Goal: Information Seeking & Learning: Learn about a topic

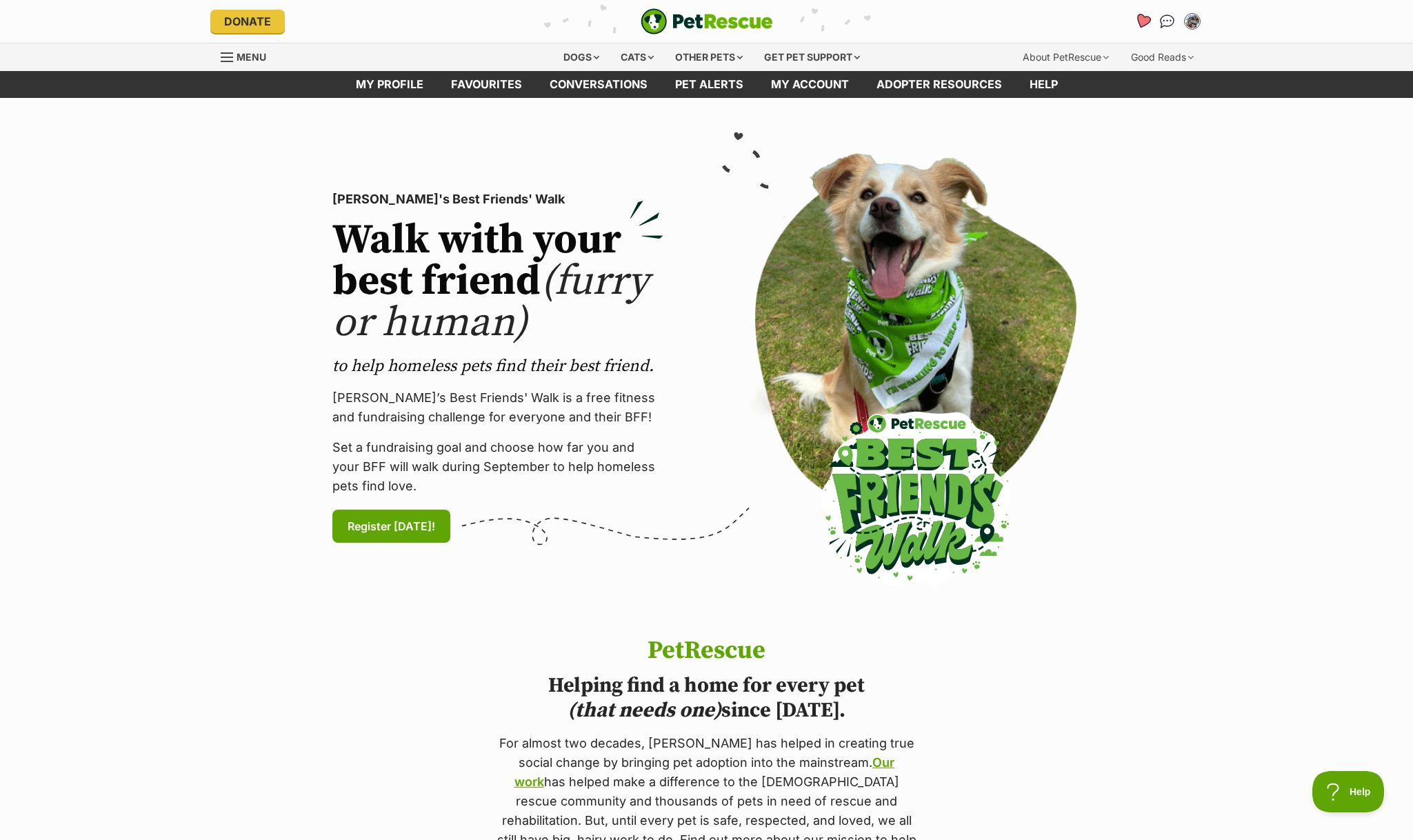
click at [1147, 29] on icon "Favourites" at bounding box center [1142, 21] width 19 height 18
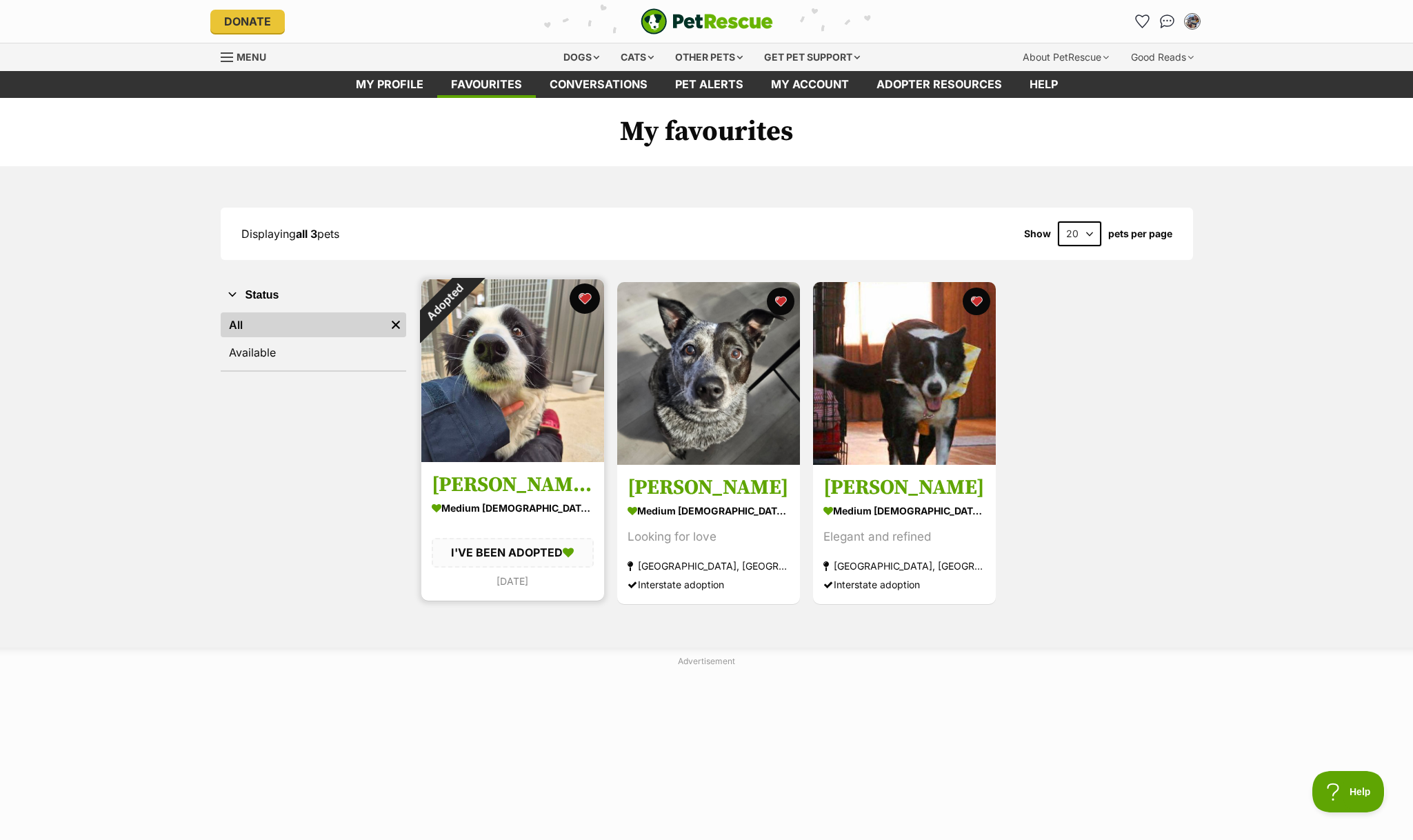
click at [585, 298] on button "favourite" at bounding box center [584, 299] width 30 height 30
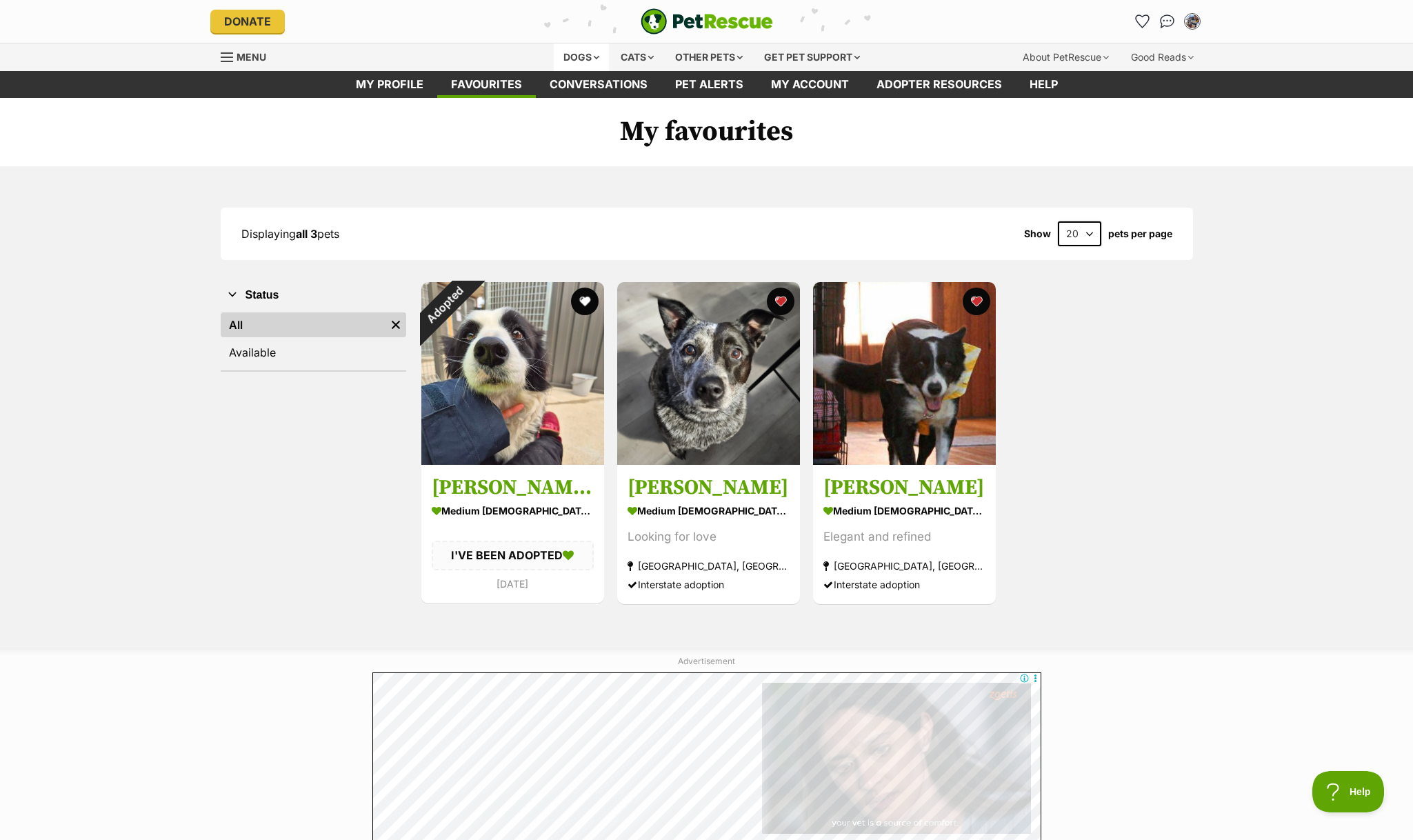
click at [568, 63] on div "Dogs" at bounding box center [581, 56] width 55 height 27
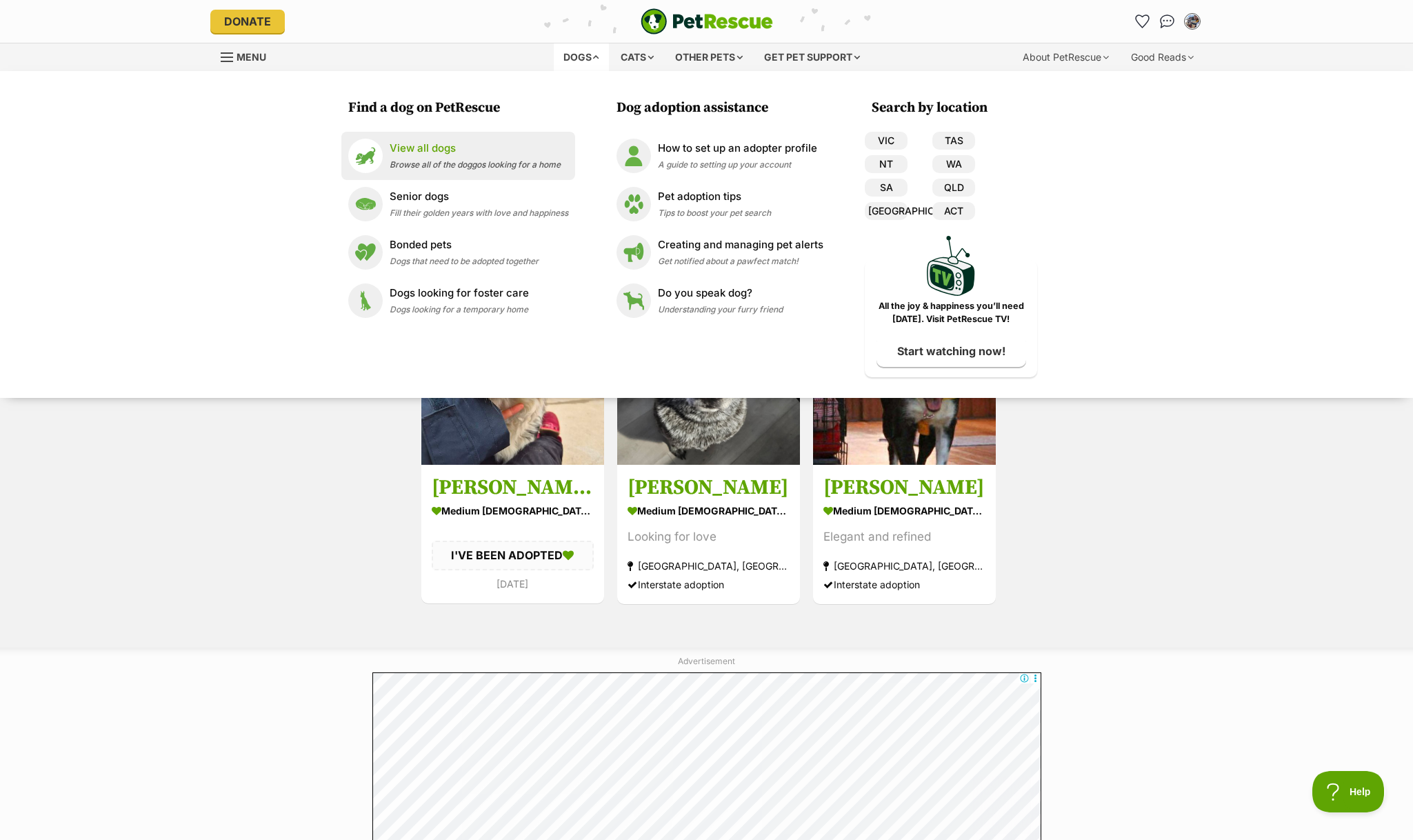
click at [424, 162] on span "Browse all of the doggos looking for a home" at bounding box center [475, 164] width 171 height 10
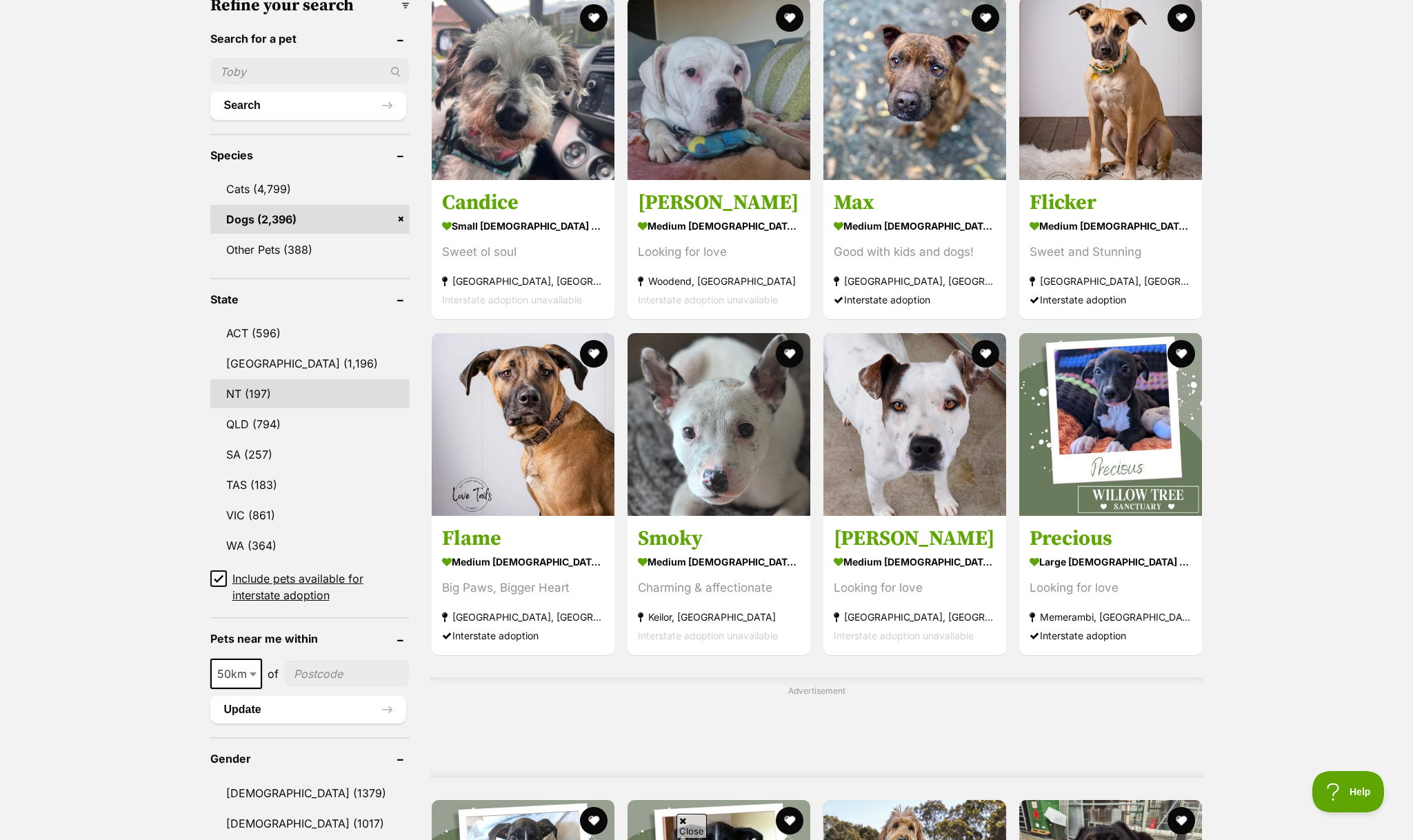
scroll to position [457, 0]
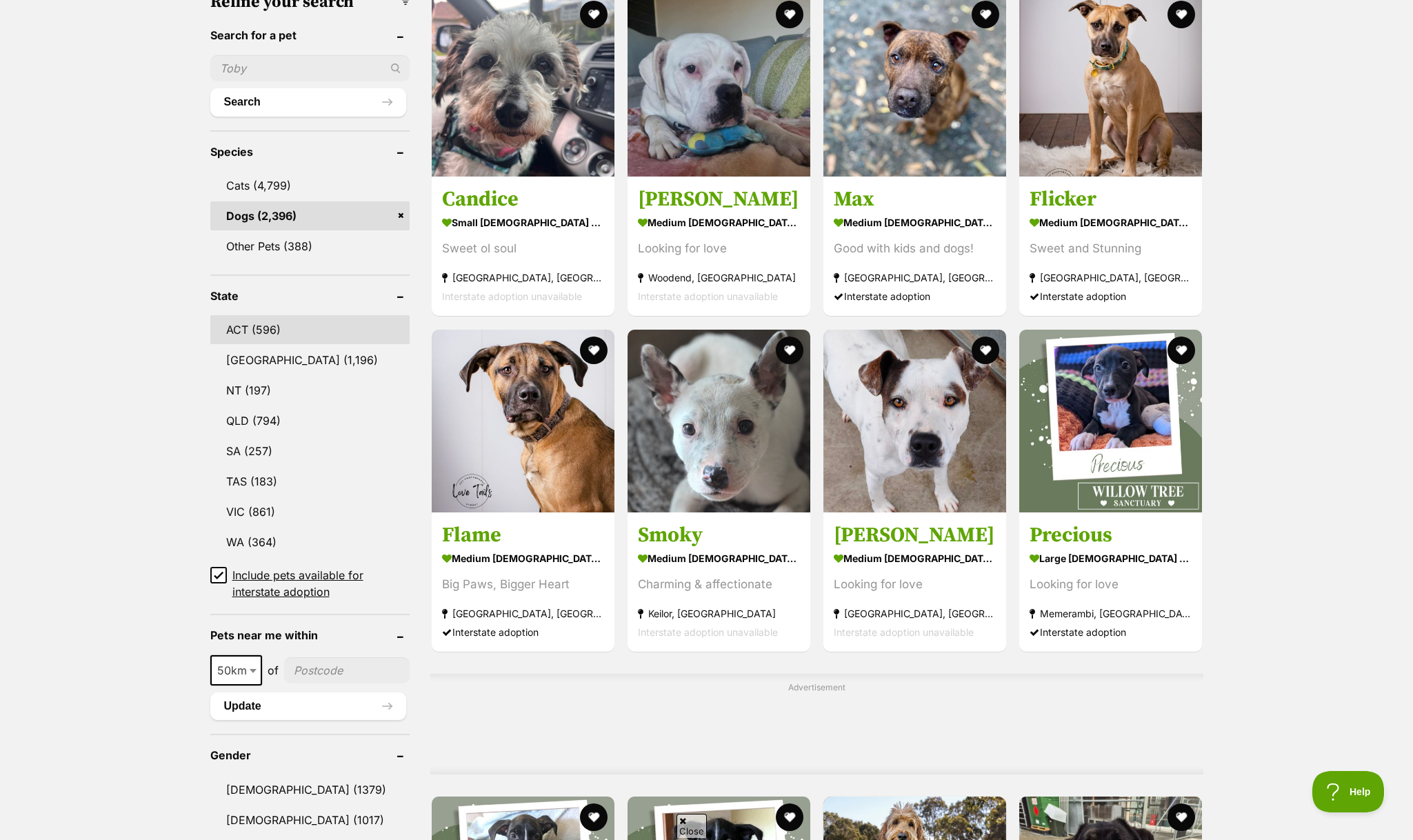
click at [307, 340] on link "ACT (596)" at bounding box center [310, 329] width 199 height 29
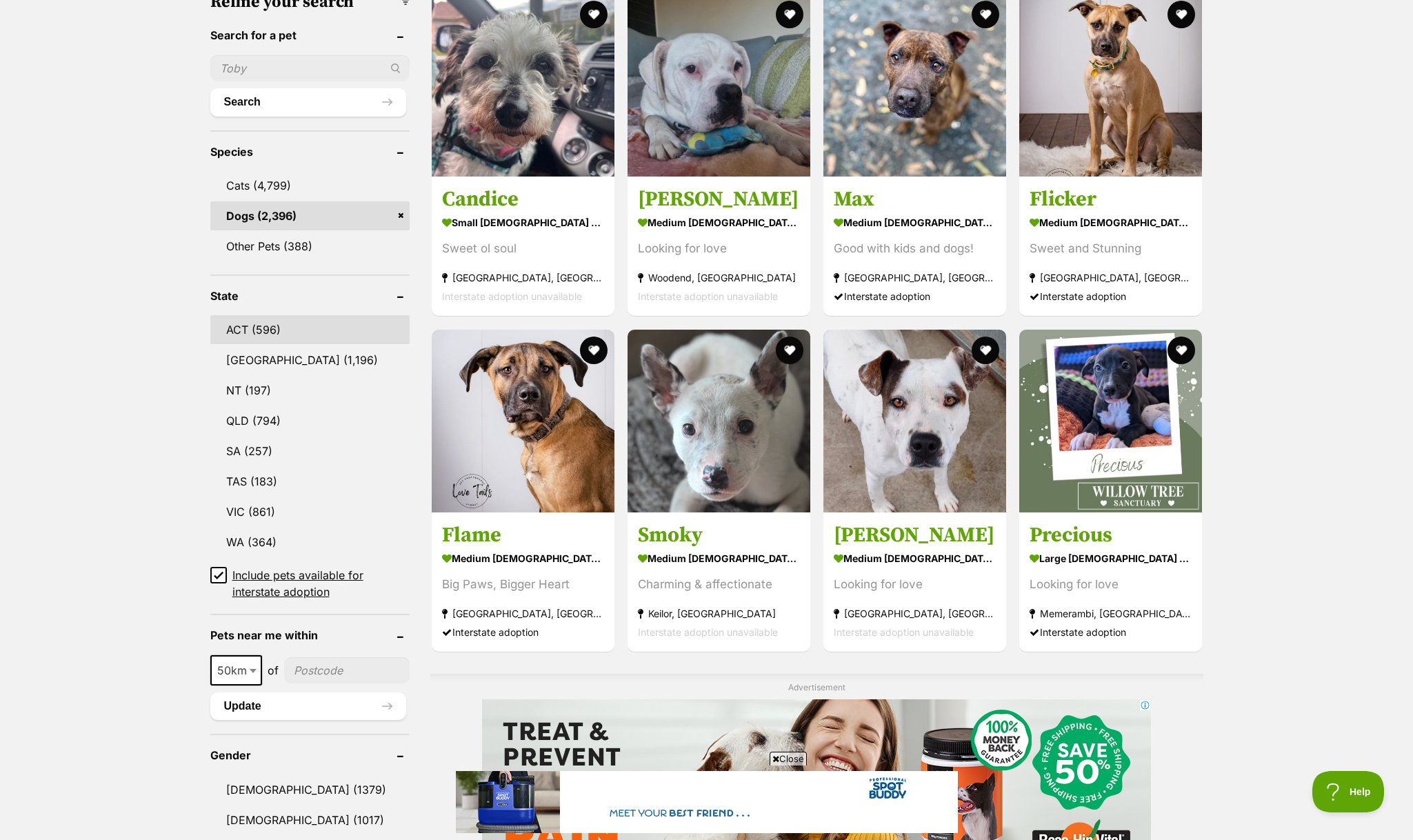
scroll to position [0, 0]
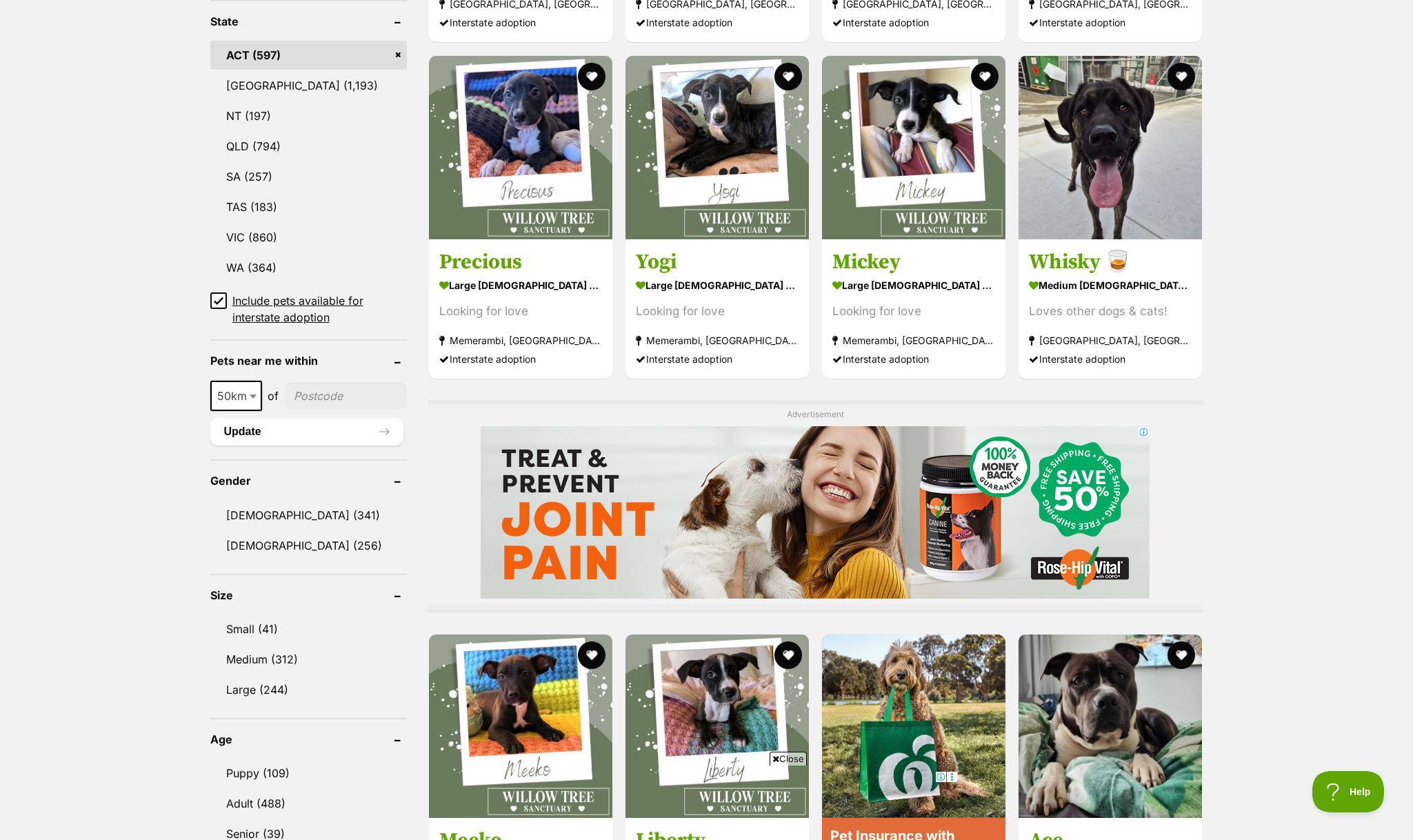
scroll to position [730, 0]
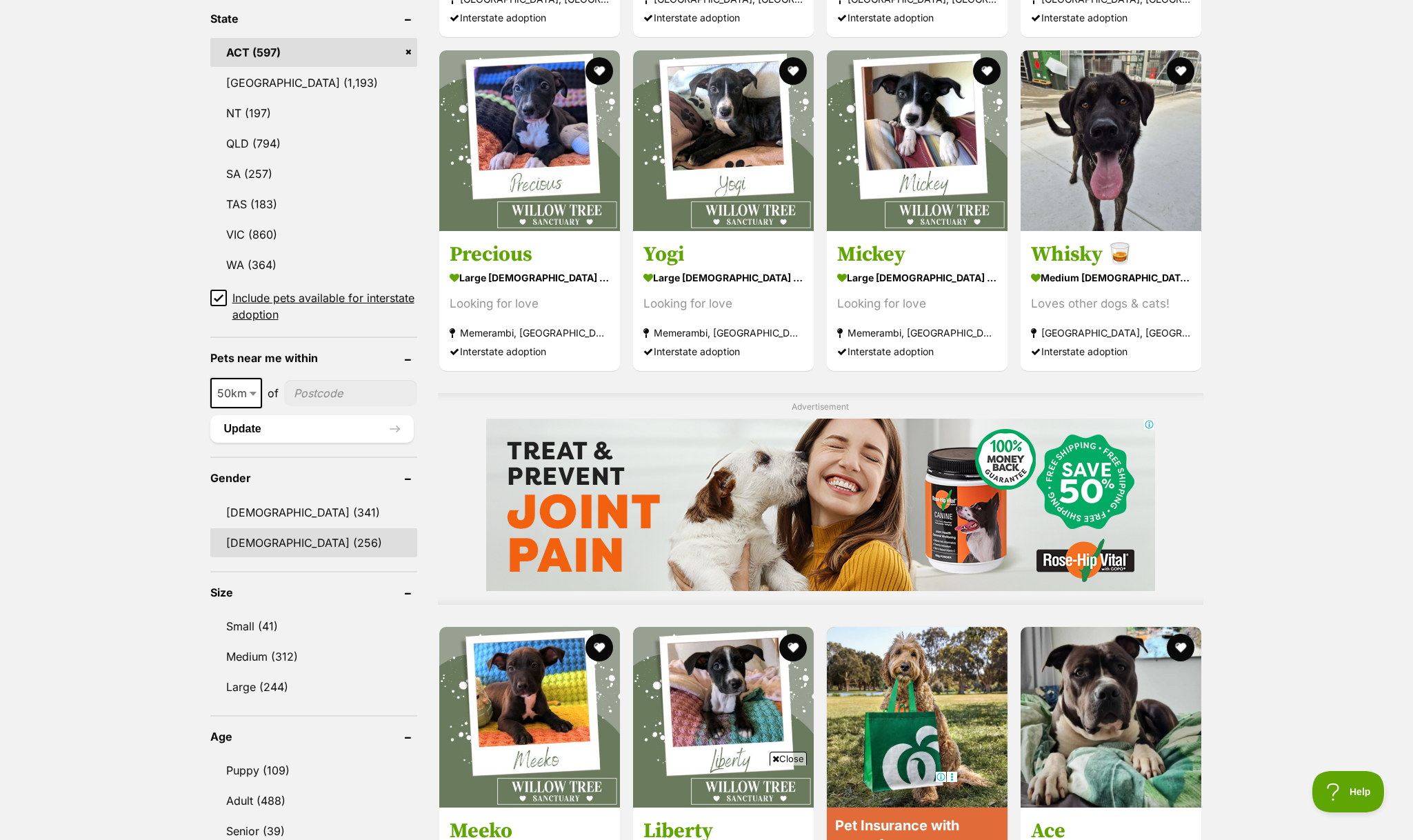
click at [283, 533] on link "[DEMOGRAPHIC_DATA] (256)" at bounding box center [314, 542] width 207 height 29
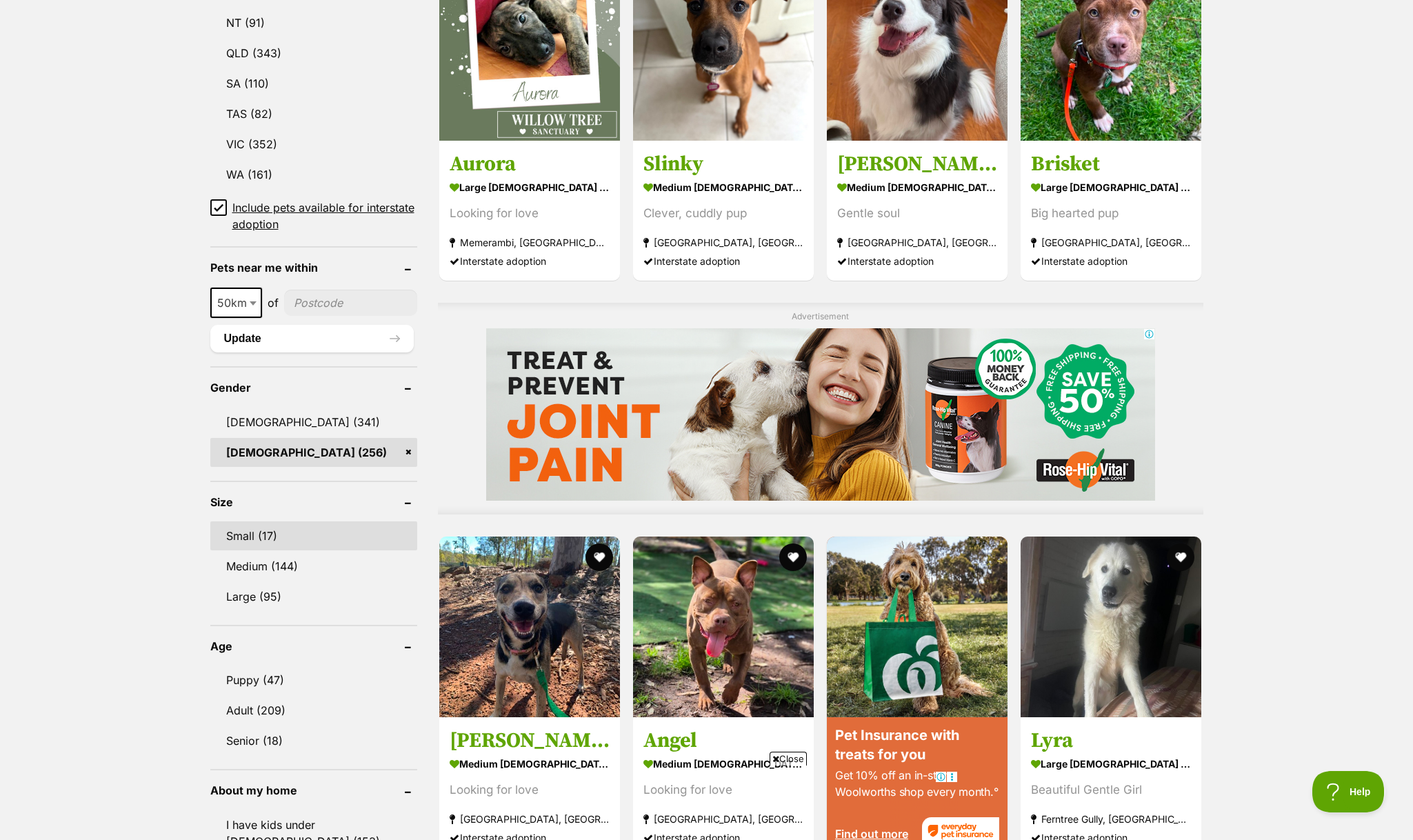
scroll to position [827, 0]
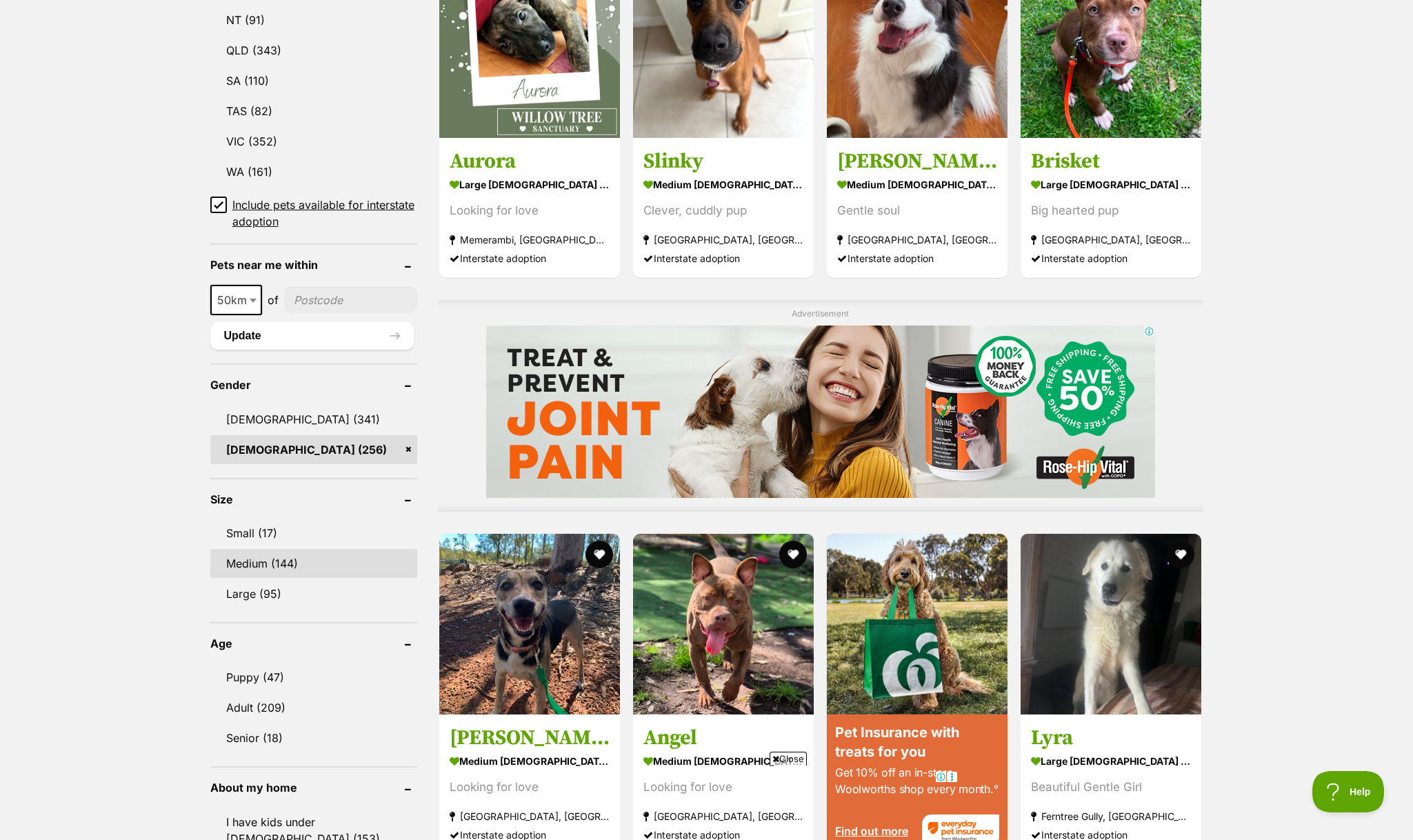
click at [283, 552] on link "Medium (144)" at bounding box center [314, 563] width 207 height 29
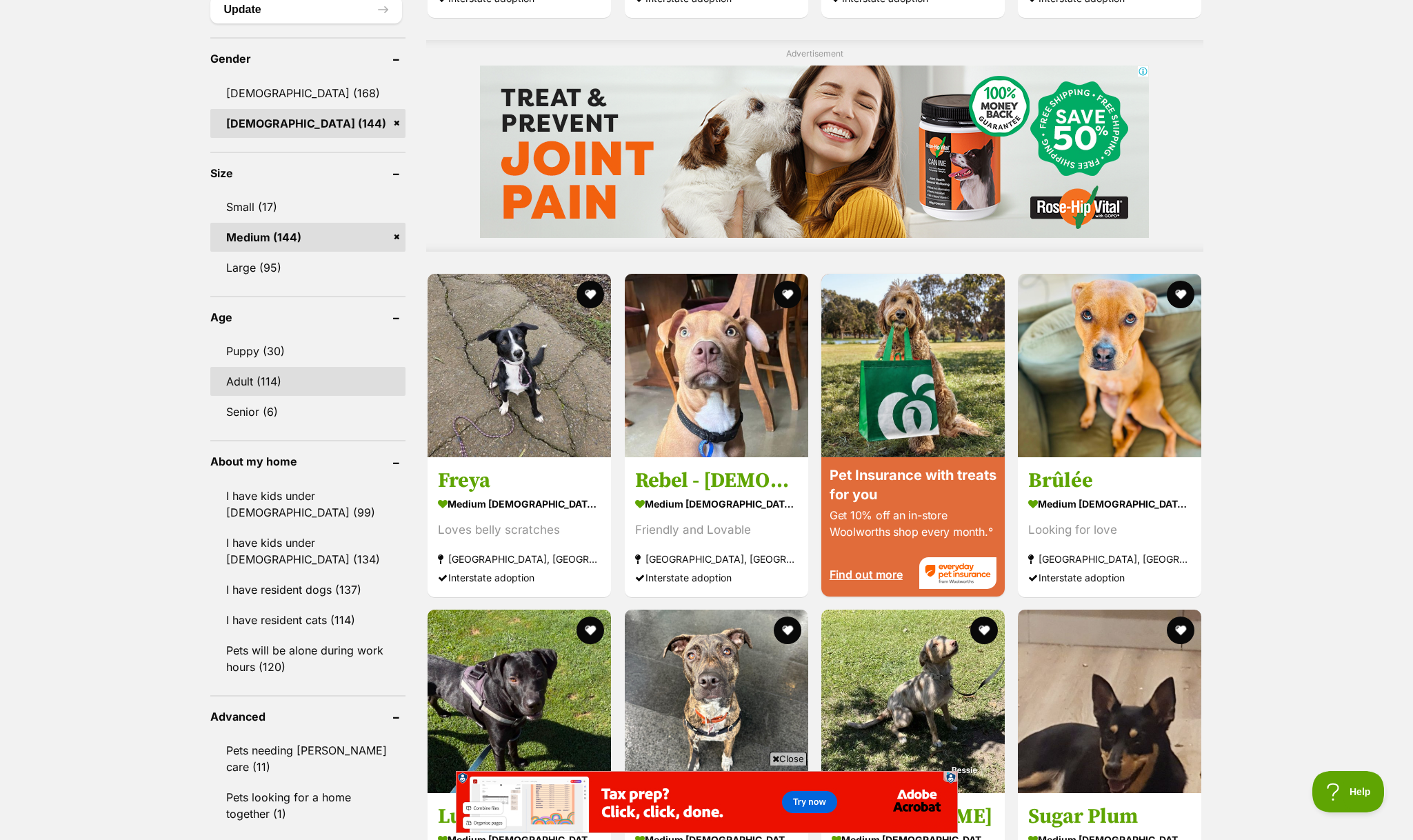
click at [287, 393] on link "Adult (114)" at bounding box center [308, 381] width 195 height 29
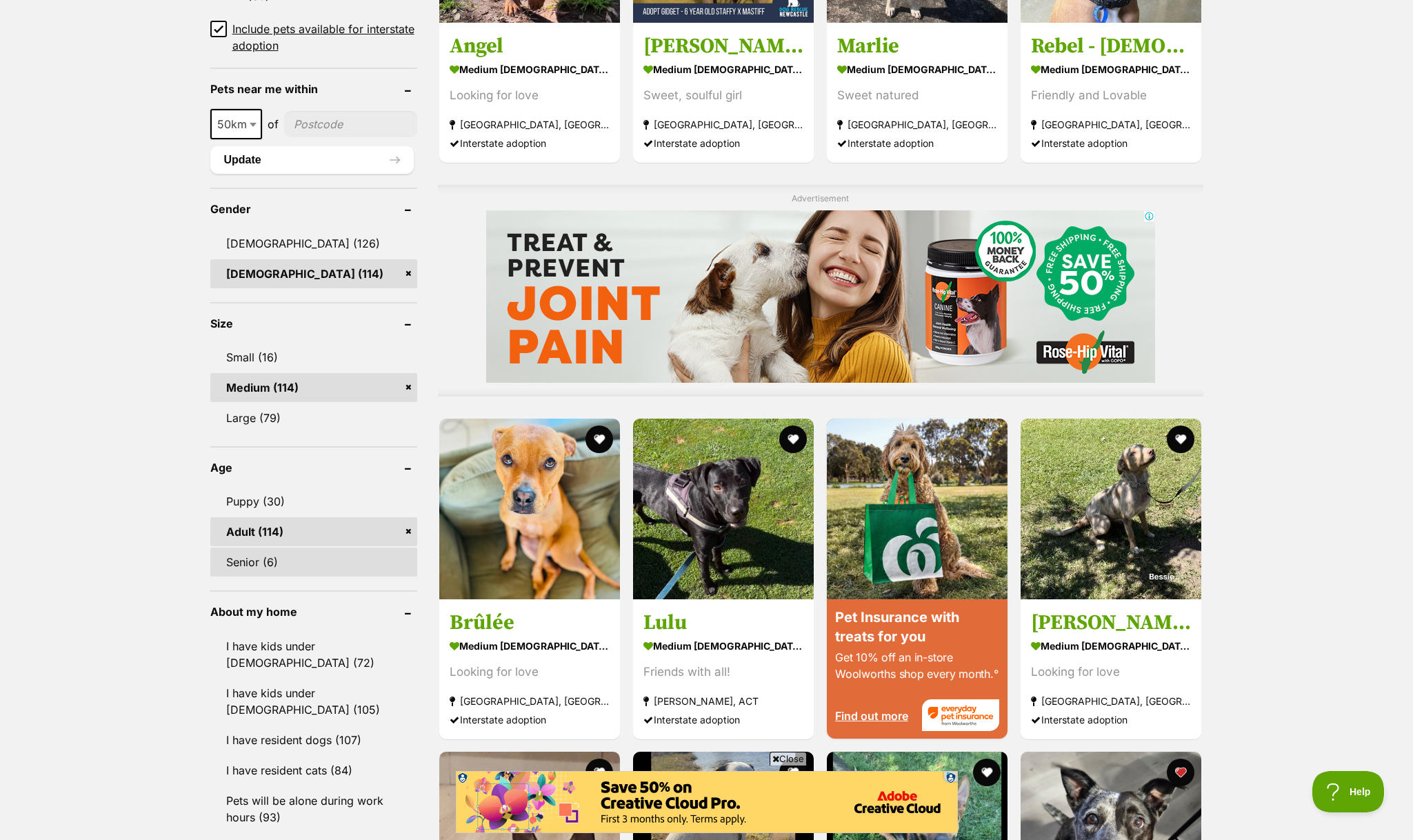
click at [286, 561] on link "Senior (6)" at bounding box center [314, 562] width 207 height 29
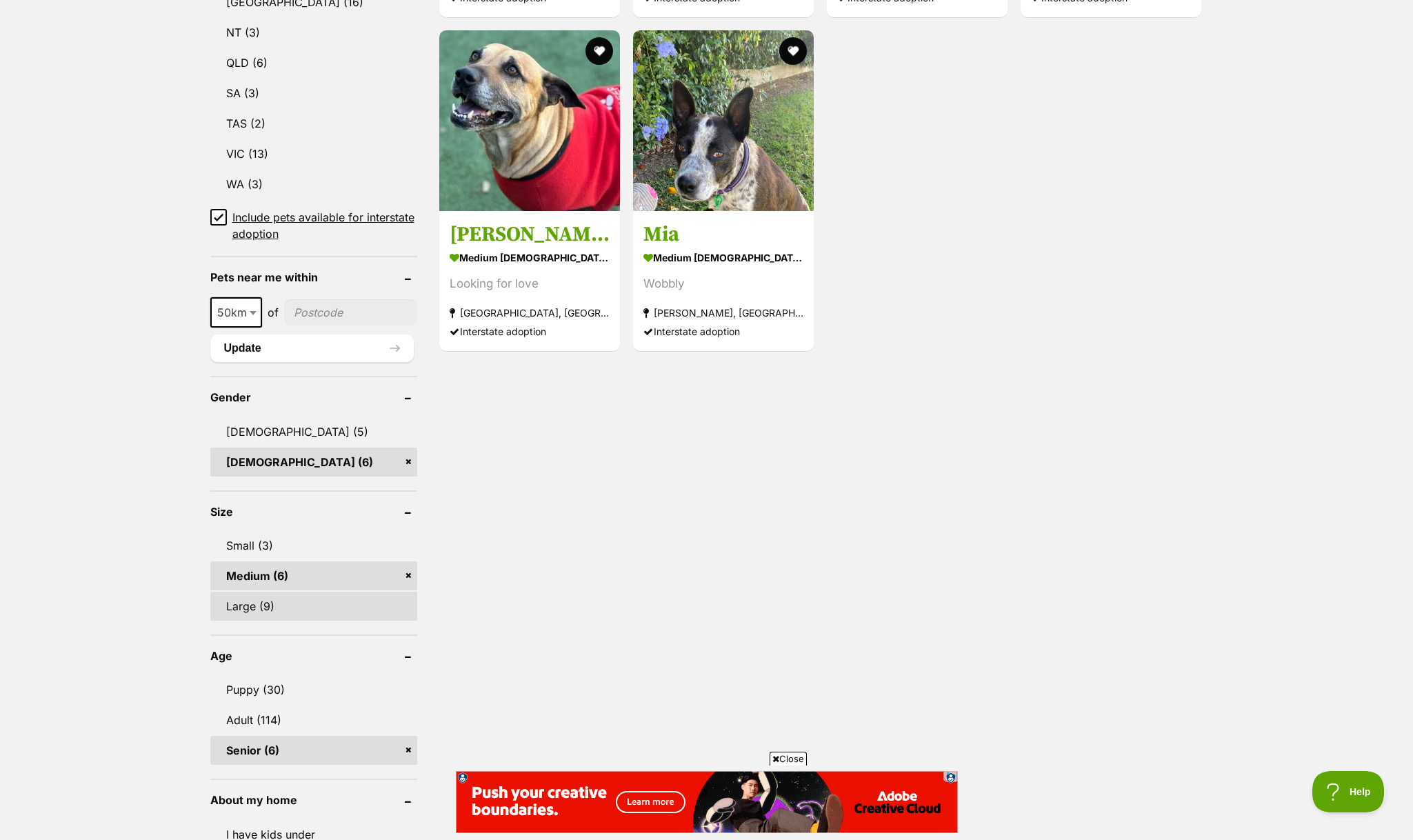
scroll to position [756, 0]
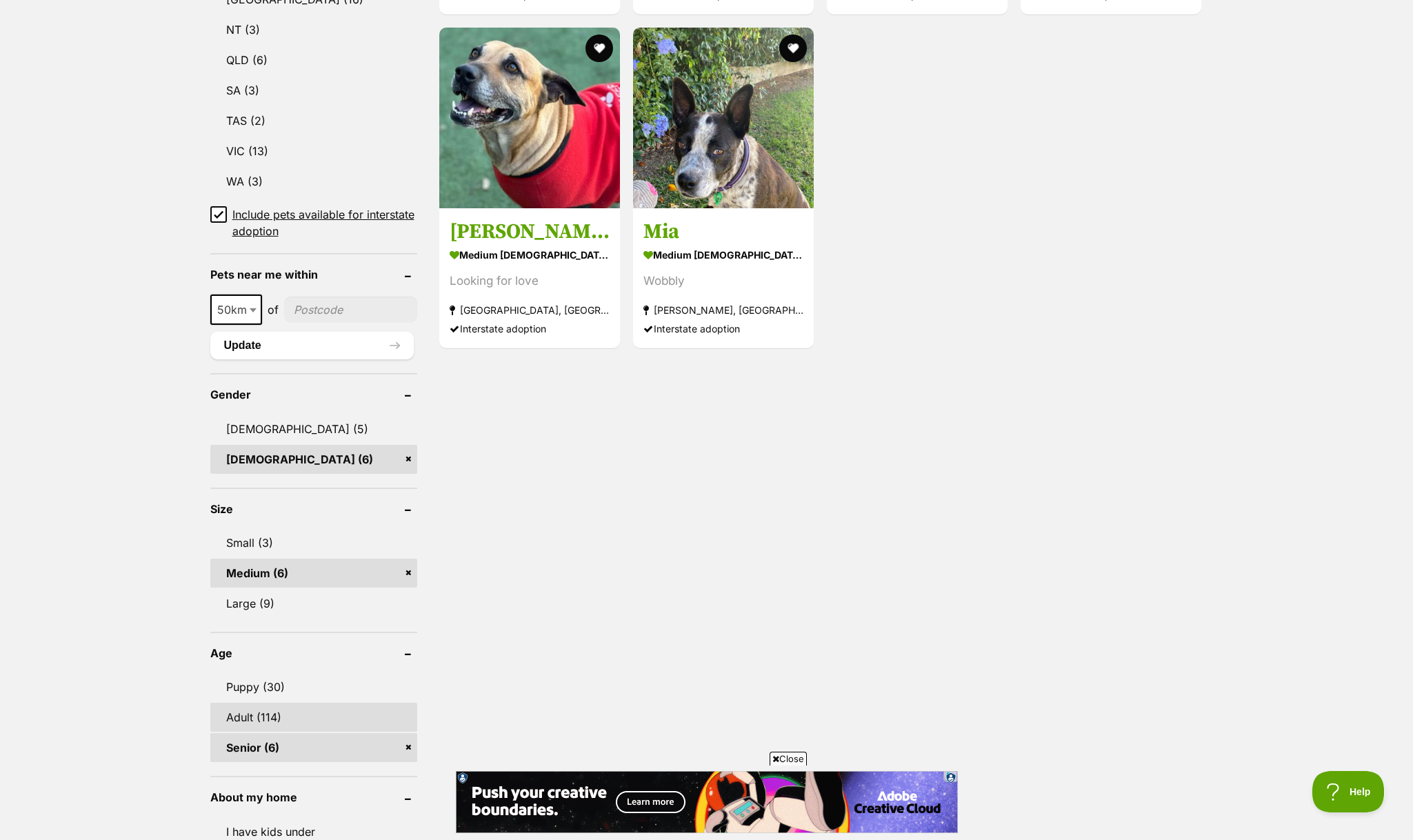
click at [267, 715] on link "Adult (114)" at bounding box center [314, 717] width 207 height 29
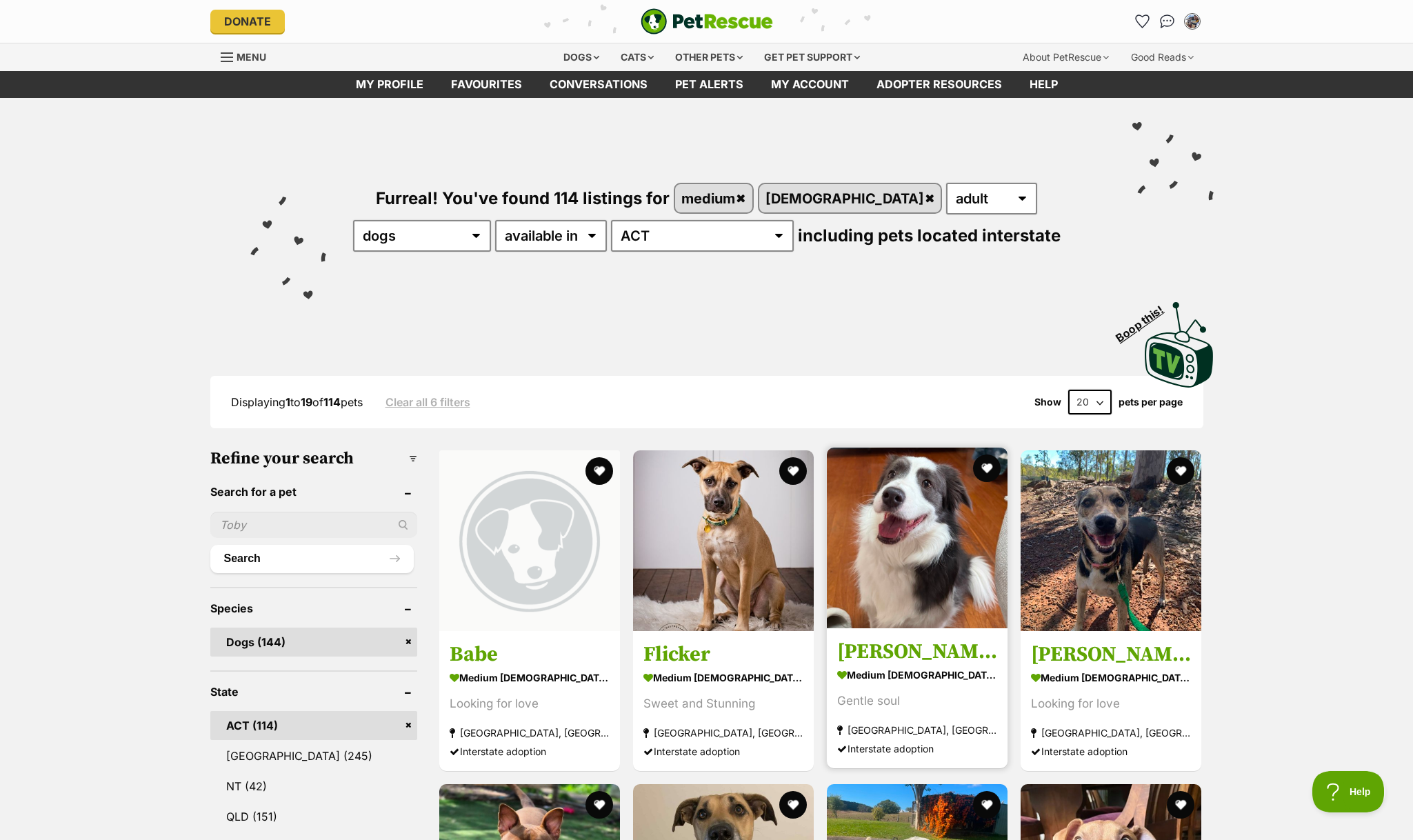
click at [891, 569] on img at bounding box center [917, 537] width 180 height 180
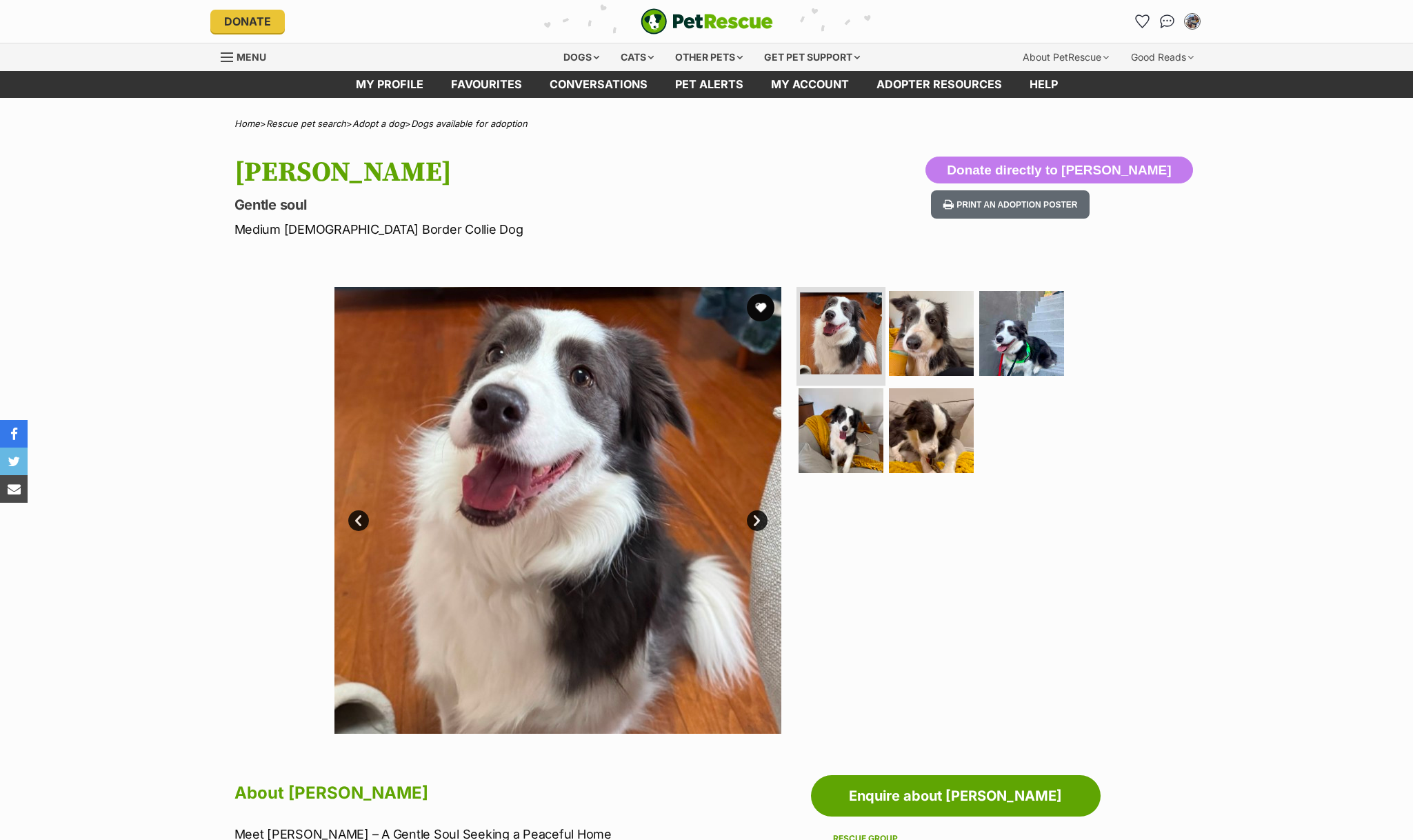
click at [843, 344] on img at bounding box center [840, 333] width 82 height 82
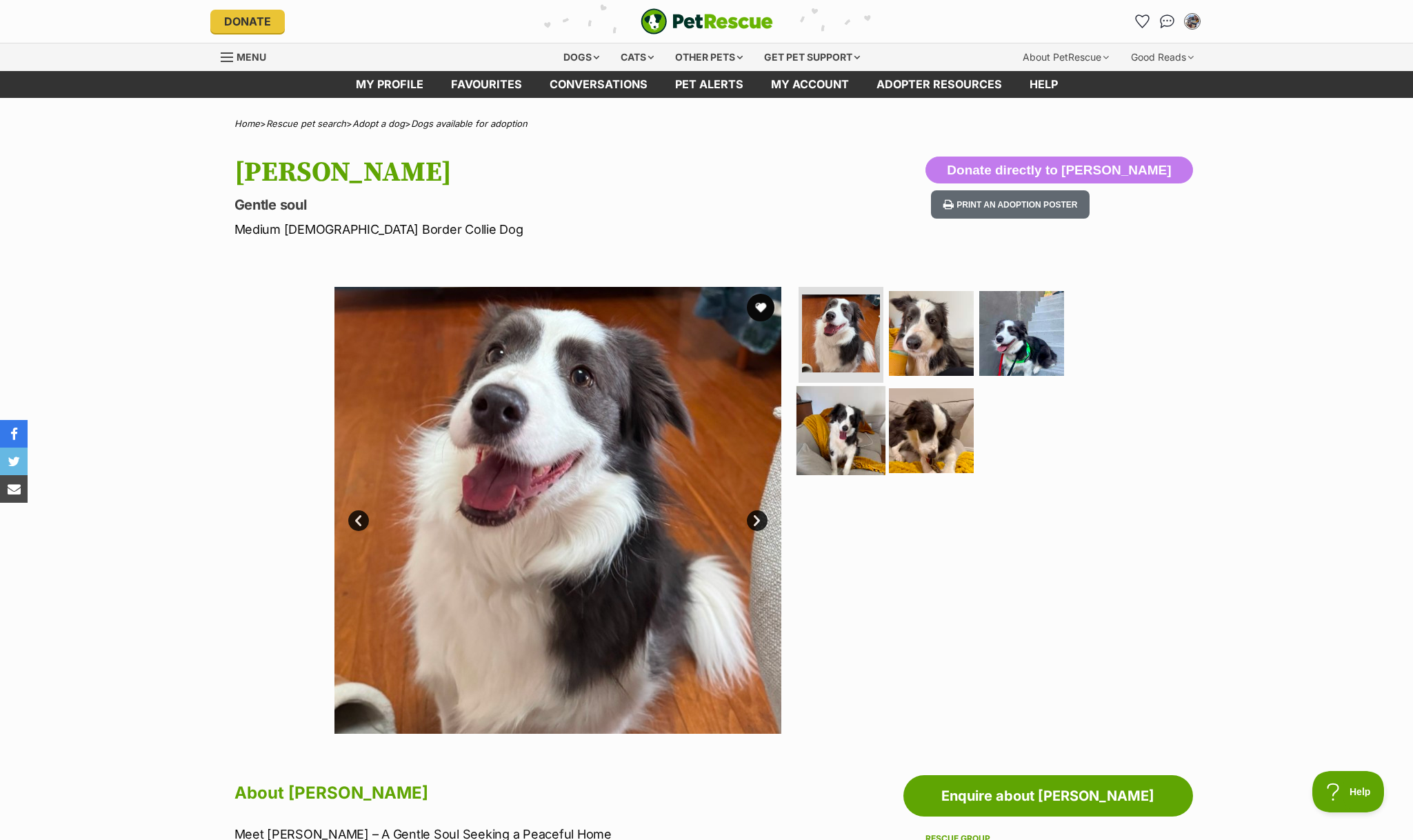
click at [847, 419] on img at bounding box center [841, 430] width 89 height 89
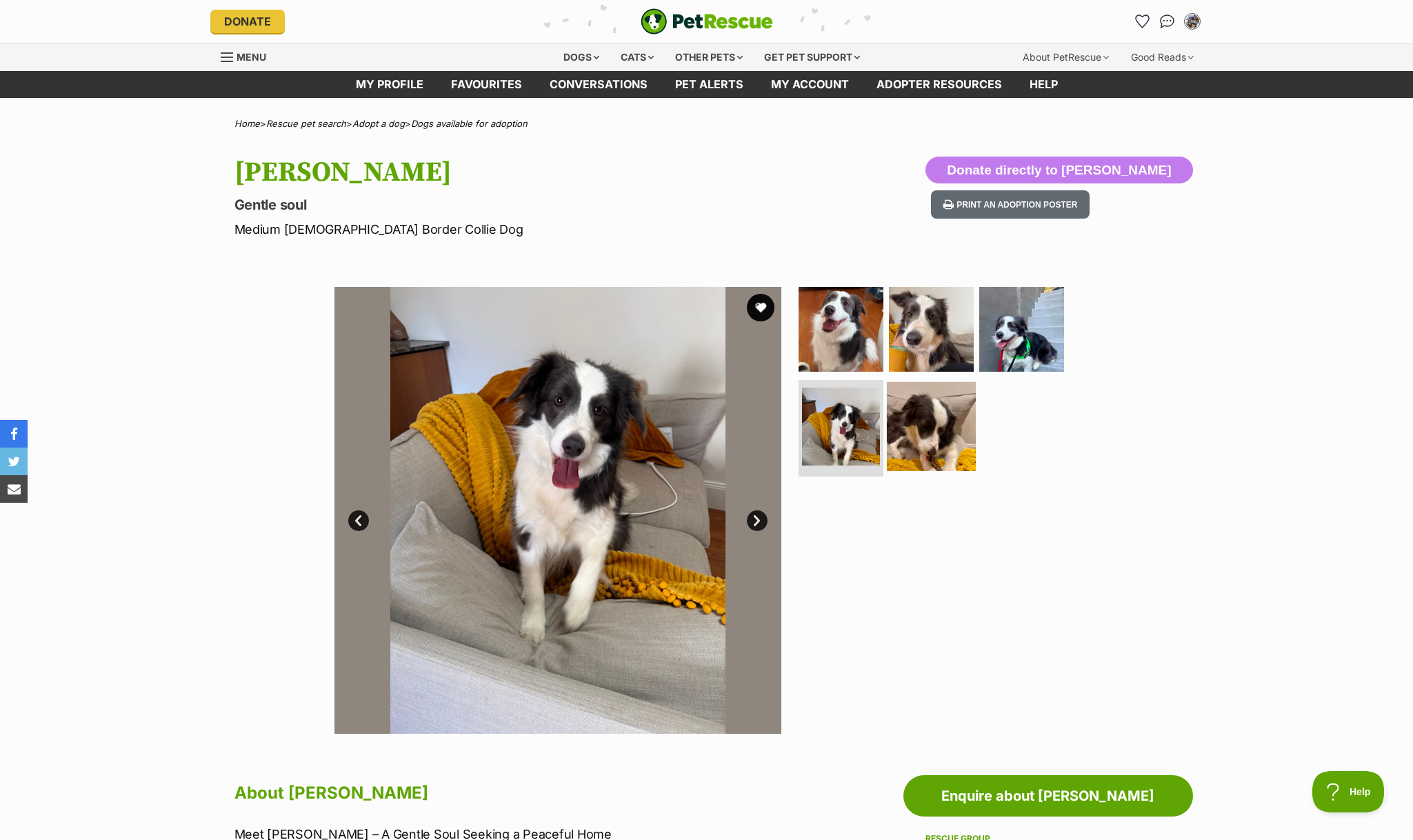
click at [921, 427] on img at bounding box center [931, 427] width 89 height 89
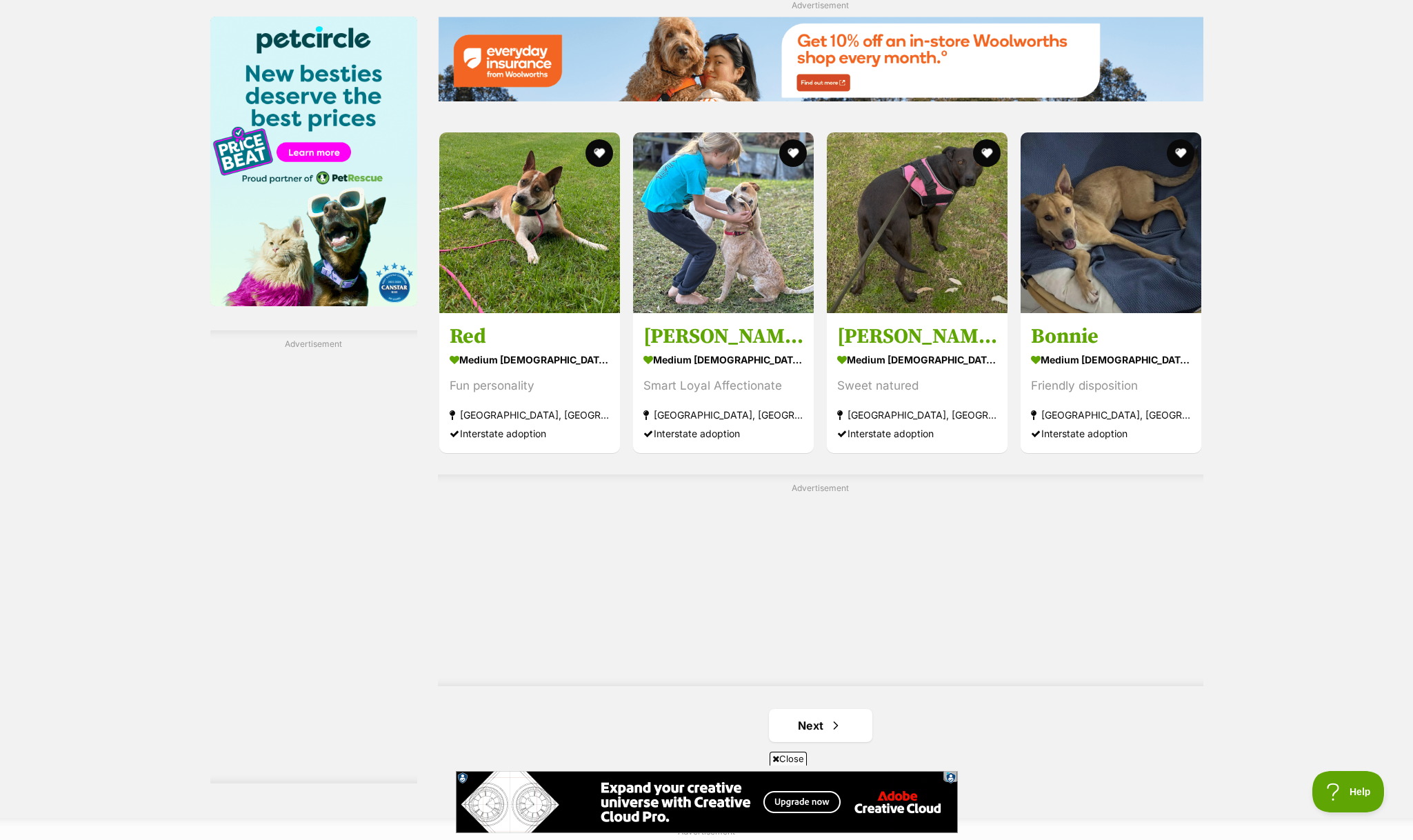
scroll to position [2000, 0]
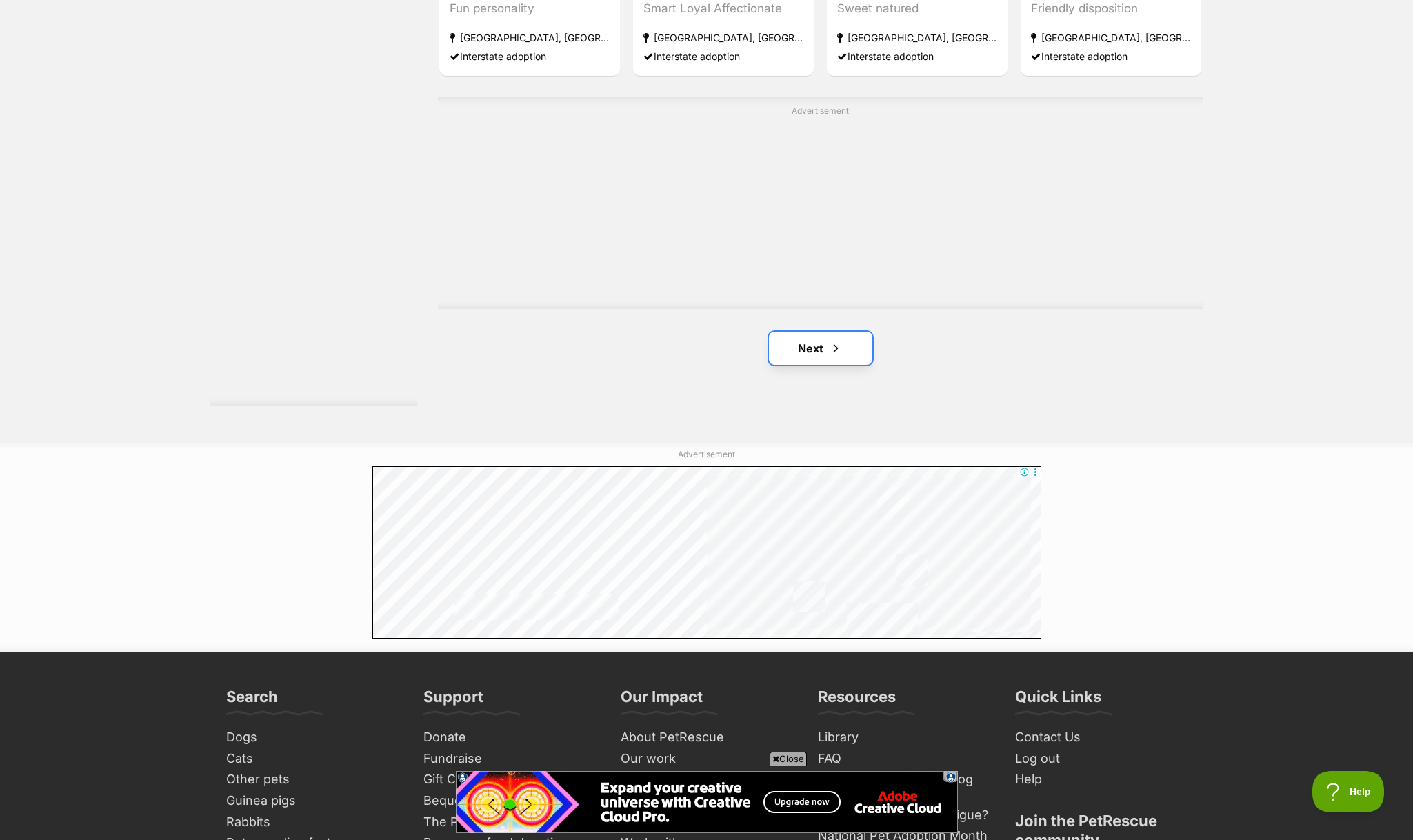
click at [795, 356] on link "Next" at bounding box center [820, 348] width 103 height 33
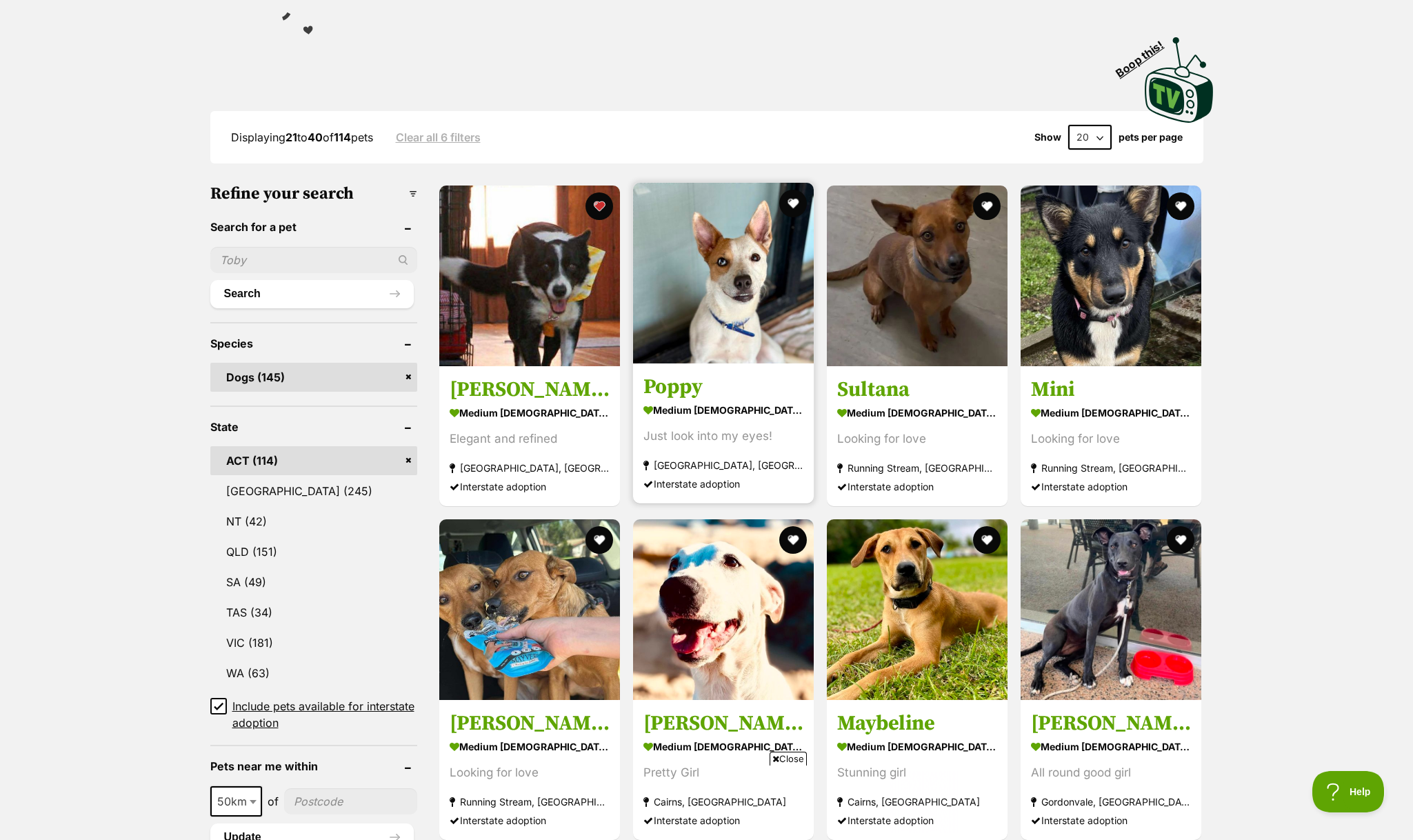
click at [723, 289] on img at bounding box center [723, 273] width 180 height 180
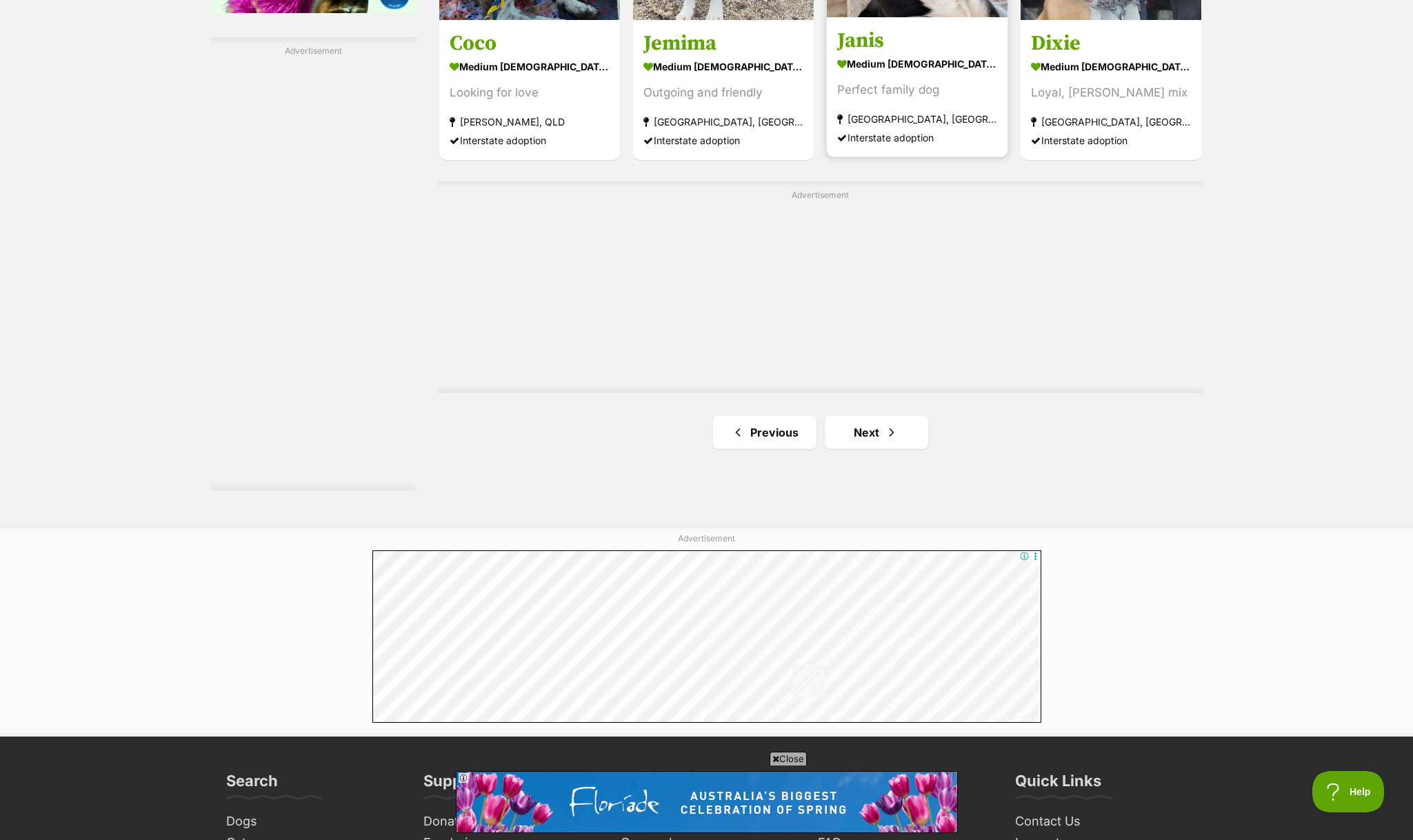
scroll to position [2329, 0]
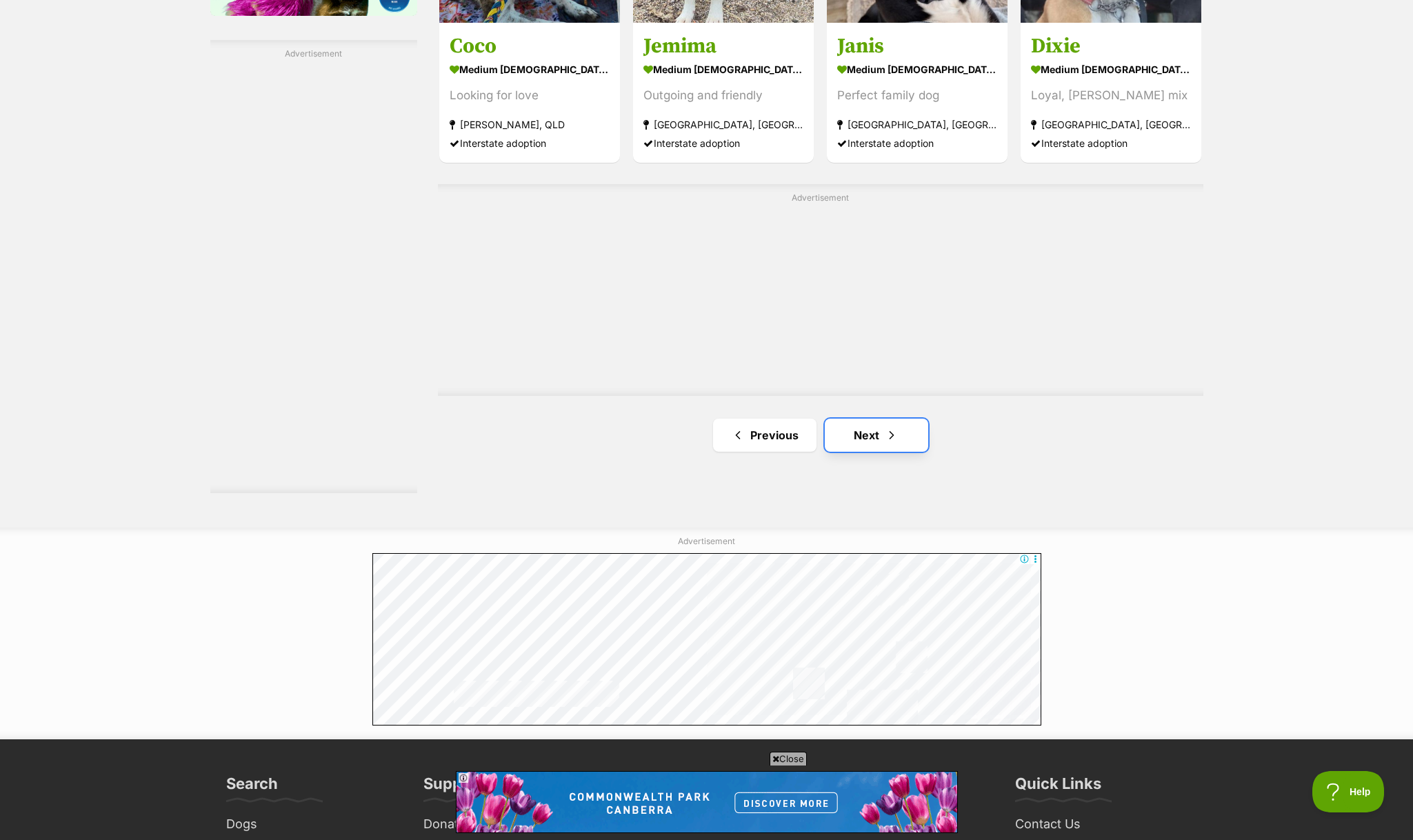
click at [896, 443] on span "Next page" at bounding box center [892, 435] width 14 height 17
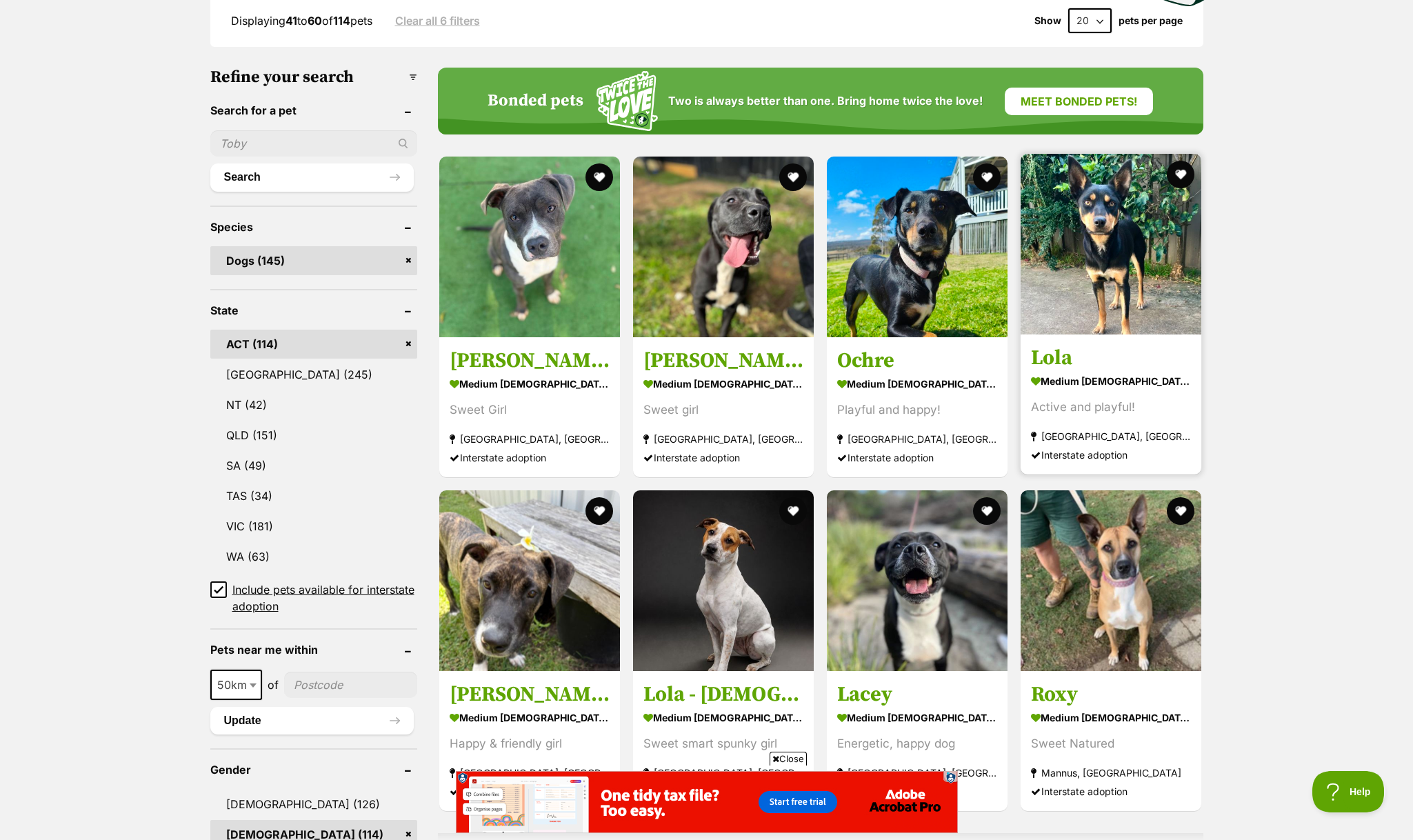
click at [1072, 281] on img at bounding box center [1110, 244] width 180 height 180
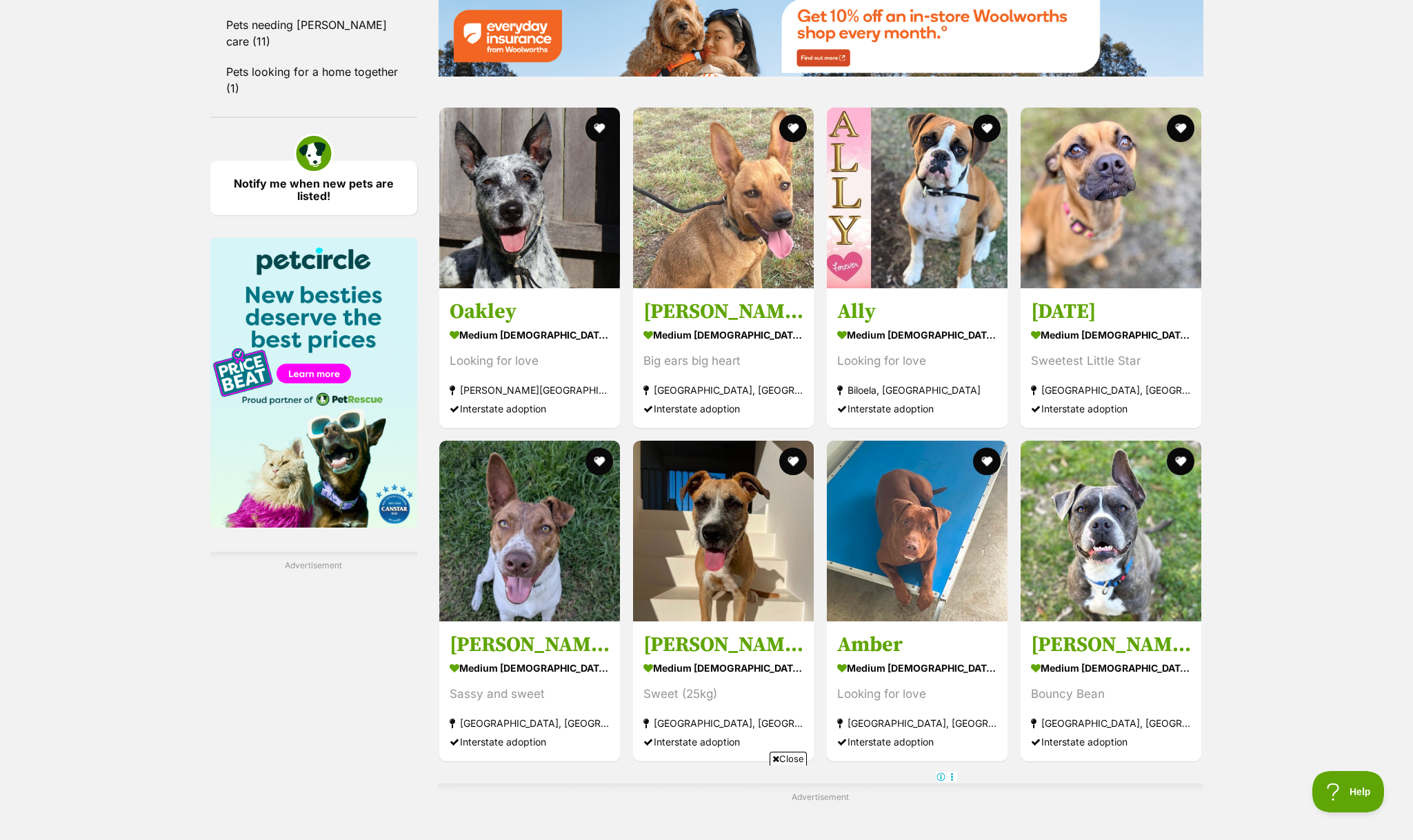
scroll to position [1820, 0]
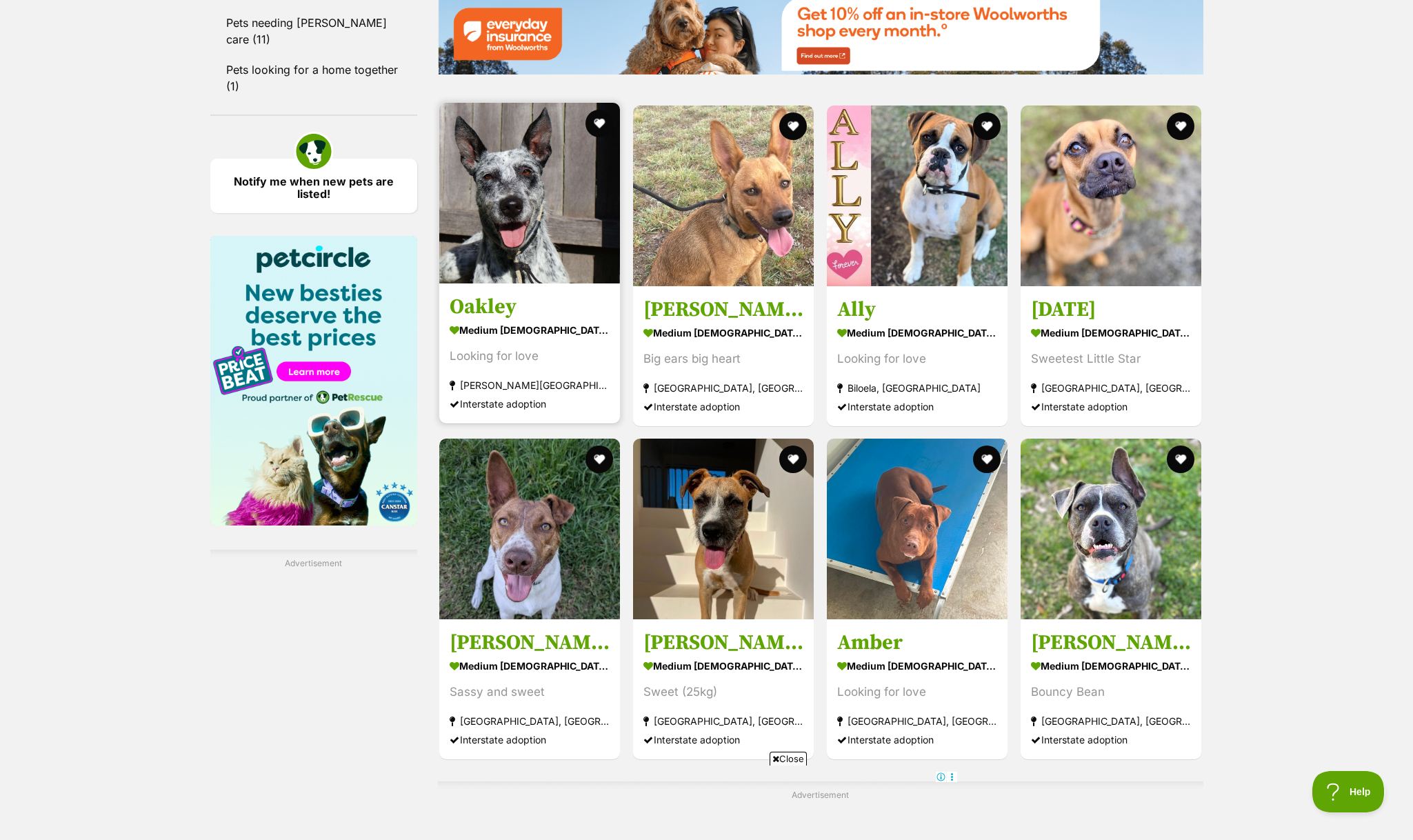
click at [522, 246] on img at bounding box center [530, 193] width 180 height 180
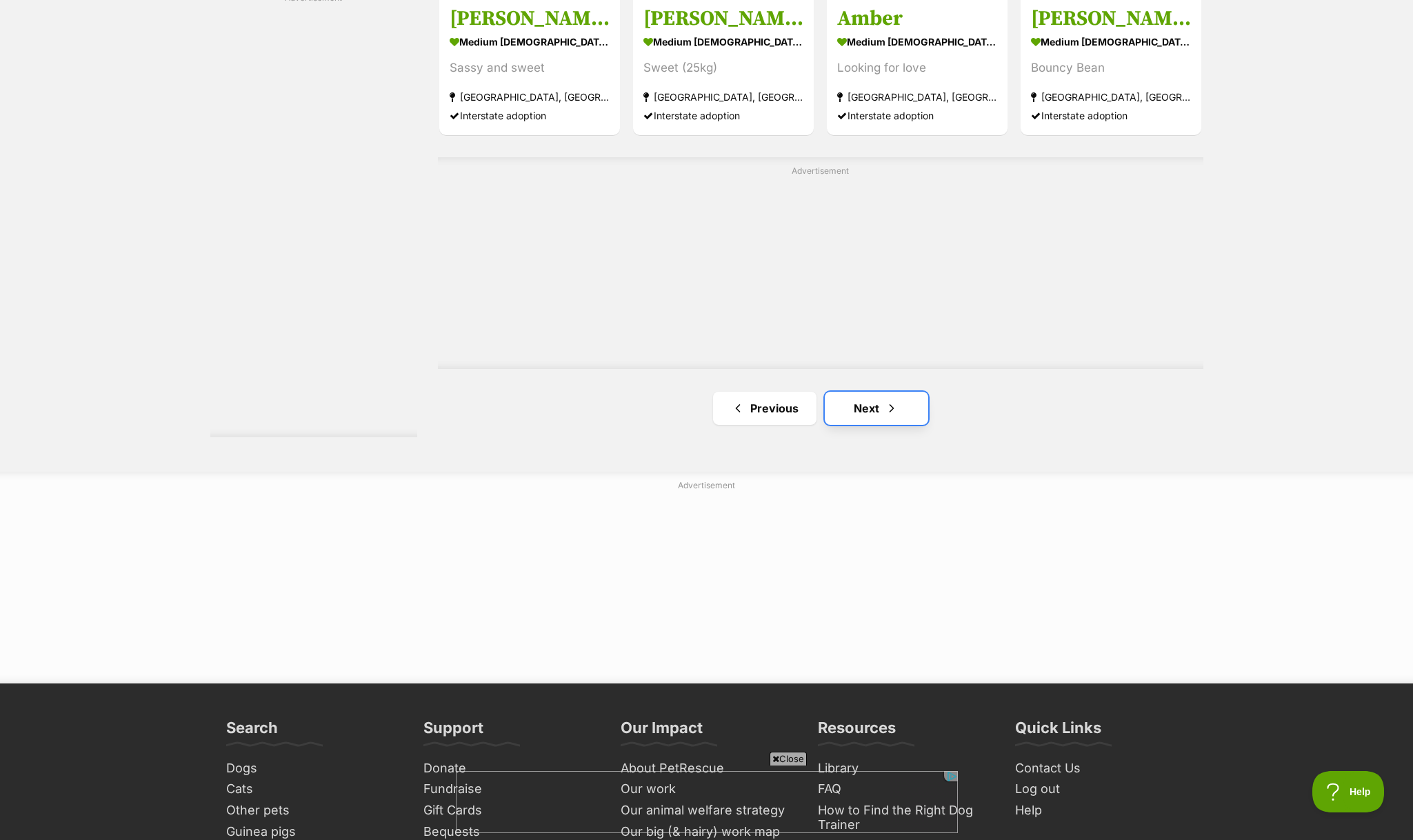
click at [861, 405] on link "Next" at bounding box center [877, 408] width 103 height 33
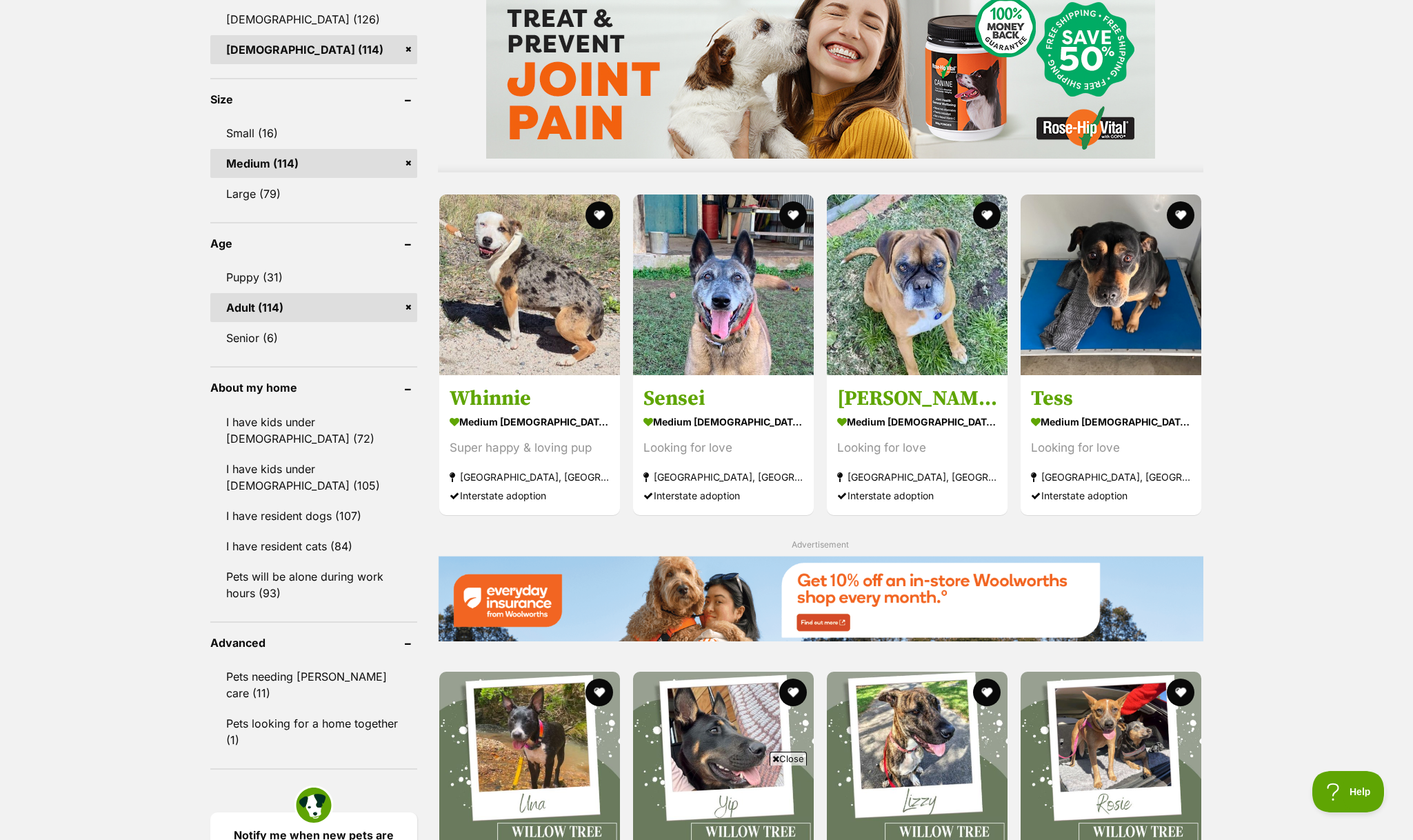
scroll to position [1168, 0]
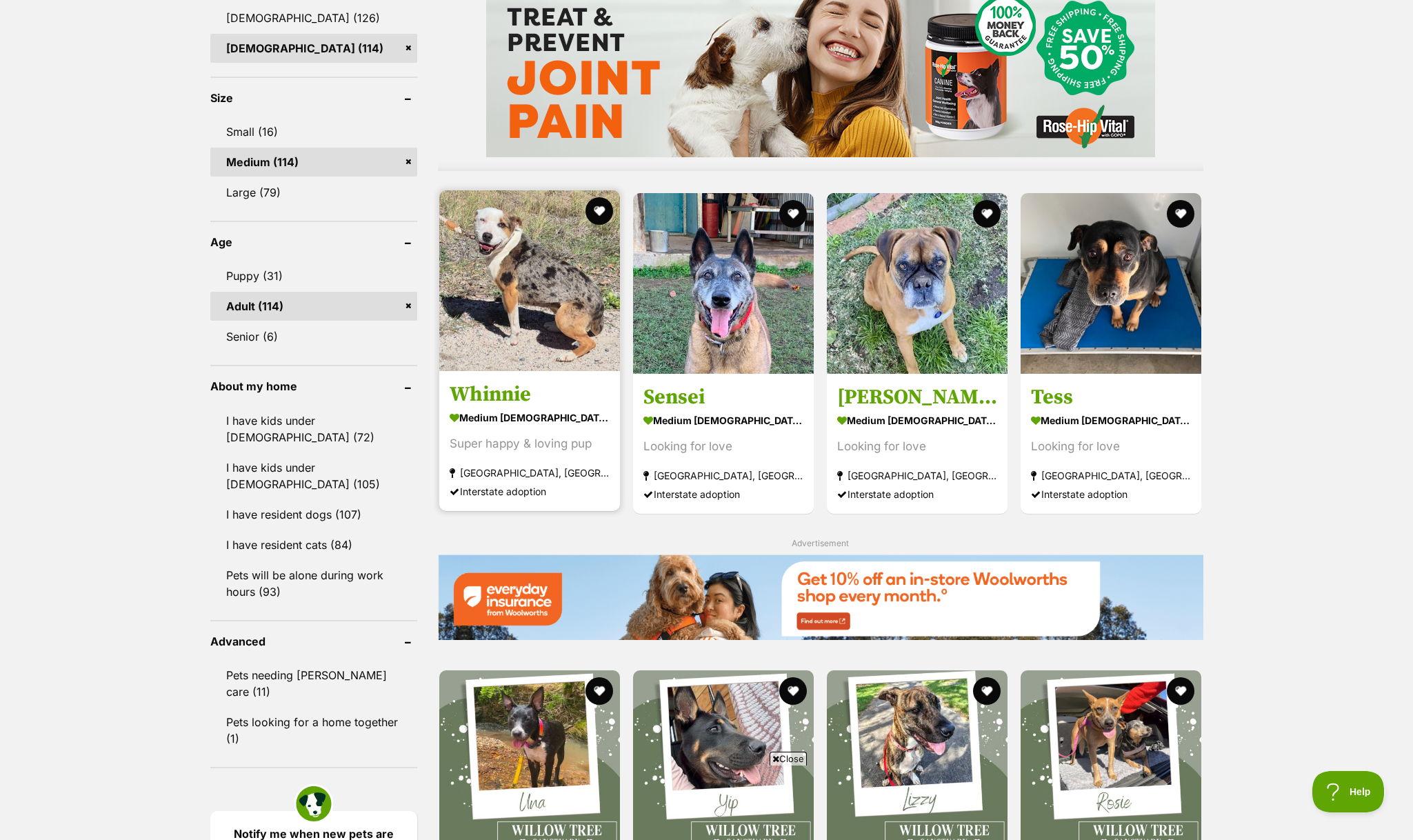
click at [582, 337] on img at bounding box center [530, 281] width 180 height 180
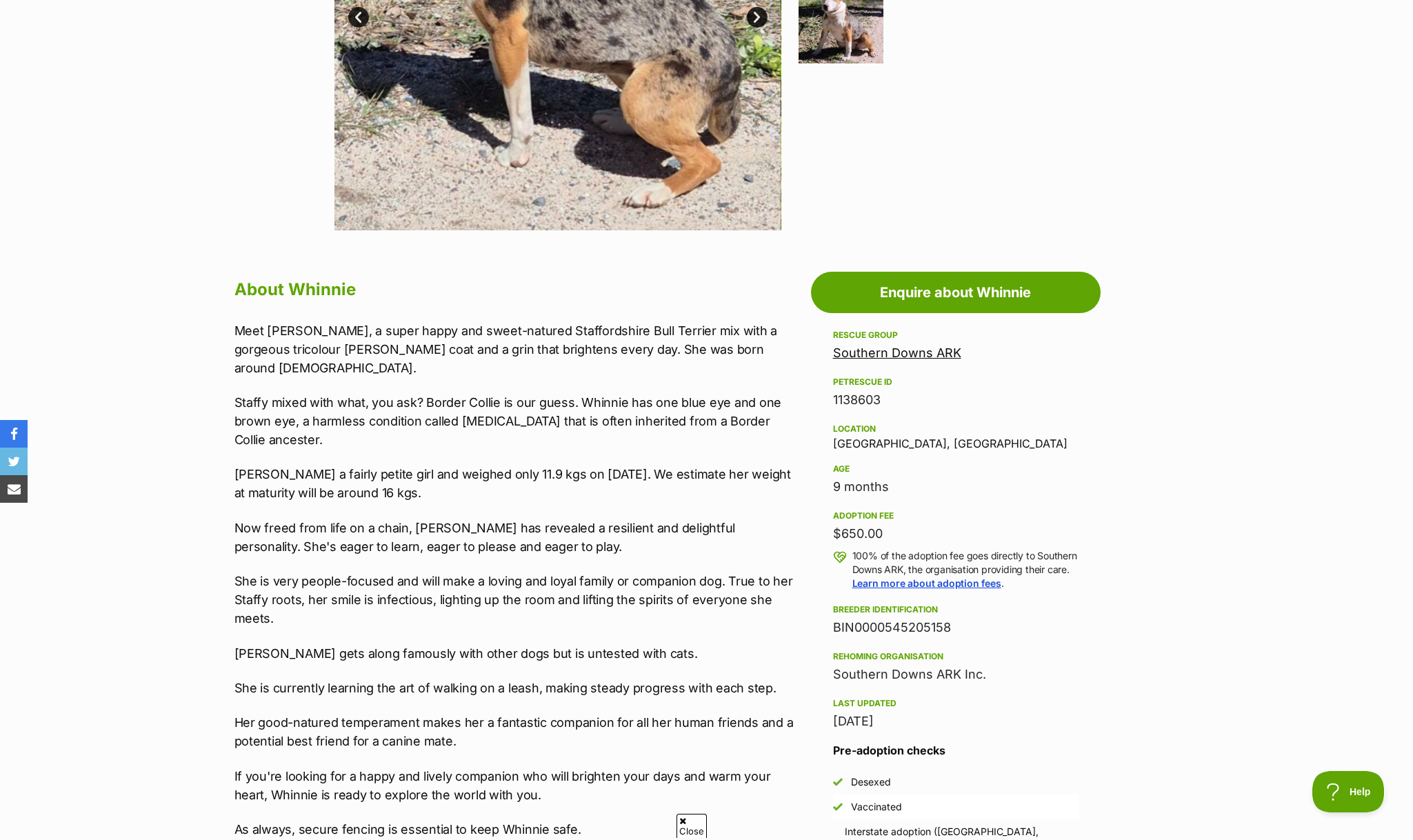
scroll to position [506, 0]
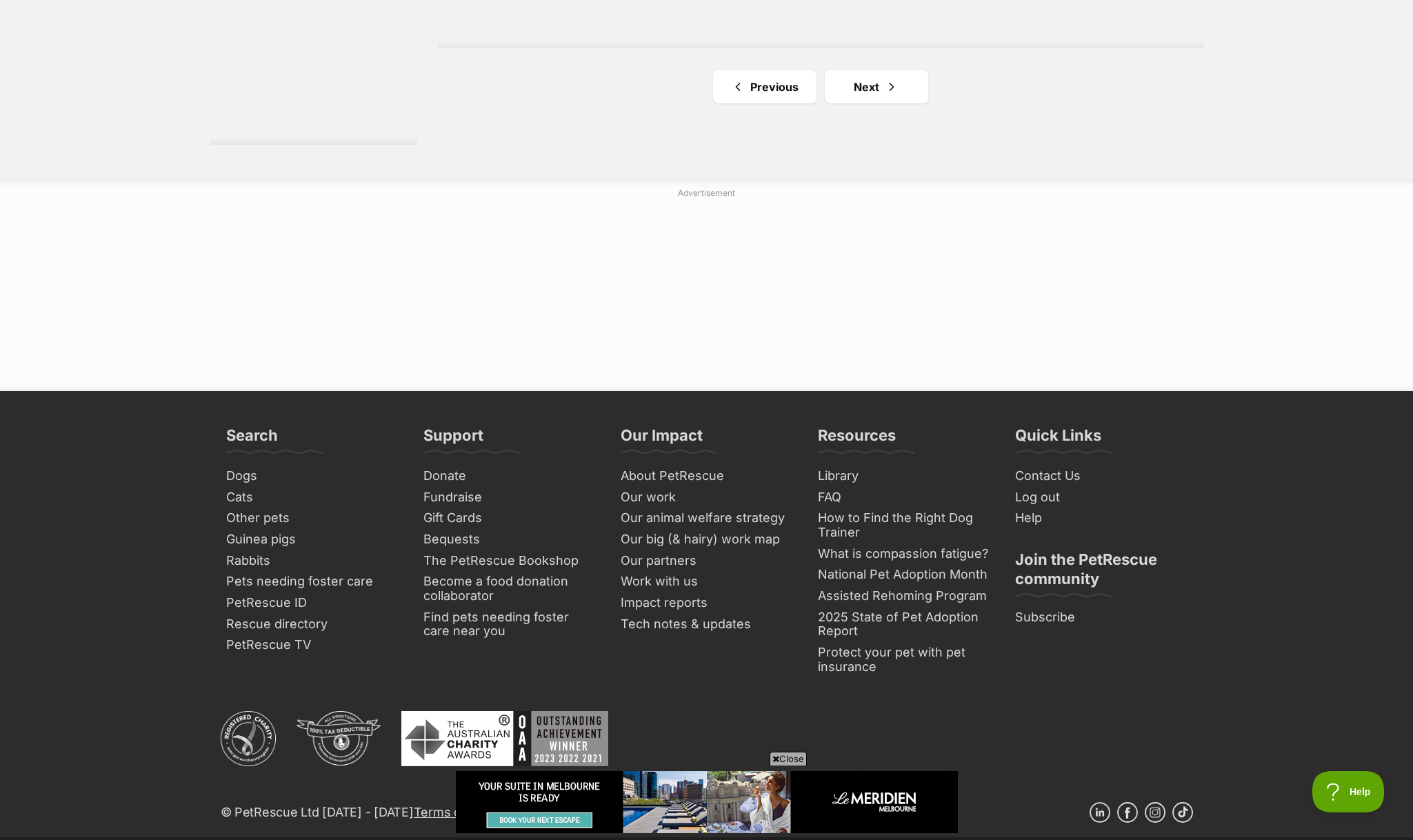
scroll to position [2681, 0]
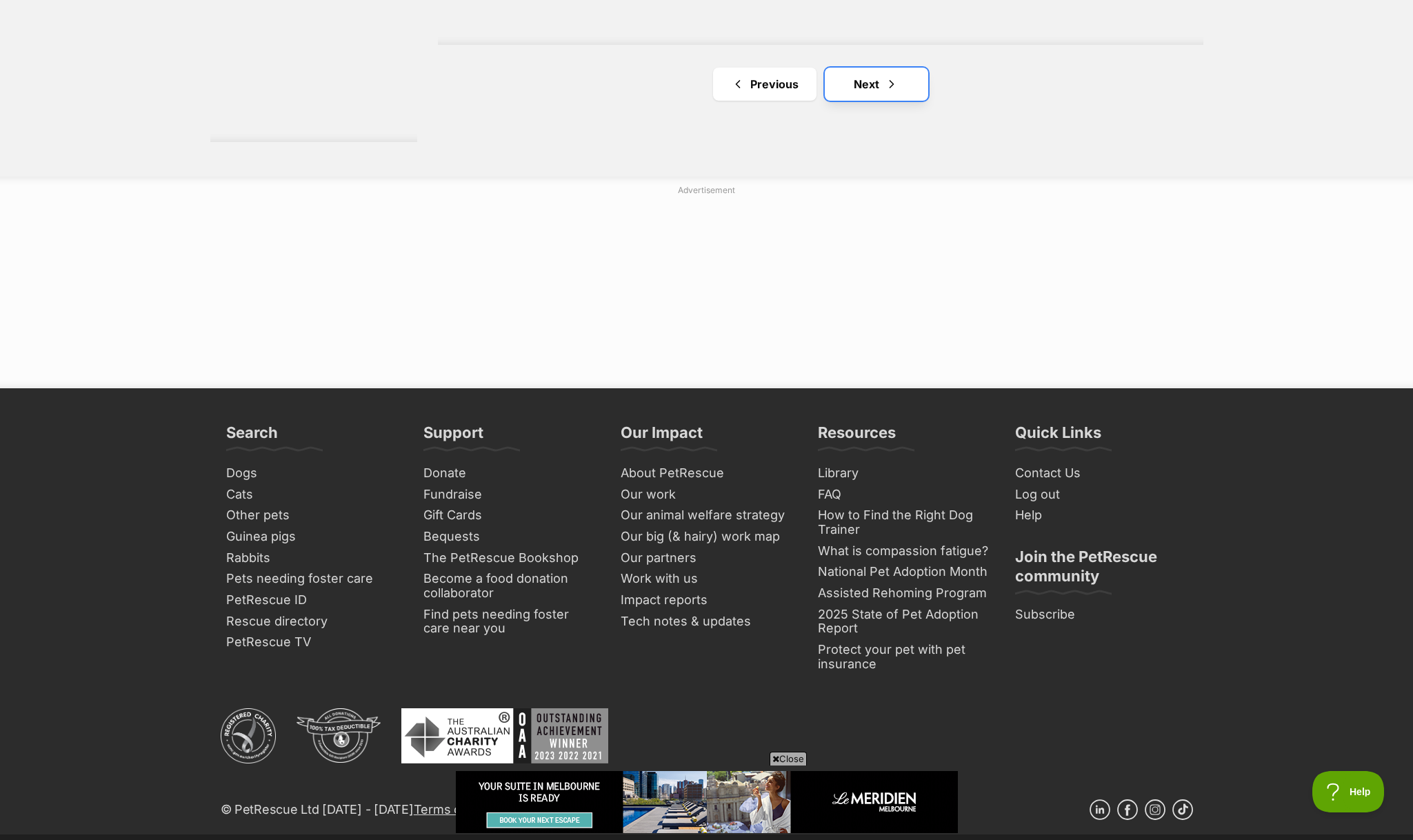
click at [895, 95] on link "Next" at bounding box center [877, 84] width 103 height 33
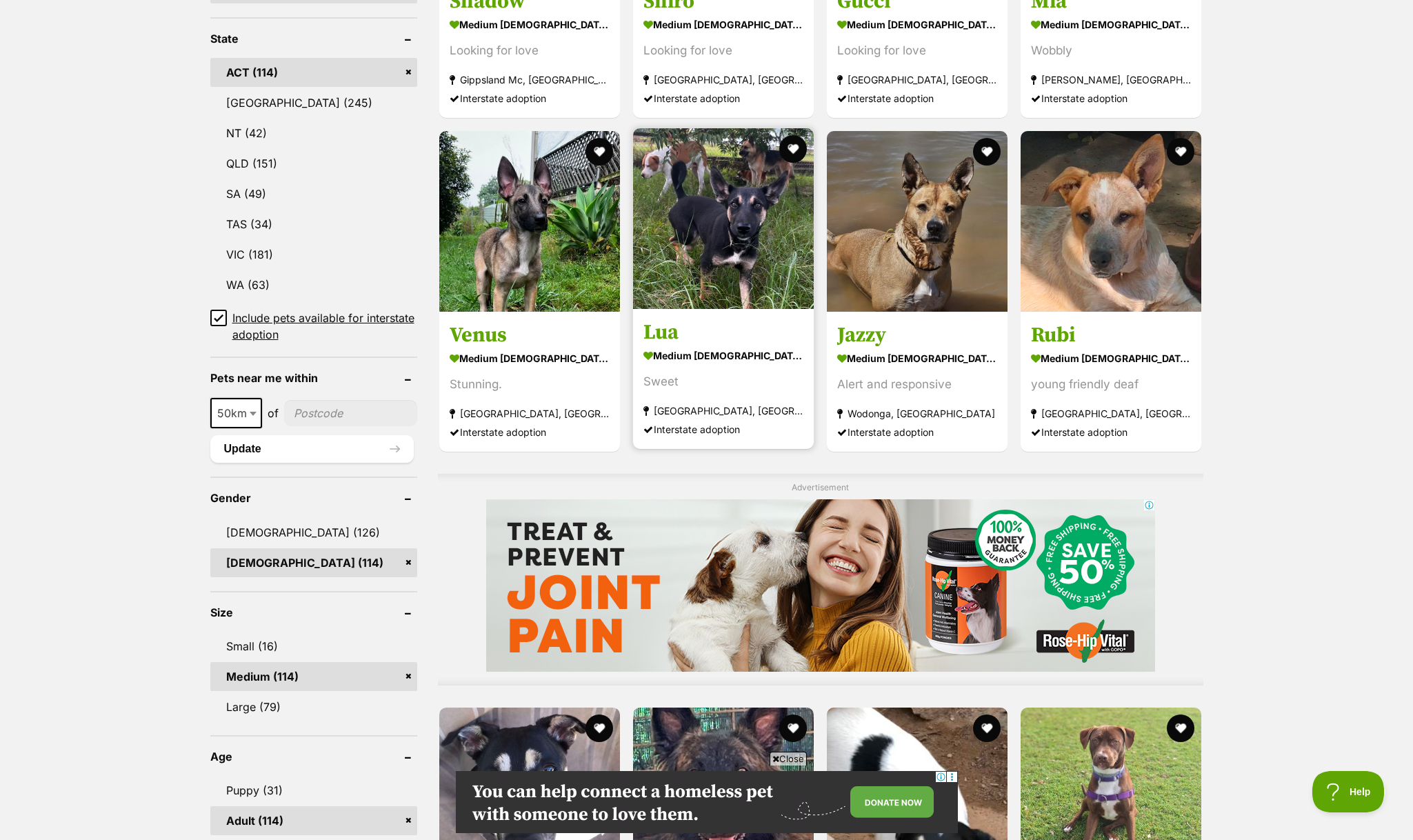
scroll to position [655, 0]
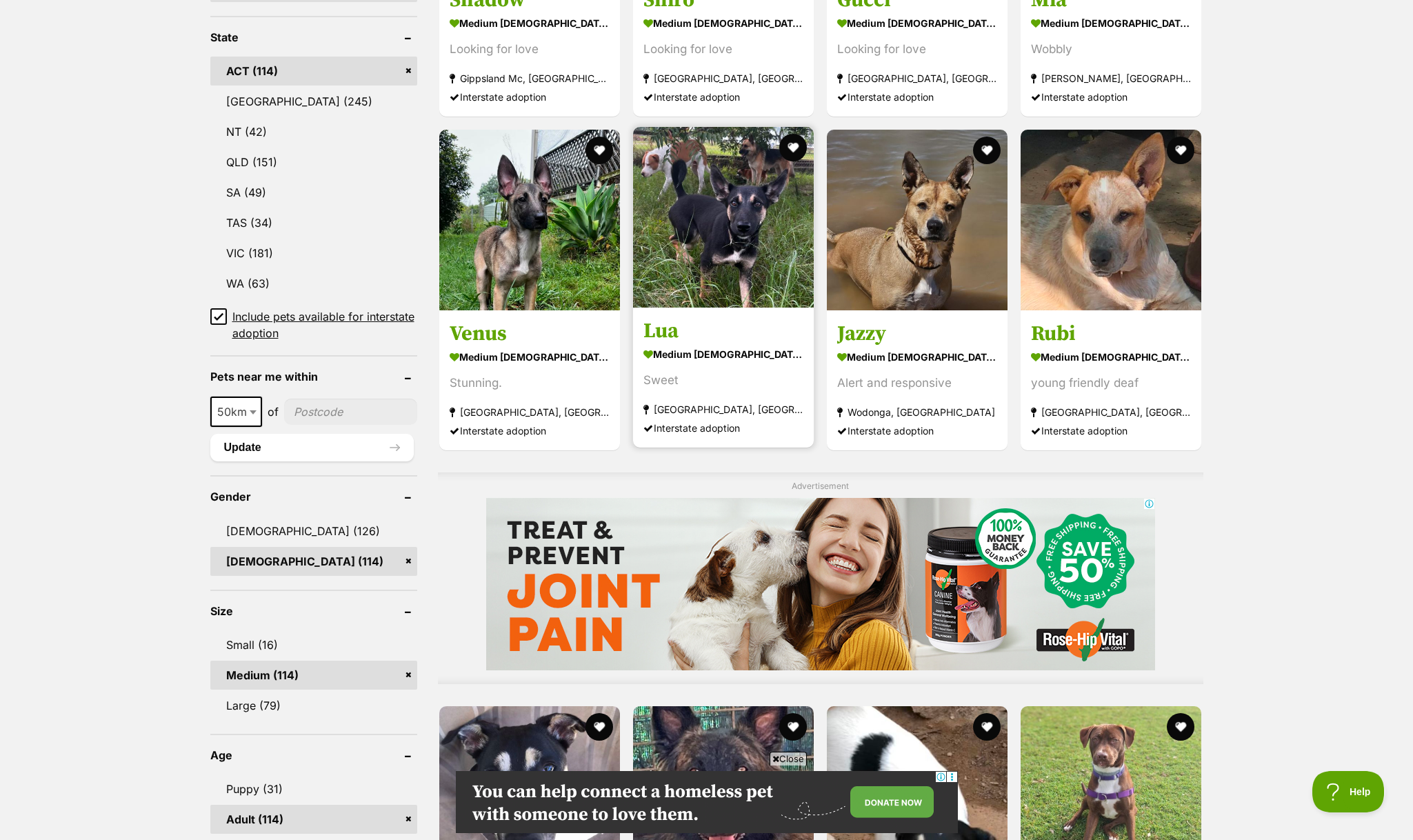
click at [761, 295] on img at bounding box center [723, 217] width 180 height 180
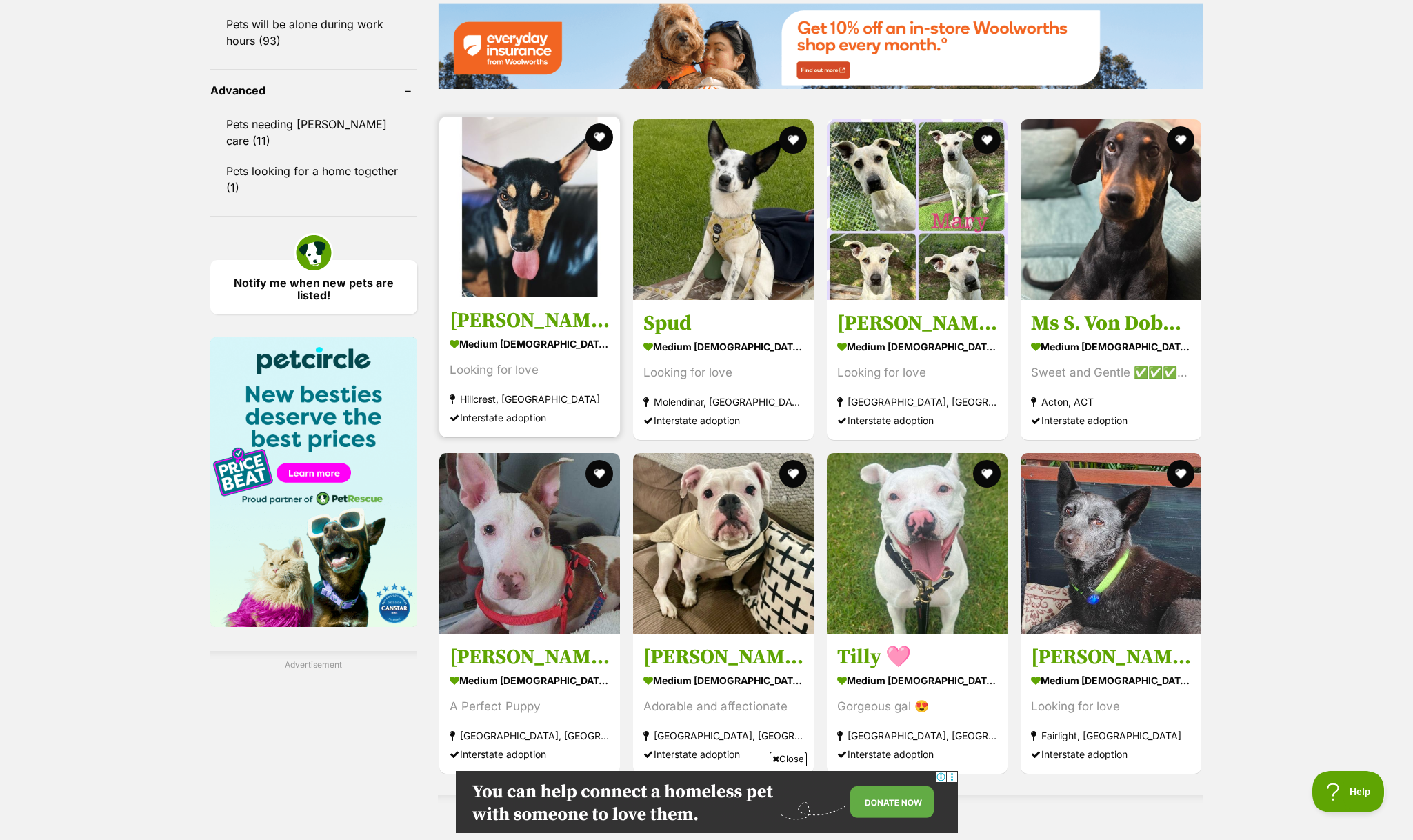
scroll to position [1720, 0]
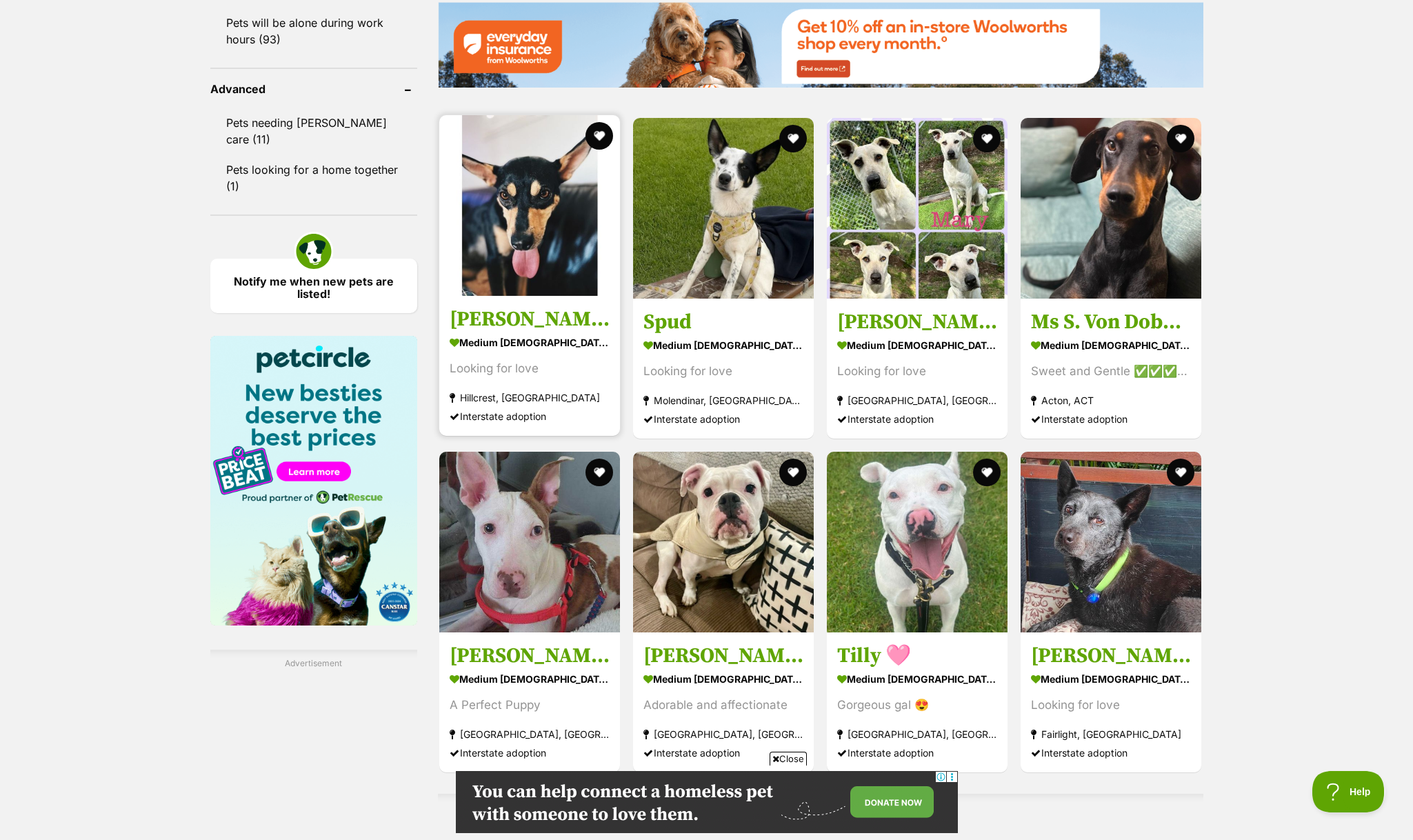
click at [520, 225] on img at bounding box center [530, 206] width 180 height 180
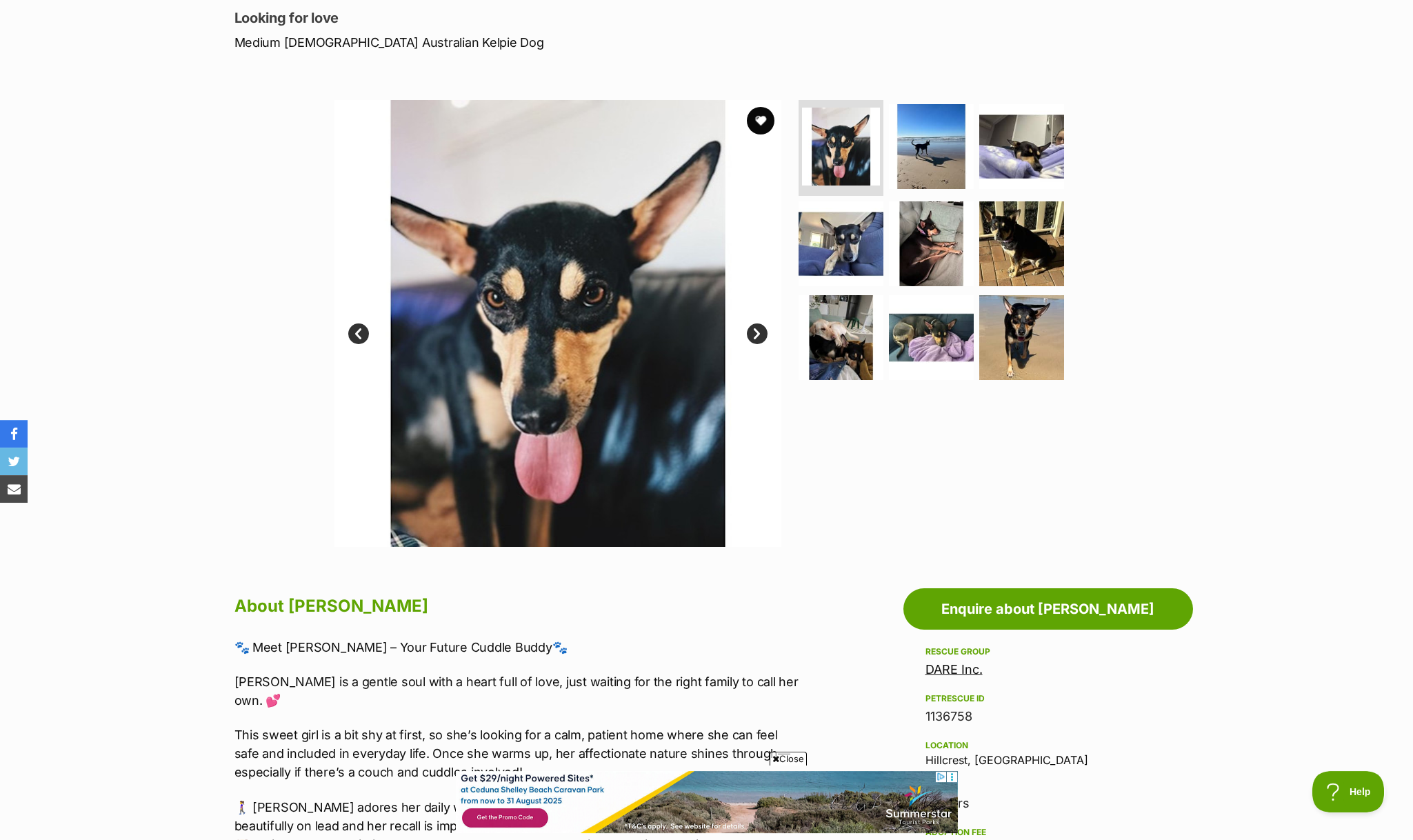
scroll to position [181, 0]
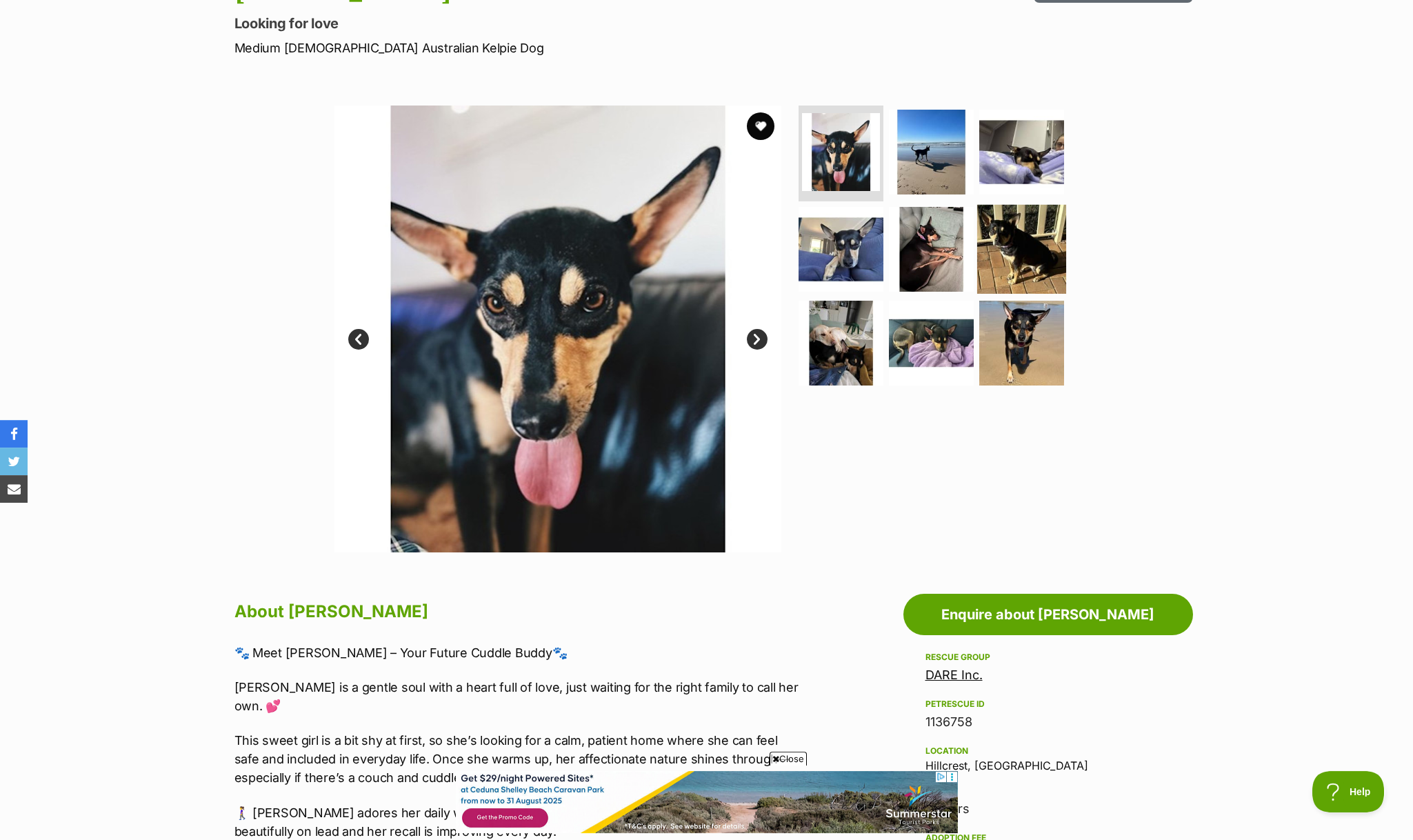
click at [1000, 258] on img at bounding box center [1021, 249] width 89 height 89
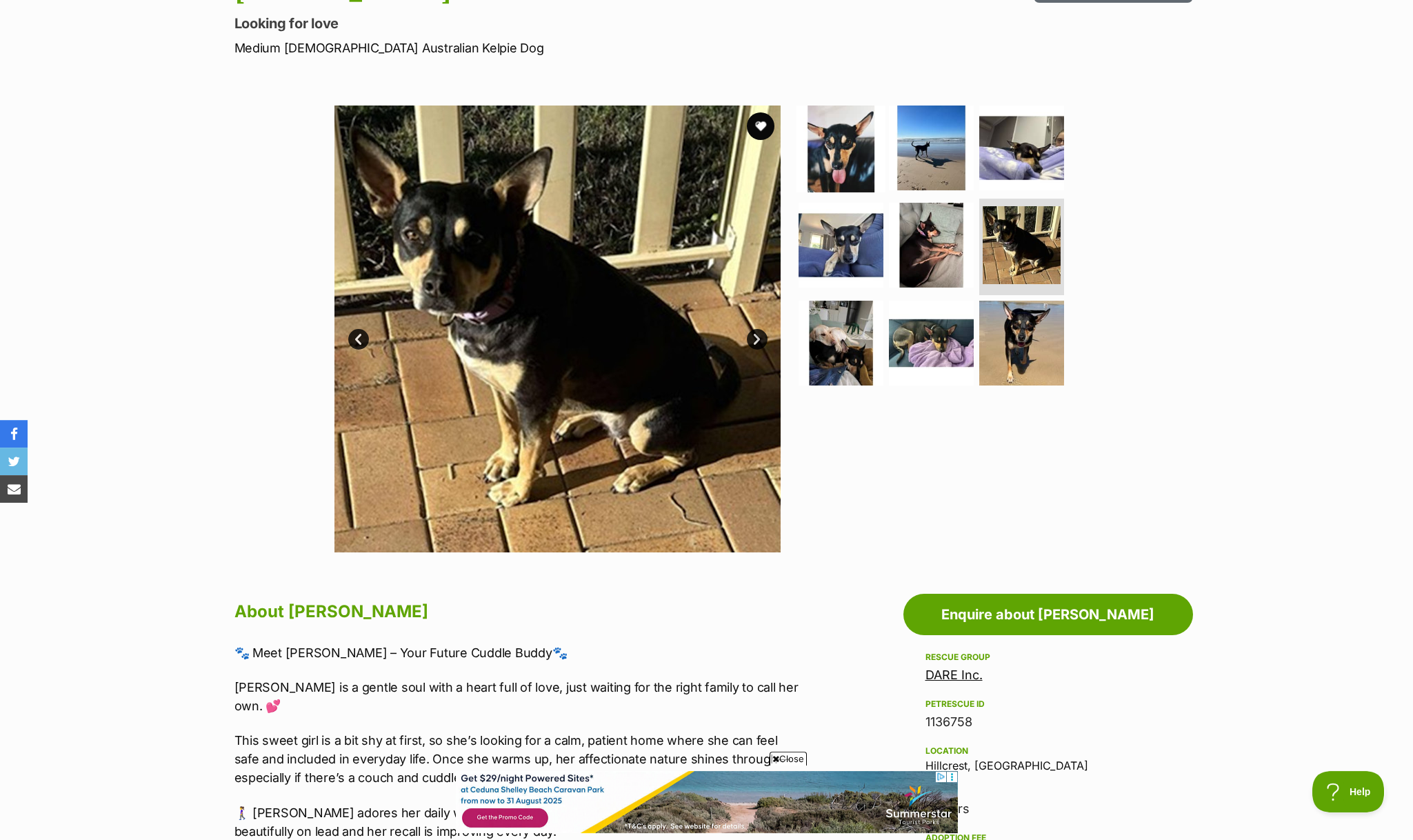
click at [849, 162] on img at bounding box center [841, 147] width 89 height 89
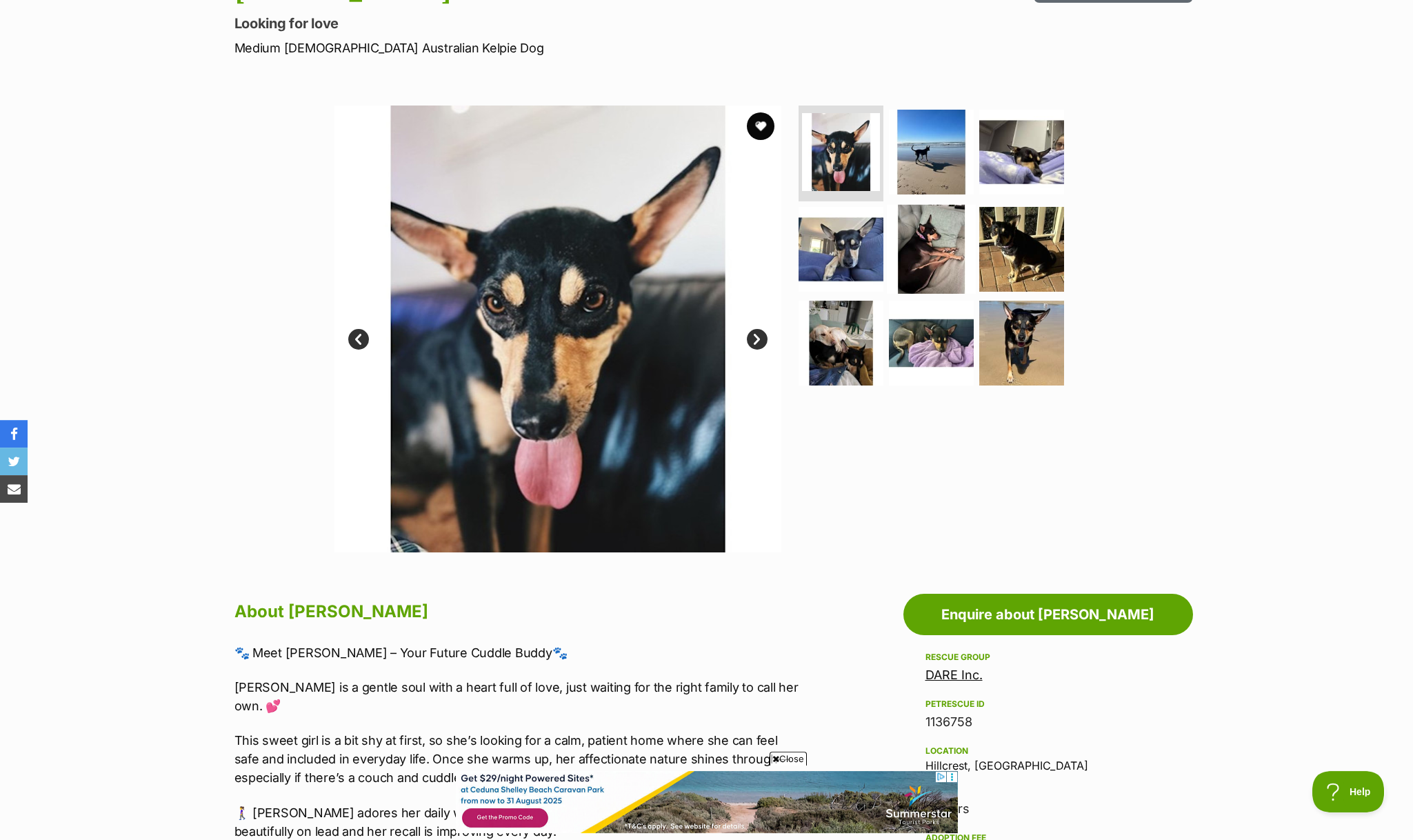
click at [947, 279] on img at bounding box center [931, 249] width 89 height 89
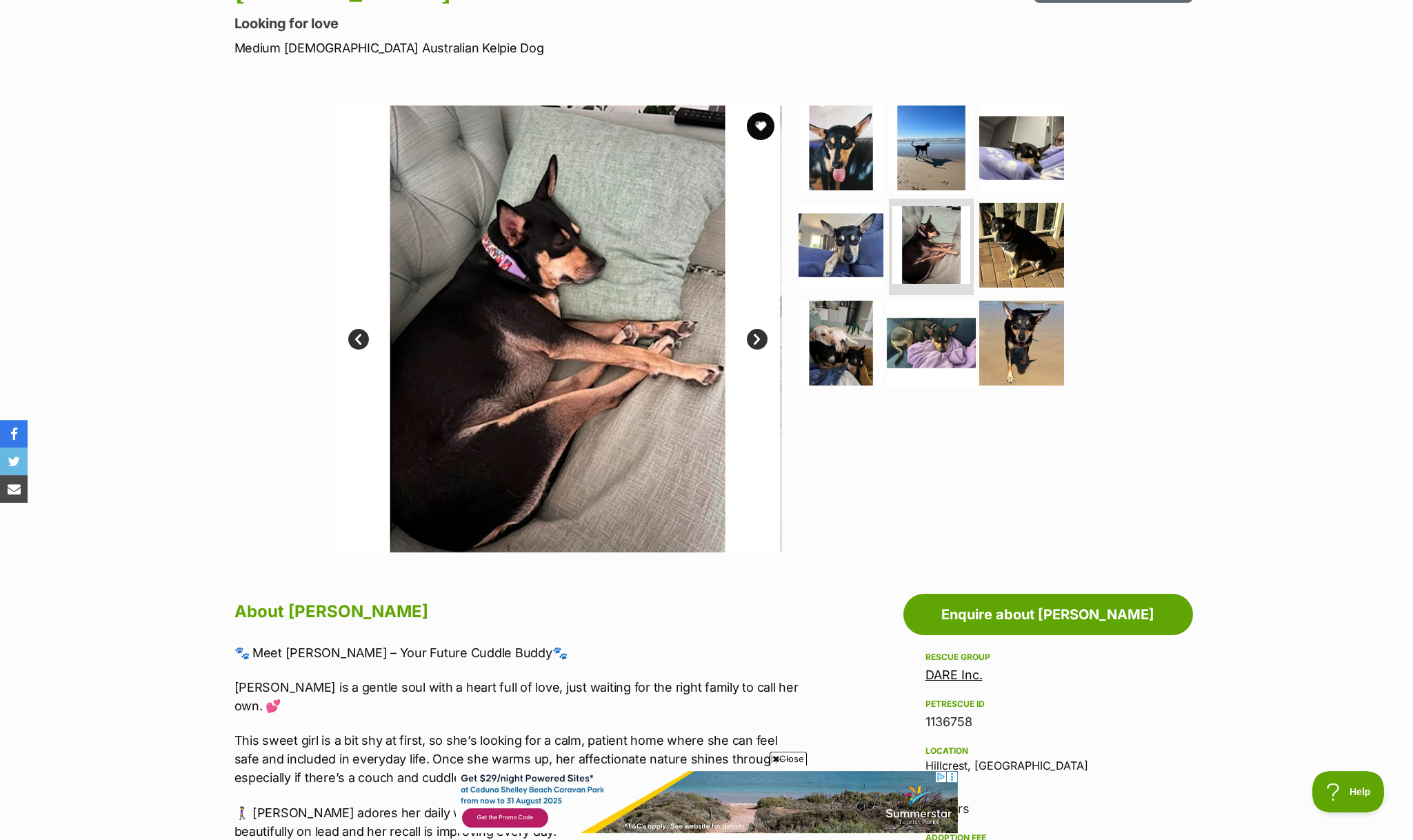
click at [936, 357] on img at bounding box center [931, 343] width 89 height 89
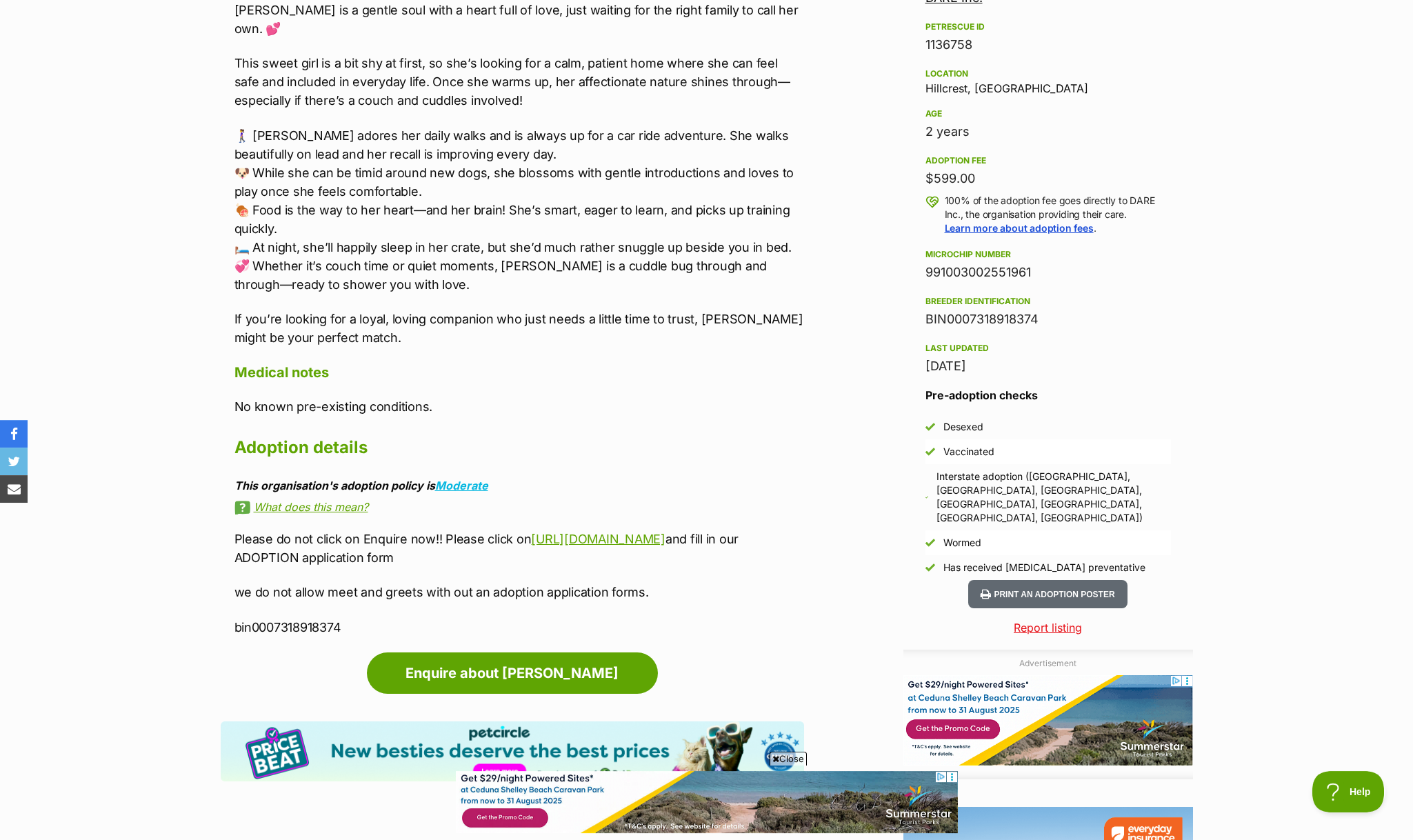
scroll to position [871, 0]
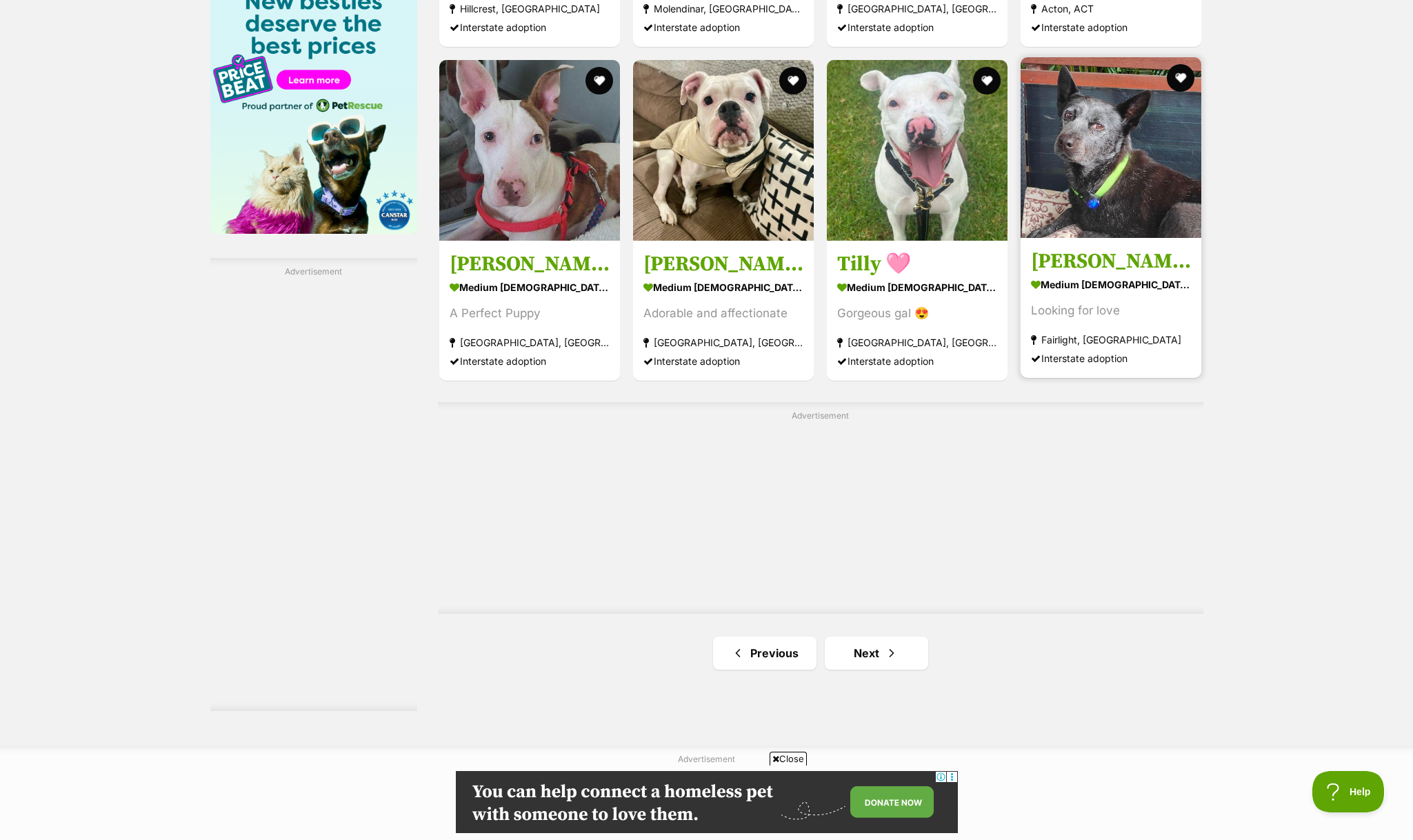
click at [1068, 215] on img at bounding box center [1110, 148] width 180 height 180
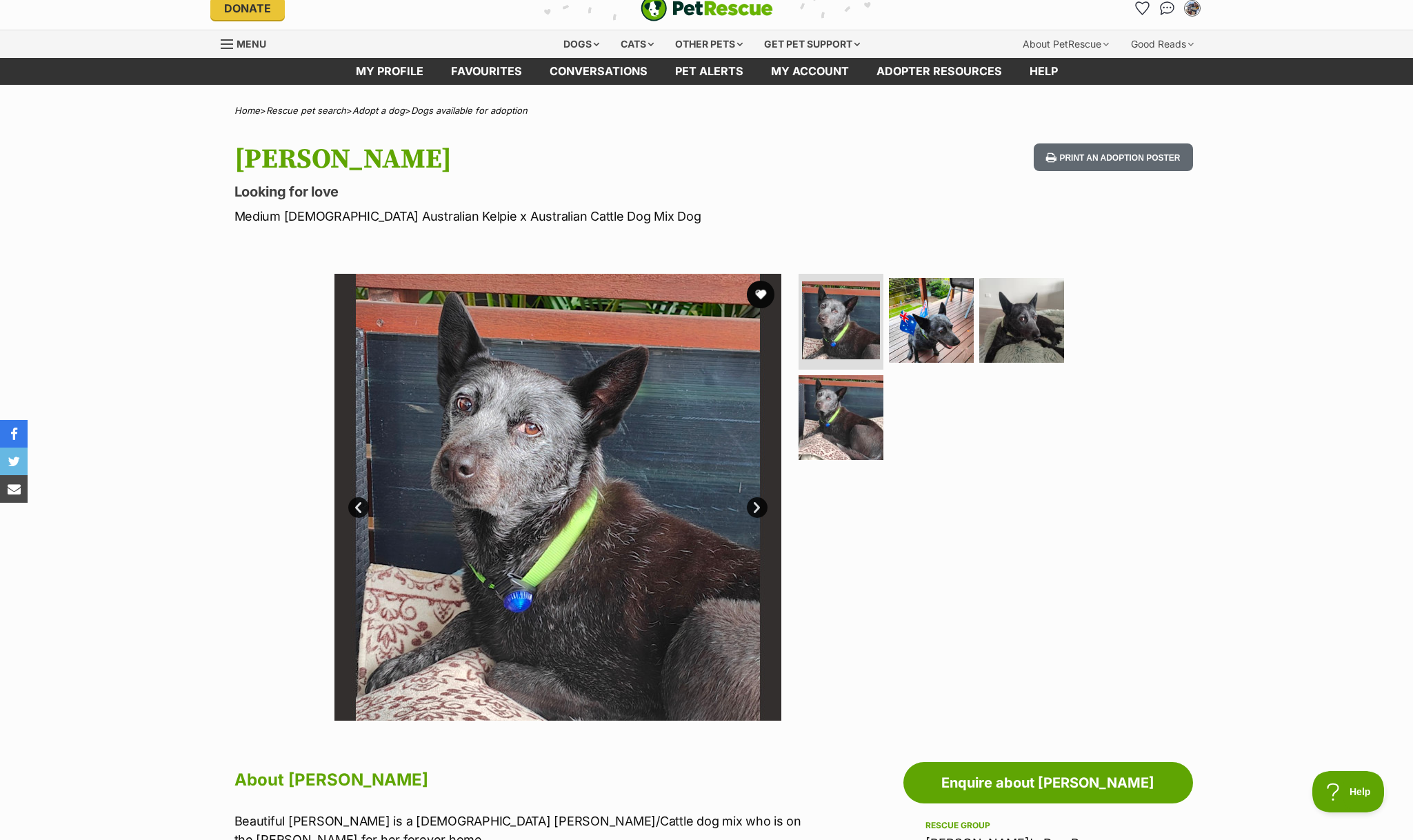
scroll to position [6, 0]
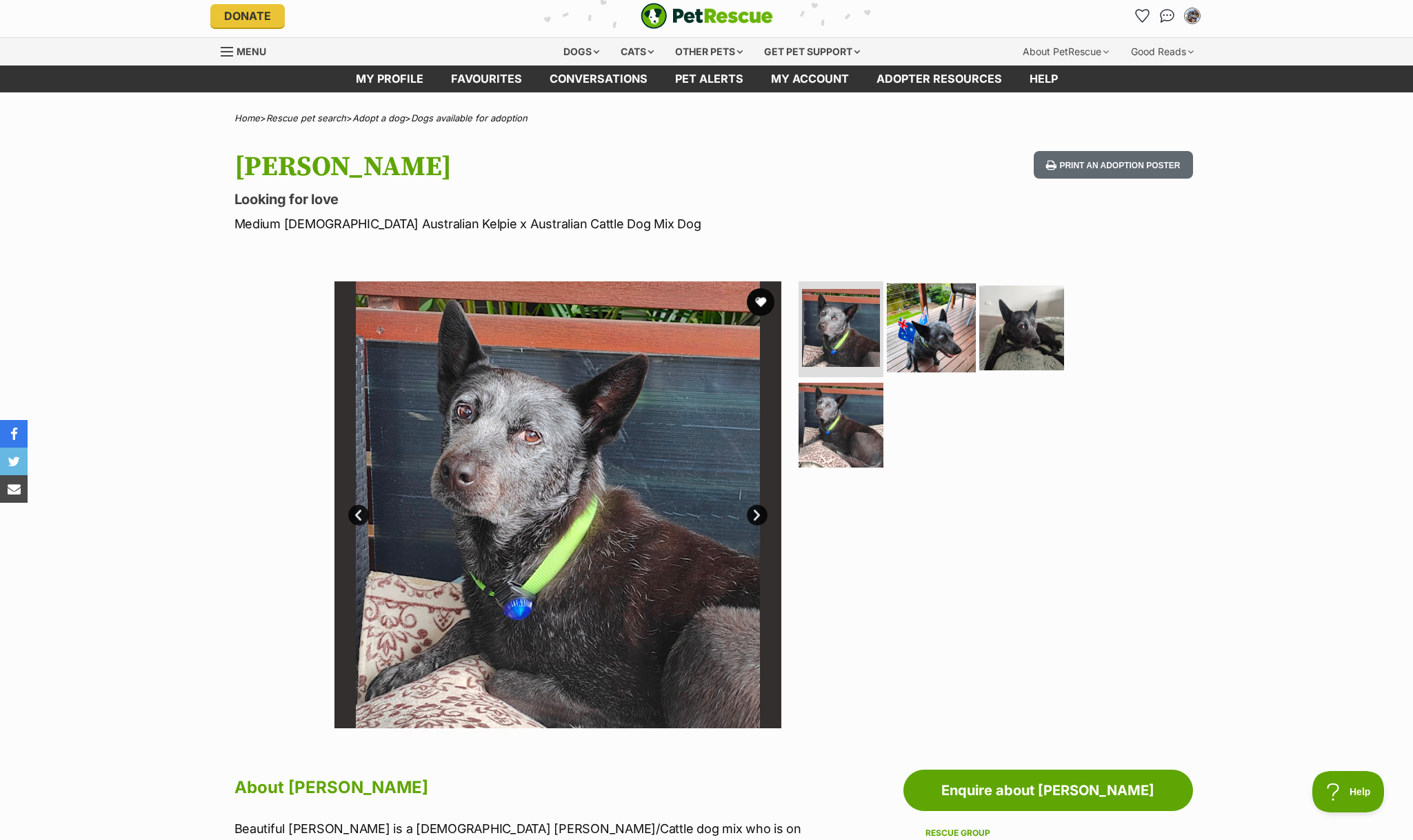
click at [923, 344] on img at bounding box center [931, 327] width 89 height 89
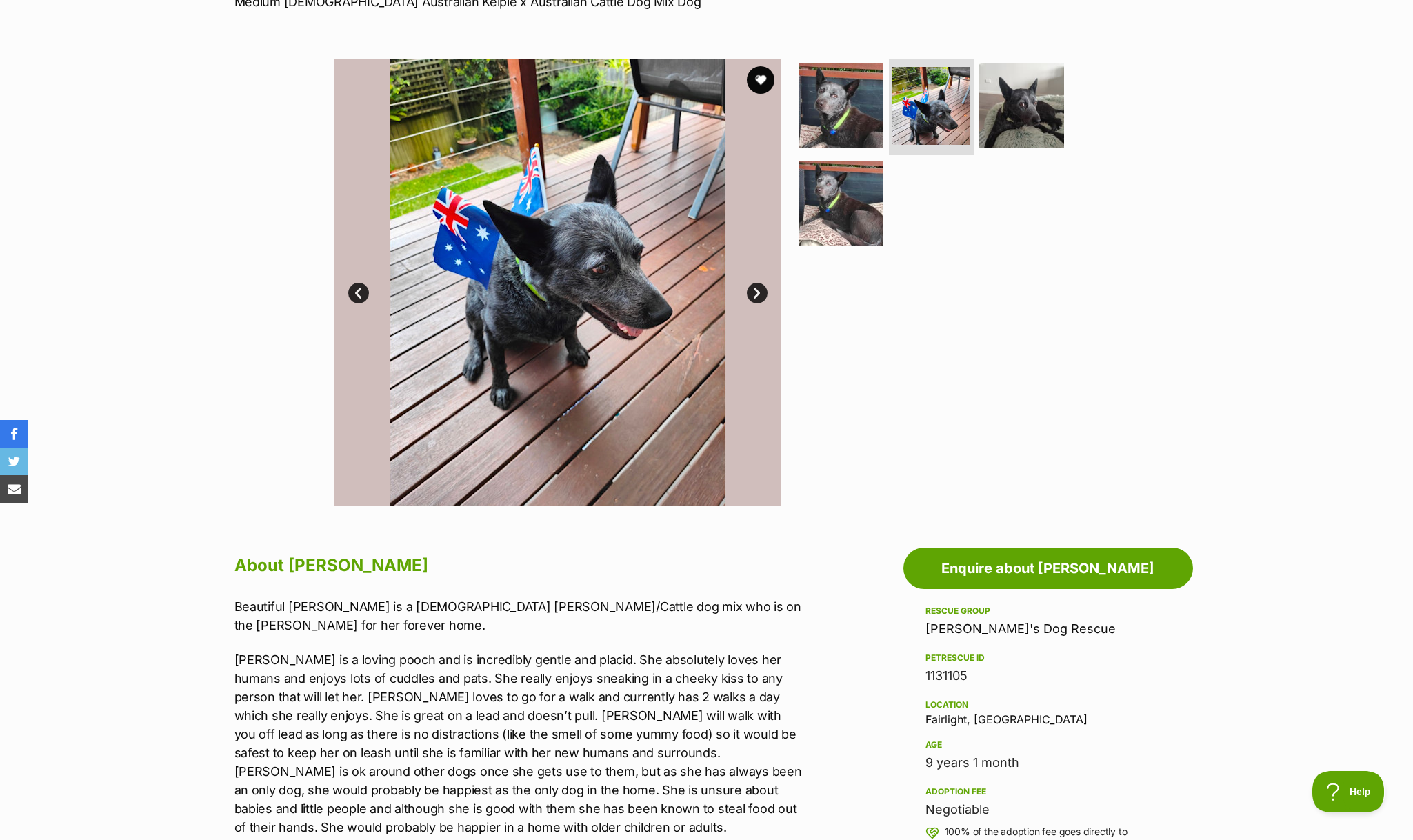
scroll to position [0, 0]
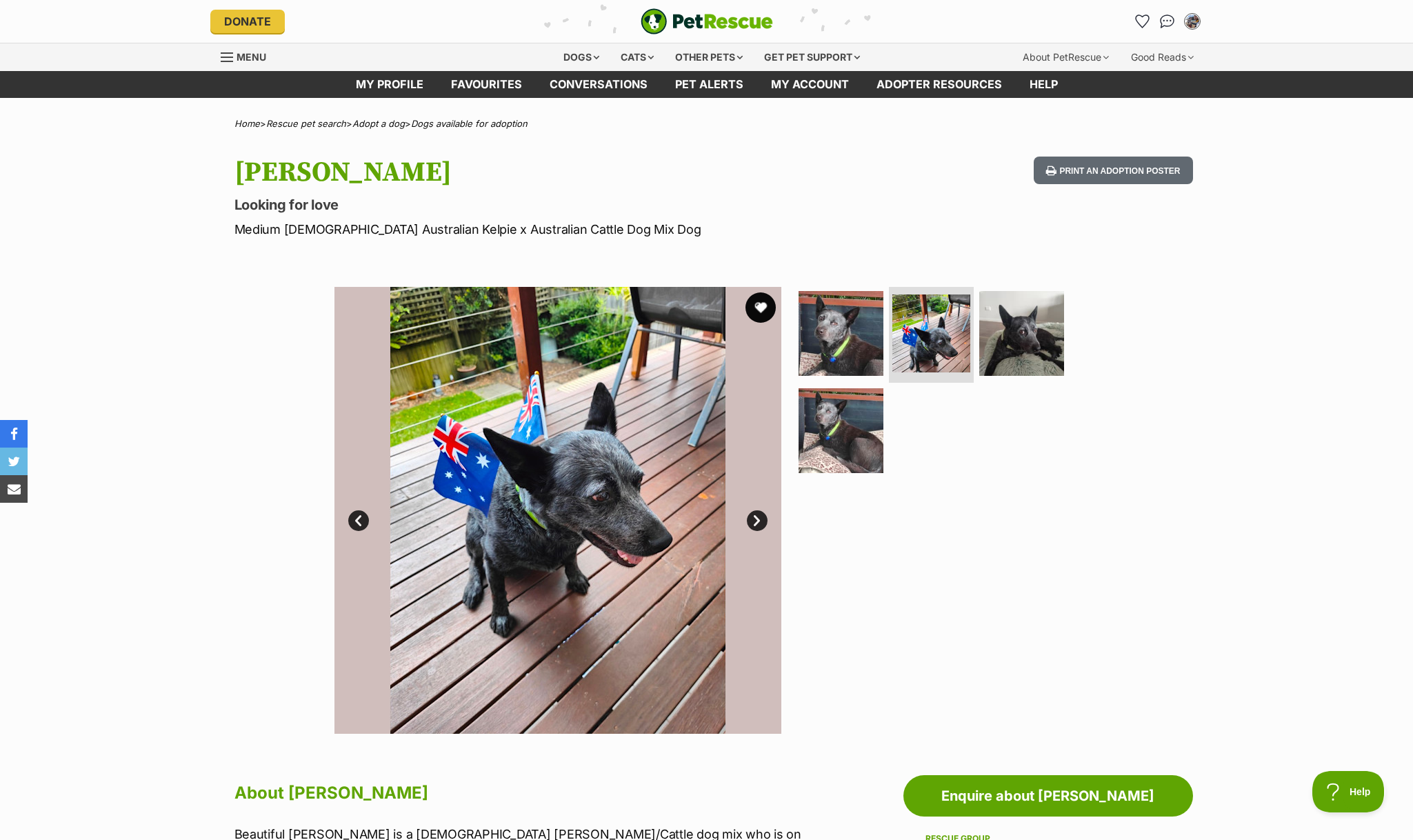
click at [762, 305] on button "favourite" at bounding box center [760, 307] width 30 height 30
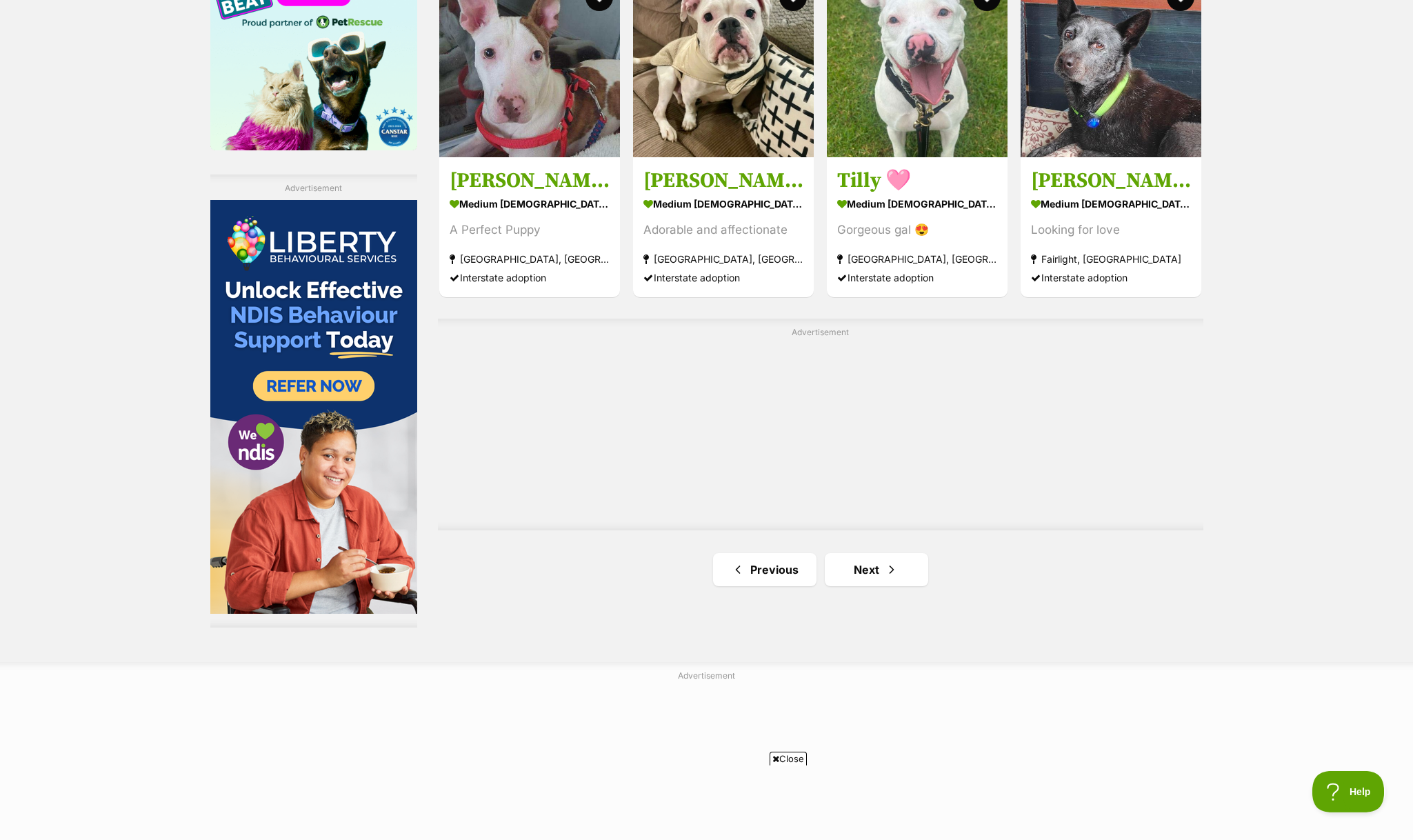
scroll to position [2197, 0]
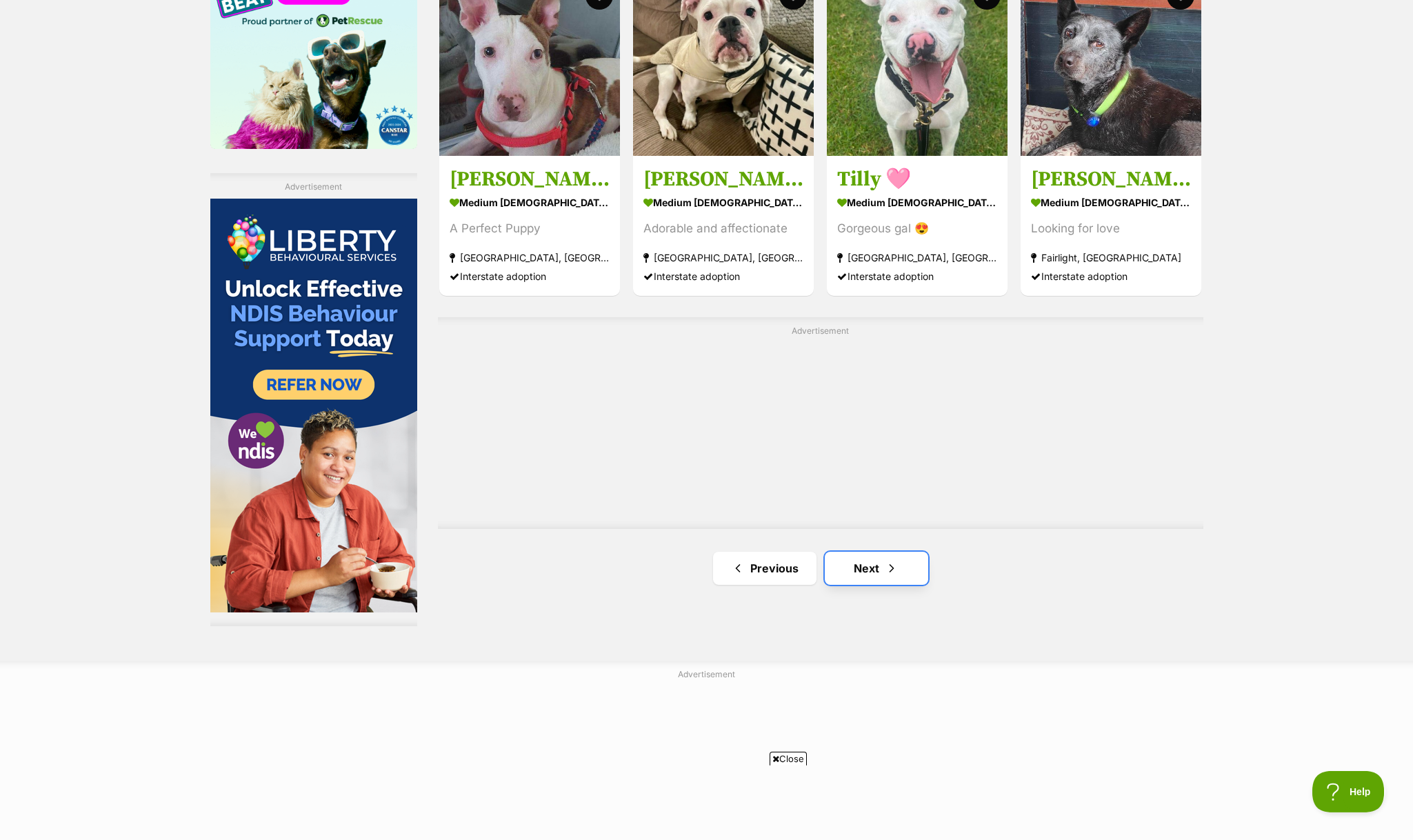
drag, startPoint x: 882, startPoint y: 570, endPoint x: 911, endPoint y: 570, distance: 29.0
click at [882, 570] on link "Next" at bounding box center [877, 568] width 103 height 33
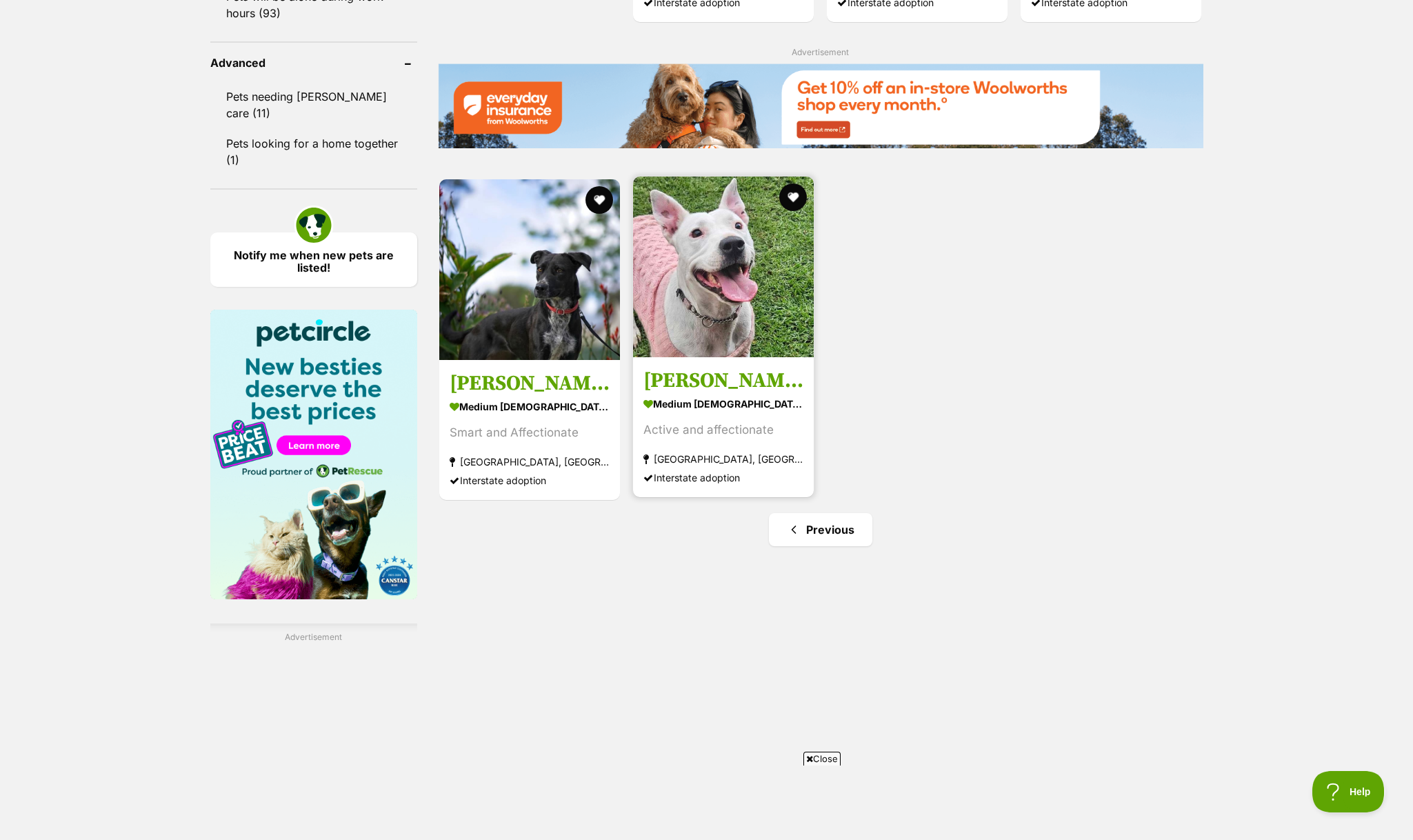
scroll to position [1747, 0]
click at [693, 353] on img at bounding box center [723, 266] width 180 height 180
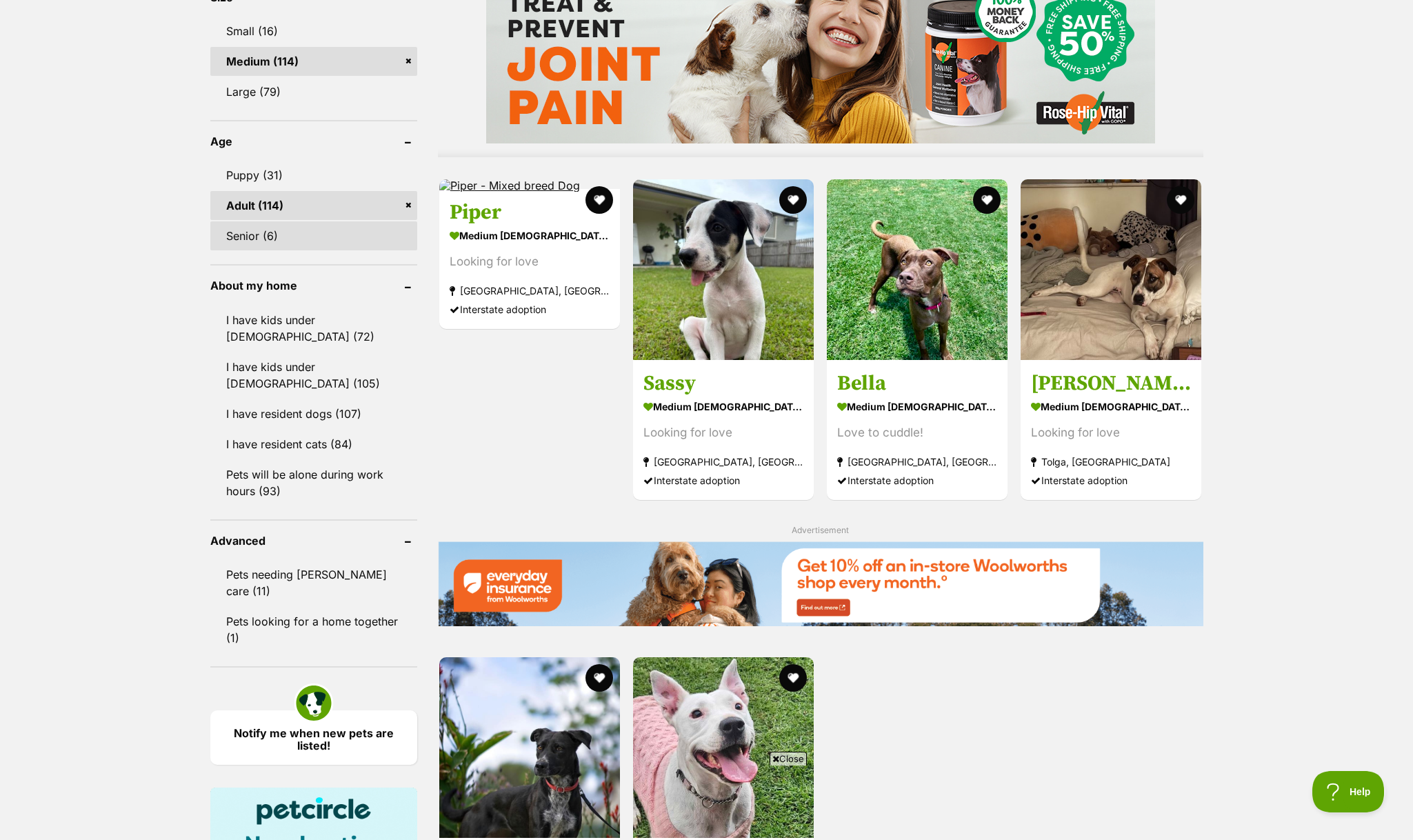
scroll to position [1265, 0]
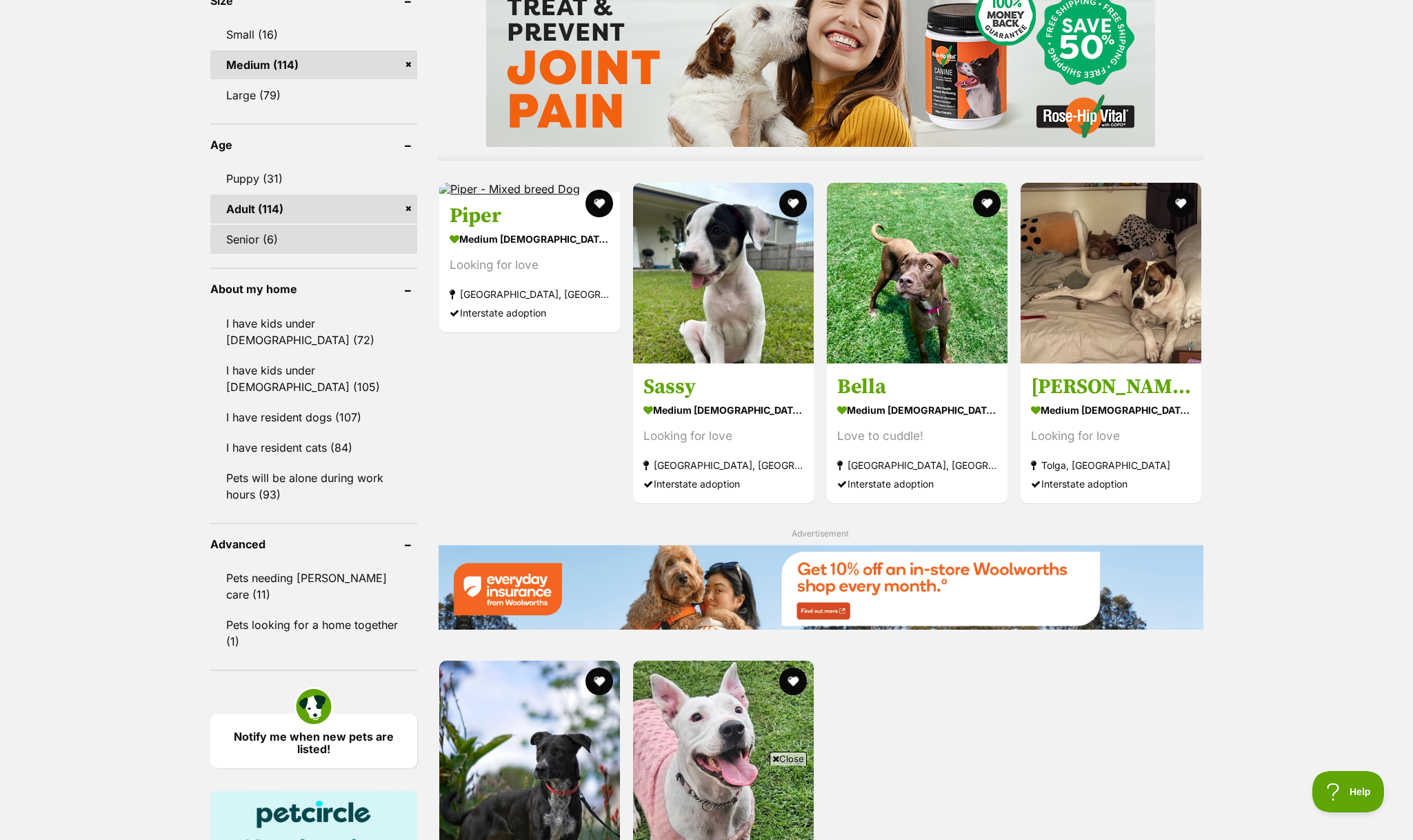
click at [281, 237] on link "Senior (6)" at bounding box center [314, 239] width 207 height 29
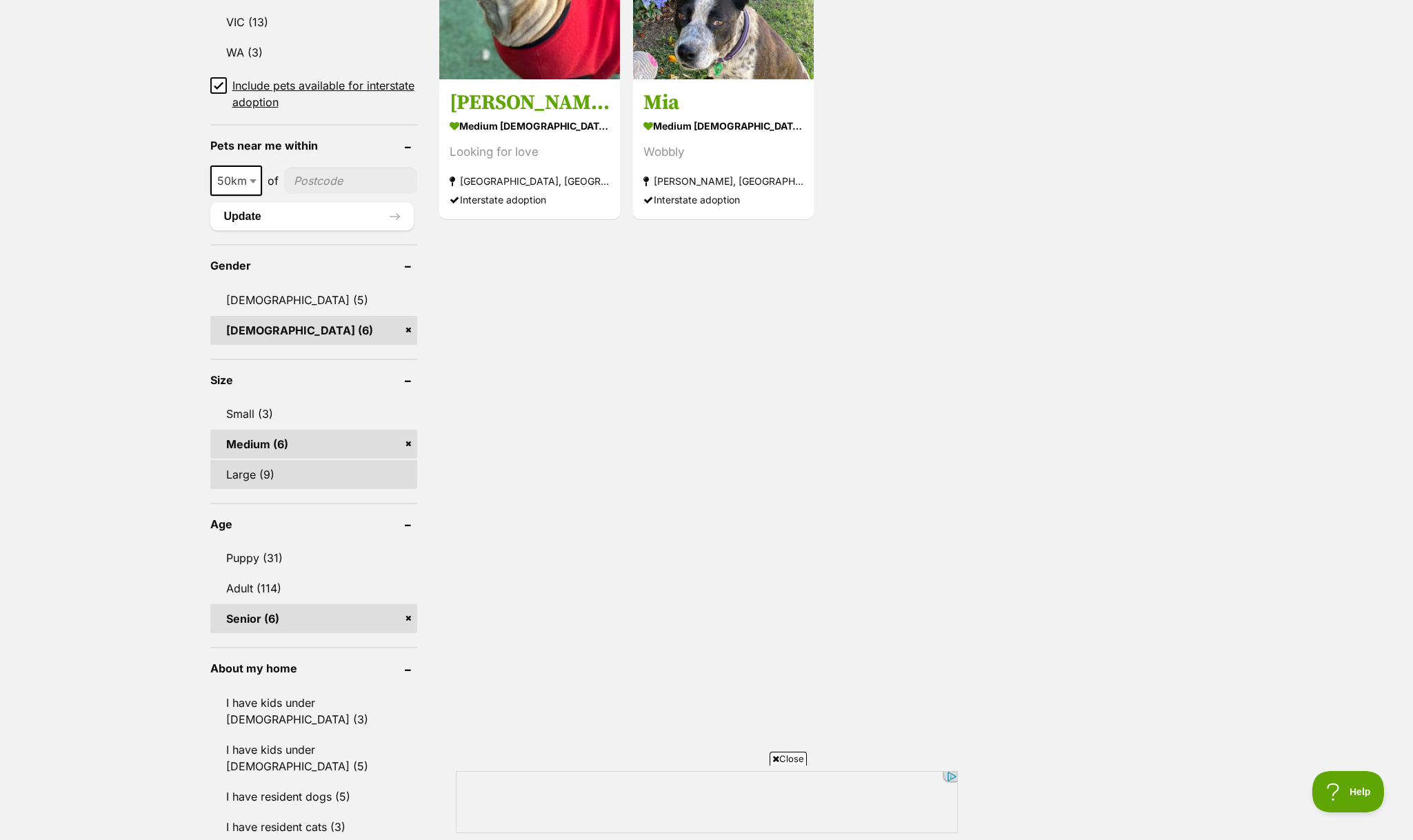
click at [243, 471] on link "Large (9)" at bounding box center [314, 474] width 207 height 29
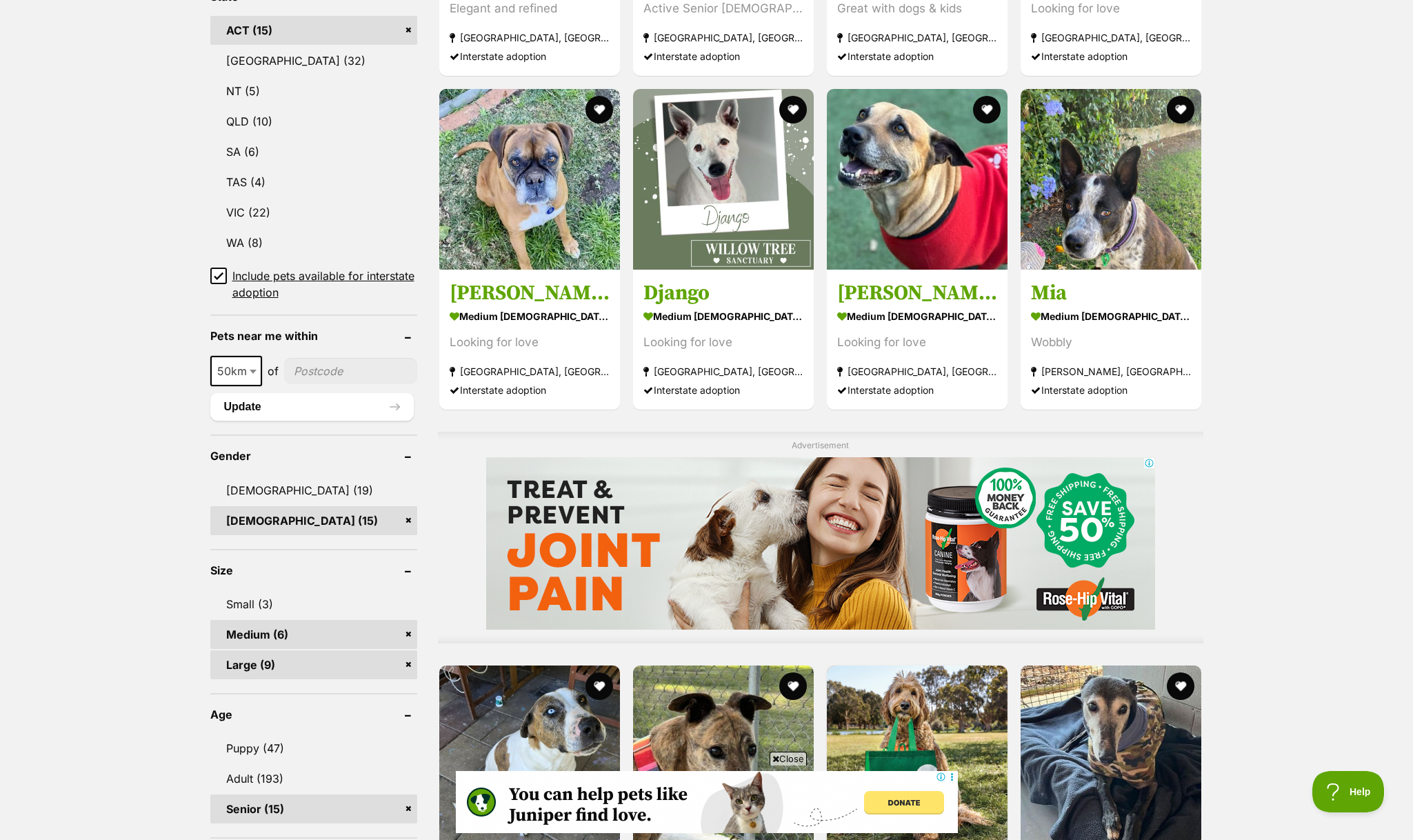
scroll to position [696, 0]
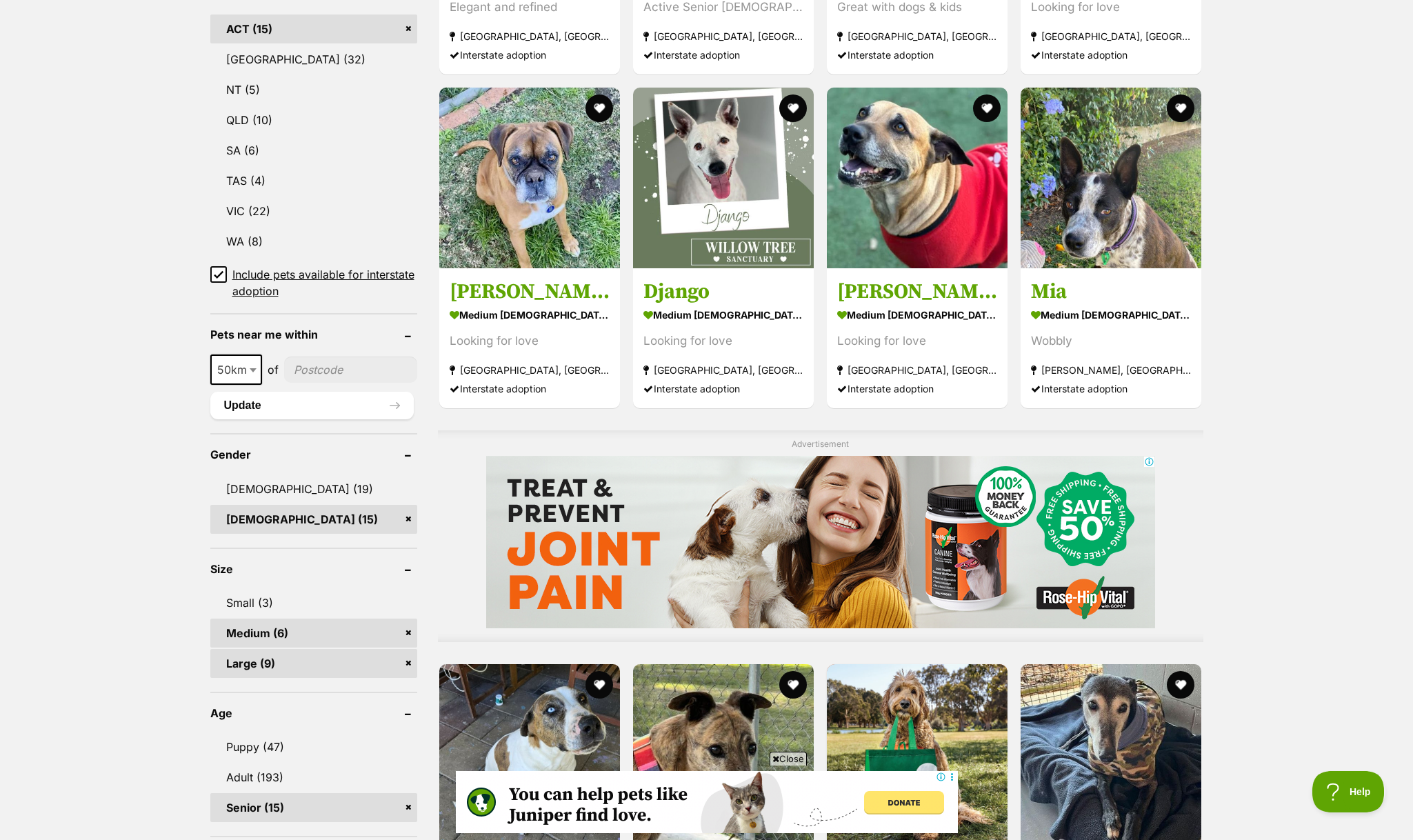
click at [411, 636] on link "Medium (6)" at bounding box center [314, 632] width 207 height 29
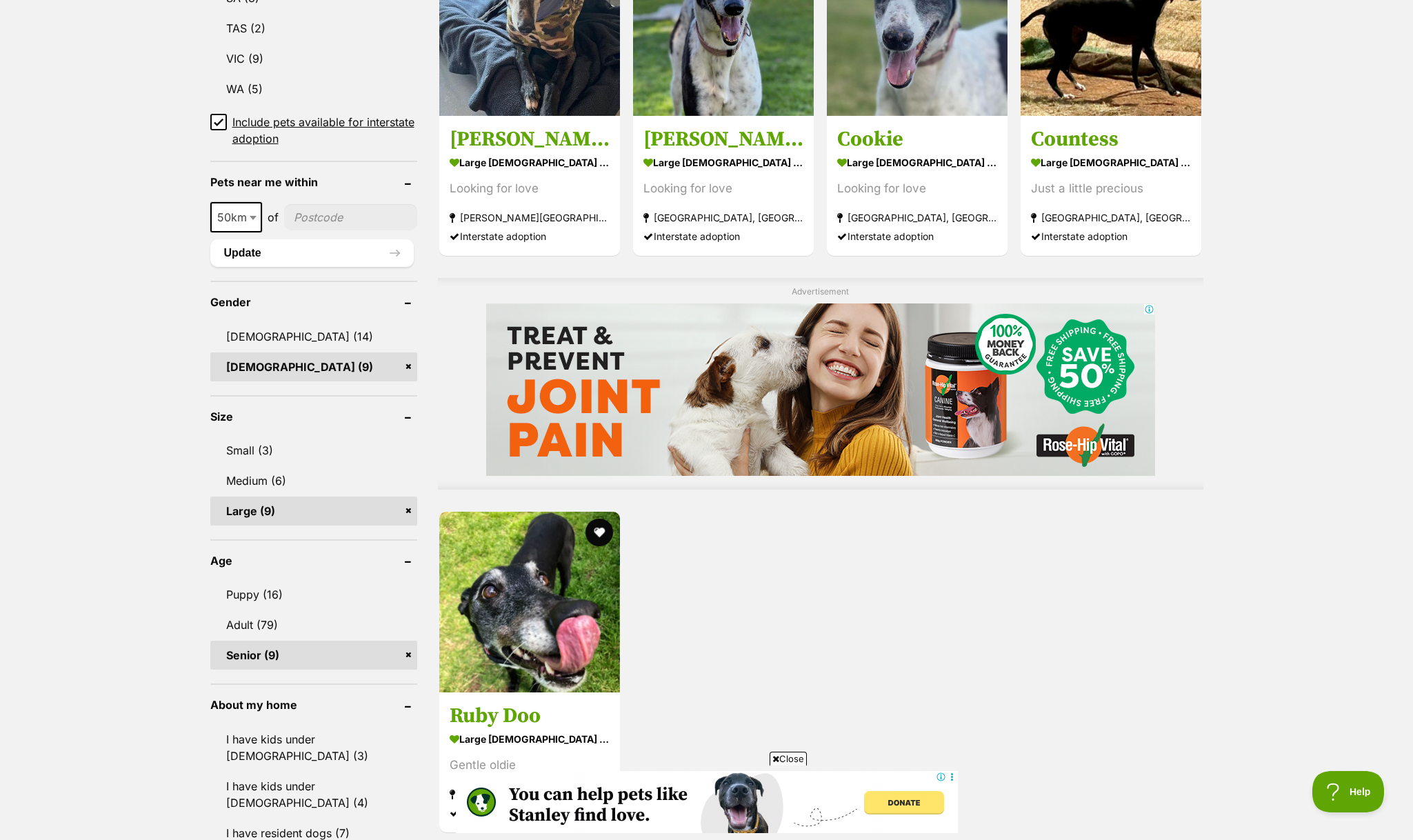
scroll to position [877, 0]
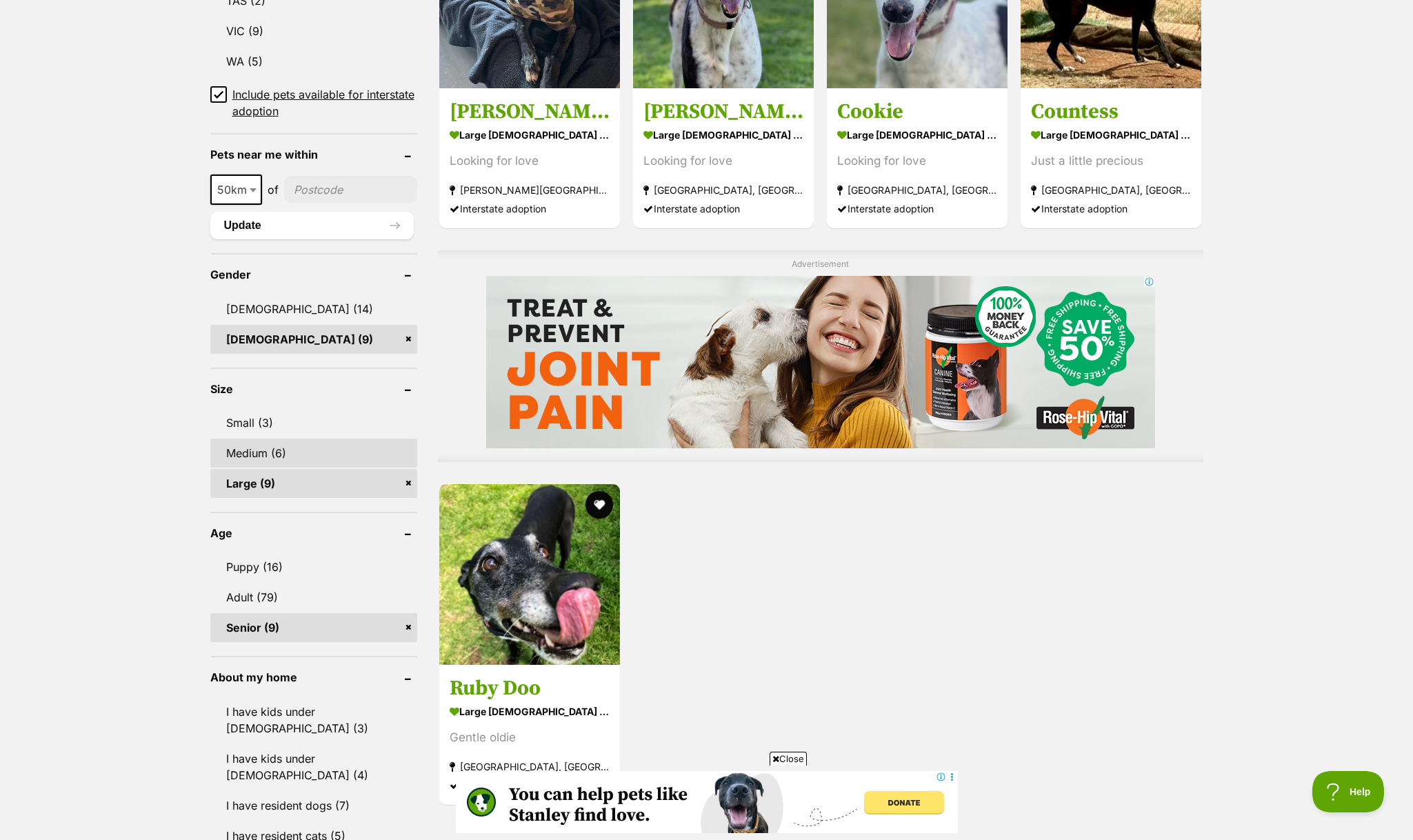
click at [300, 455] on link "Medium (6)" at bounding box center [314, 453] width 207 height 29
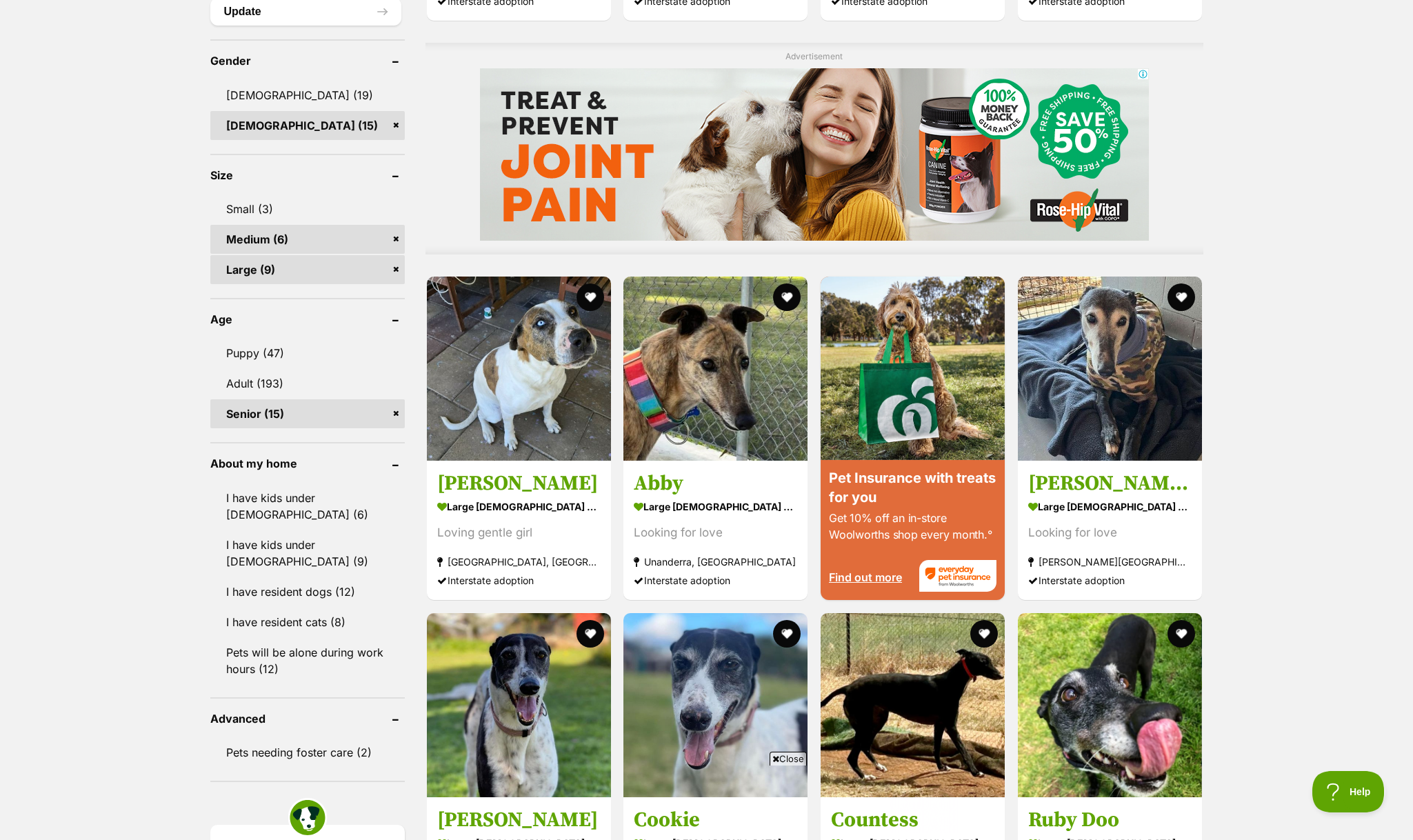
scroll to position [1017, 0]
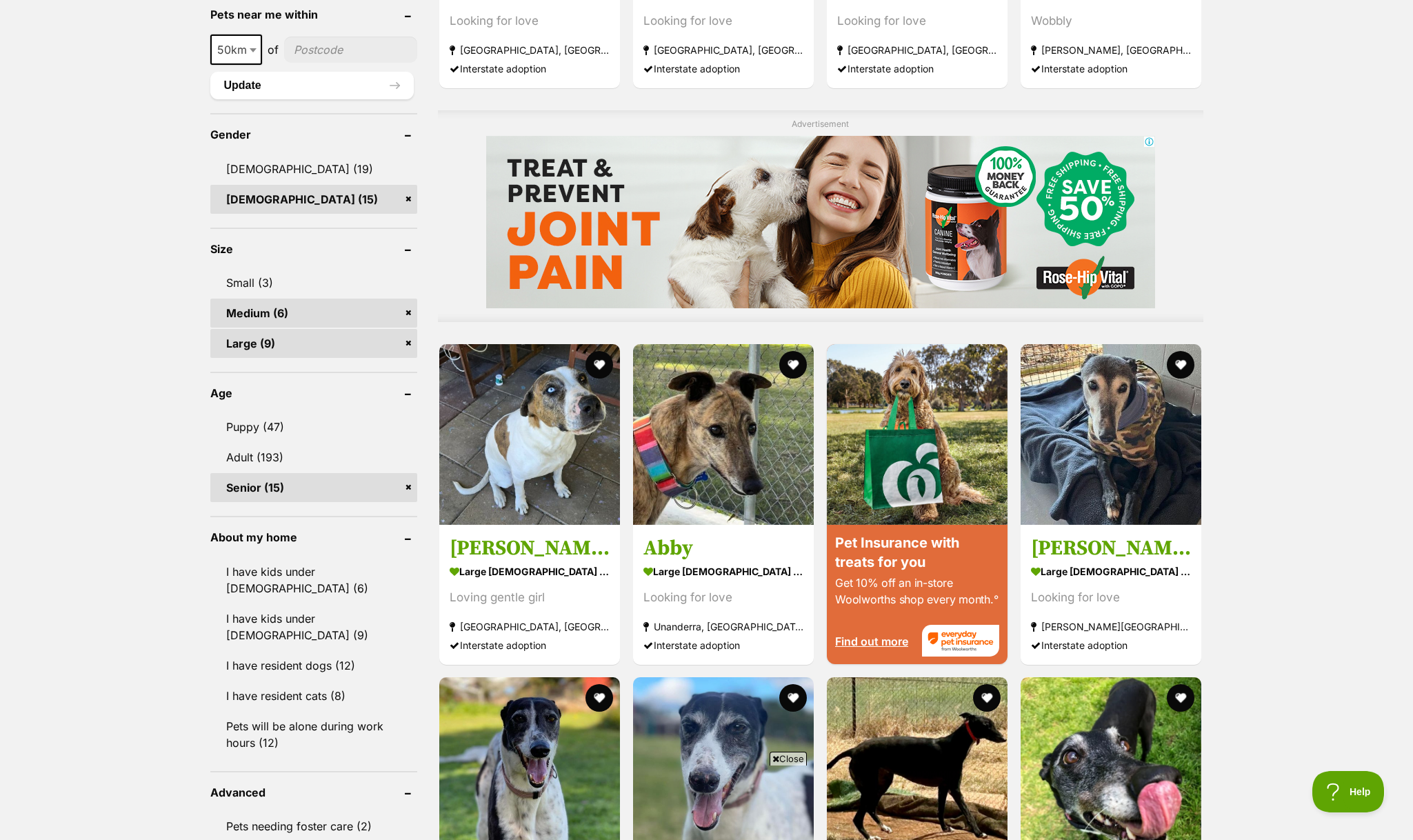
click at [406, 346] on link "Large (9)" at bounding box center [314, 343] width 207 height 29
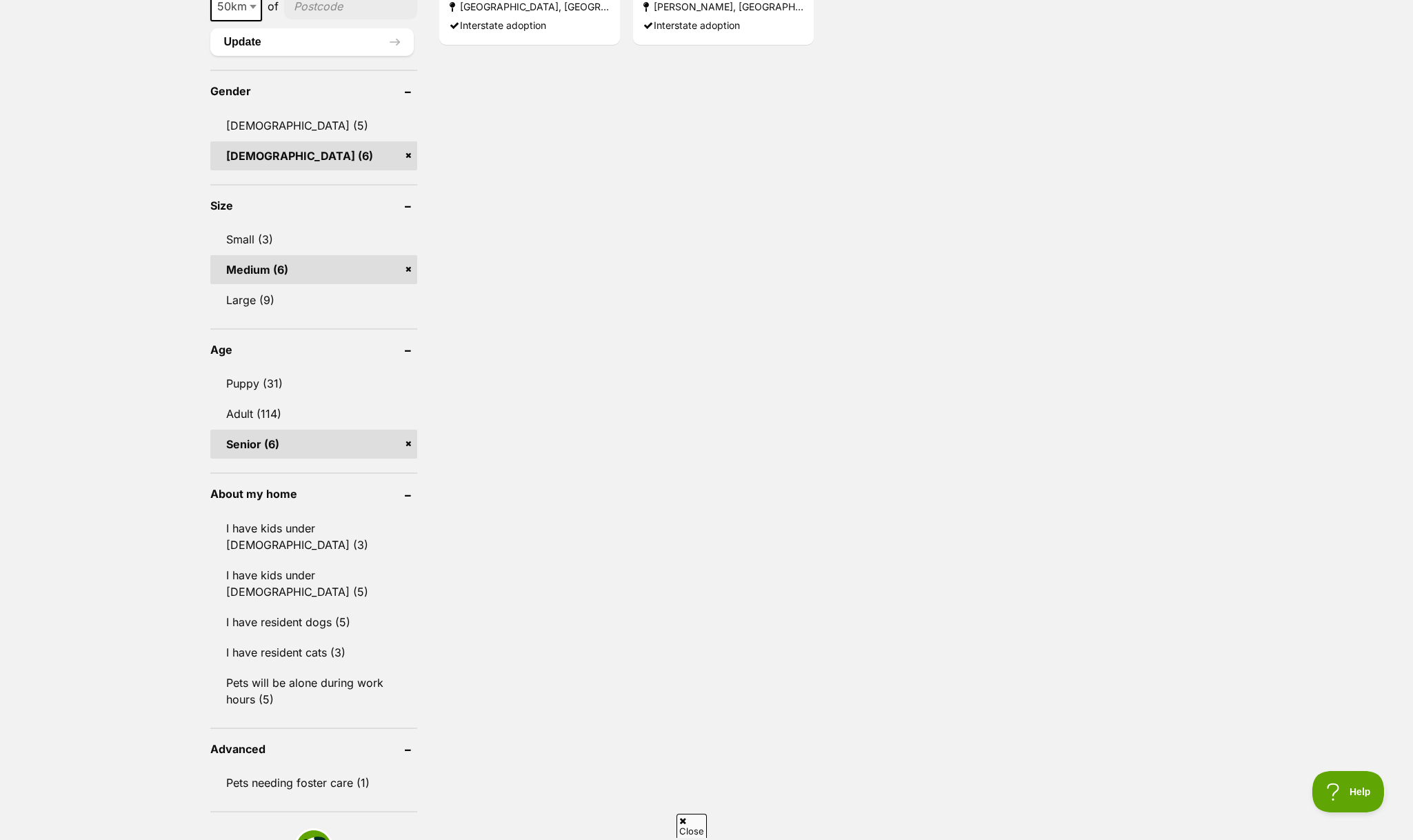
scroll to position [995, 0]
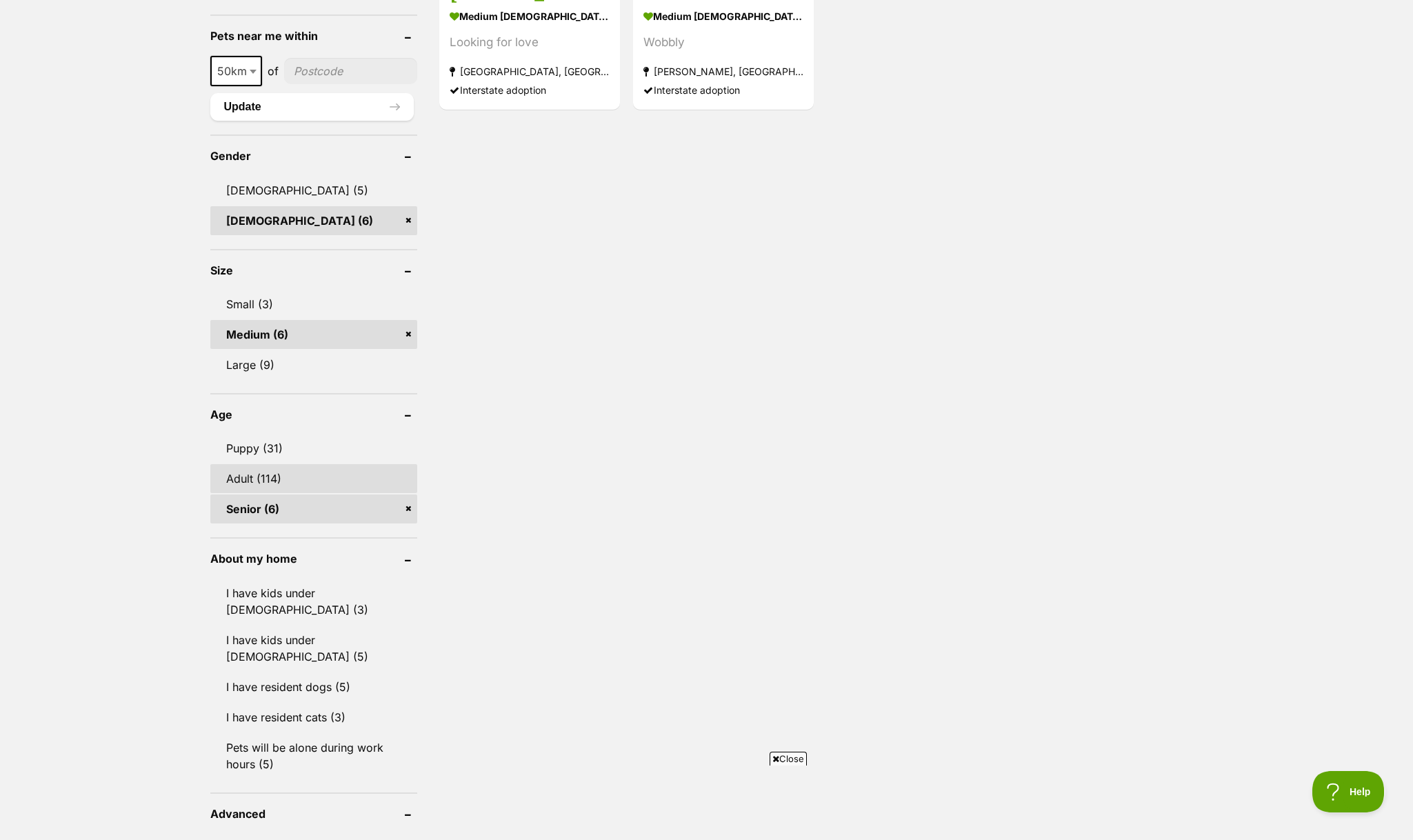
click at [313, 485] on link "Adult (114)" at bounding box center [314, 478] width 207 height 29
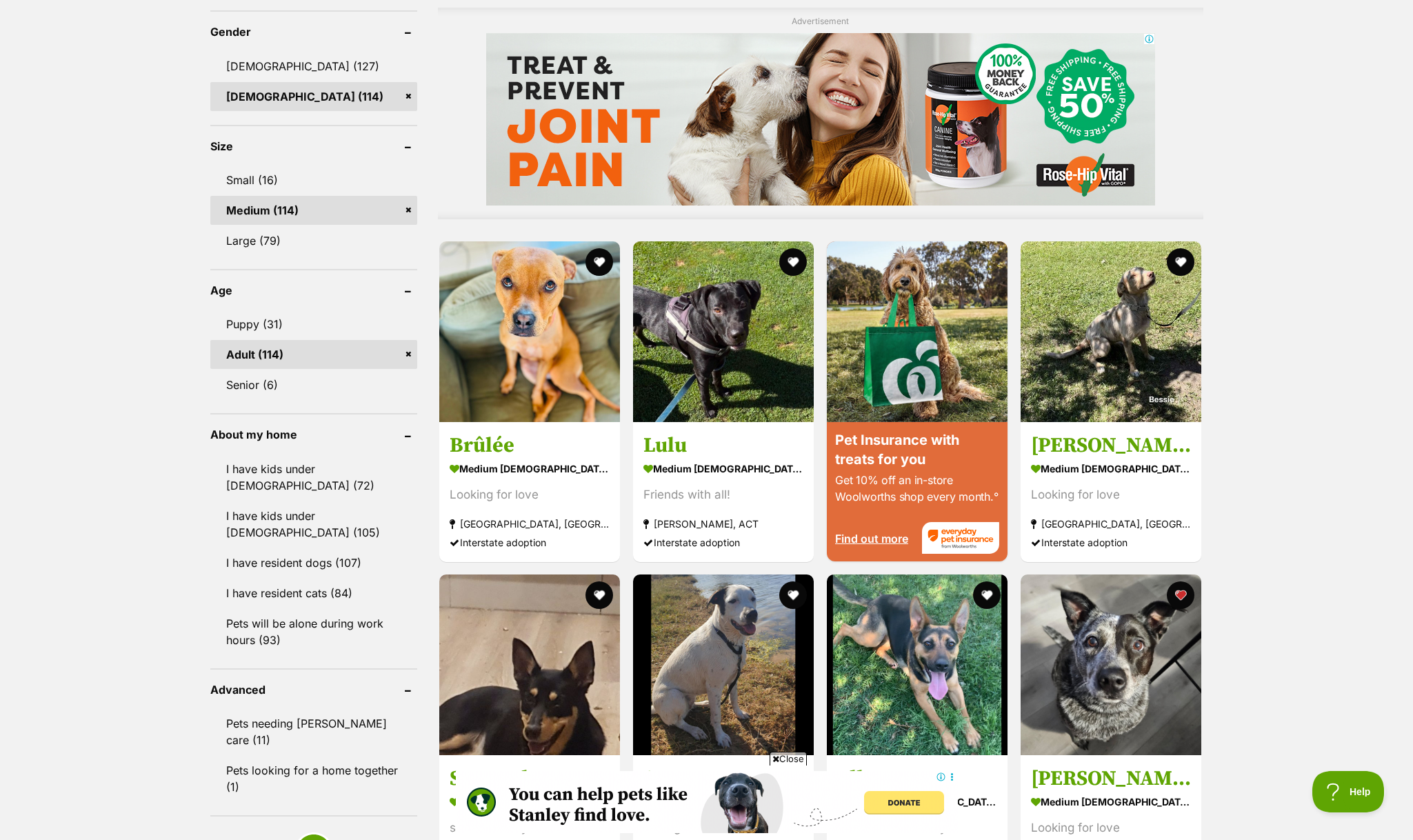
scroll to position [1127, 0]
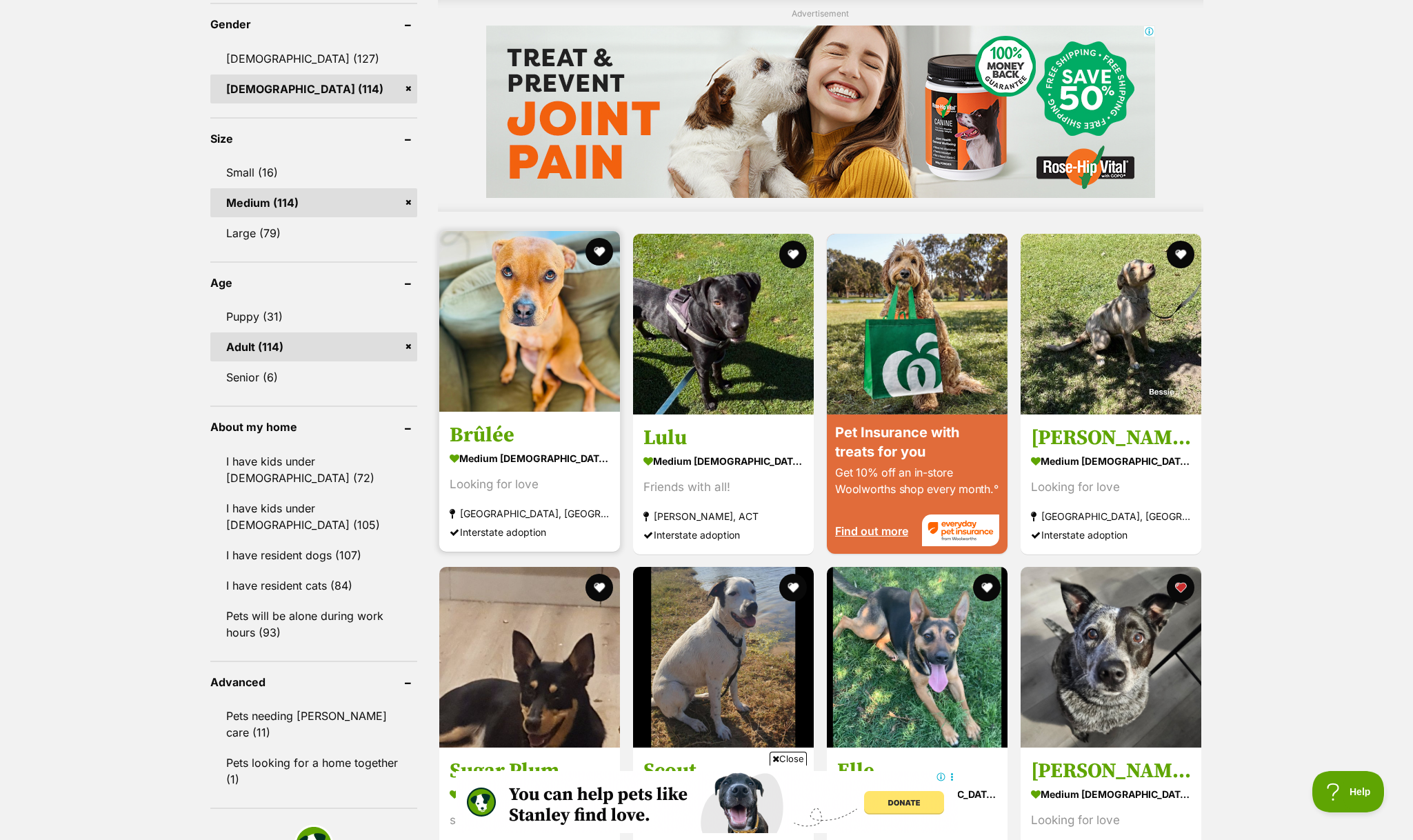
click at [579, 336] on img at bounding box center [530, 321] width 180 height 180
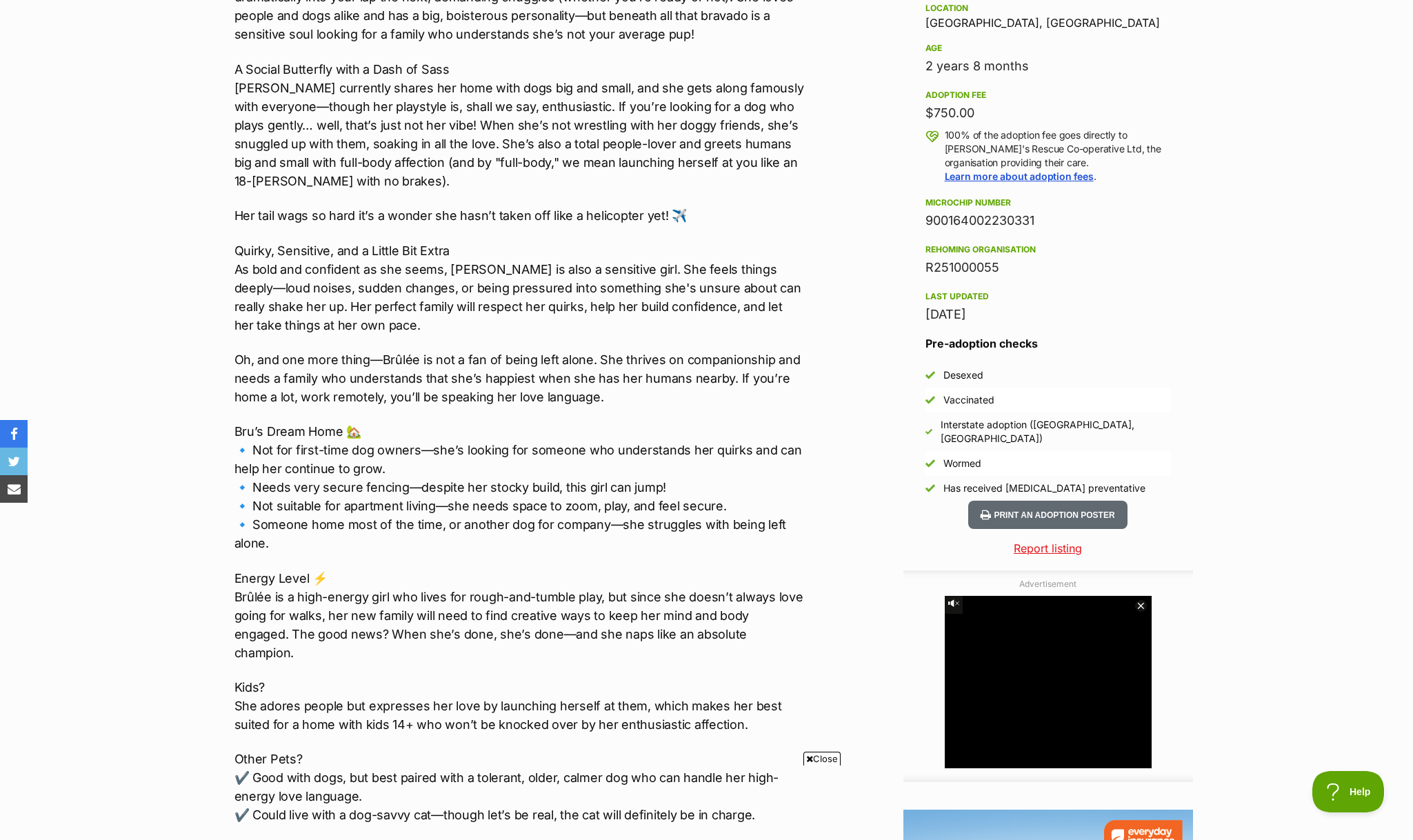
scroll to position [946, 0]
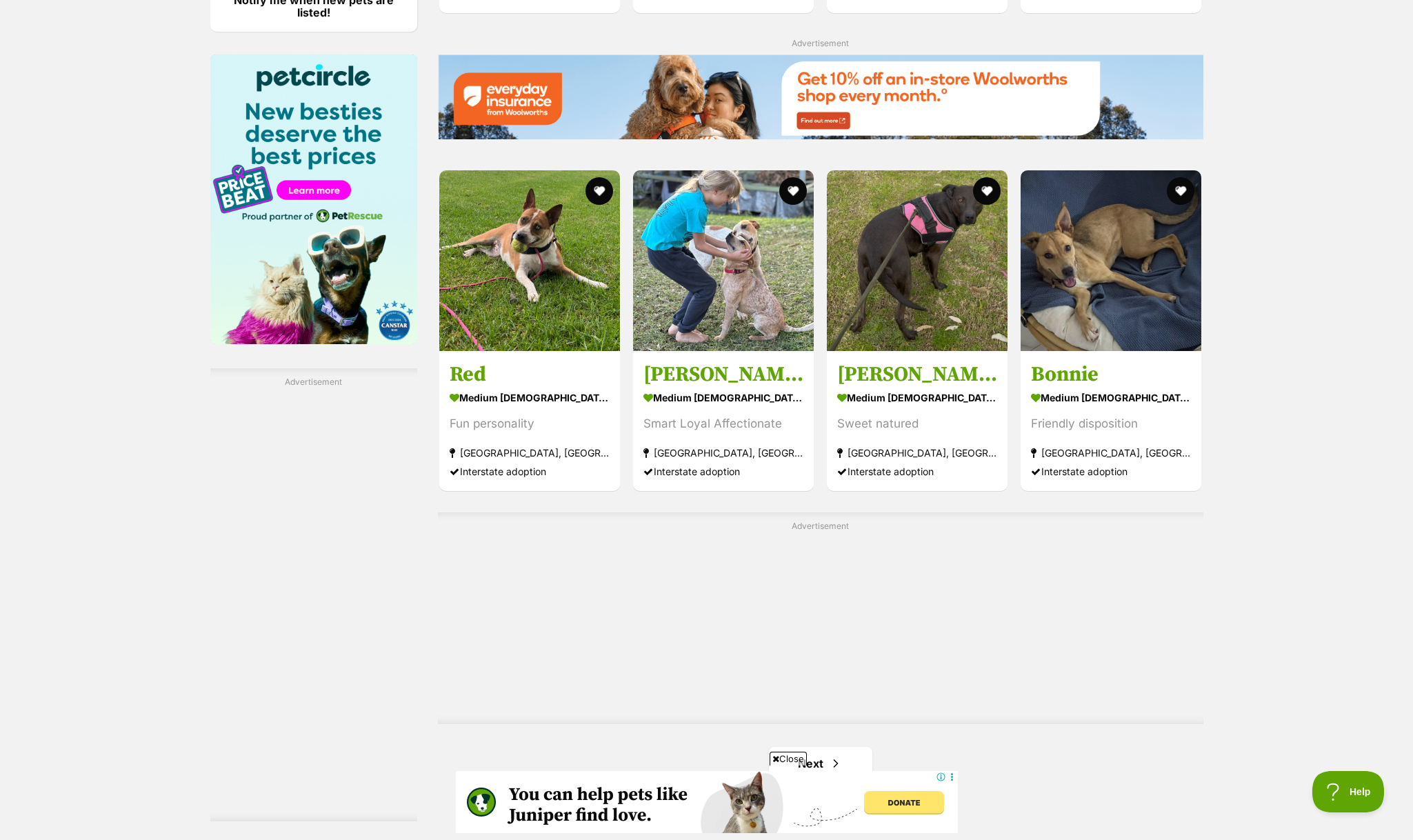
scroll to position [2008, 0]
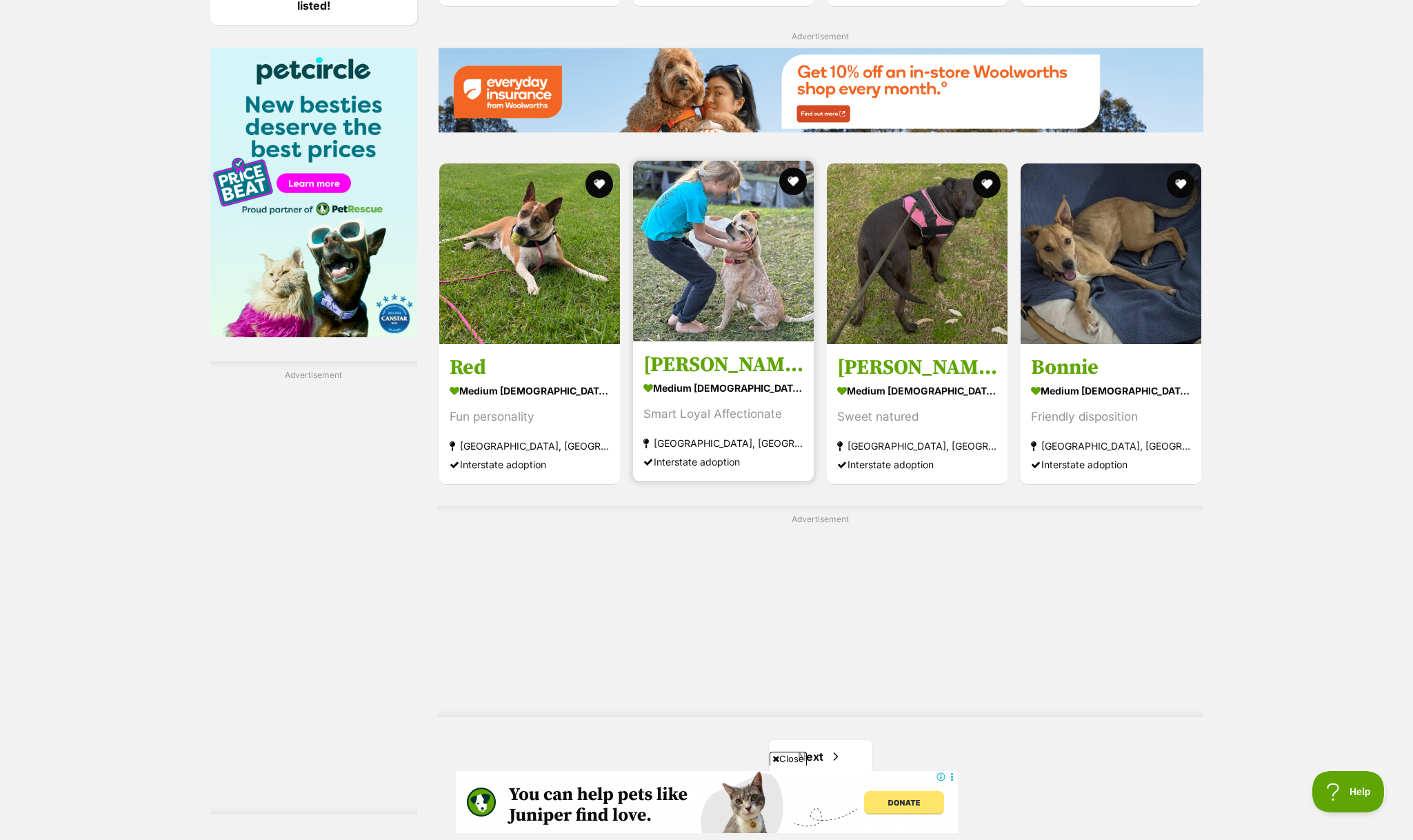
click at [755, 444] on strong "[GEOGRAPHIC_DATA], [GEOGRAPHIC_DATA]" at bounding box center [723, 443] width 160 height 19
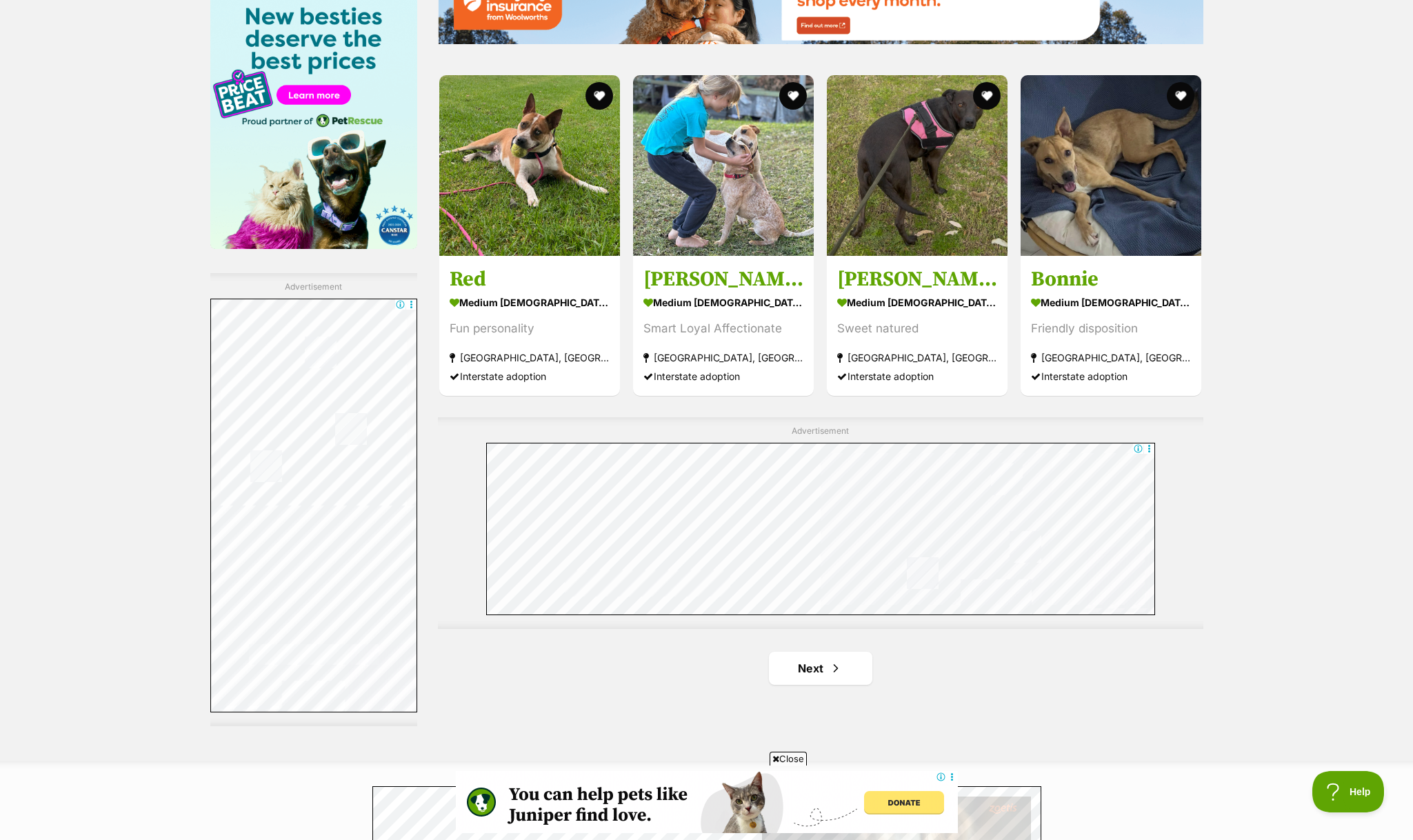
scroll to position [2099, 0]
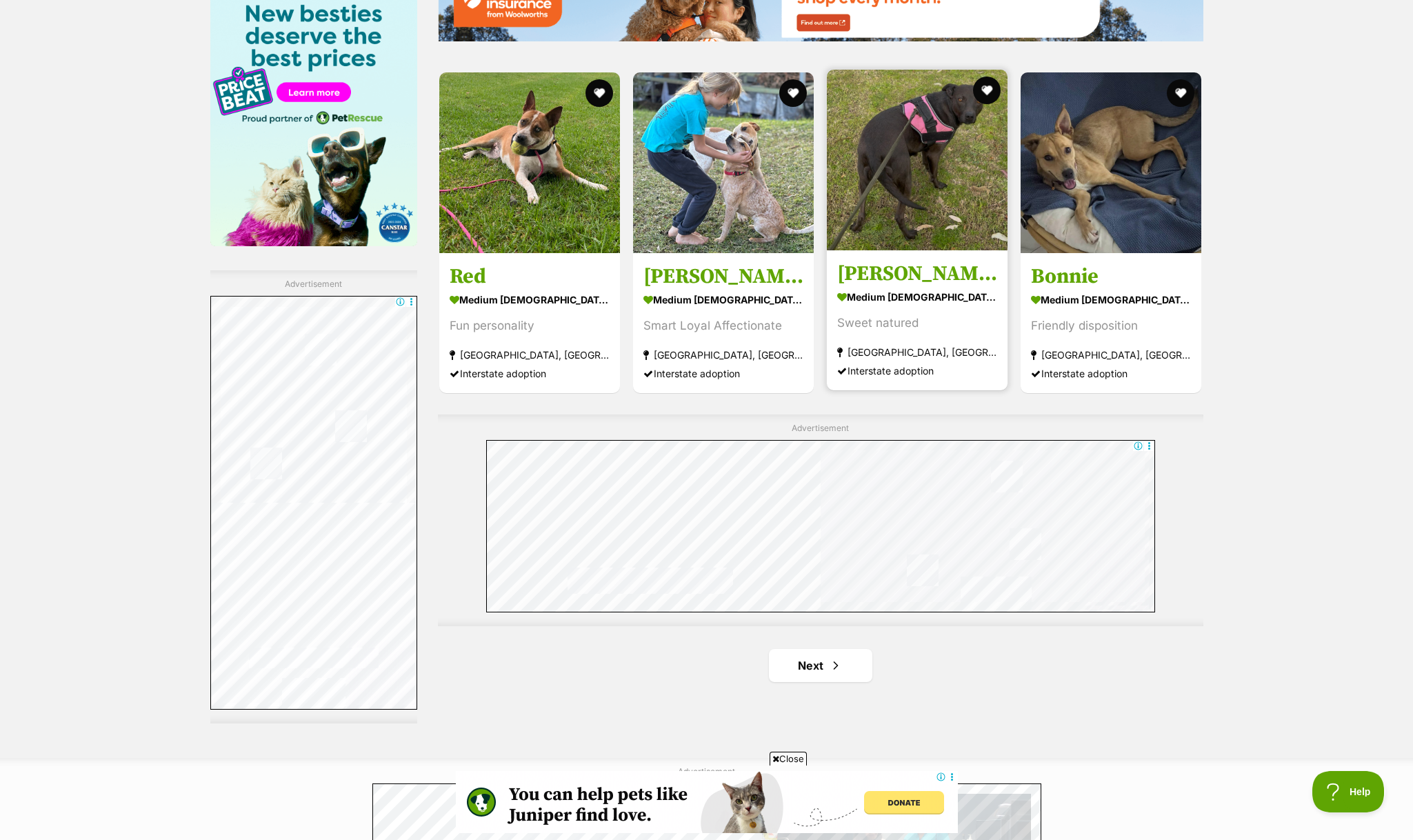
click at [908, 233] on img at bounding box center [917, 160] width 180 height 180
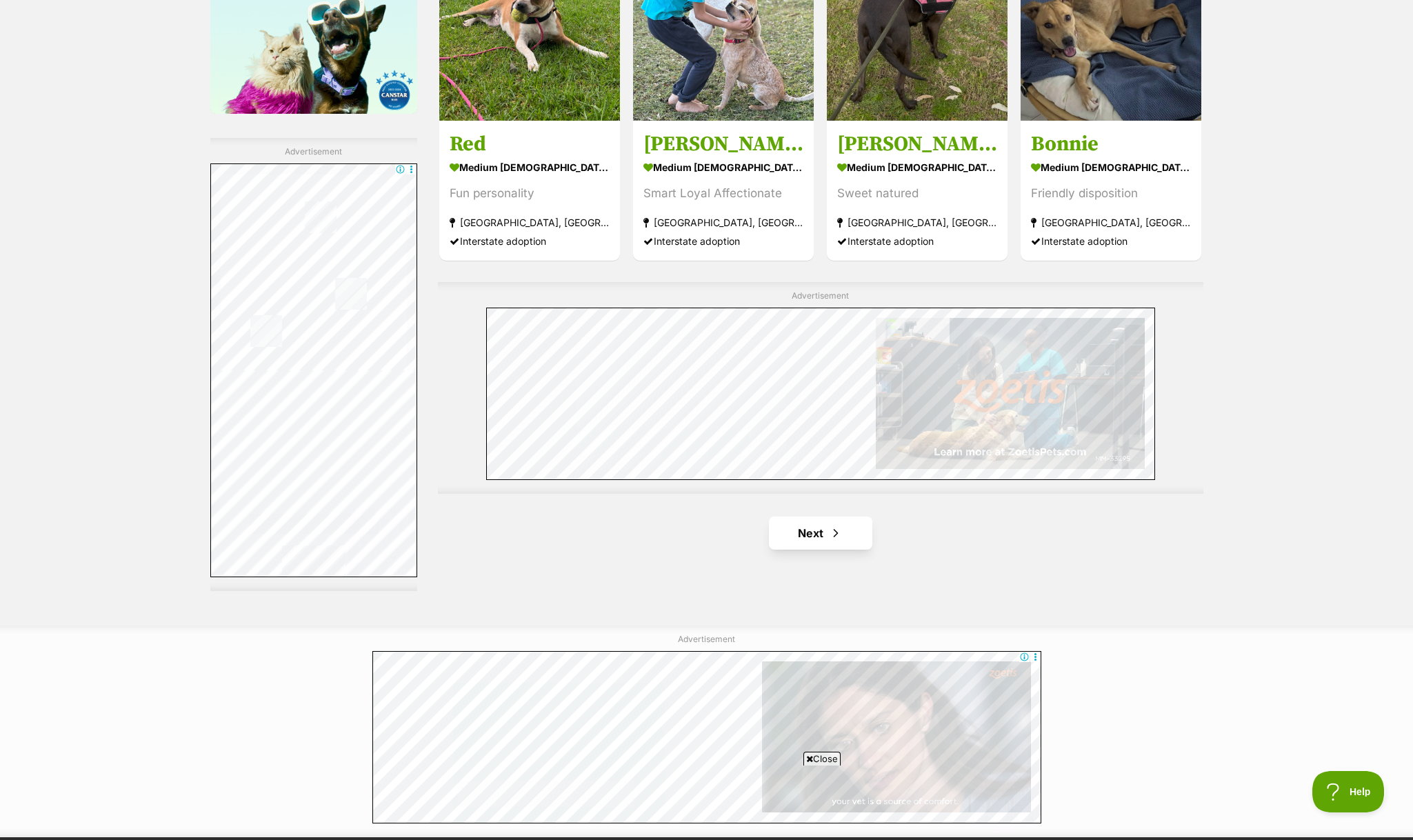
scroll to position [2232, 0]
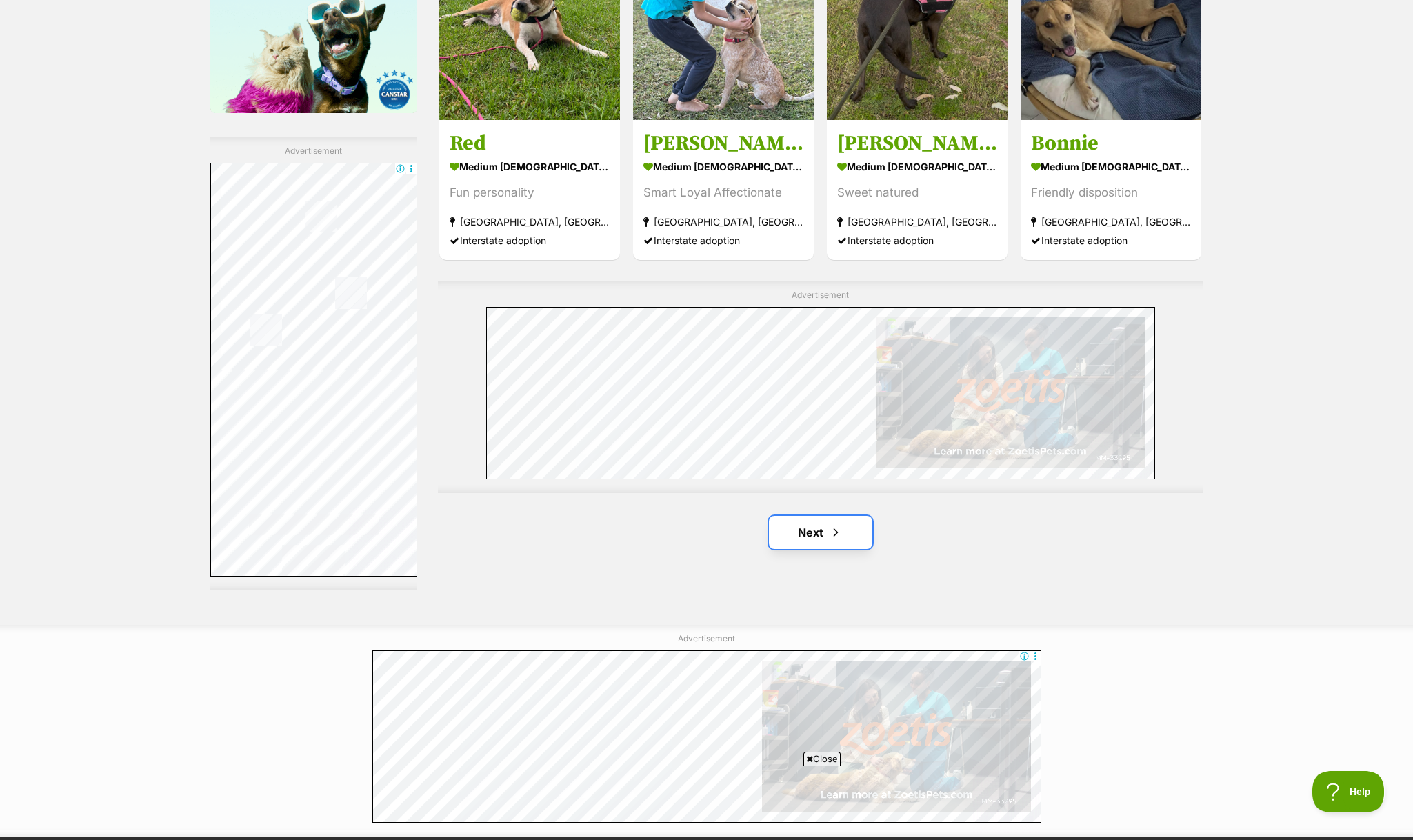
click at [822, 516] on link "Next" at bounding box center [820, 532] width 103 height 33
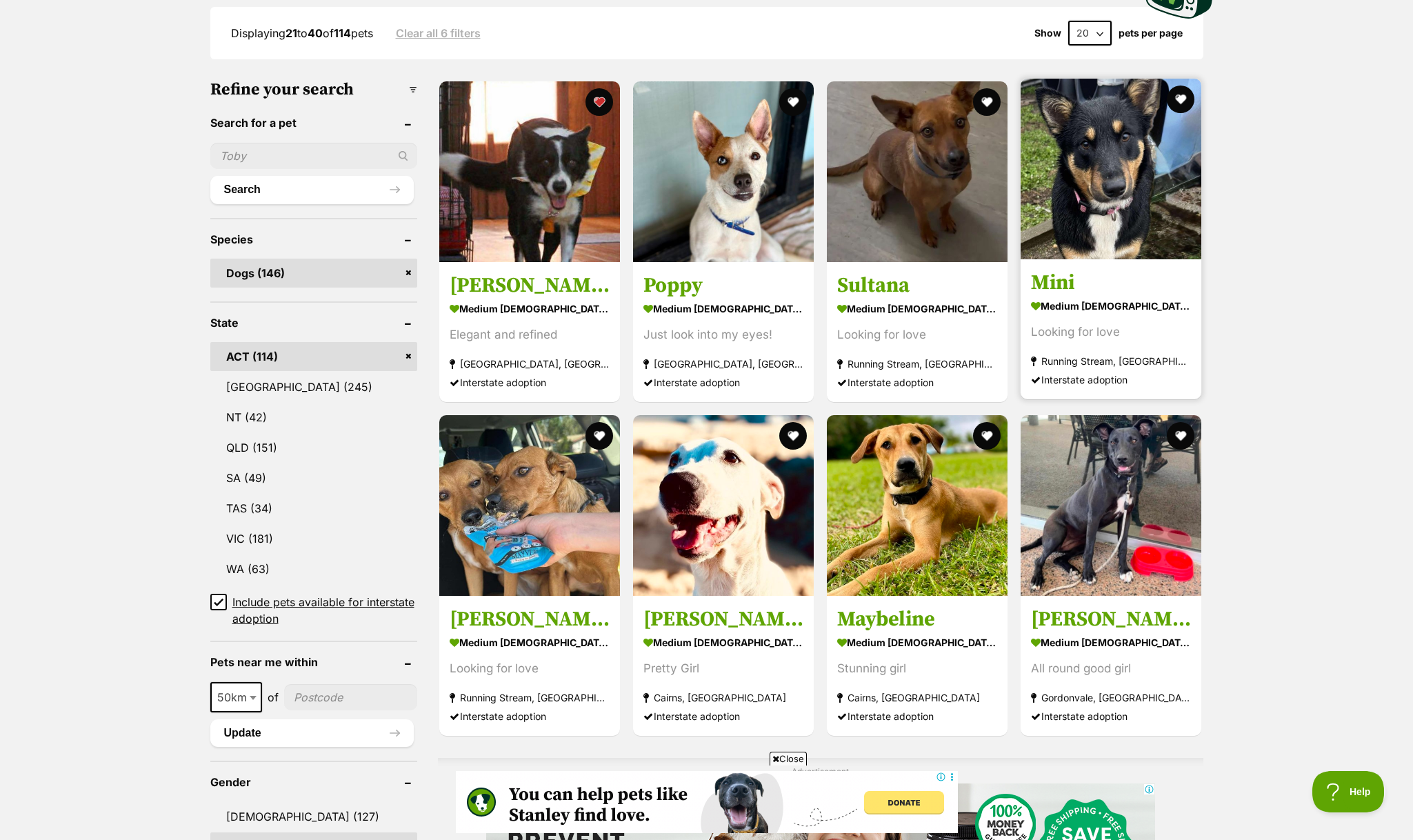
click at [1116, 343] on section "medium female Dog Looking for love Running Stream, NSW Interstate adoption" at bounding box center [1110, 342] width 160 height 93
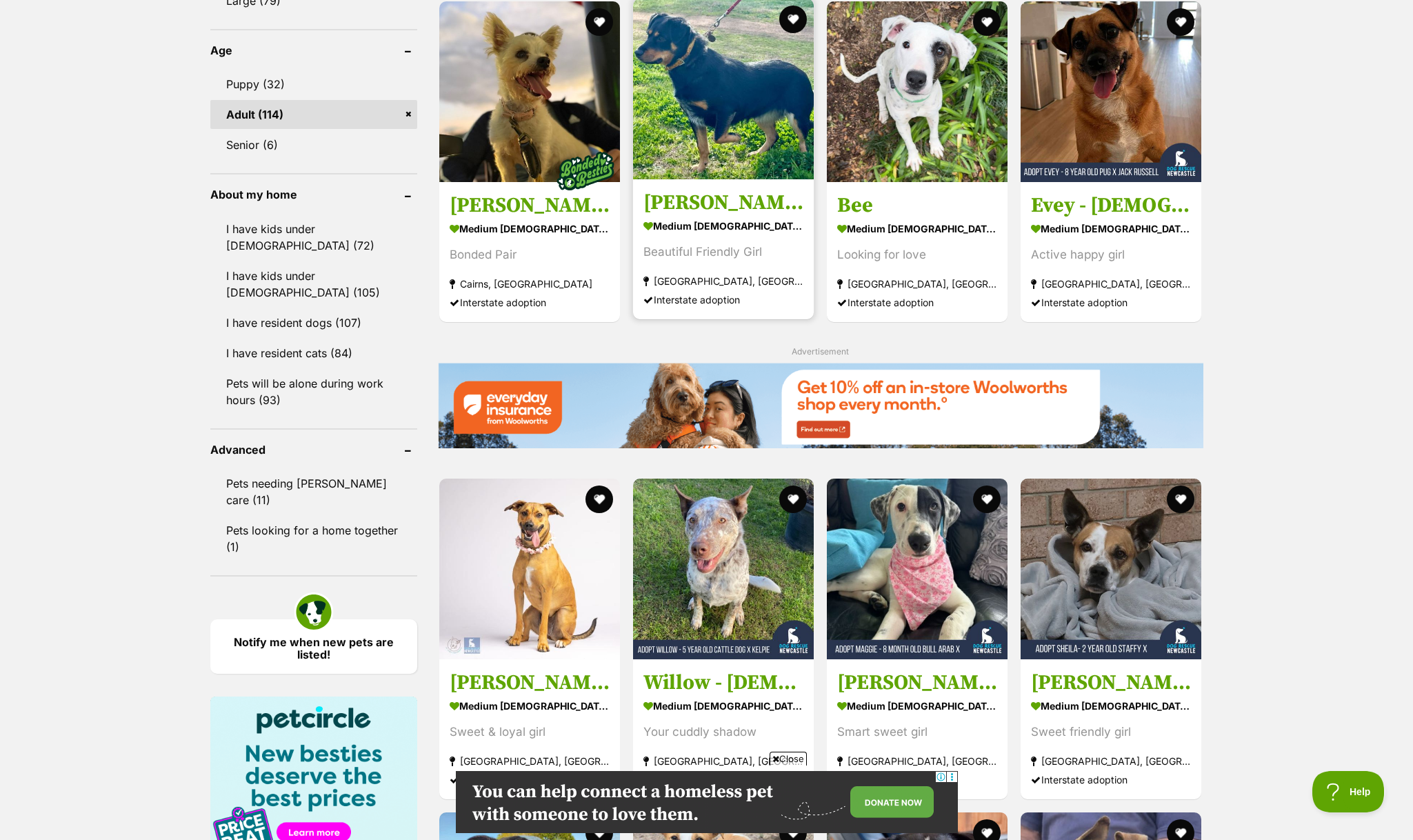
scroll to position [1361, 0]
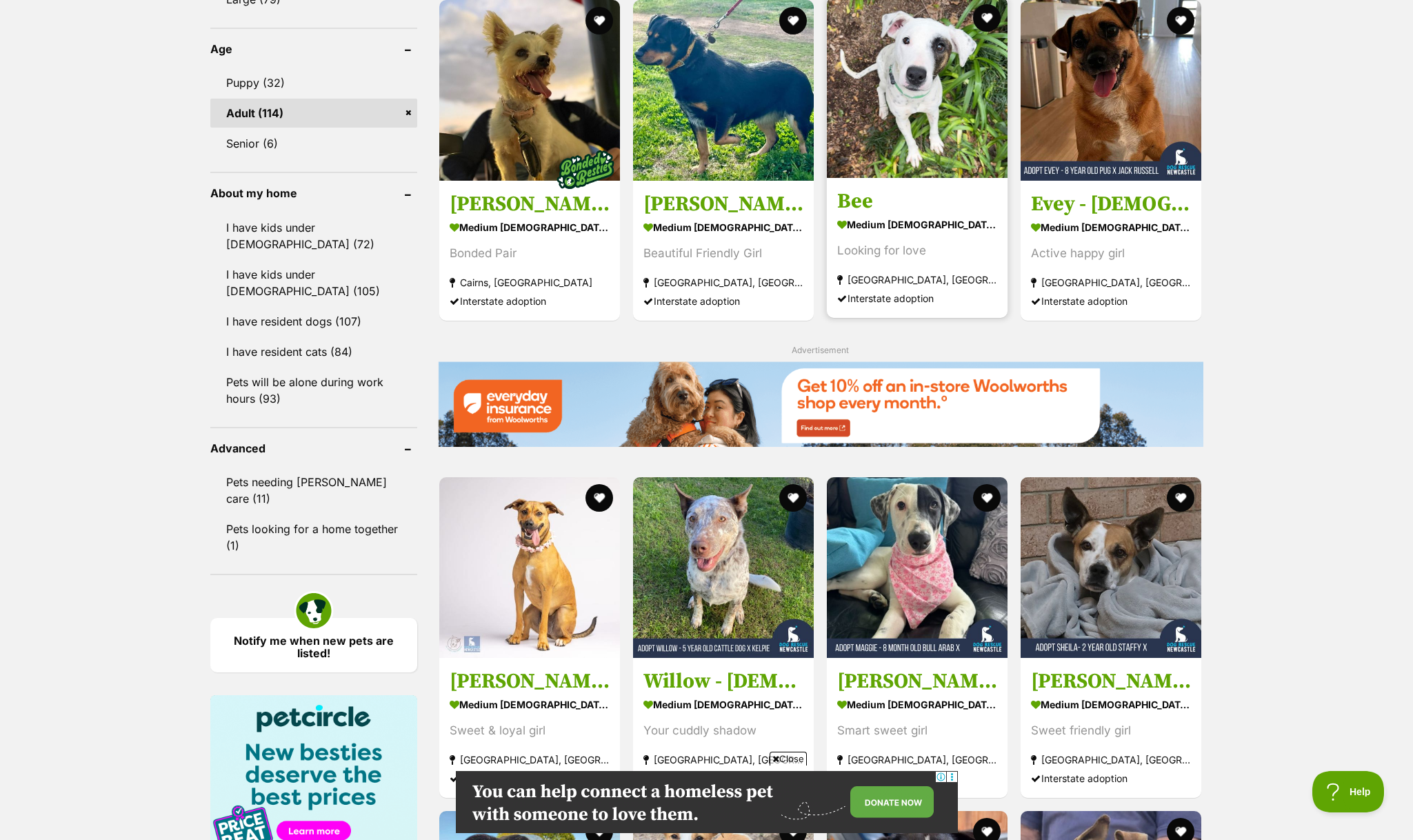
click at [906, 164] on img at bounding box center [917, 87] width 180 height 180
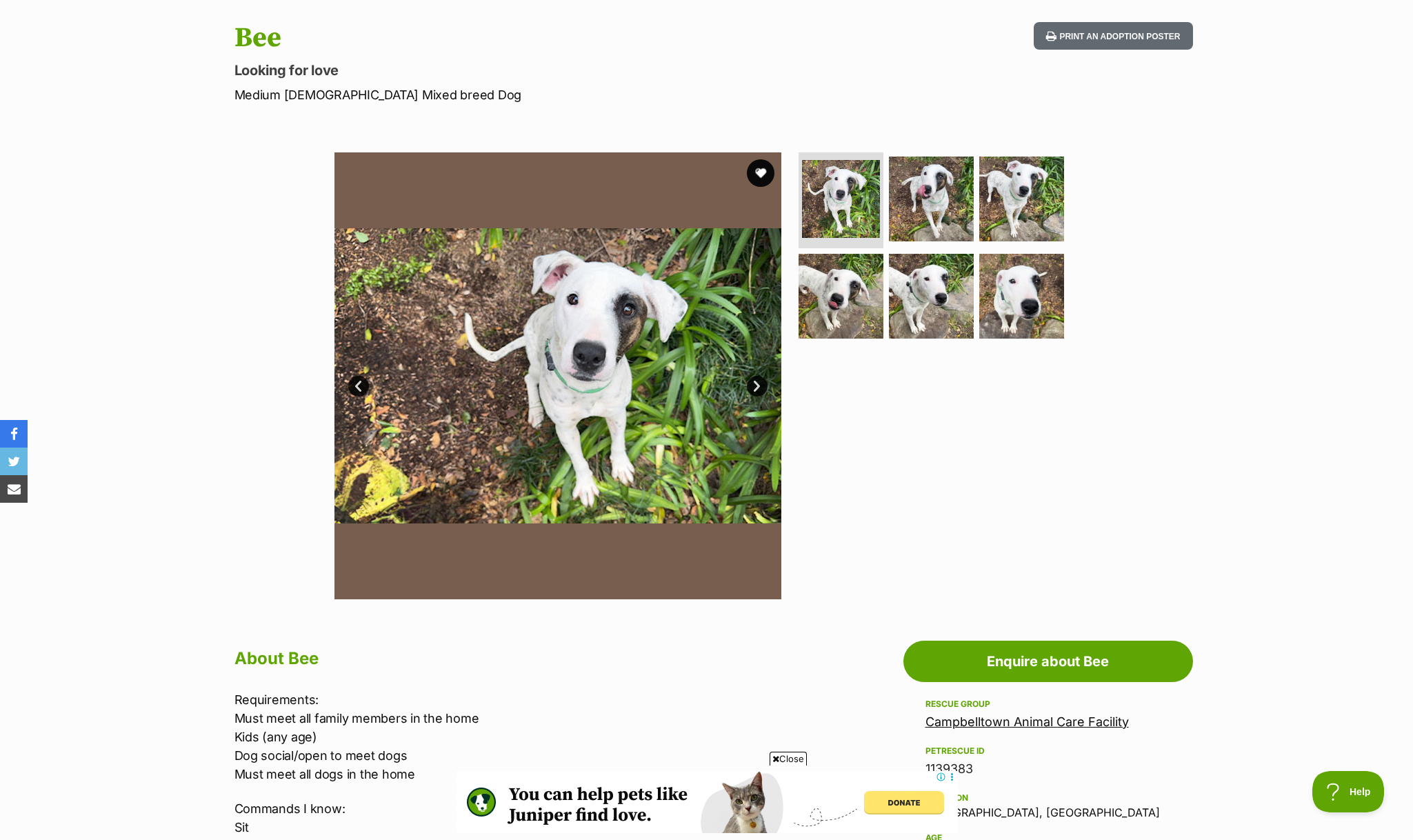
scroll to position [136, 0]
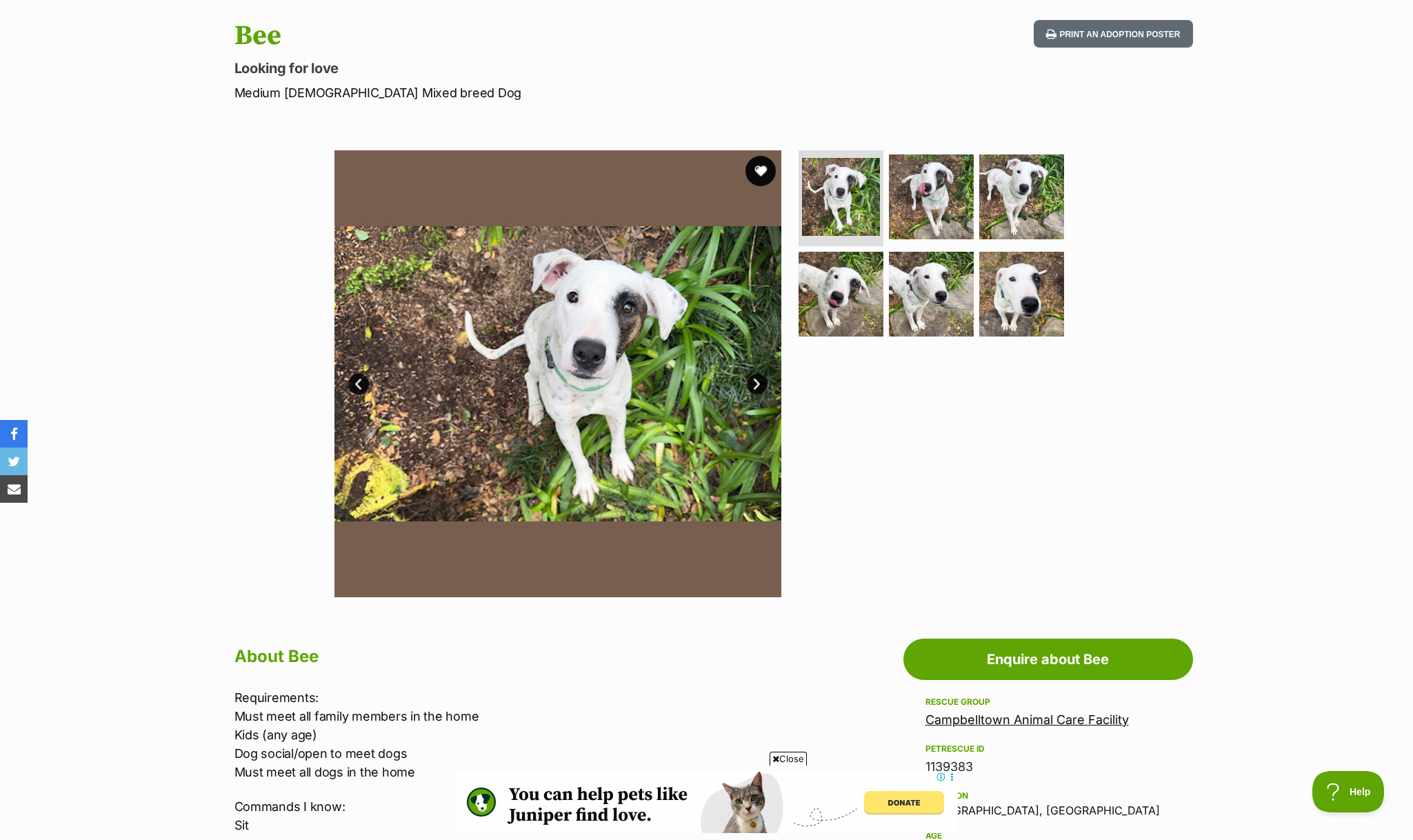
drag, startPoint x: 756, startPoint y: 179, endPoint x: 756, endPoint y: 219, distance: 40.0
click at [756, 179] on button "favourite" at bounding box center [760, 171] width 30 height 30
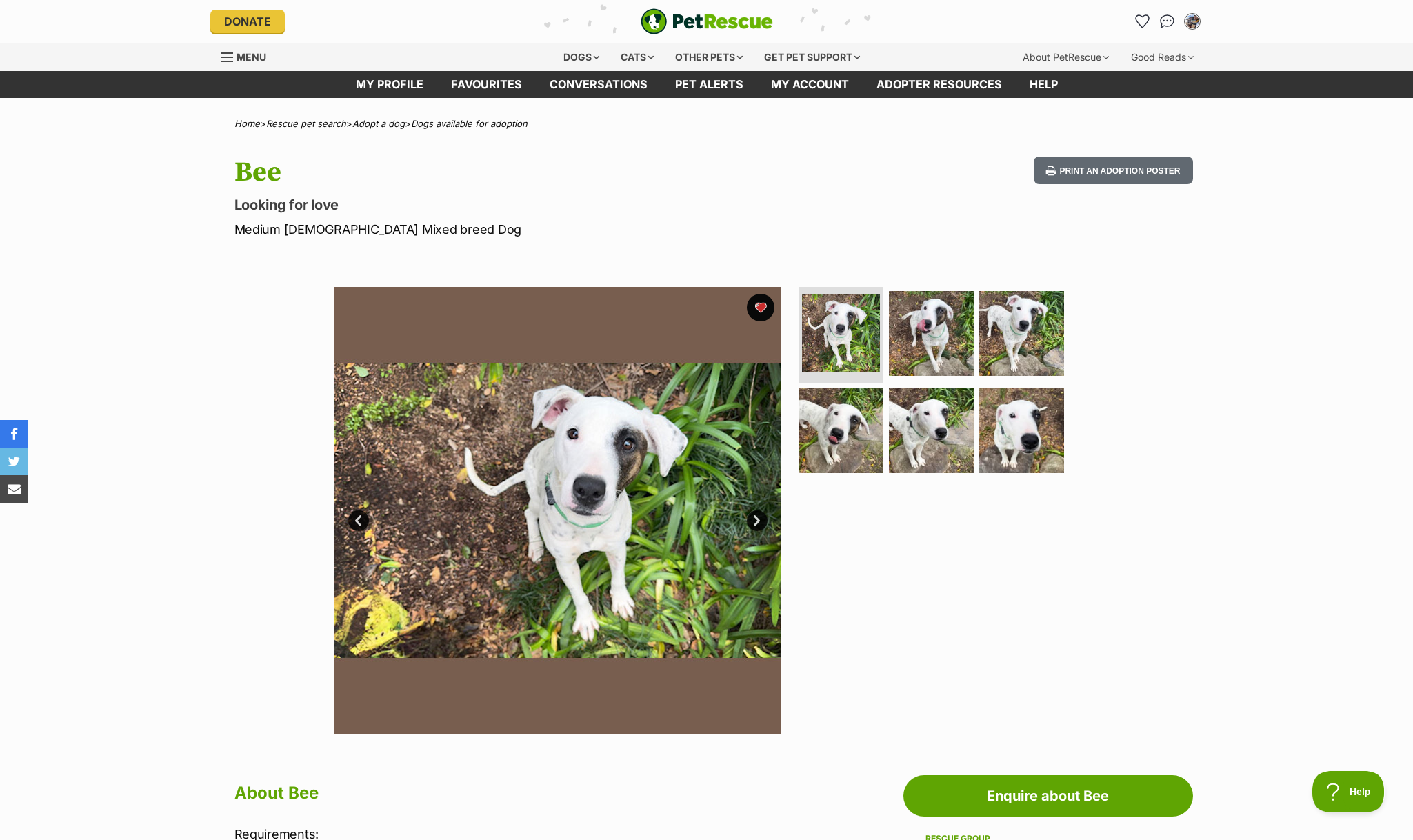
scroll to position [0, 0]
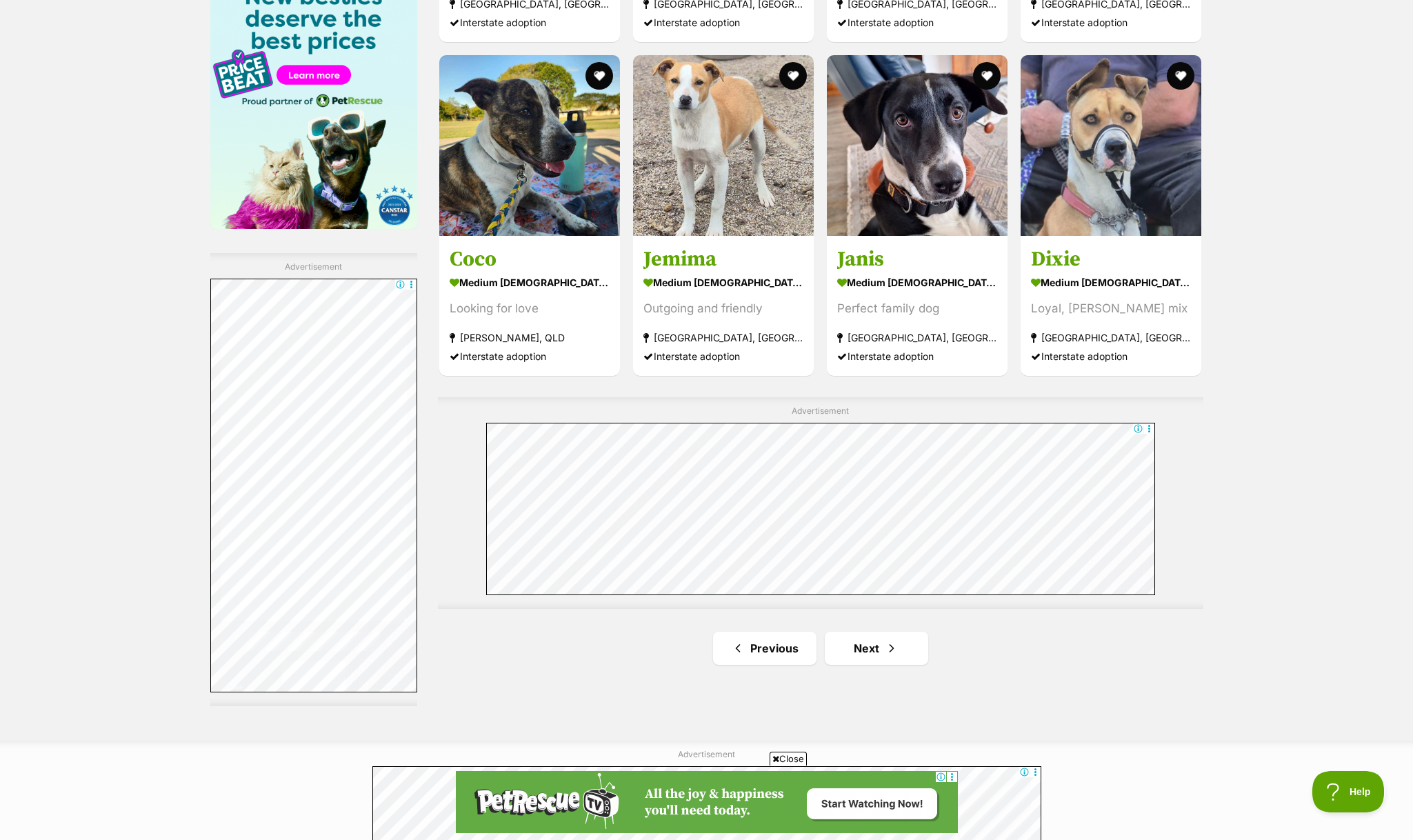
scroll to position [2127, 0]
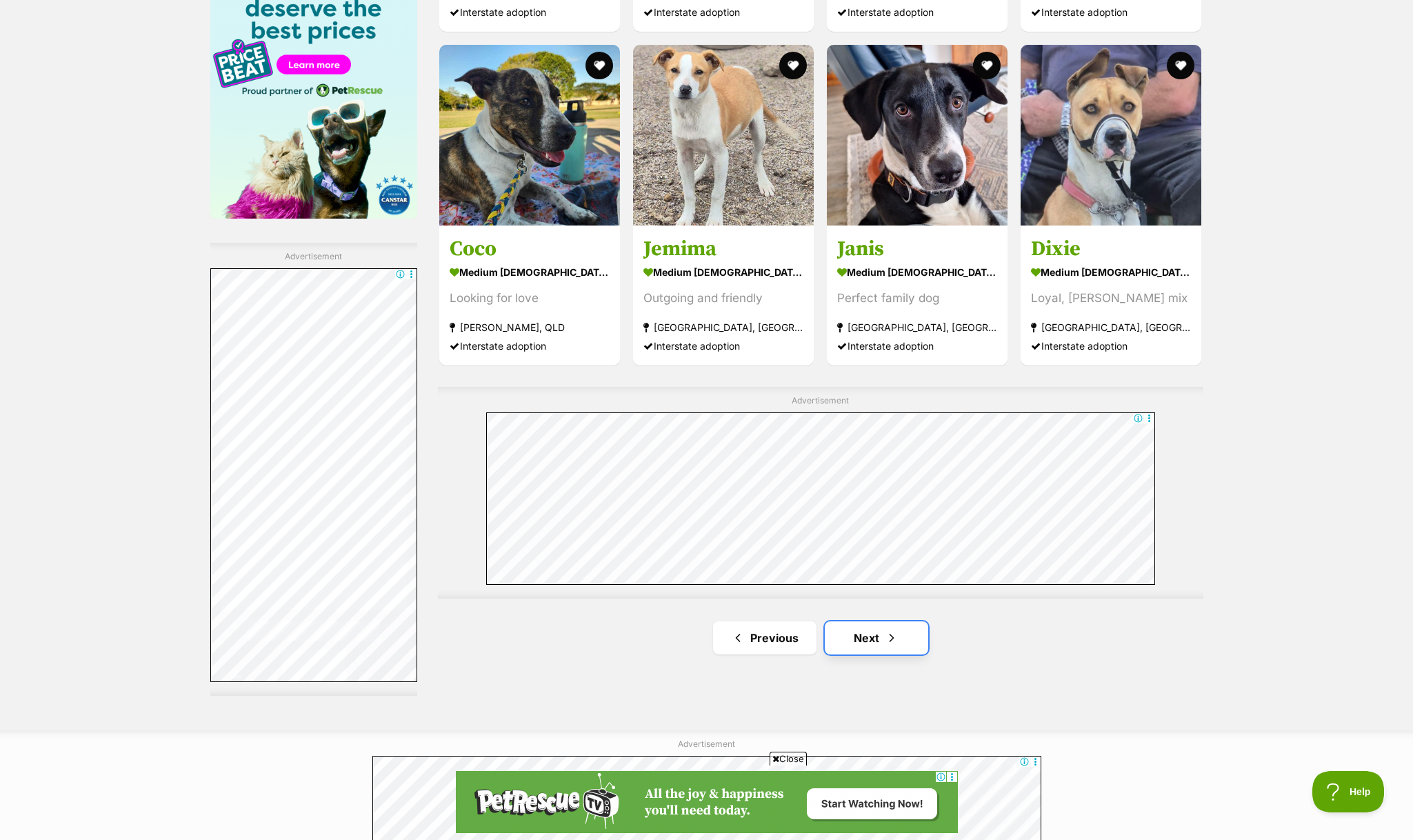
click at [897, 630] on span "Next page" at bounding box center [892, 638] width 14 height 17
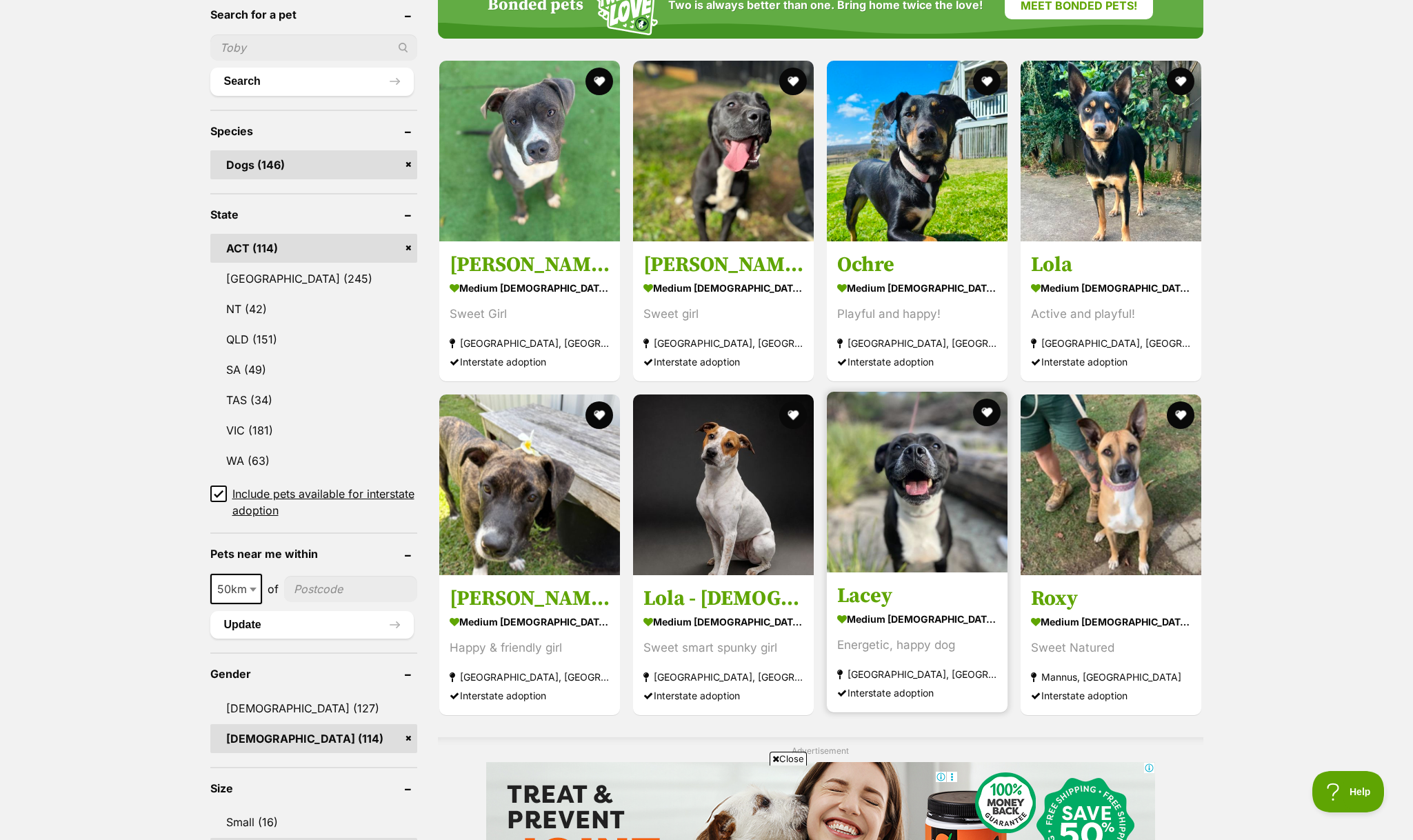
click at [899, 546] on img at bounding box center [917, 482] width 180 height 180
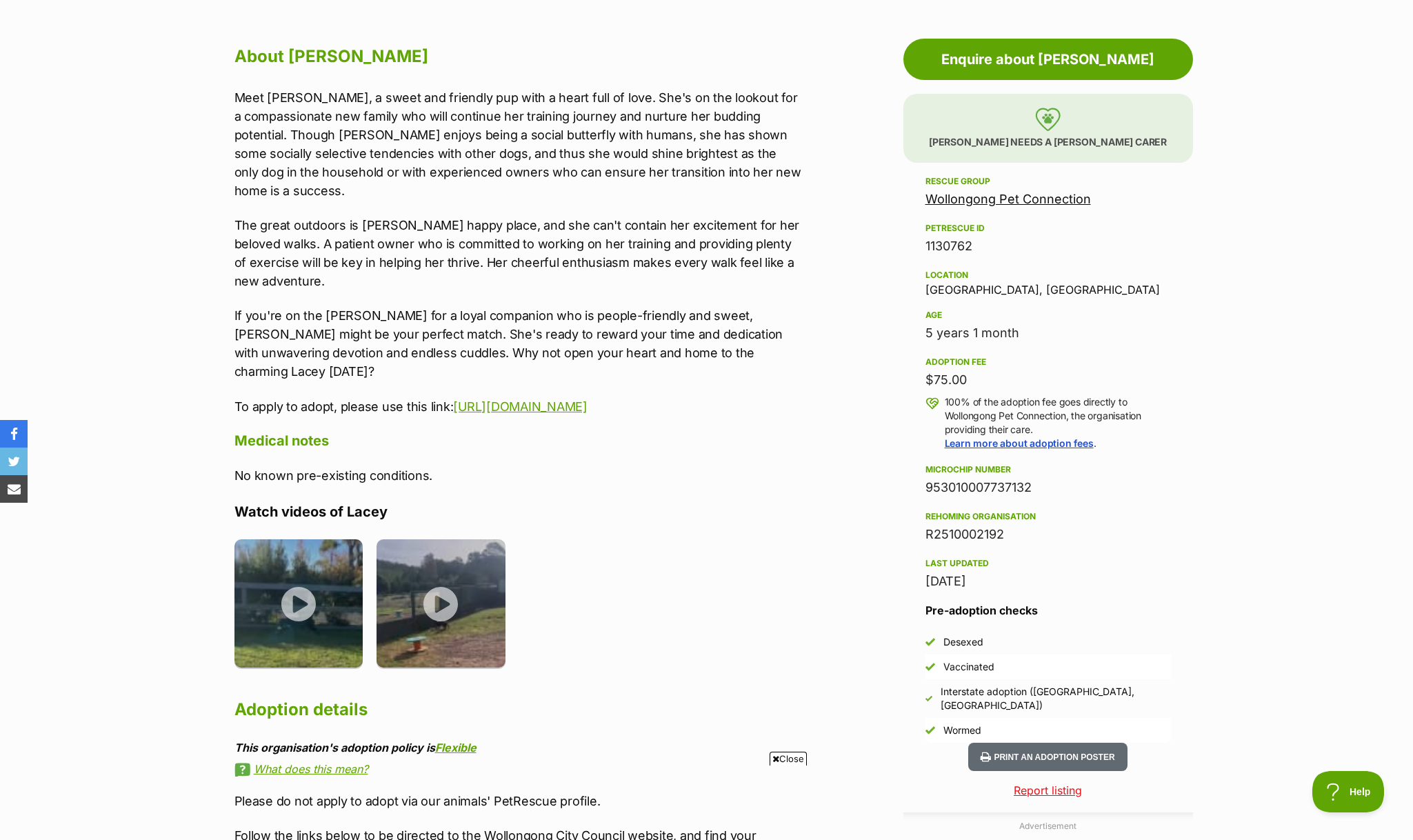
scroll to position [735, 0]
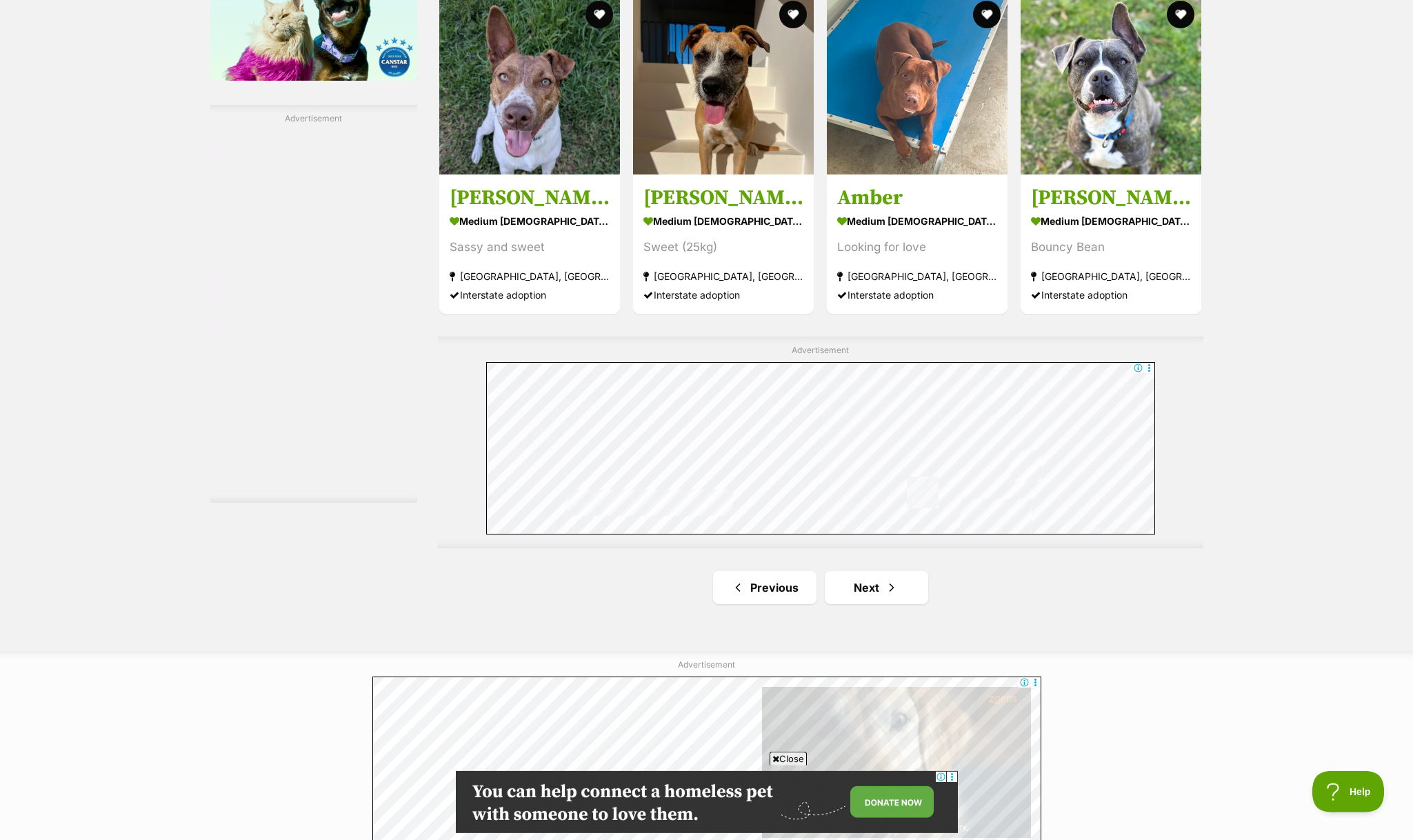
scroll to position [2263, 0]
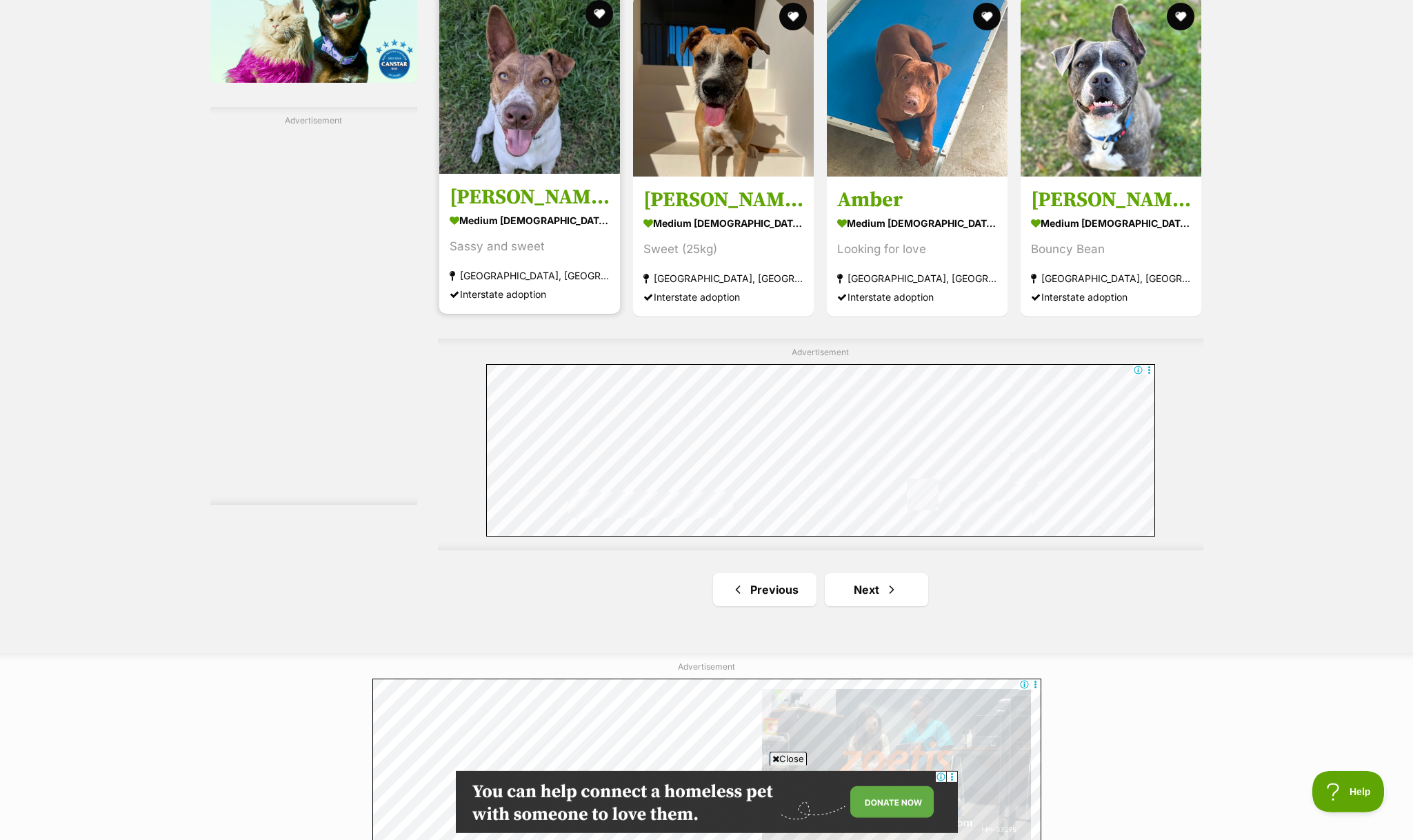
click at [500, 135] on img at bounding box center [530, 84] width 180 height 180
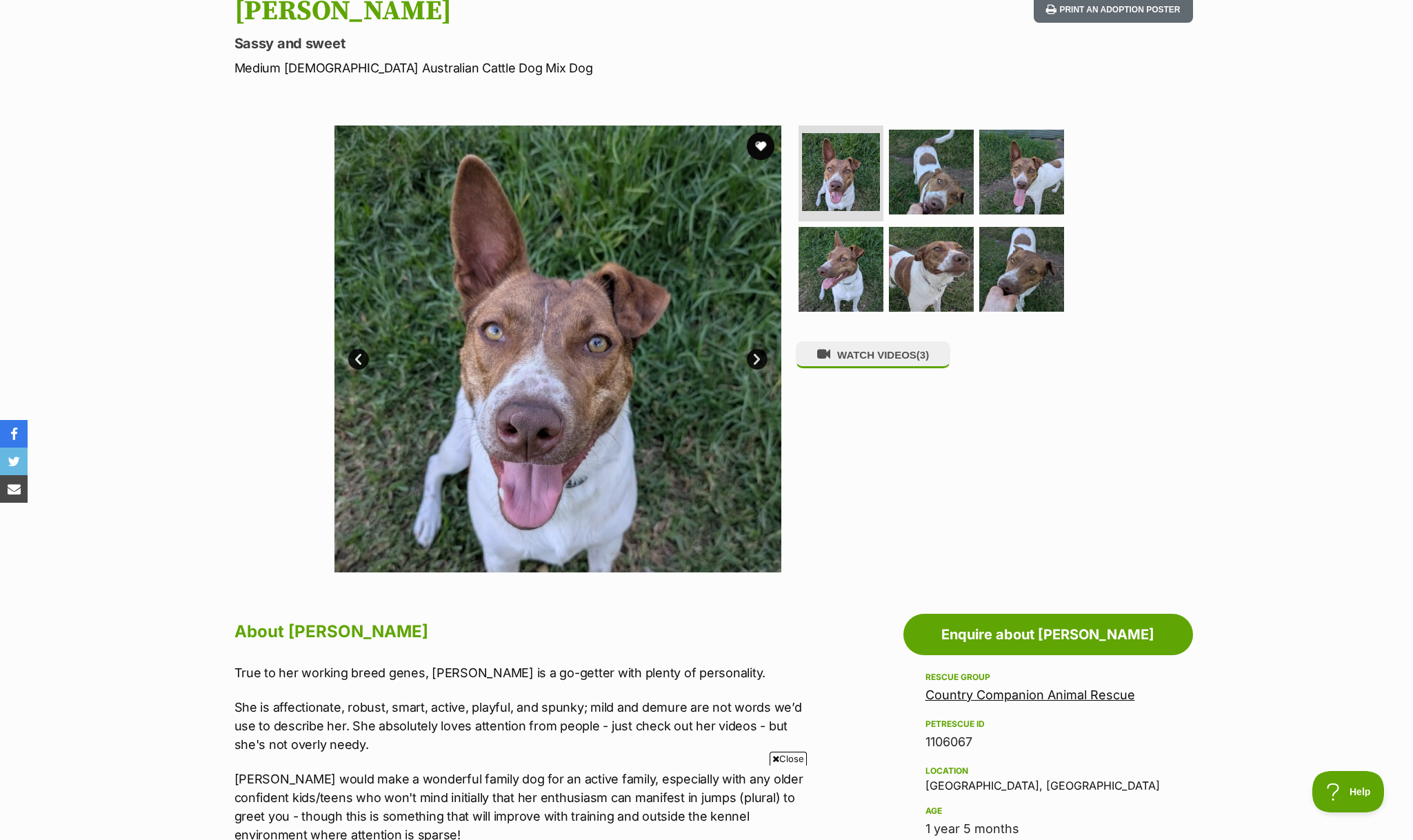
scroll to position [163, 0]
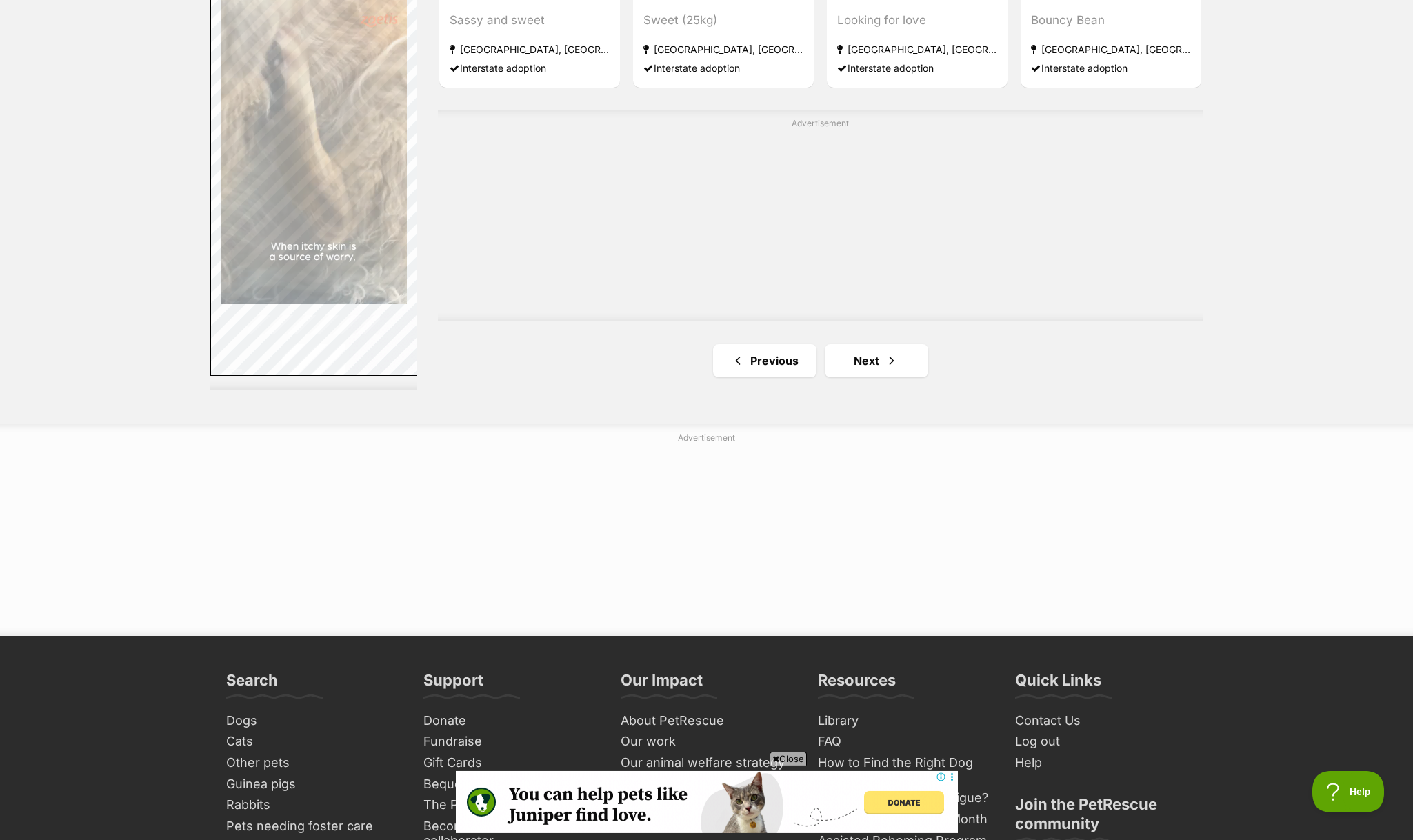
scroll to position [2490, 0]
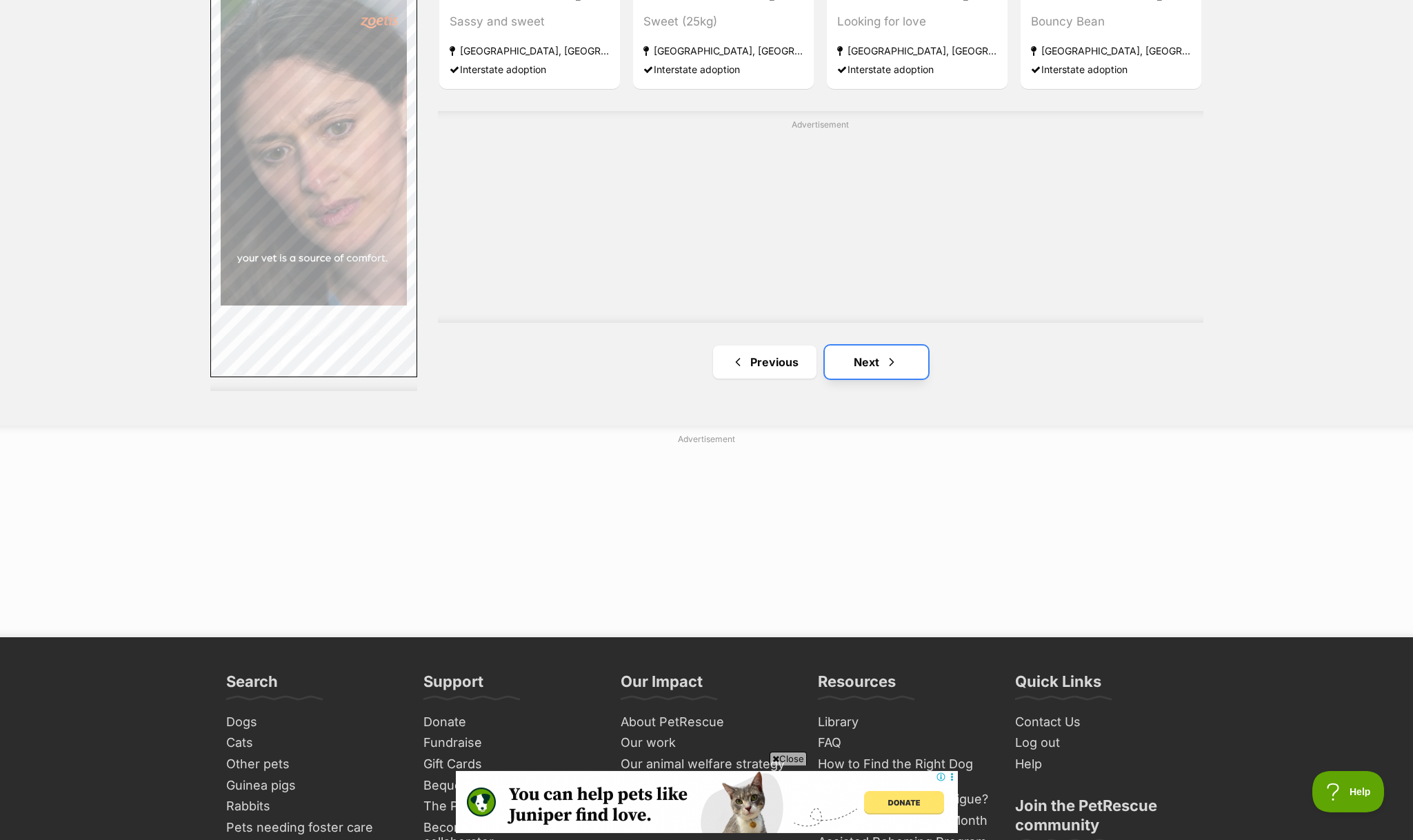
drag, startPoint x: 862, startPoint y: 184, endPoint x: 836, endPoint y: 186, distance: 26.1
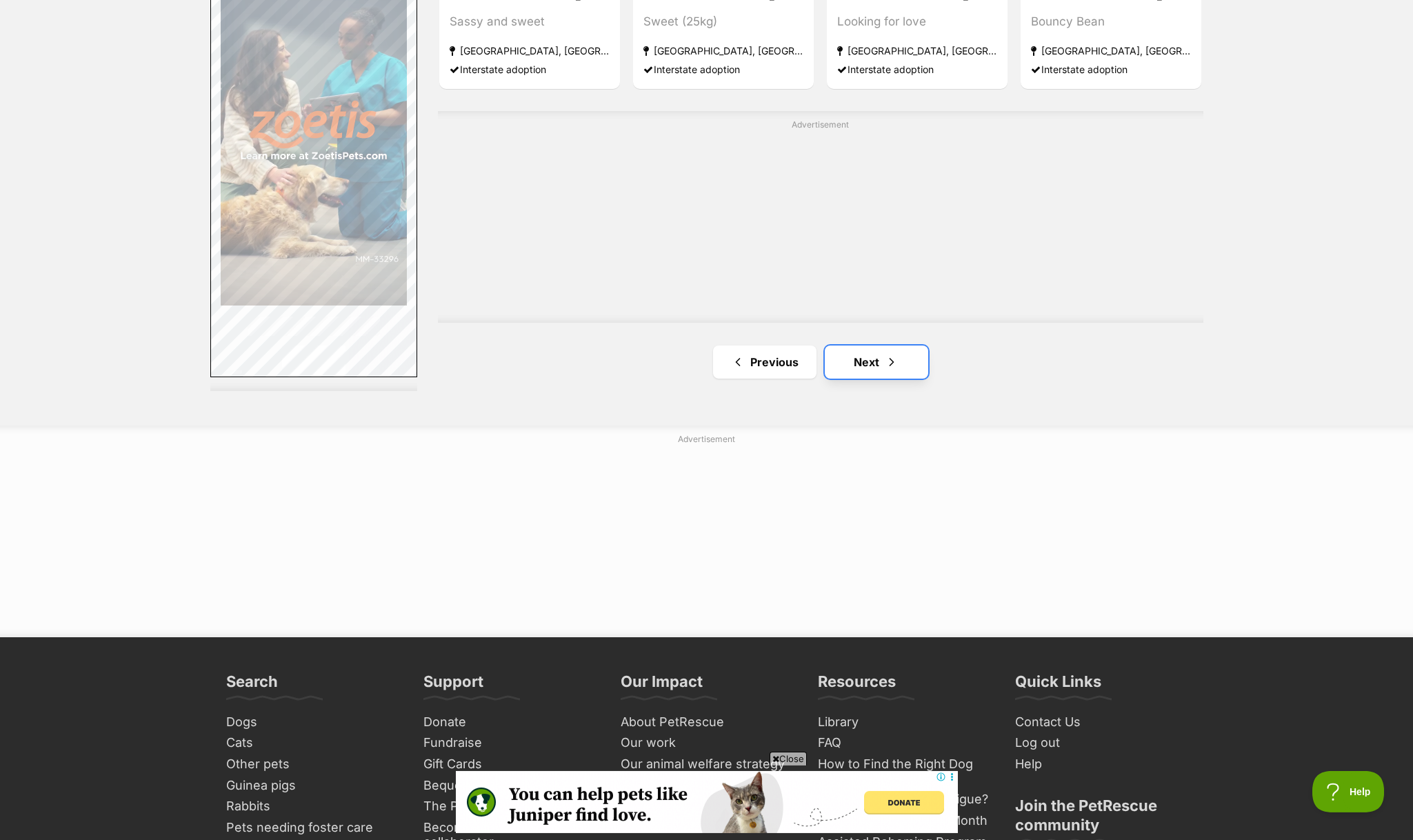
click at [862, 346] on link "Next" at bounding box center [877, 362] width 103 height 33
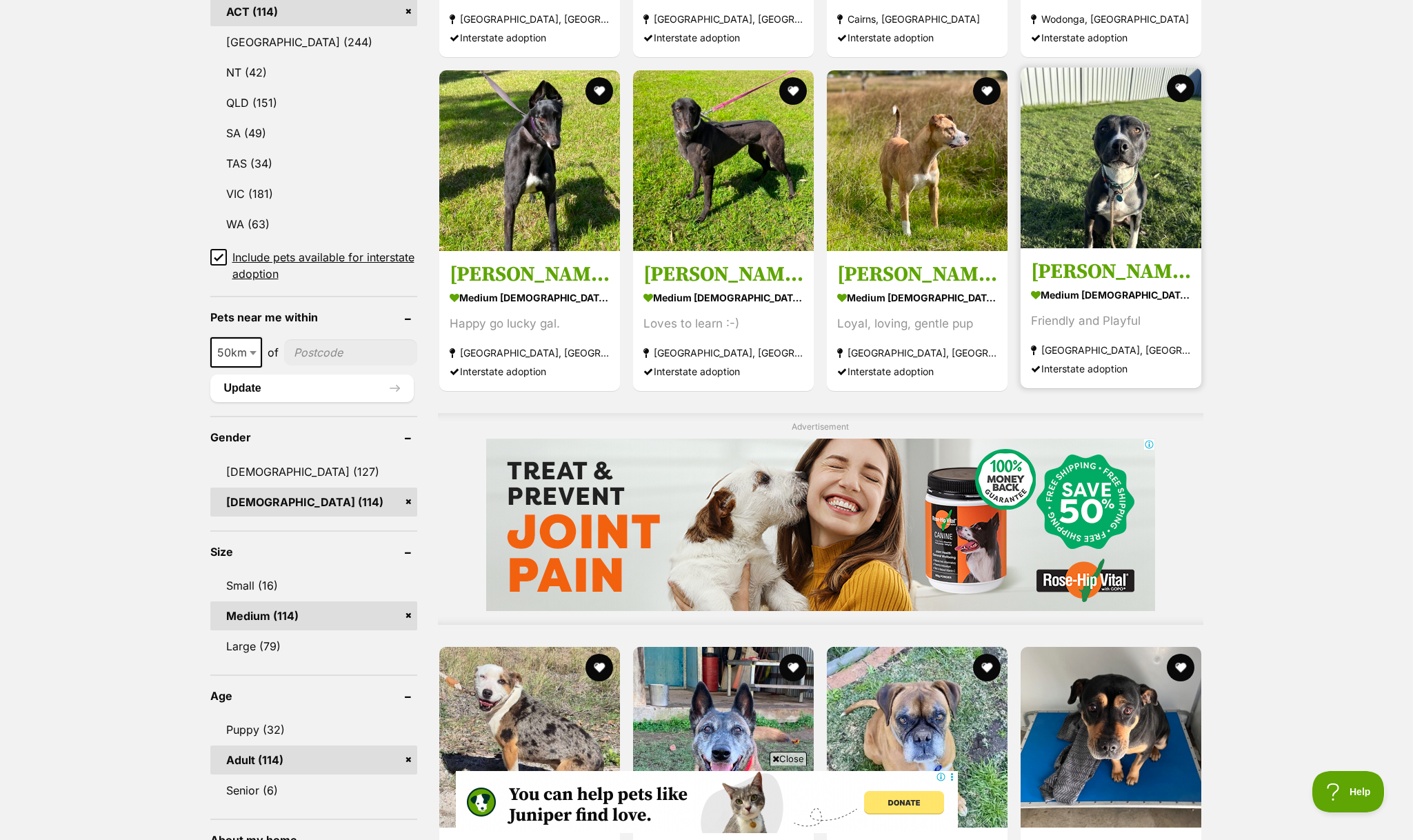
scroll to position [709, 0]
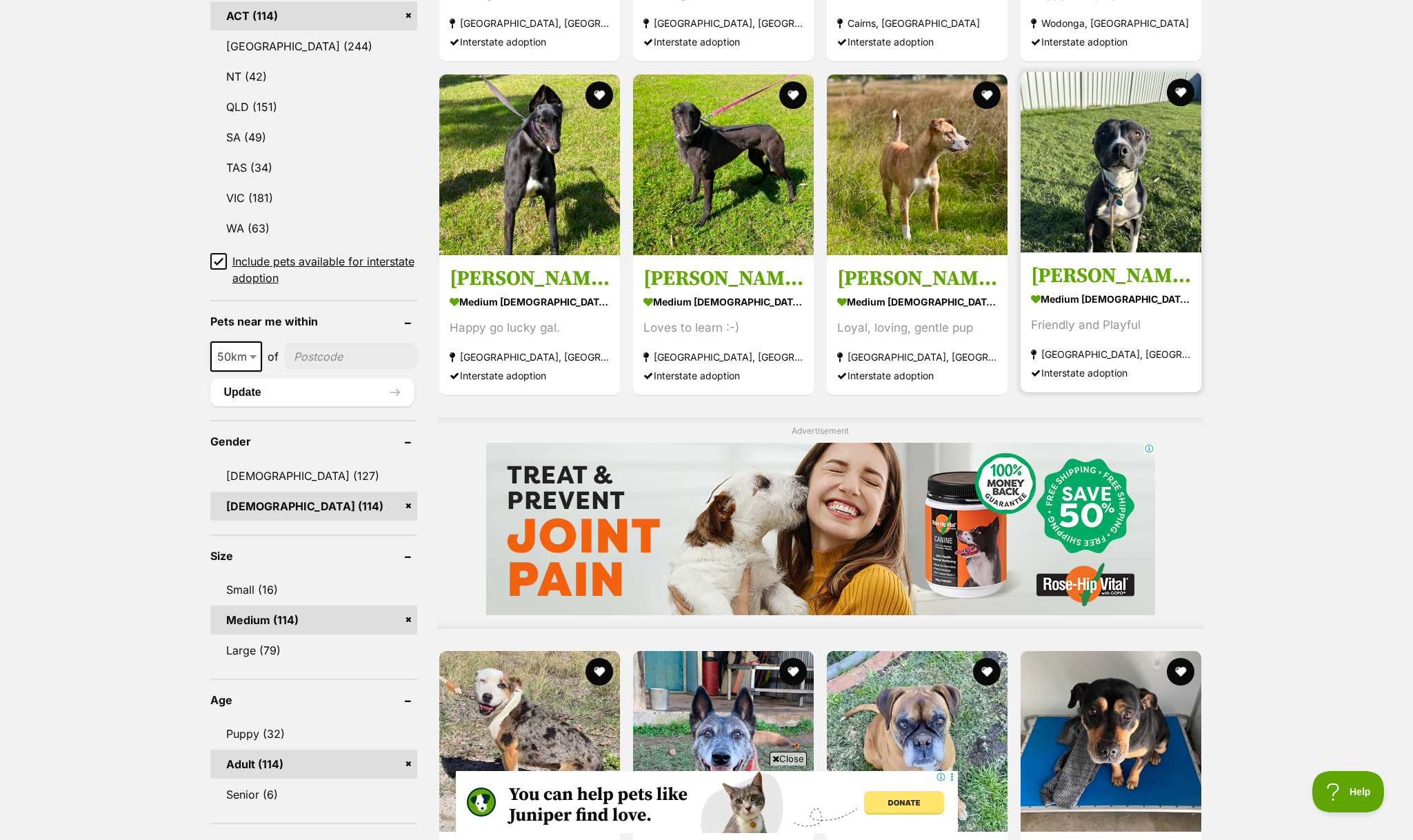
click at [1090, 212] on img at bounding box center [1110, 162] width 180 height 180
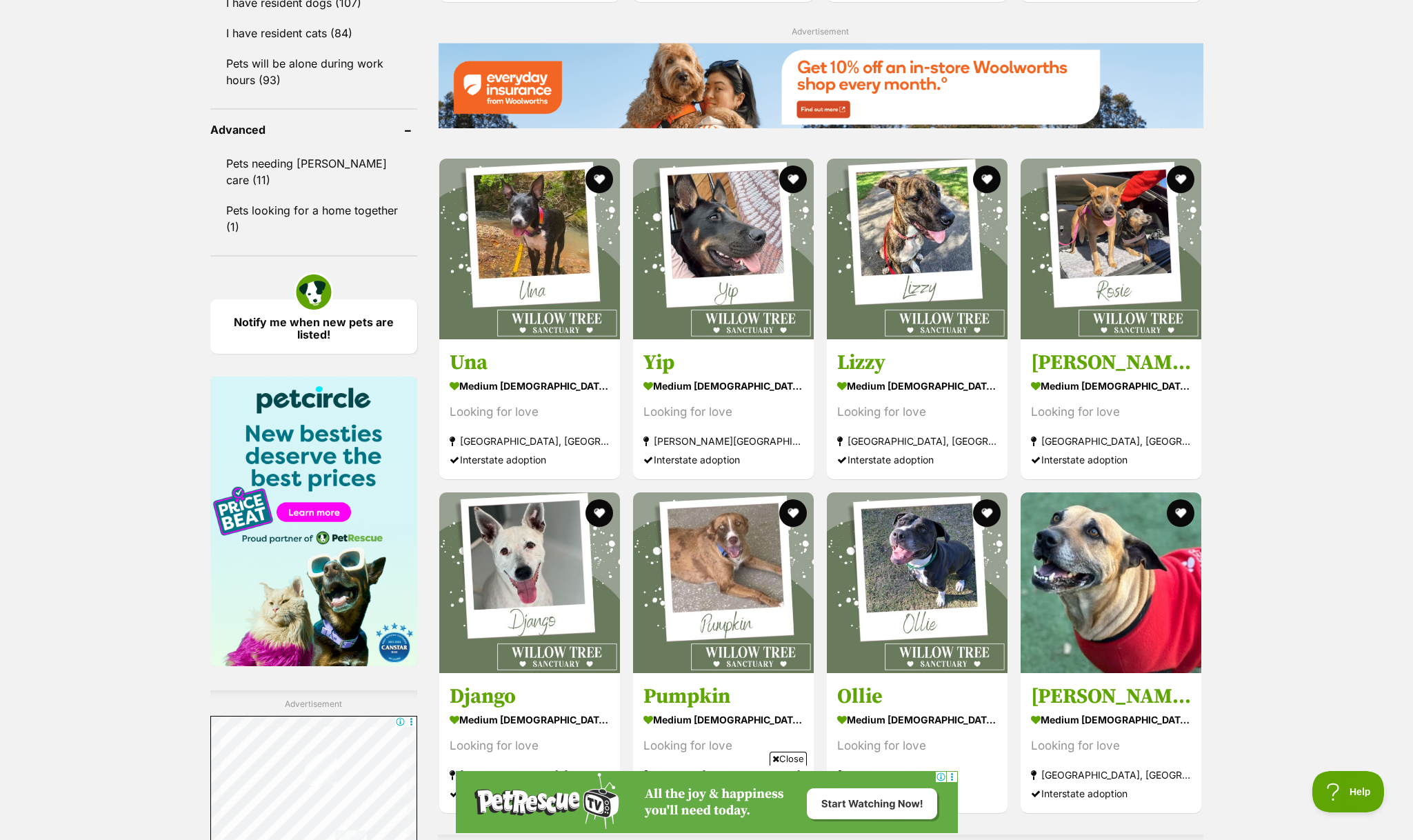
scroll to position [1681, 0]
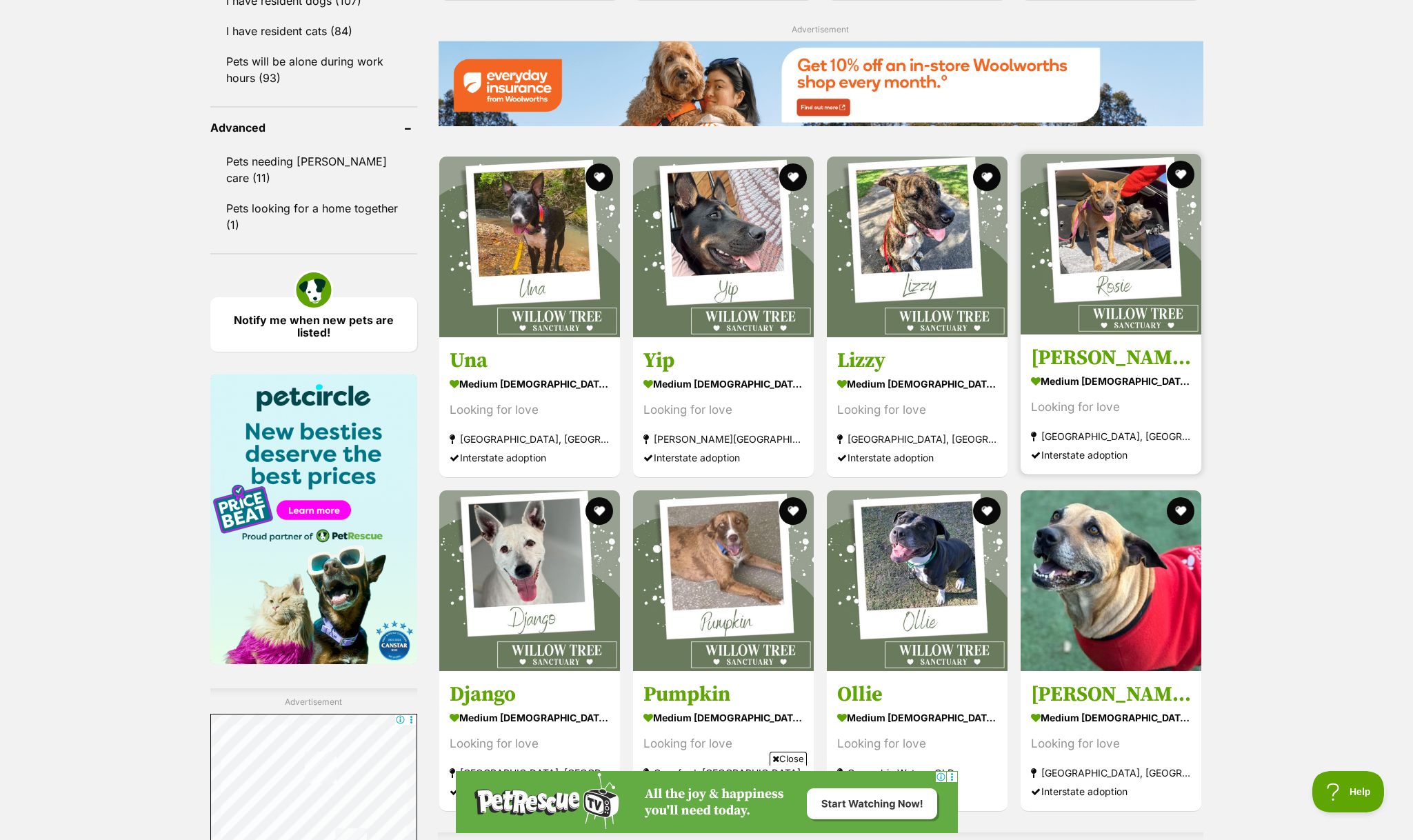
click at [1132, 266] on img at bounding box center [1110, 244] width 180 height 180
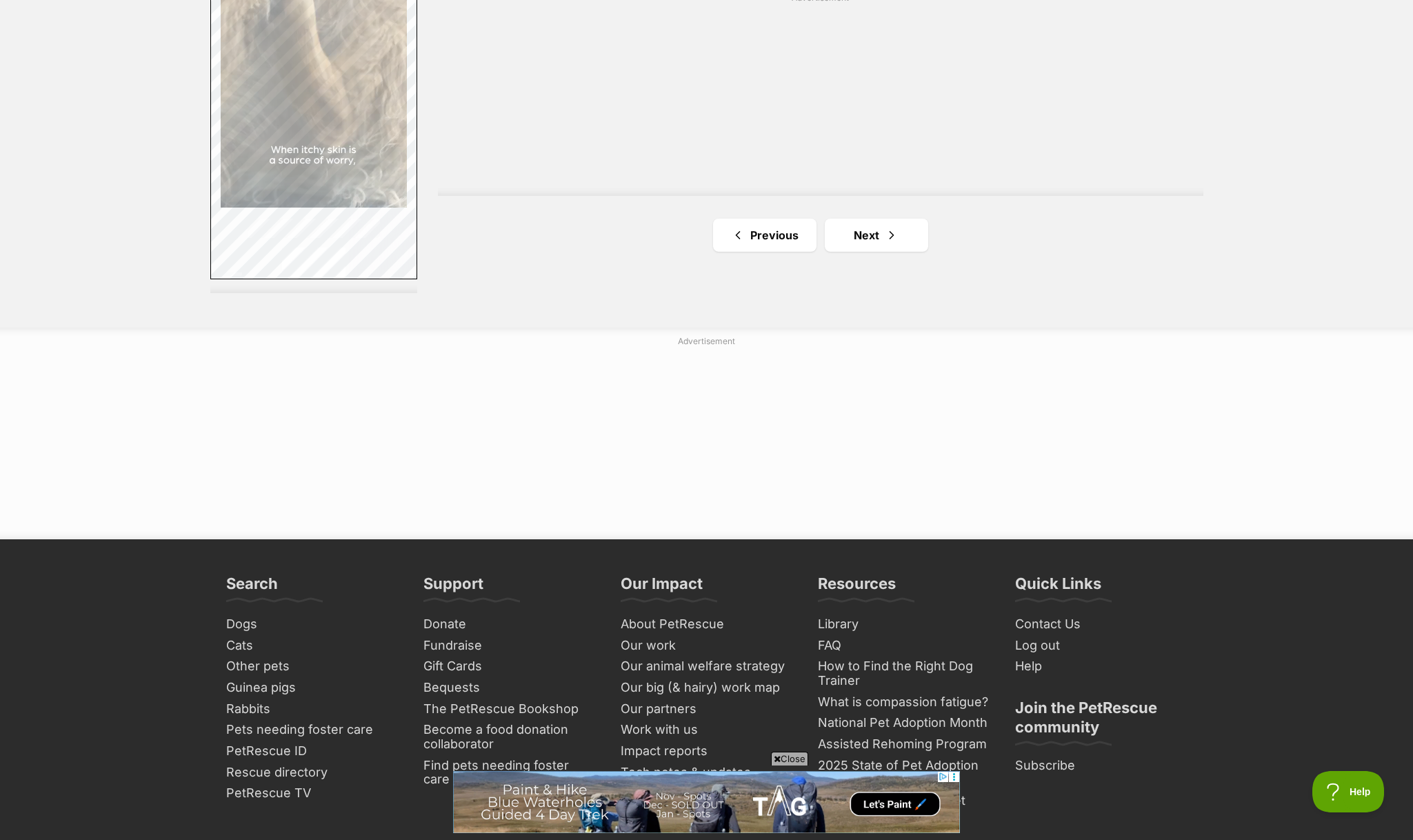
scroll to position [2531, 0]
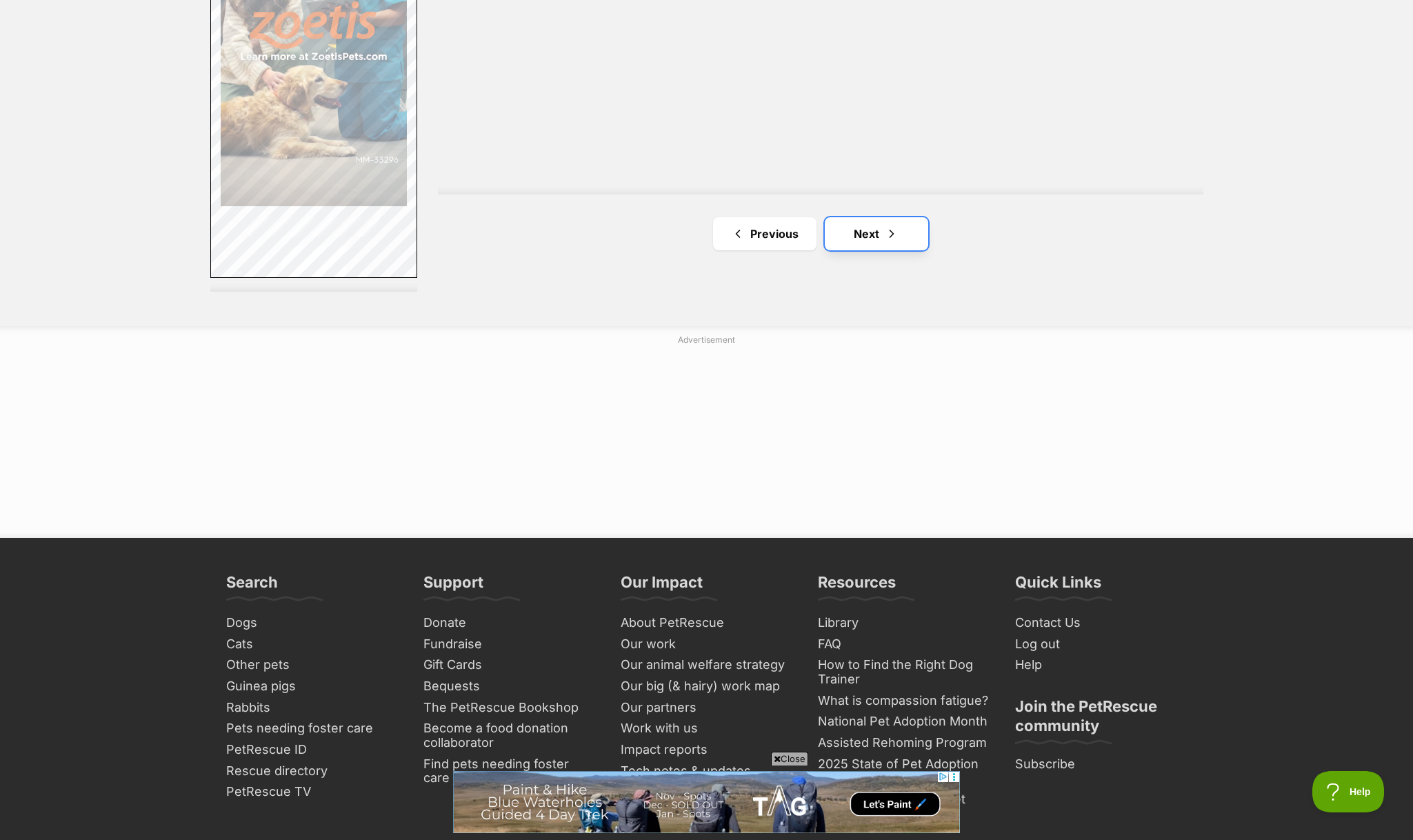
click at [885, 247] on link "Next" at bounding box center [877, 233] width 103 height 33
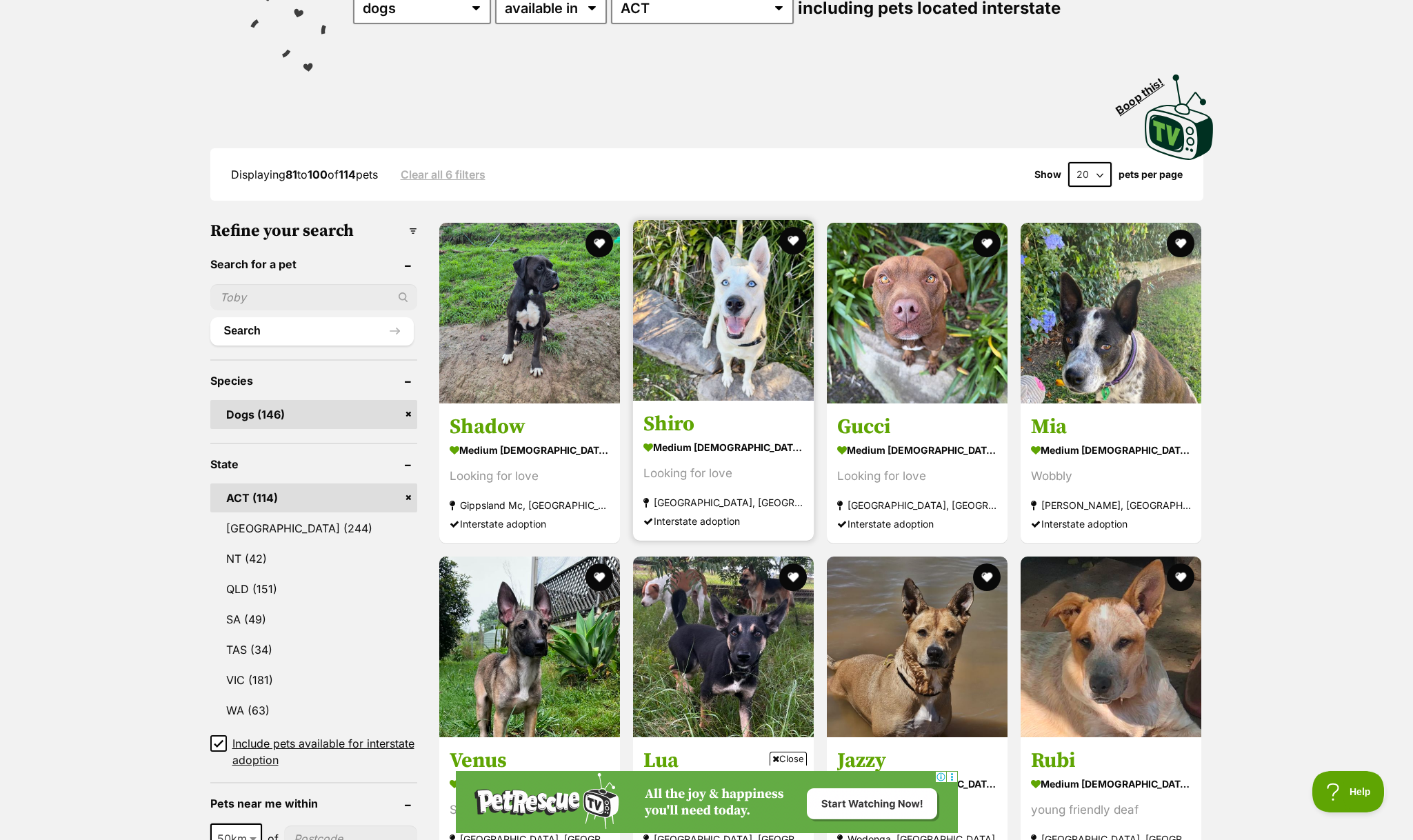
click at [776, 354] on img at bounding box center [723, 310] width 180 height 180
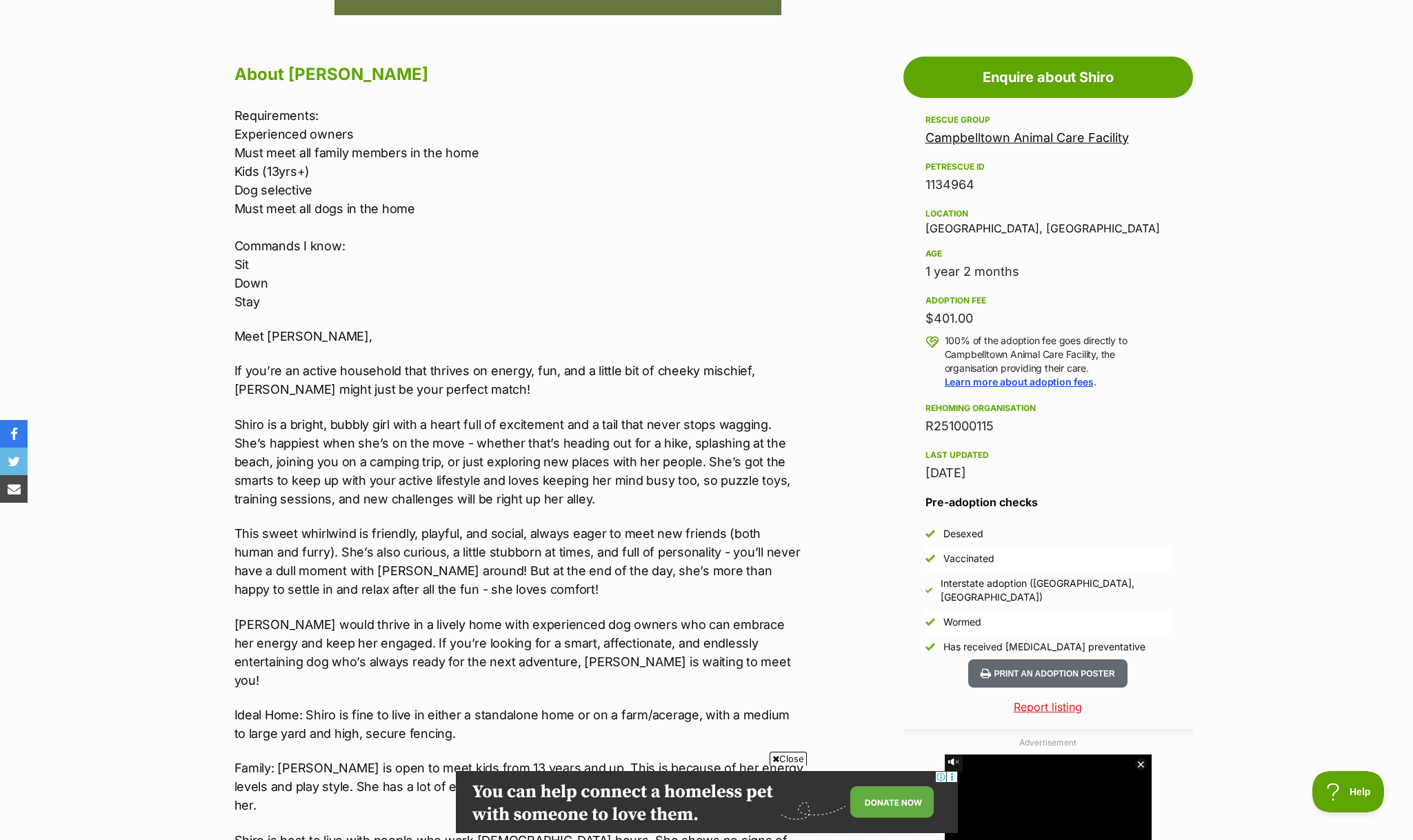
scroll to position [725, 0]
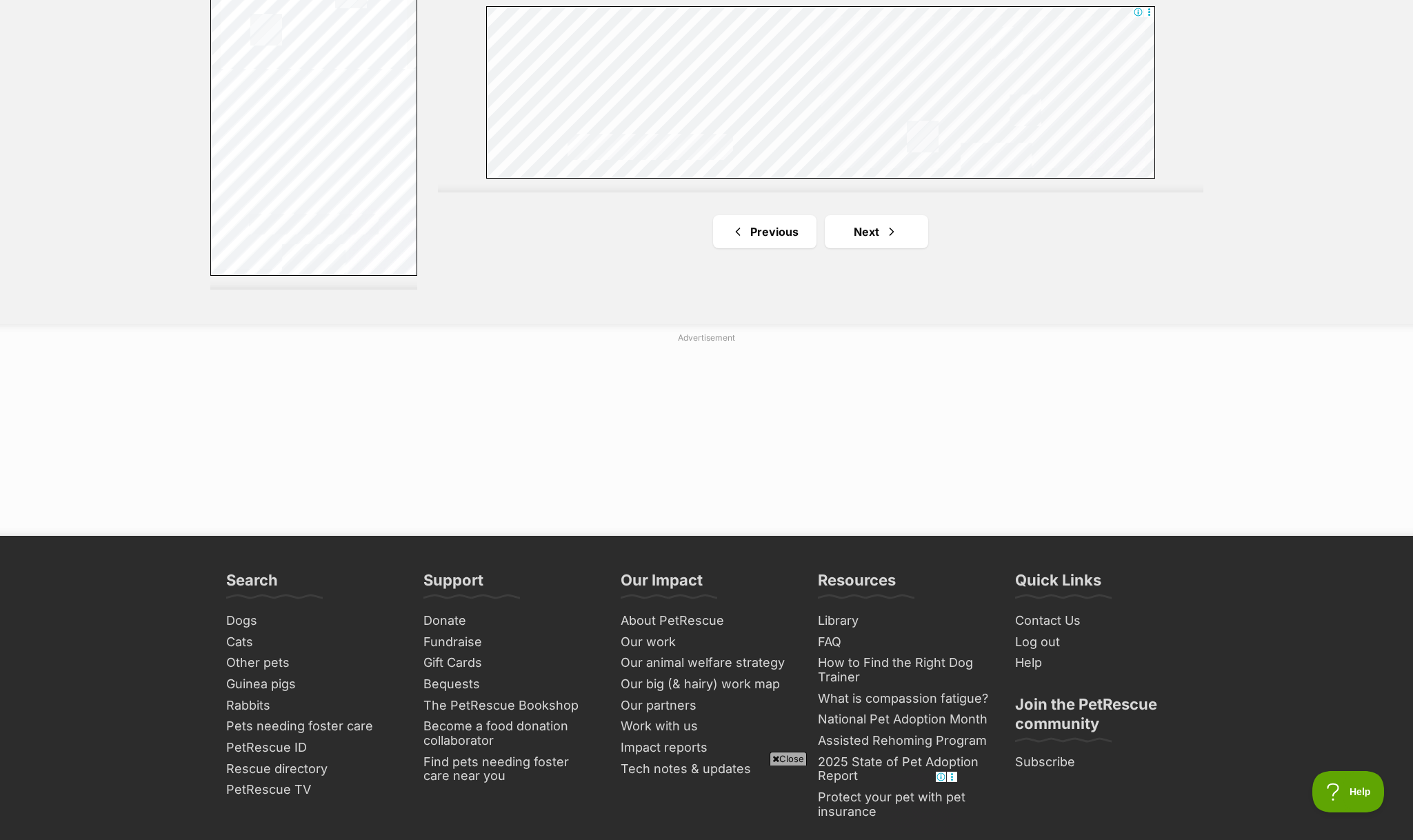
scroll to position [2529, 0]
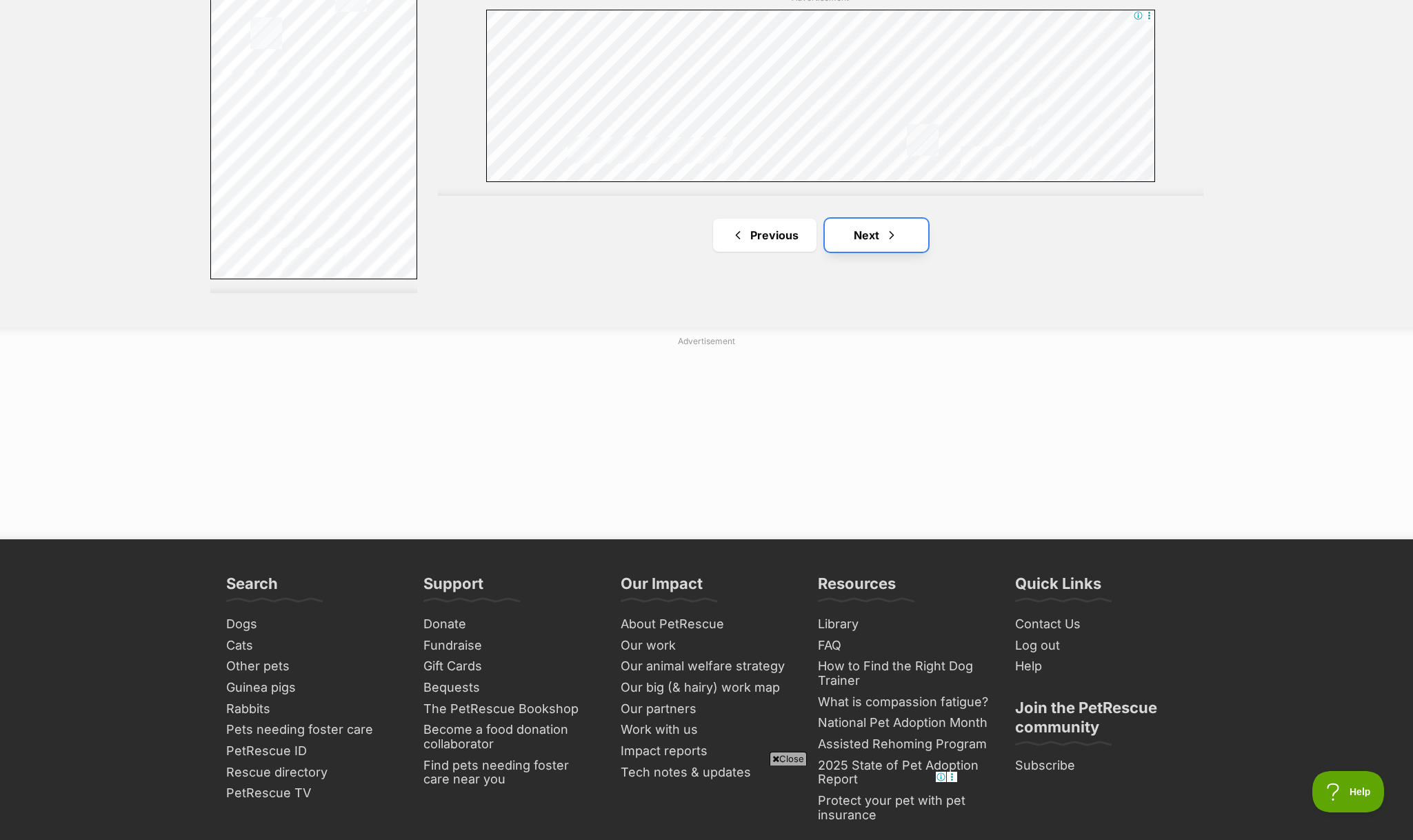
click at [910, 242] on link "Next" at bounding box center [877, 235] width 103 height 33
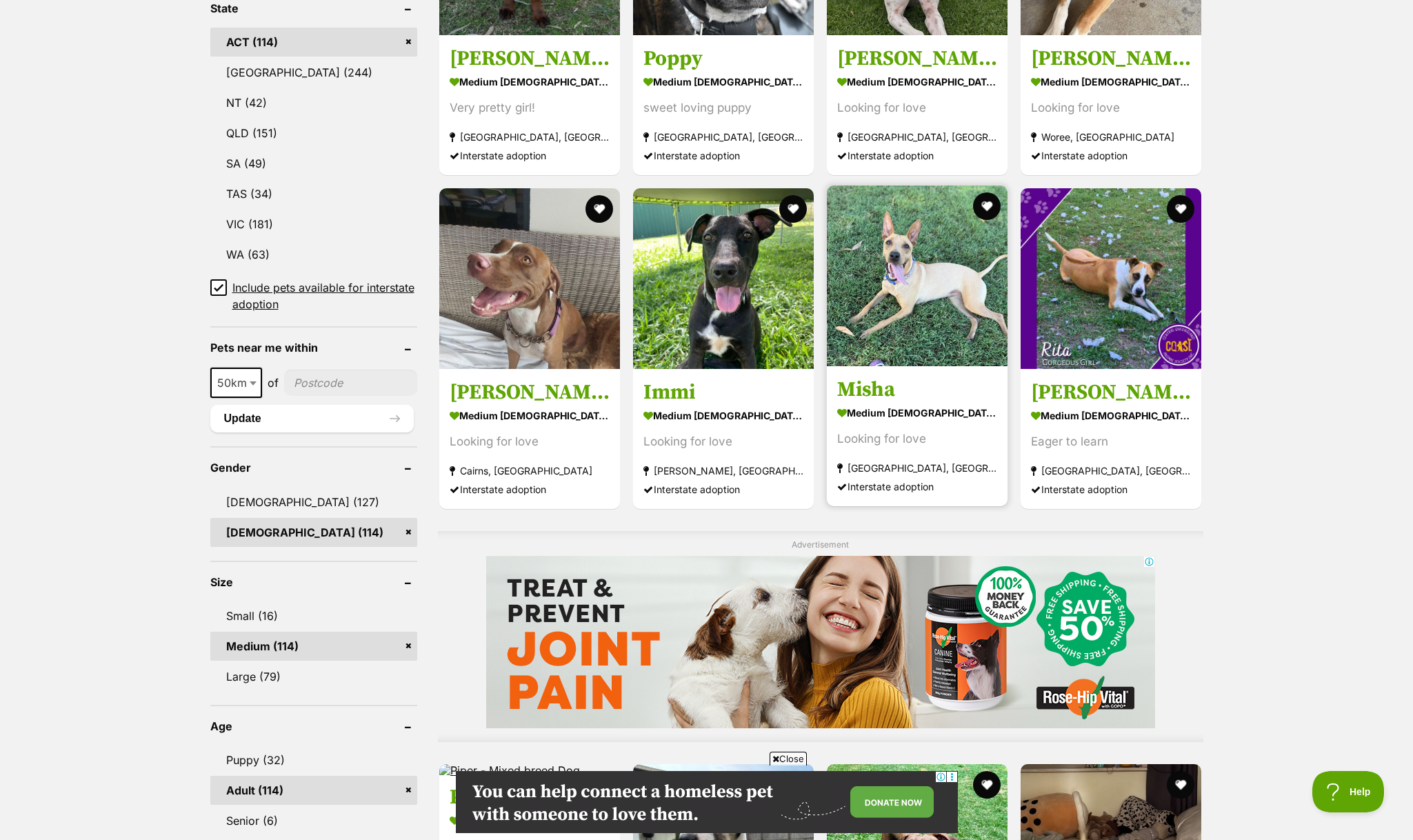
scroll to position [684, 0]
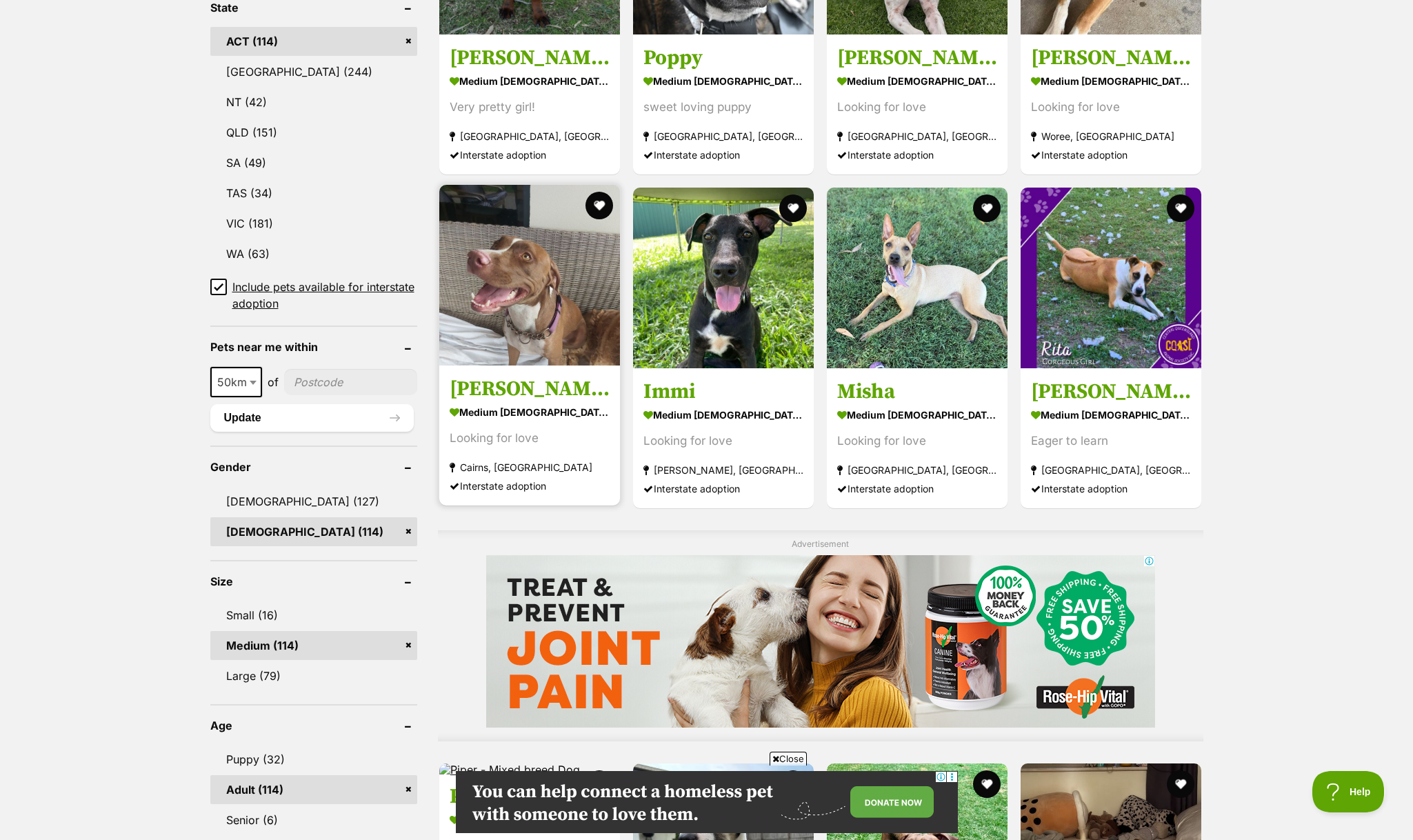
click at [496, 291] on img at bounding box center [530, 275] width 180 height 180
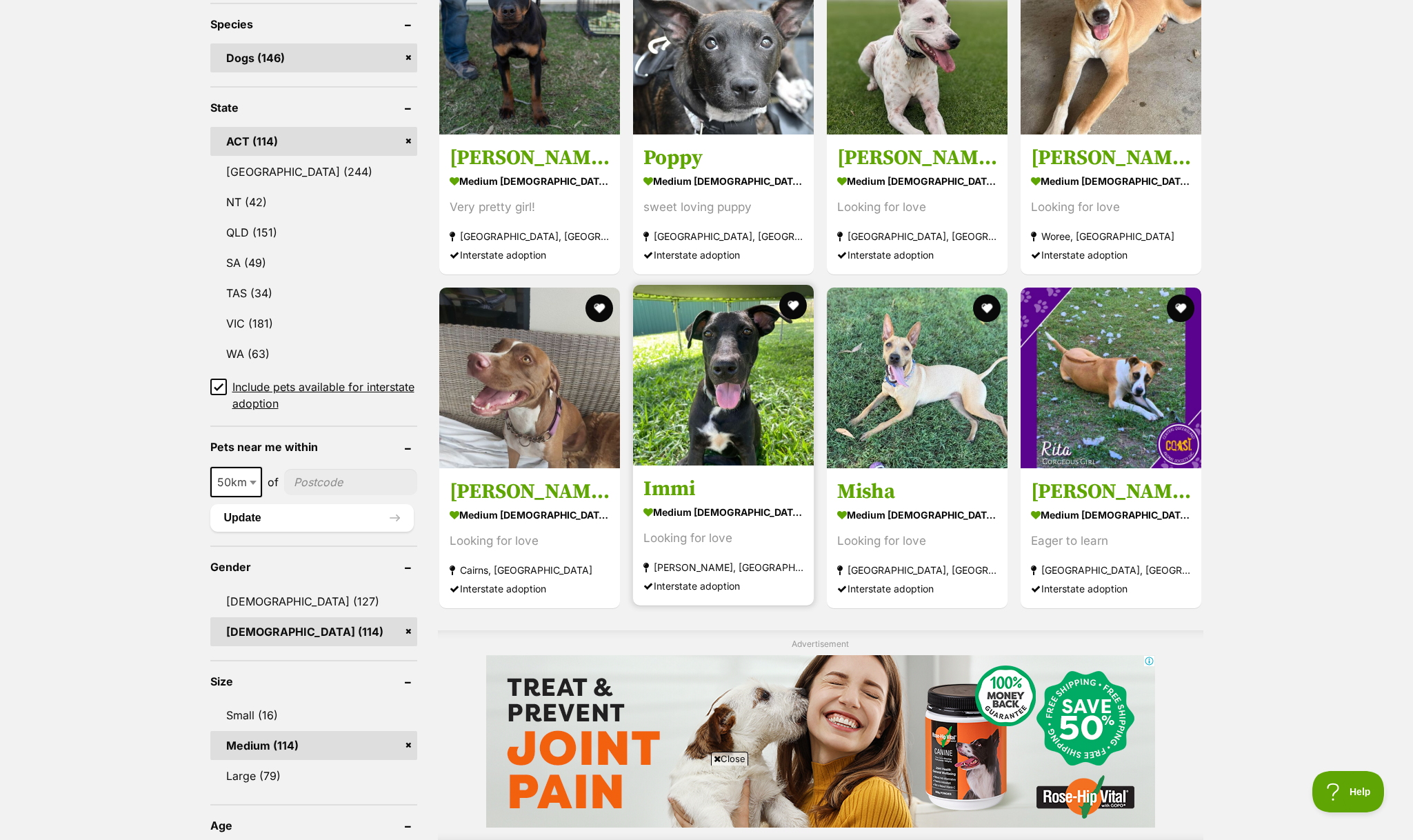
scroll to position [592, 0]
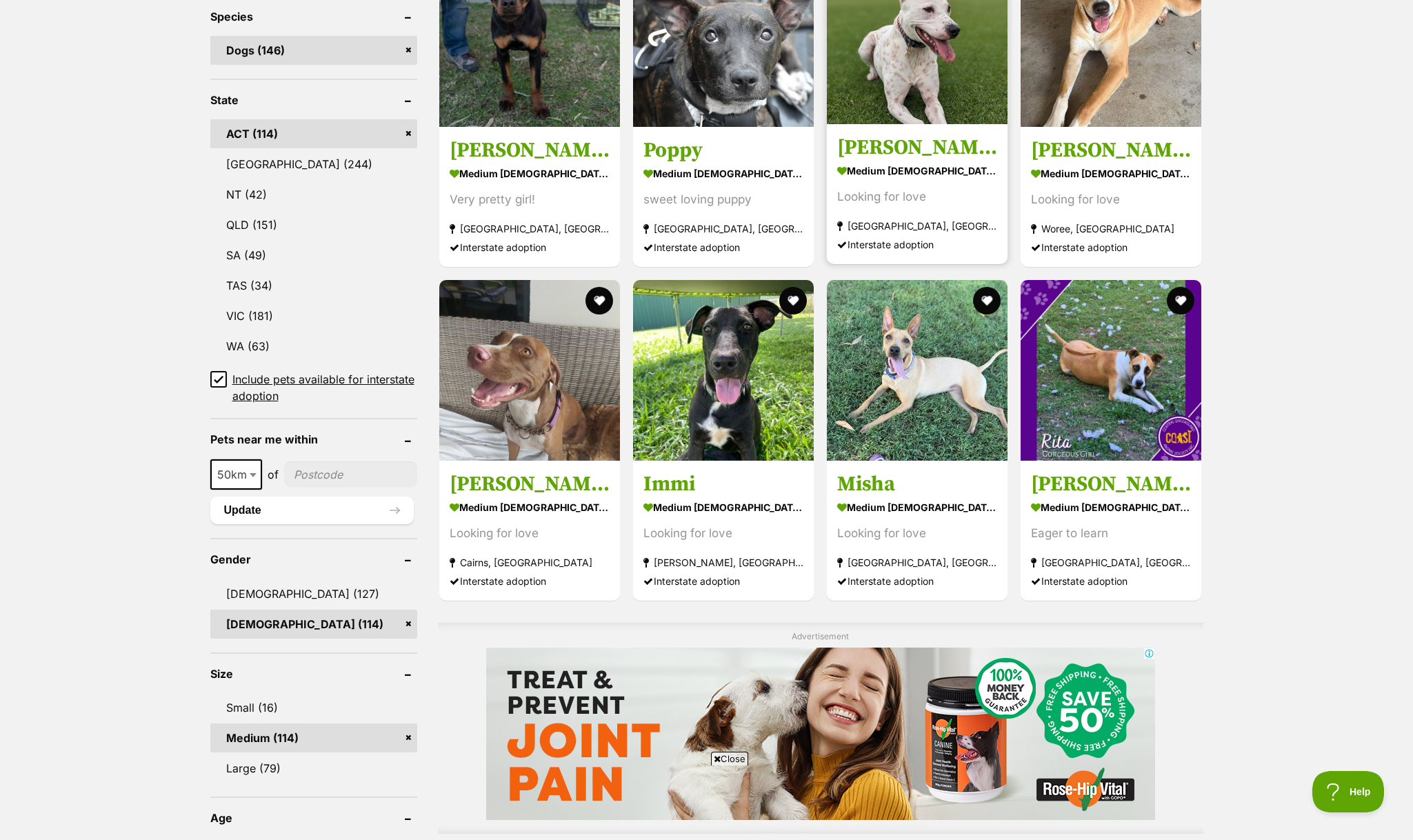
click at [892, 187] on section "medium female Dog Looking for love Newcastle, NSW Interstate adoption" at bounding box center [917, 207] width 160 height 93
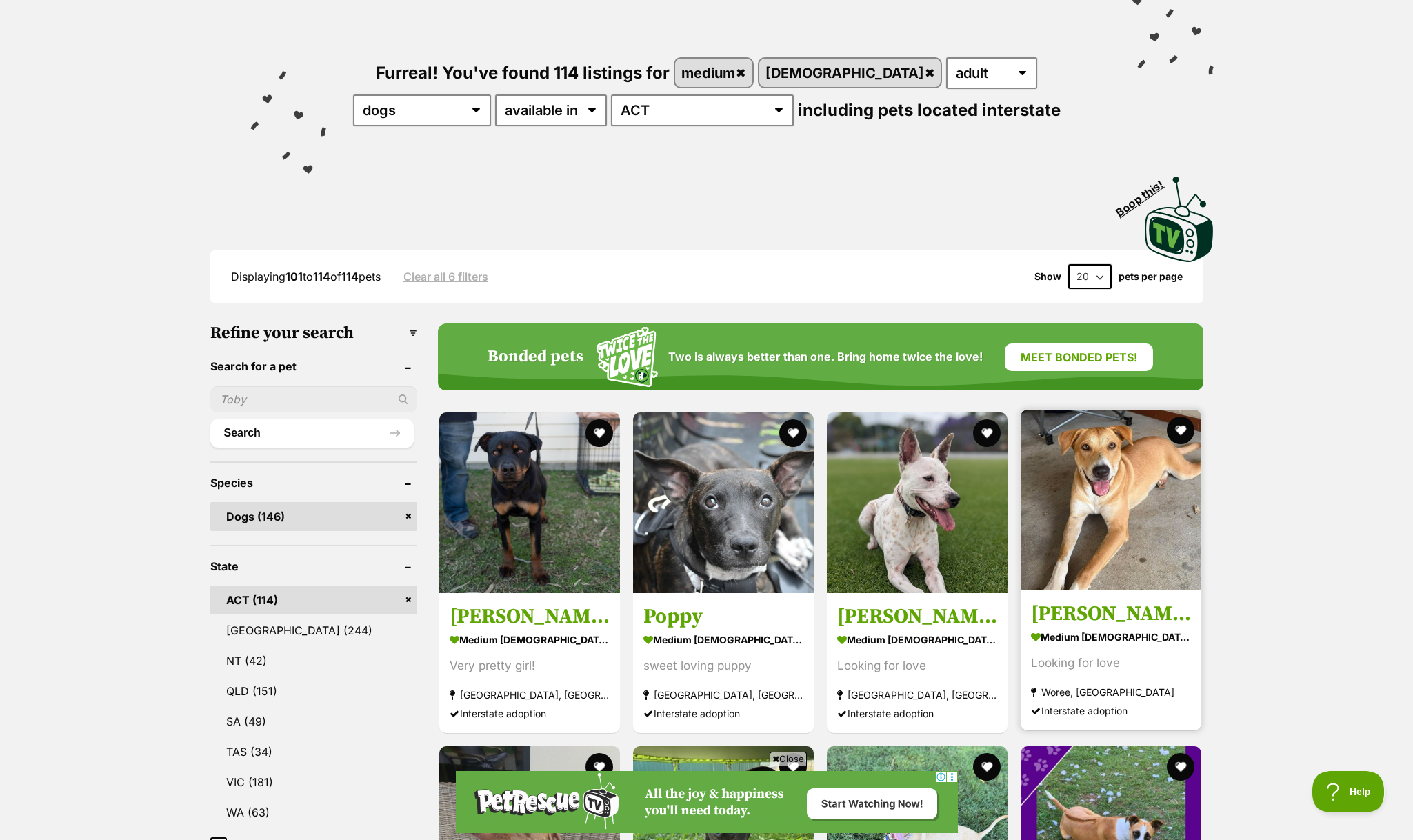
click at [1128, 471] on img at bounding box center [1110, 500] width 180 height 180
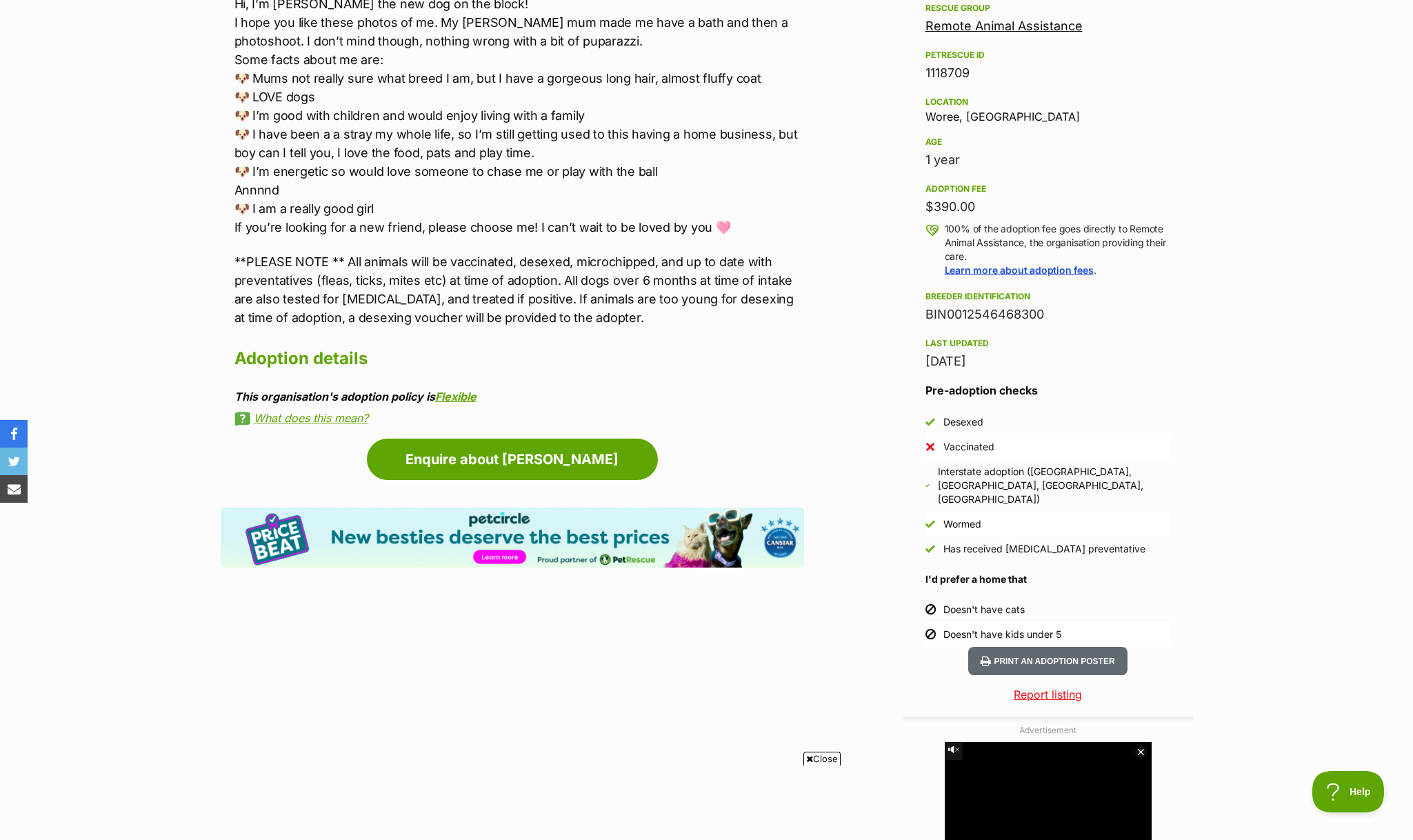
scroll to position [833, 0]
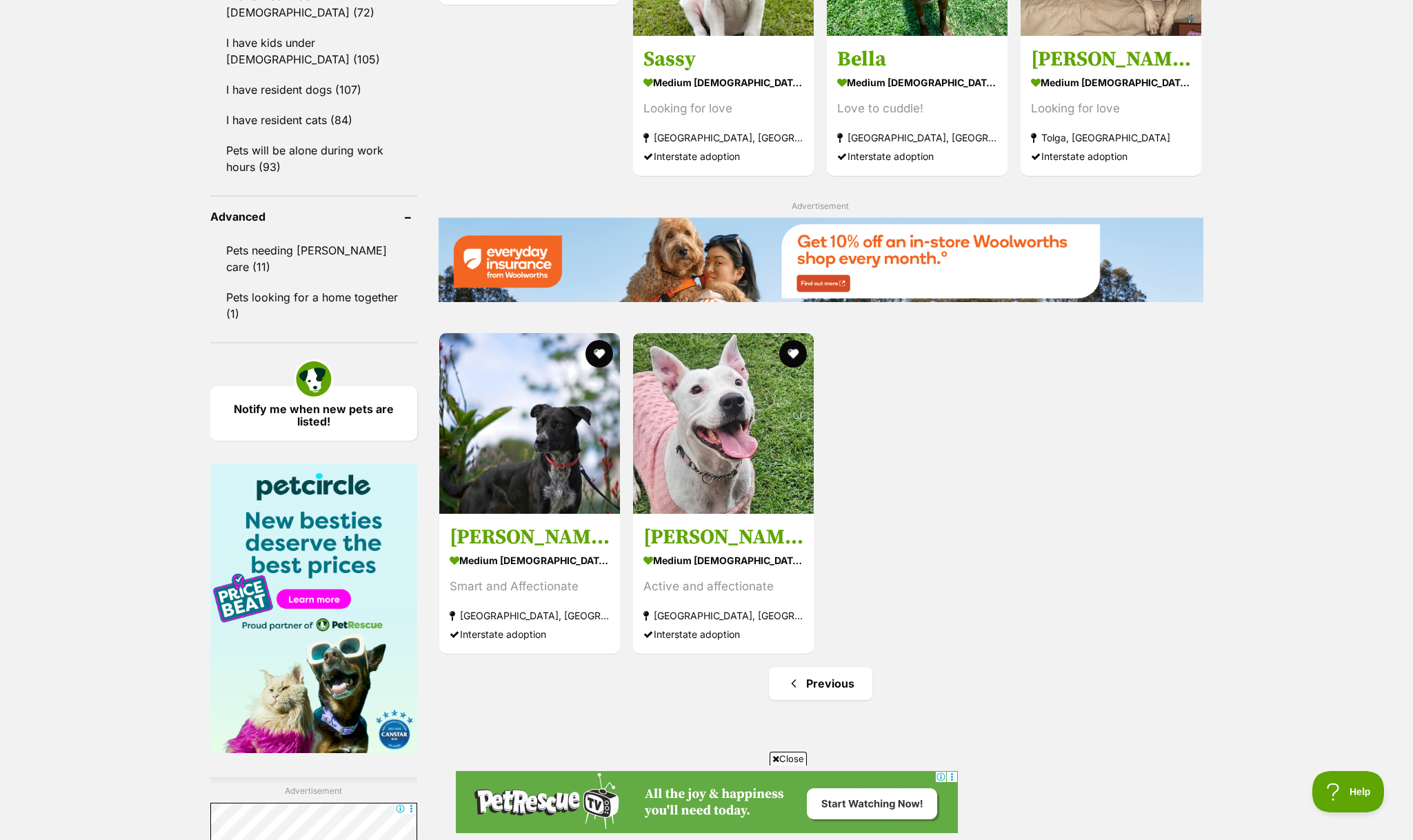
scroll to position [1591, 0]
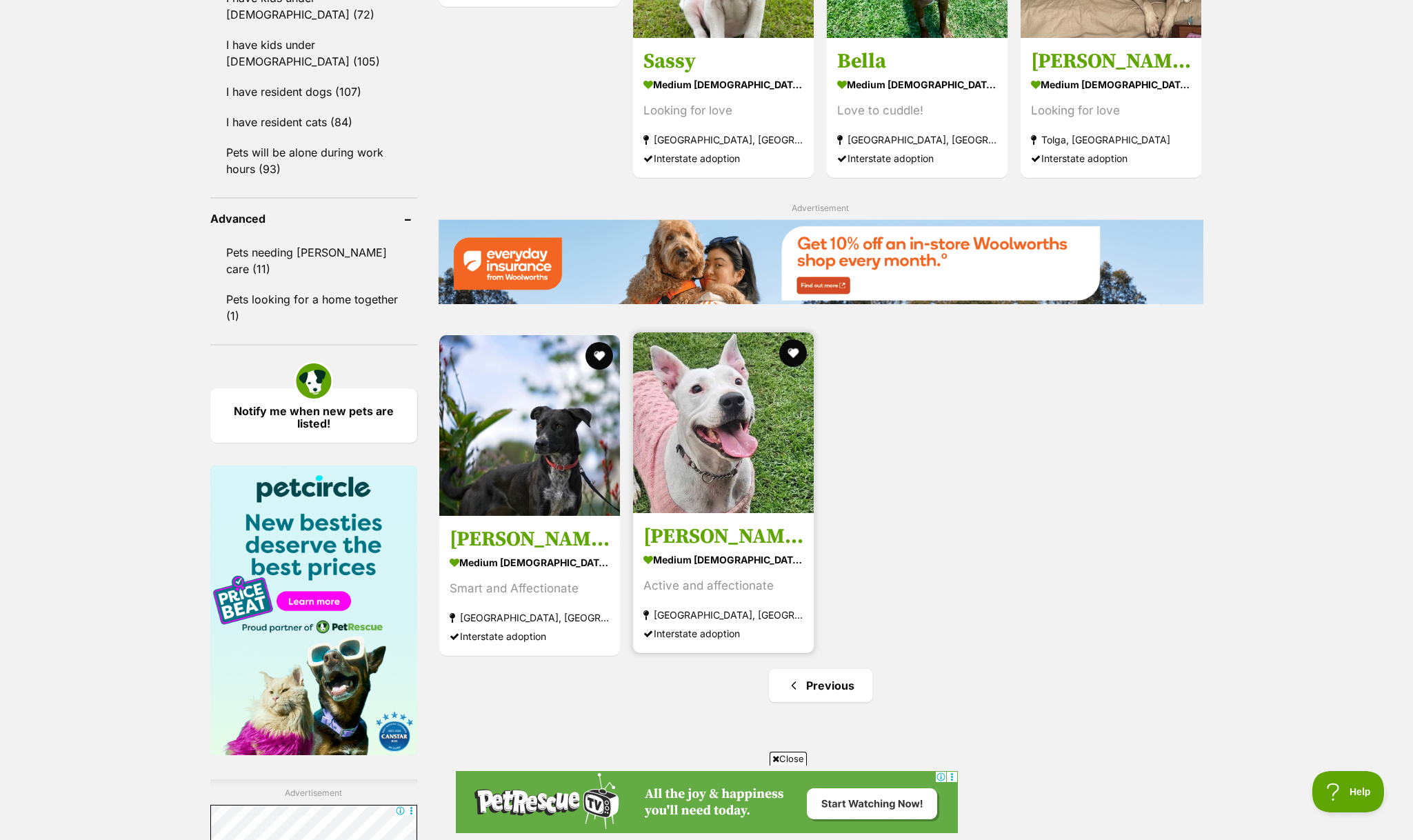
click at [735, 484] on img at bounding box center [723, 423] width 180 height 180
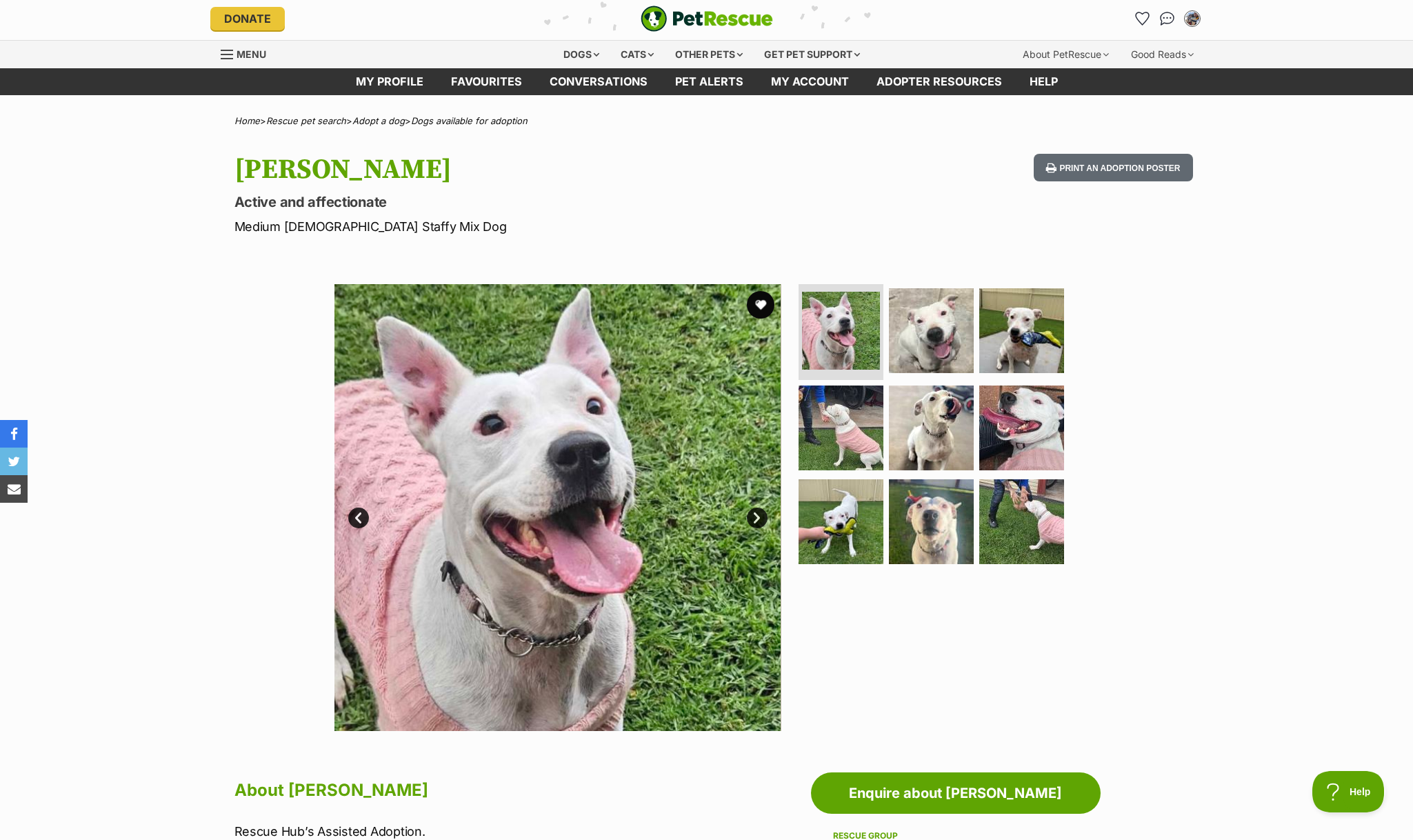
click at [758, 520] on link "Next" at bounding box center [757, 518] width 21 height 21
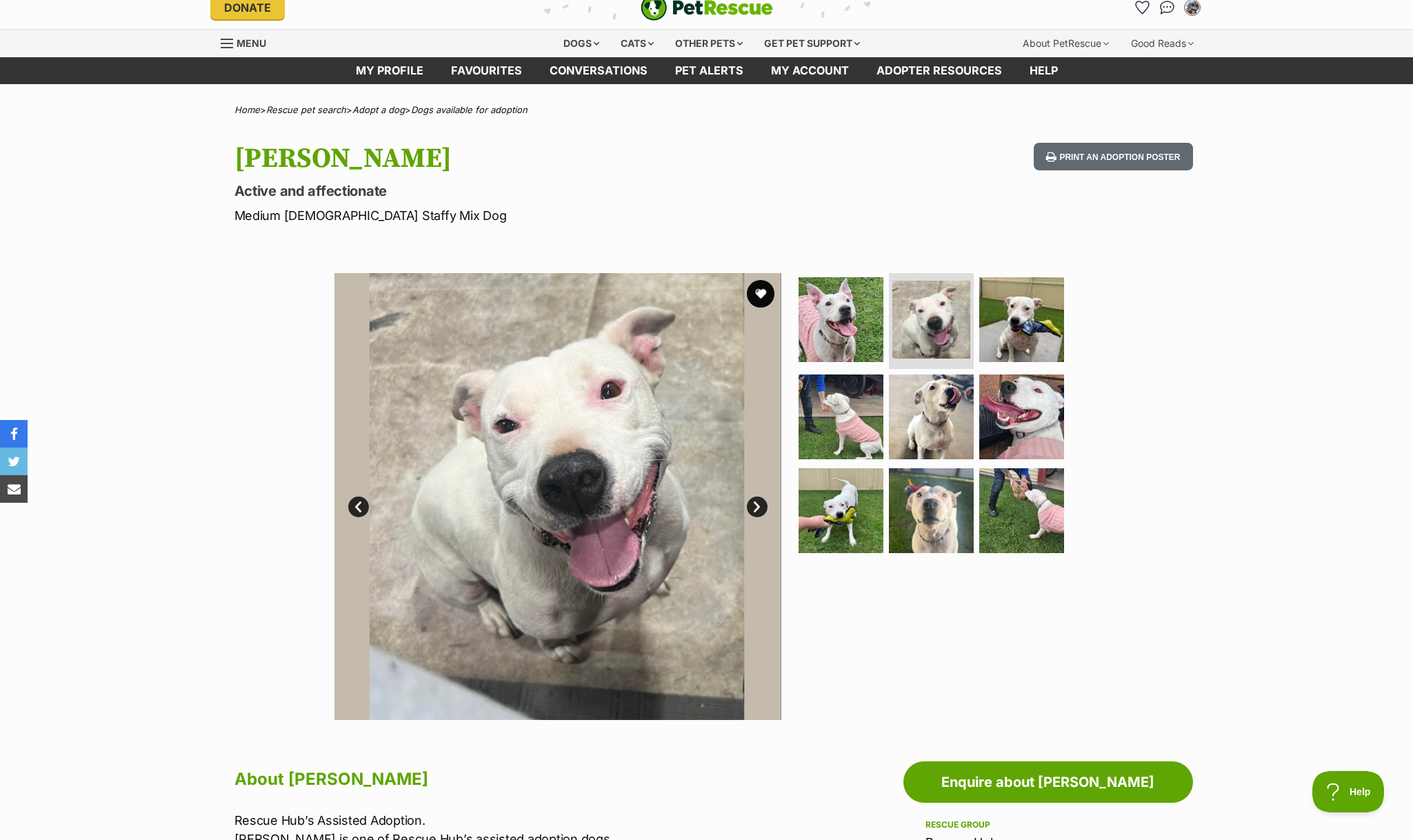
scroll to position [11, 0]
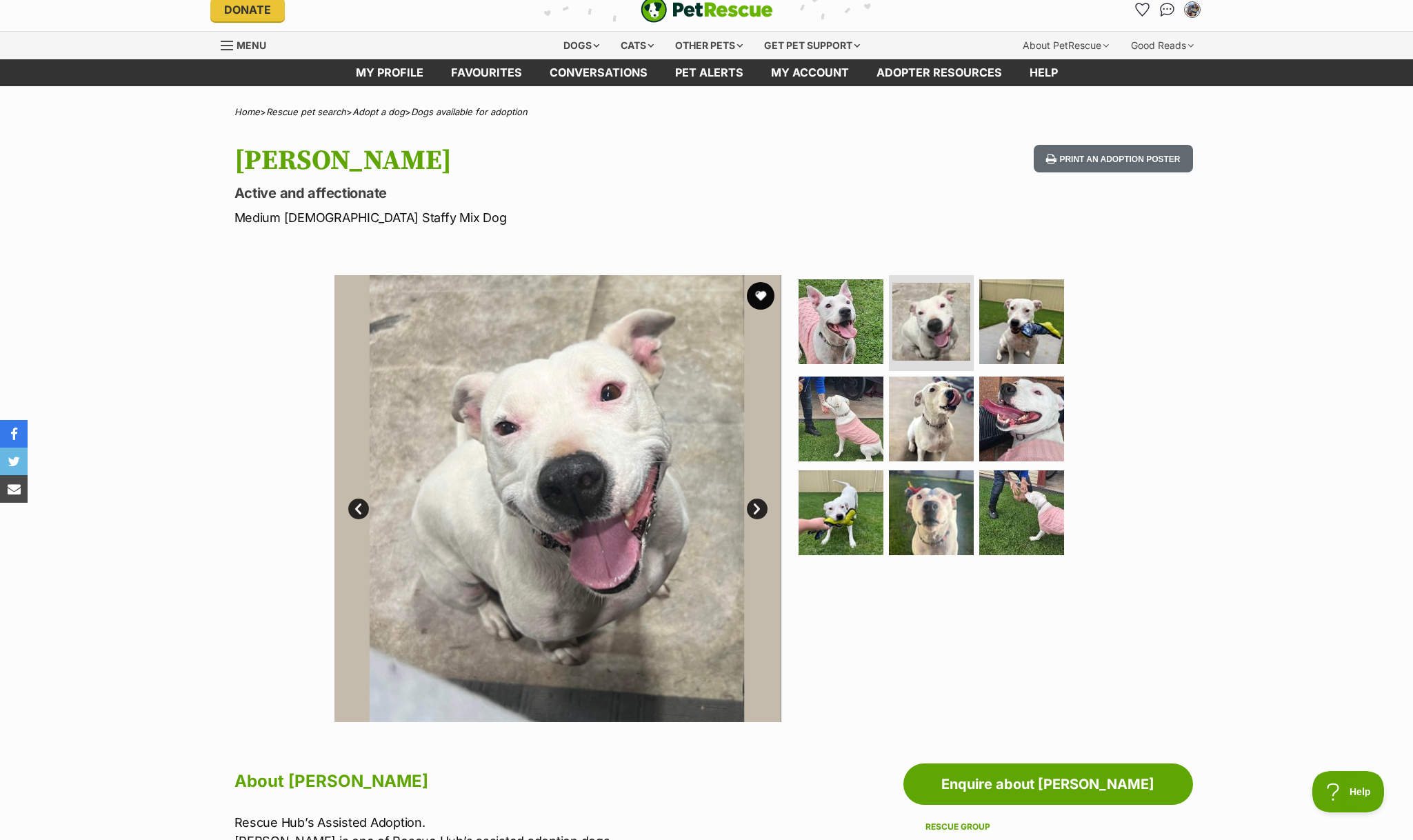
click at [757, 511] on link "Next" at bounding box center [757, 509] width 21 height 21
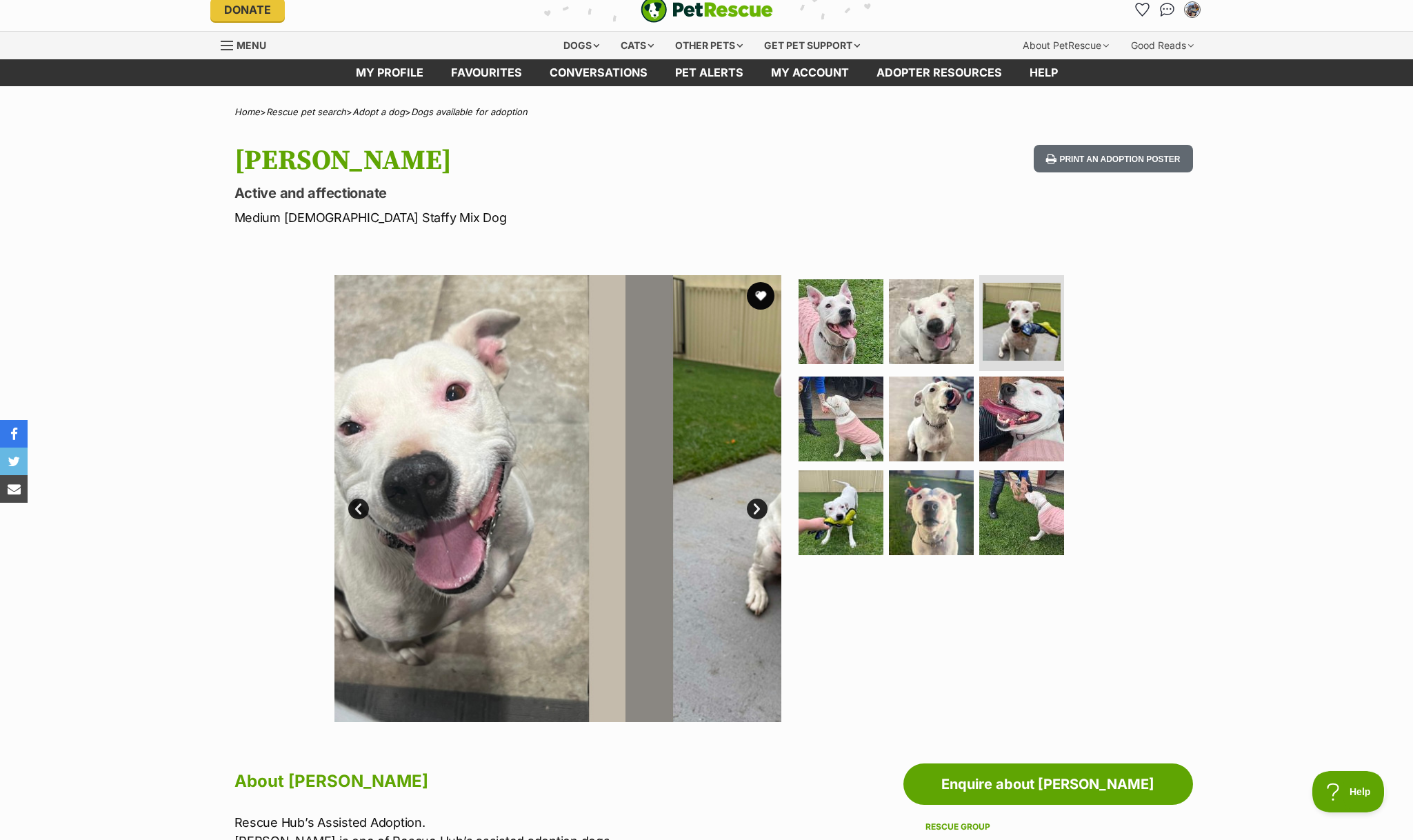
scroll to position [0, 0]
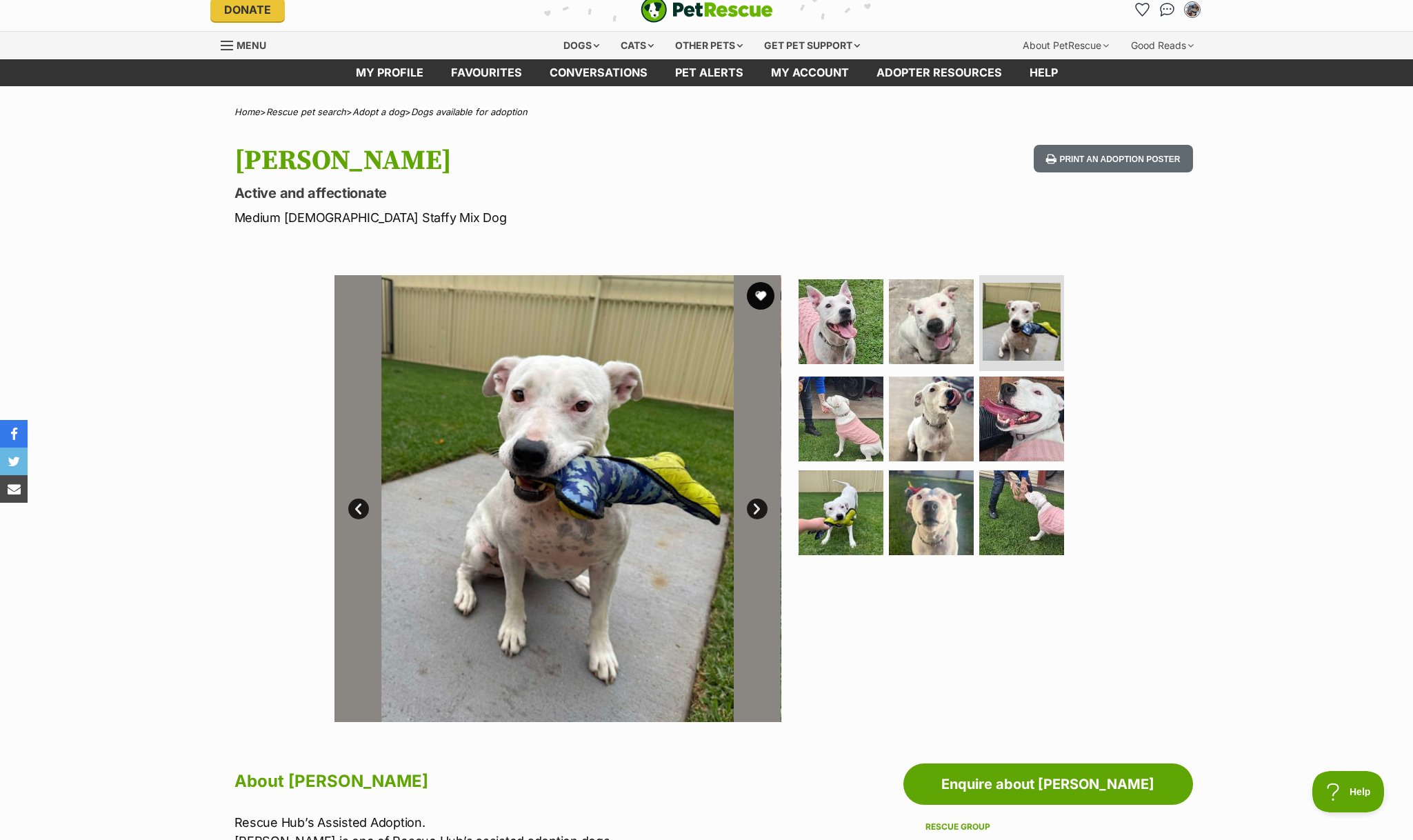
click at [757, 511] on link "Next" at bounding box center [757, 509] width 21 height 21
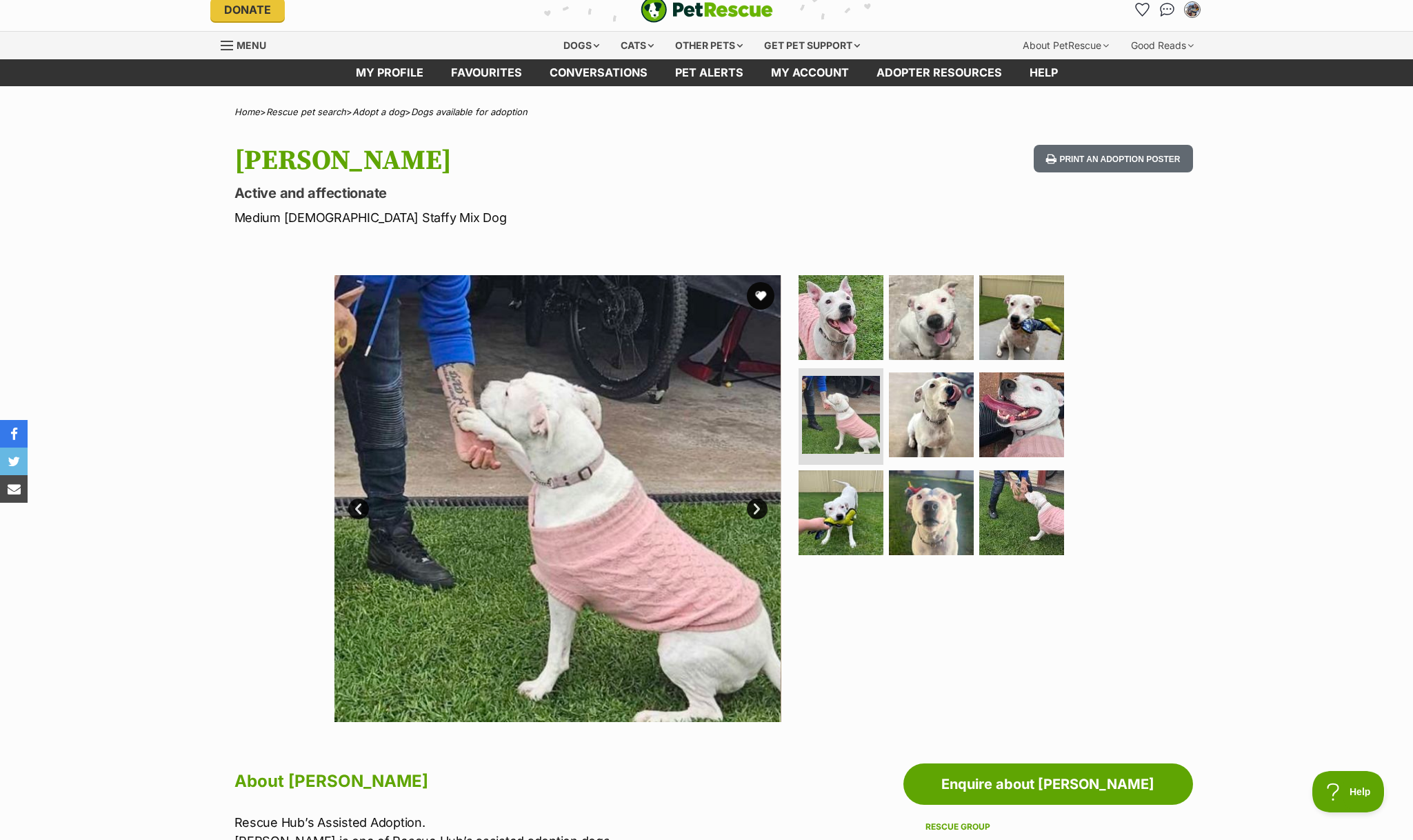
click at [757, 511] on link "Next" at bounding box center [757, 509] width 21 height 21
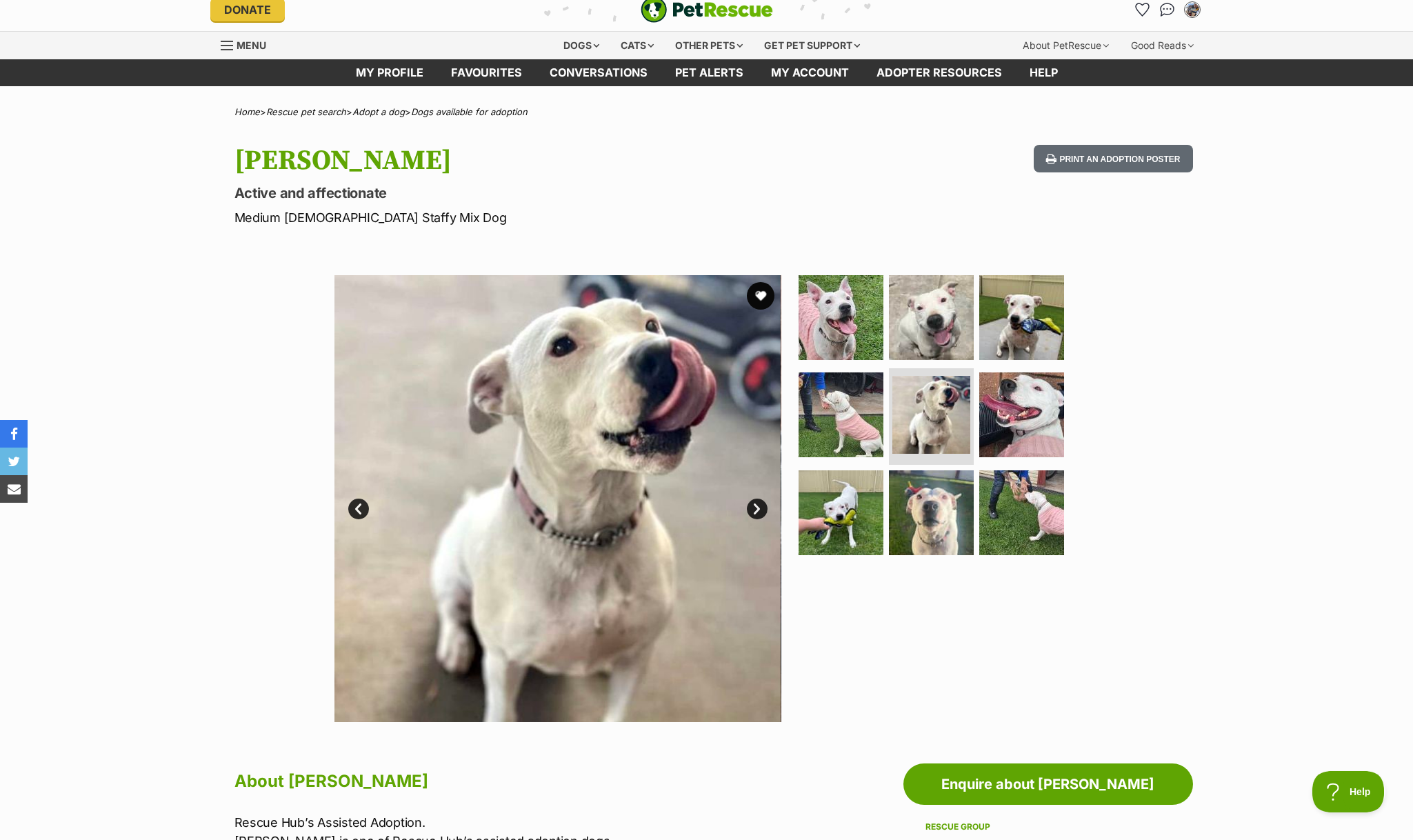
click at [354, 504] on link "Prev" at bounding box center [359, 509] width 21 height 21
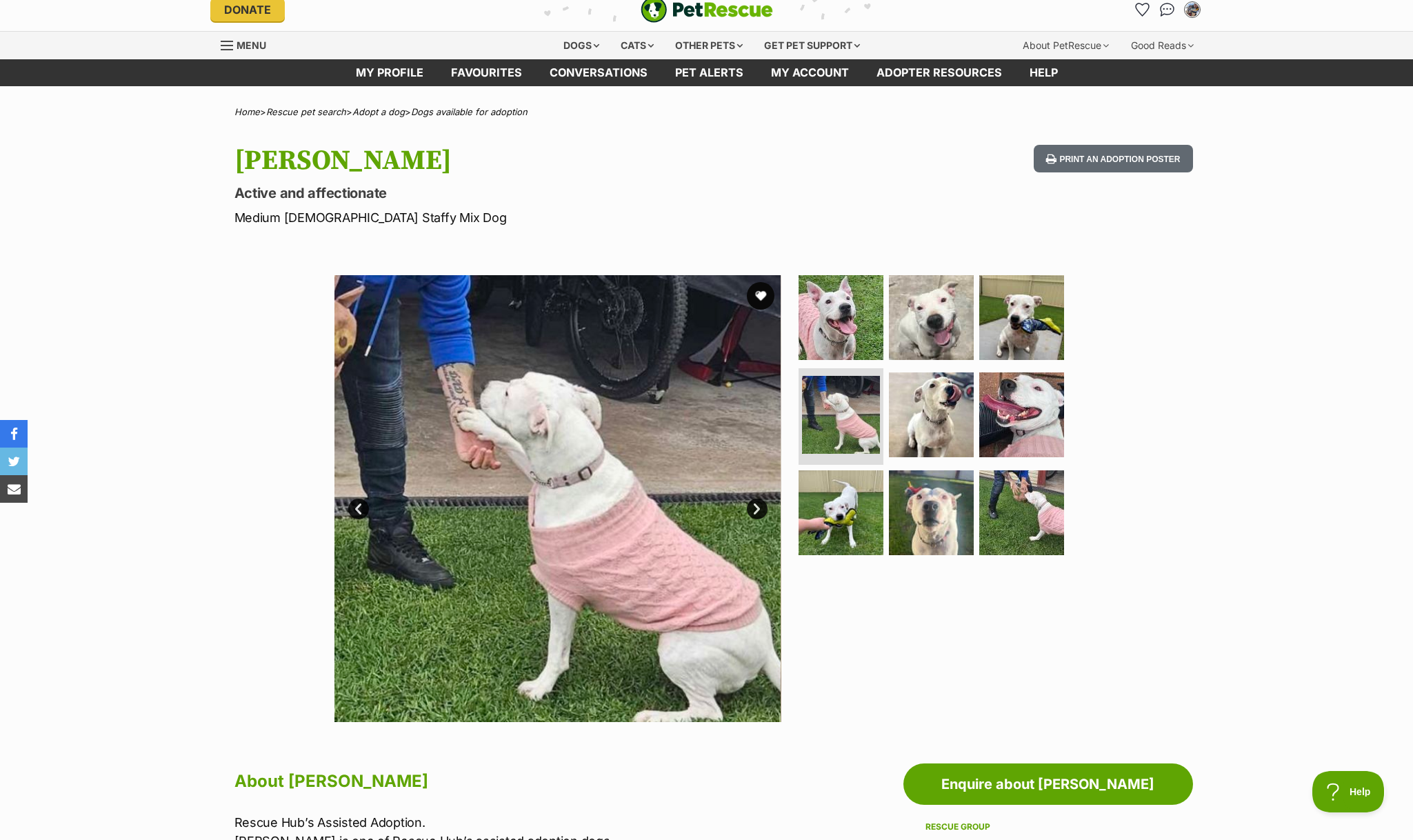
click at [758, 507] on link "Next" at bounding box center [757, 509] width 21 height 21
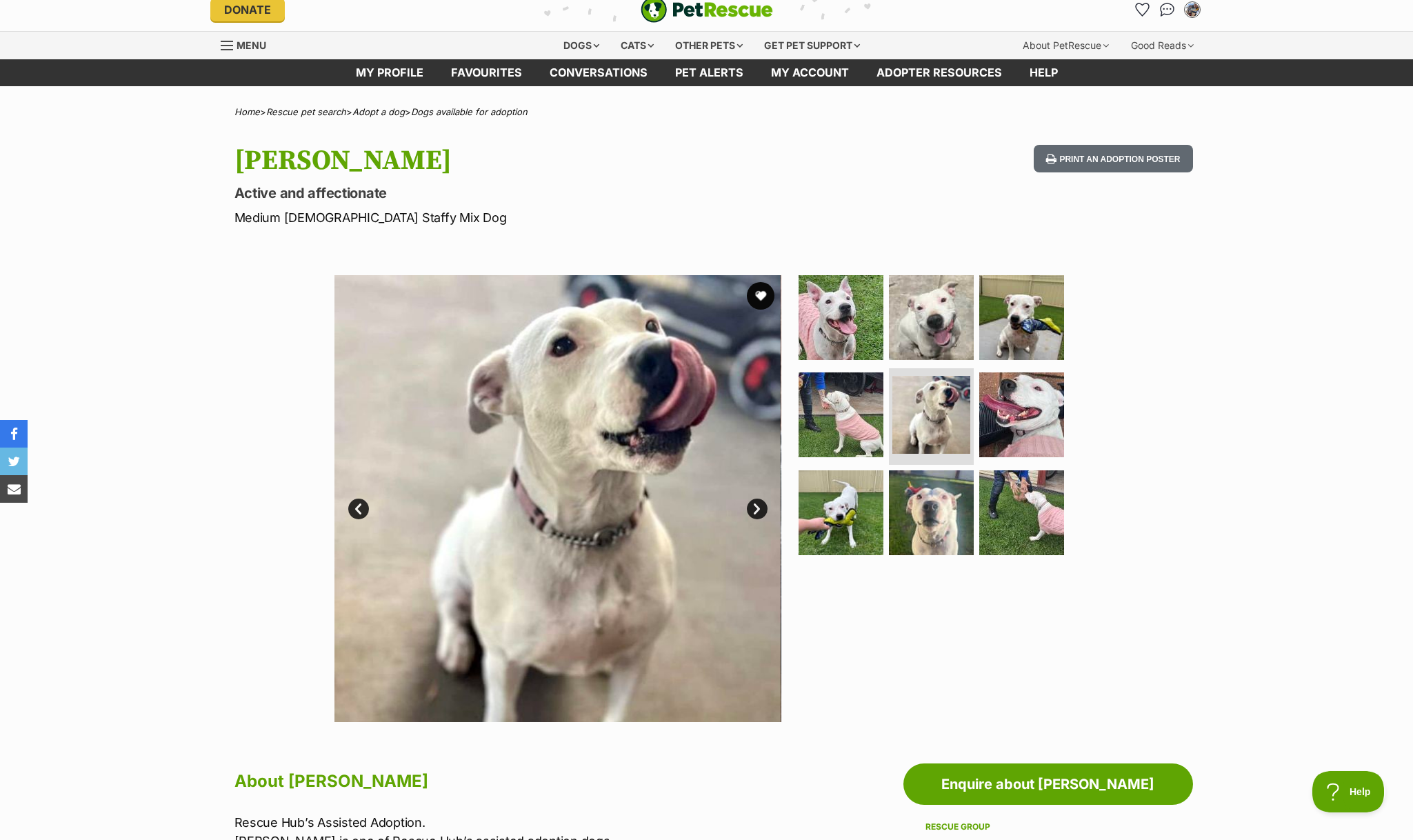
click at [758, 507] on link "Next" at bounding box center [757, 509] width 21 height 21
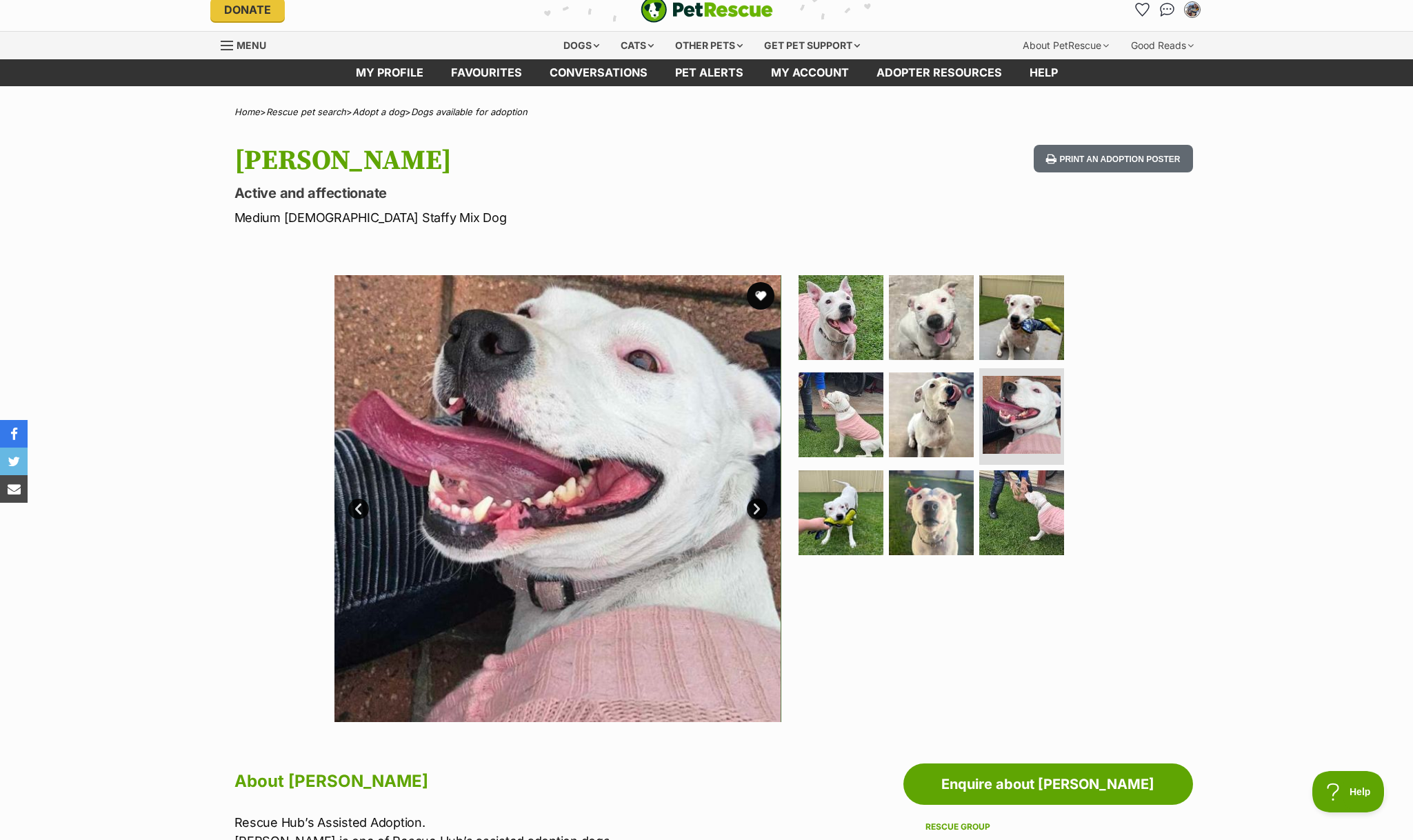
click at [758, 507] on link "Next" at bounding box center [757, 509] width 21 height 21
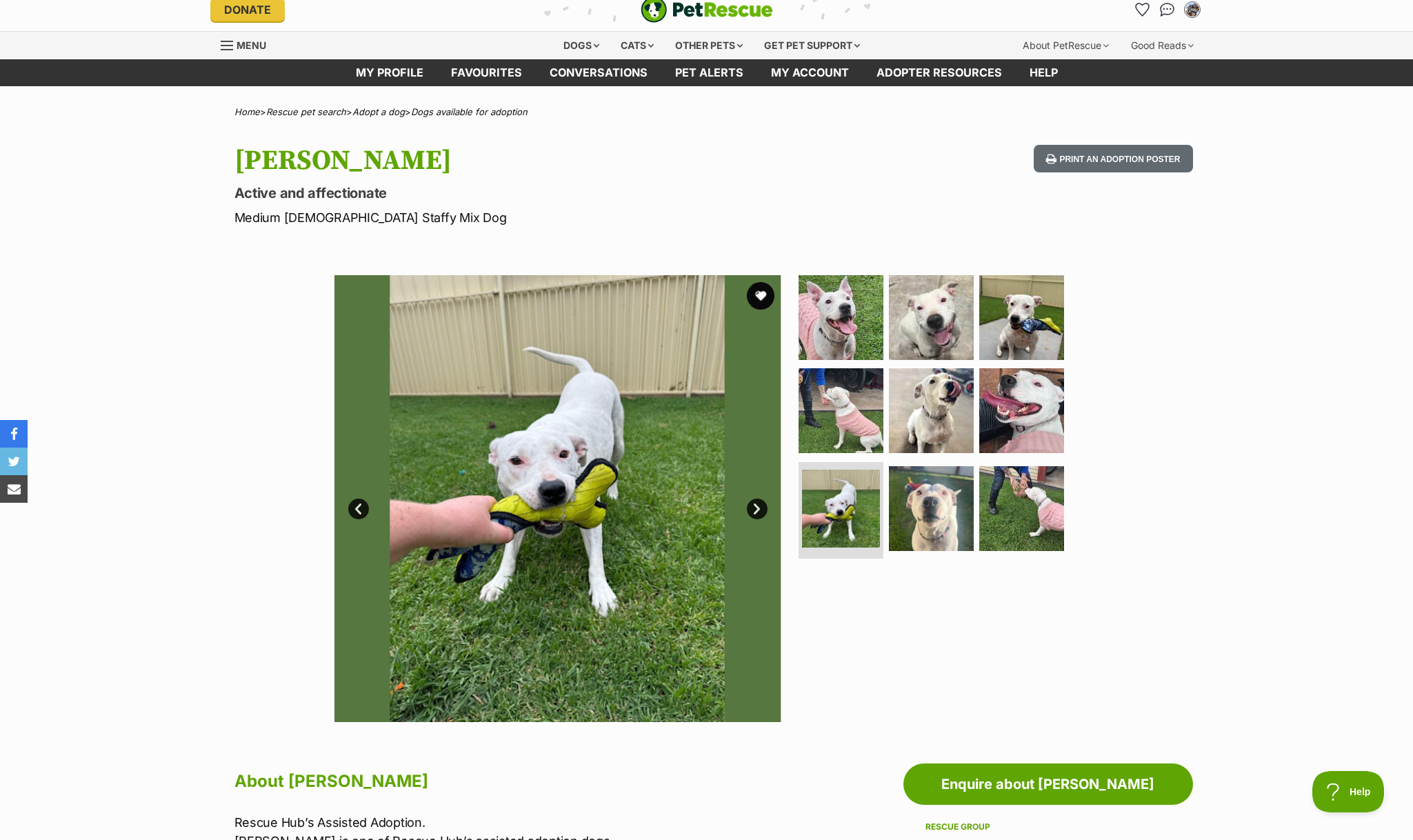
click at [758, 507] on link "Next" at bounding box center [757, 509] width 21 height 21
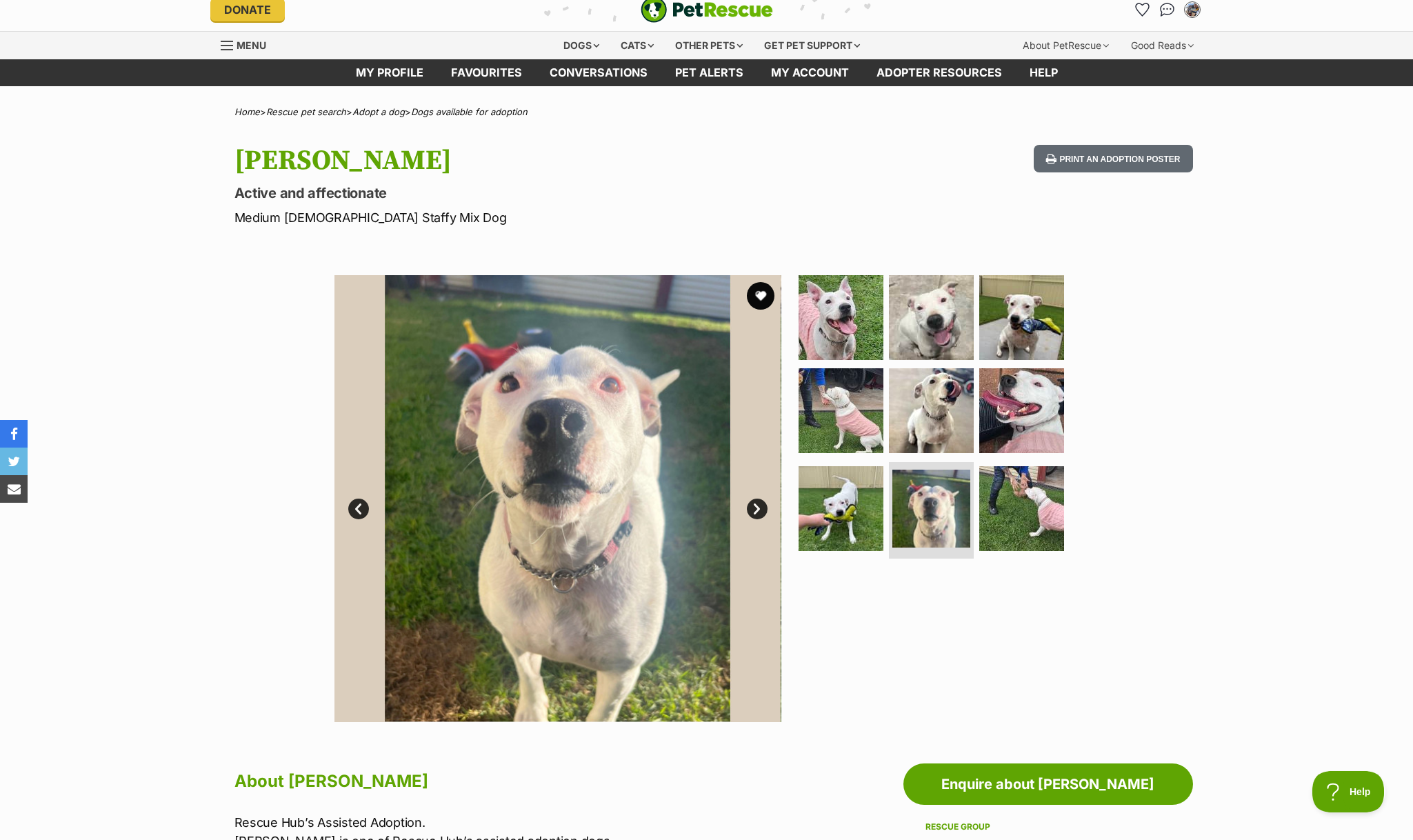
click at [758, 507] on link "Next" at bounding box center [757, 509] width 21 height 21
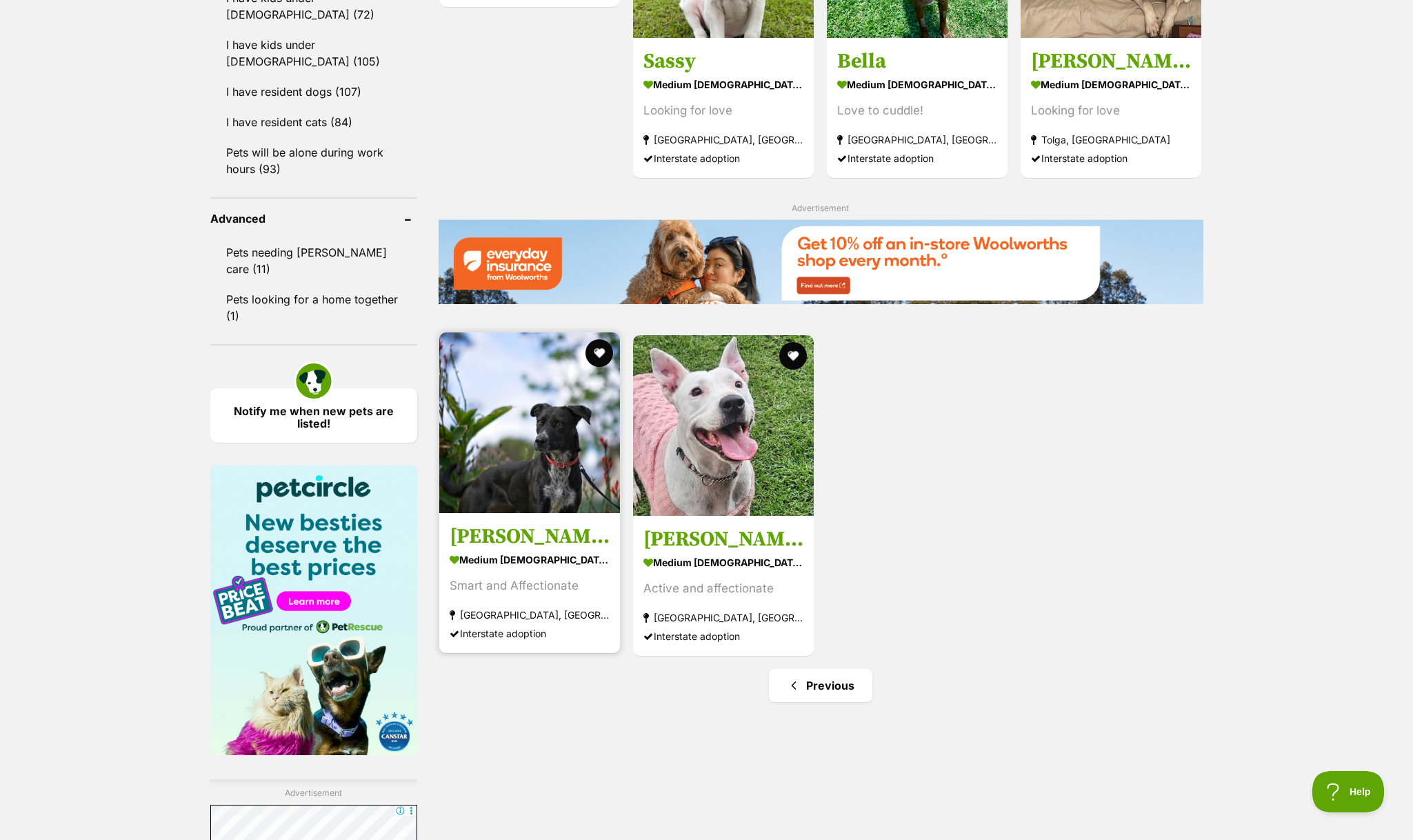
scroll to position [1590, 0]
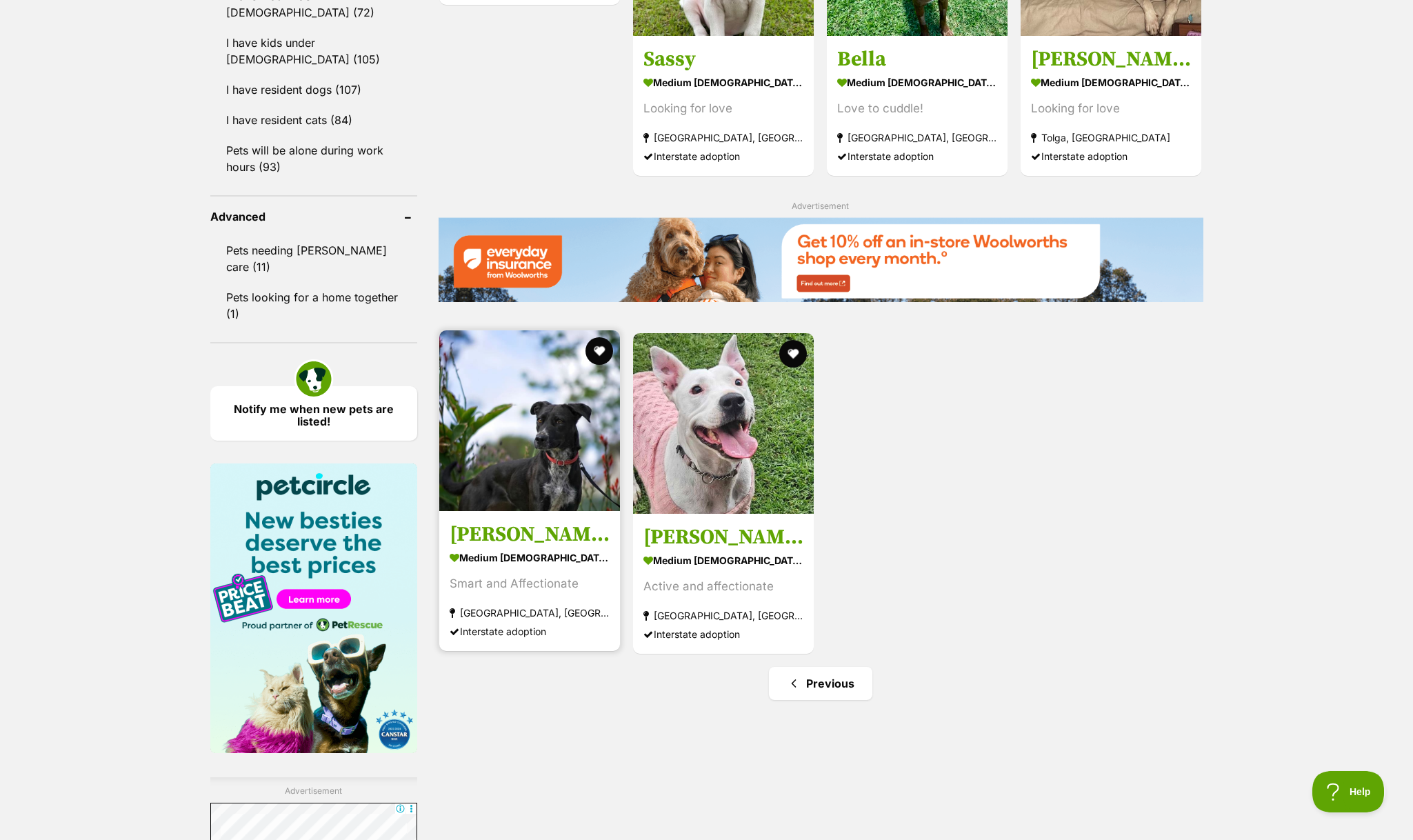
click at [549, 331] on img at bounding box center [530, 421] width 180 height 180
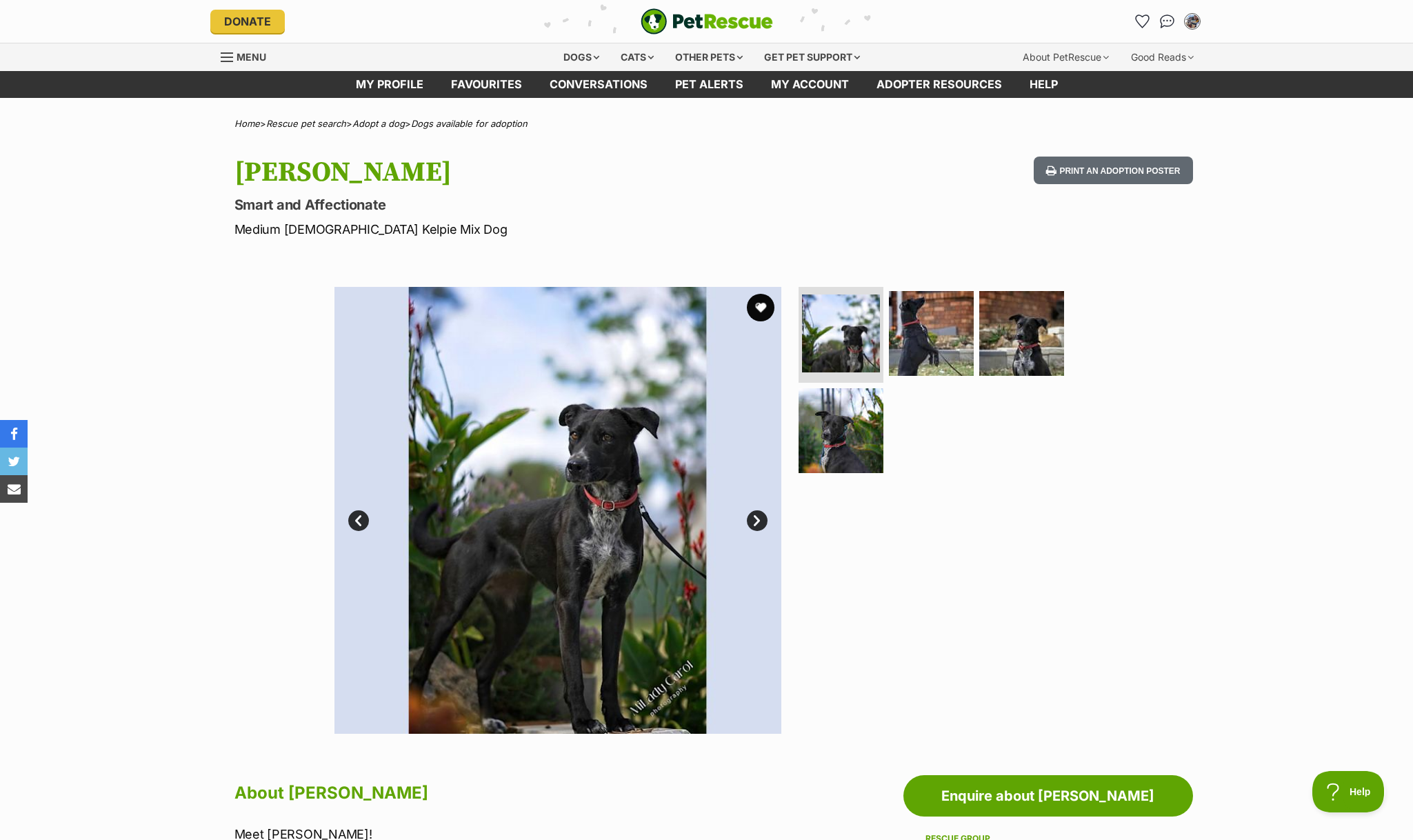
click at [757, 519] on link "Next" at bounding box center [757, 521] width 21 height 21
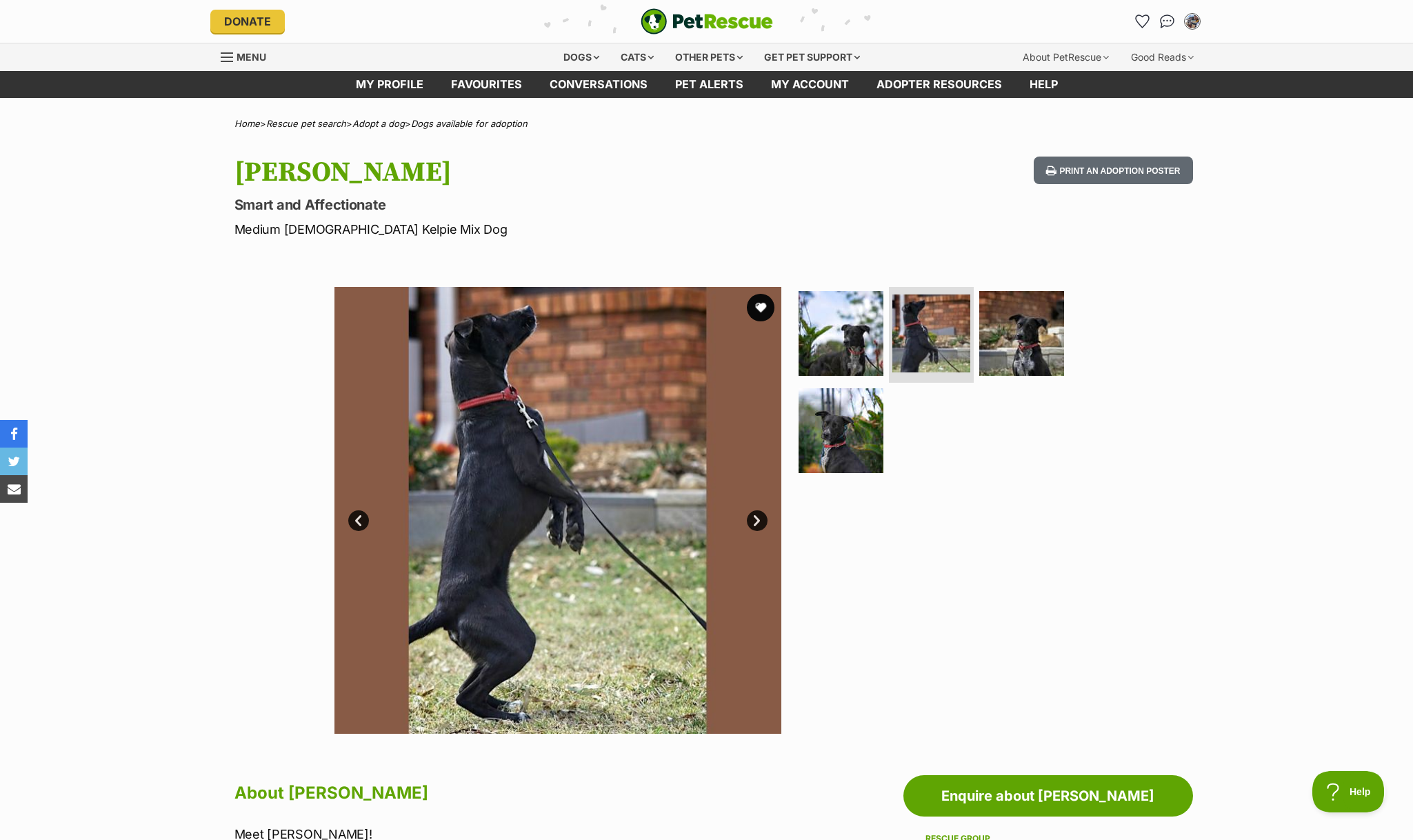
click at [757, 519] on link "Next" at bounding box center [757, 521] width 21 height 21
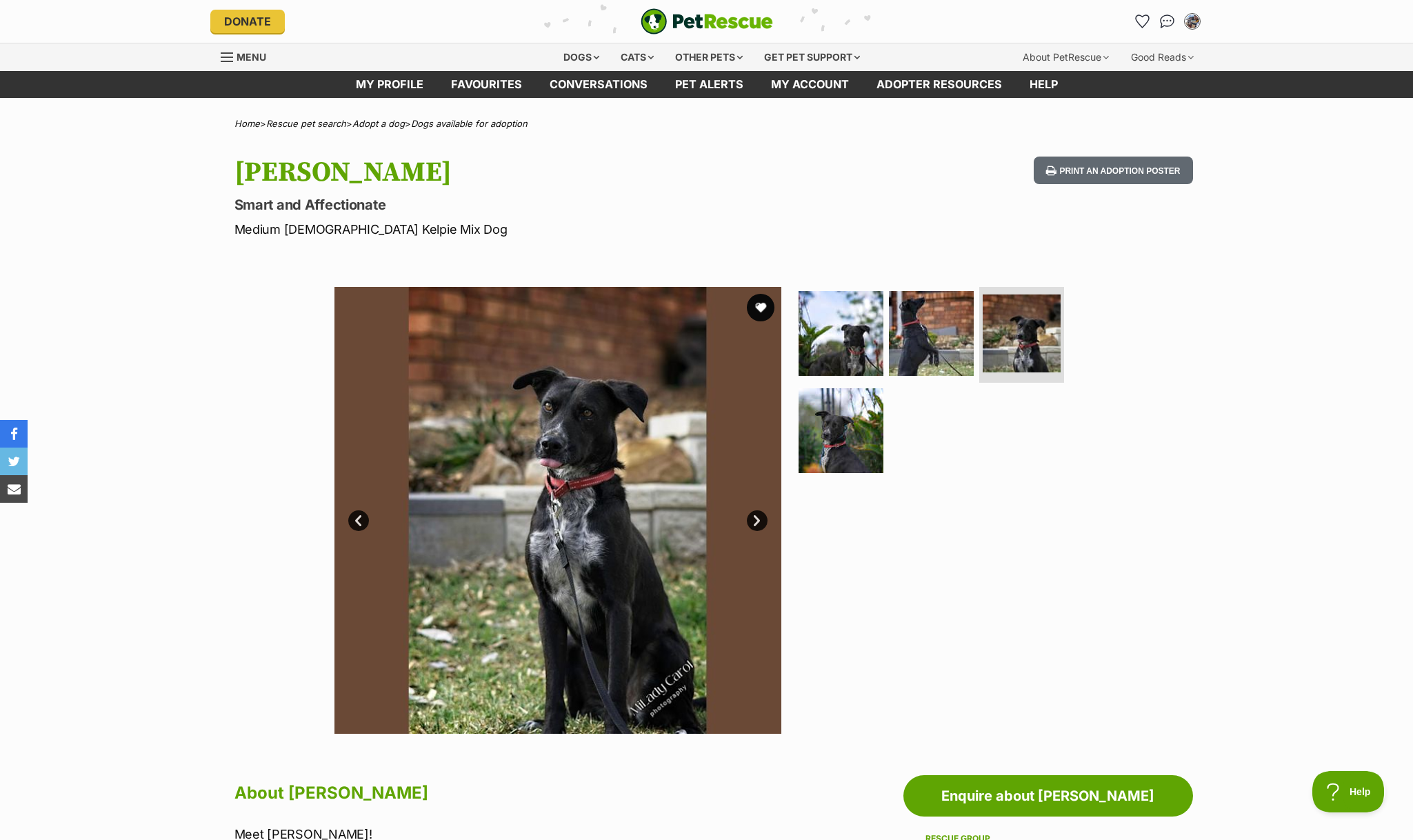
click at [757, 519] on link "Next" at bounding box center [757, 521] width 21 height 21
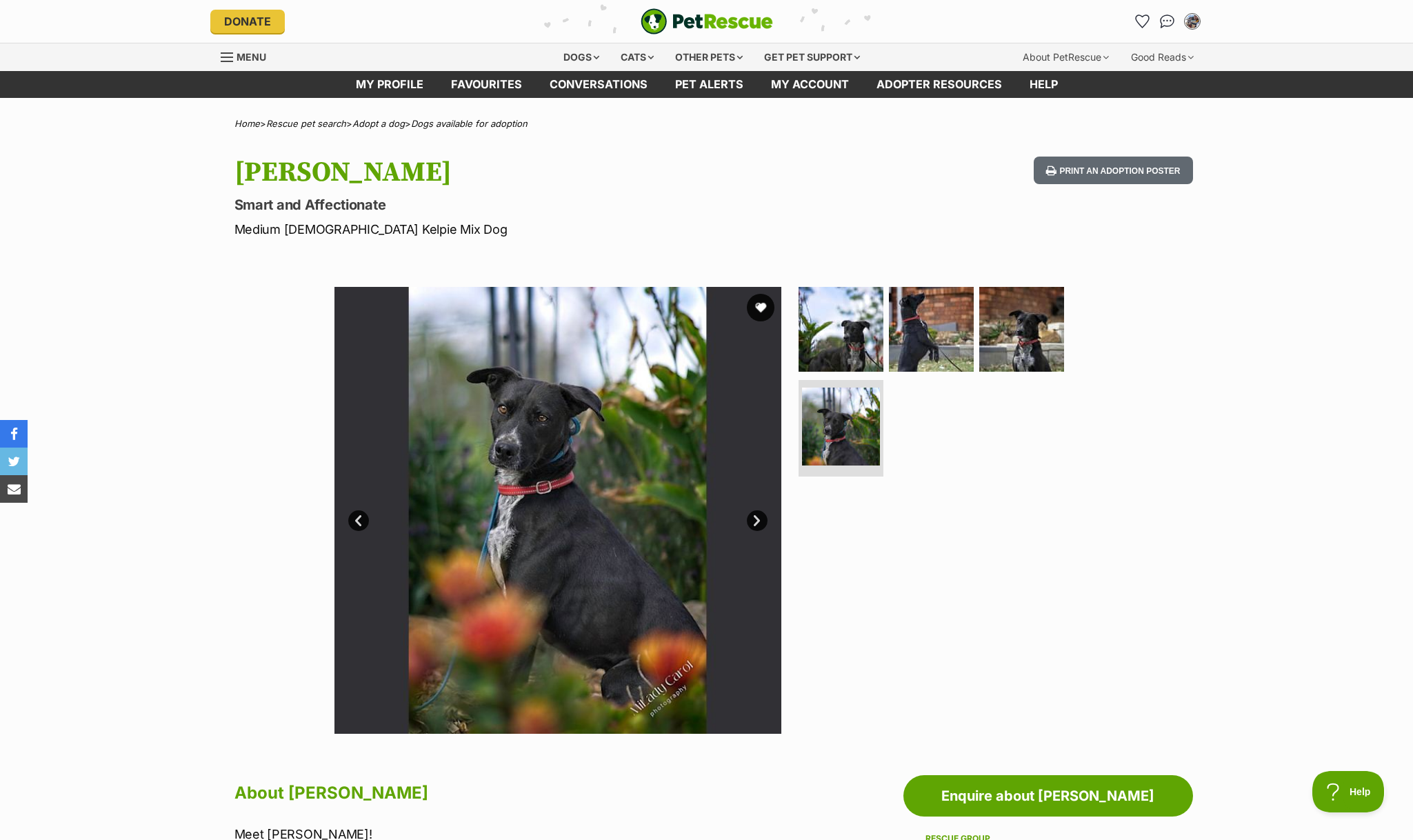
click at [757, 519] on link "Next" at bounding box center [757, 521] width 21 height 21
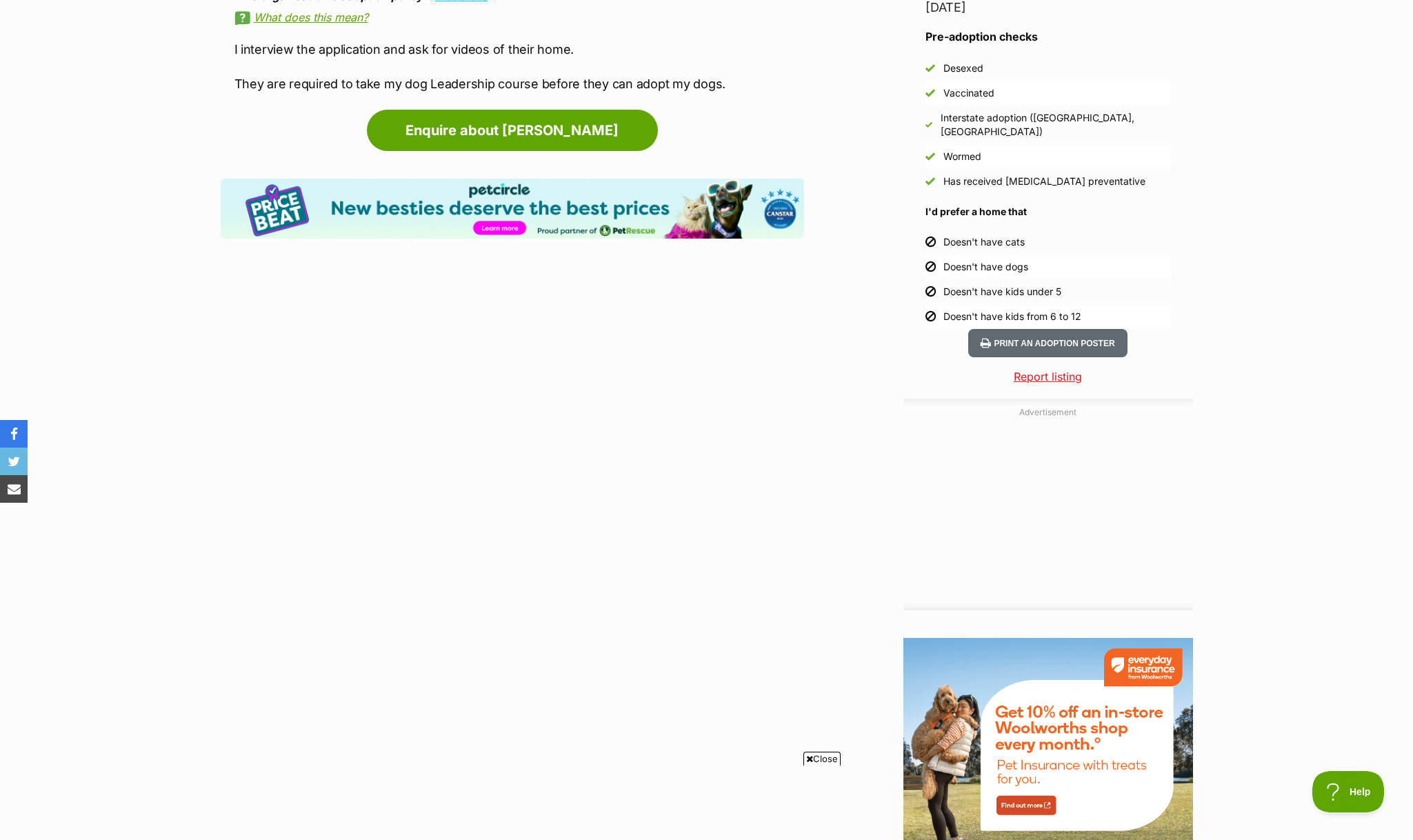
scroll to position [1171, 0]
